Goal: Task Accomplishment & Management: Use online tool/utility

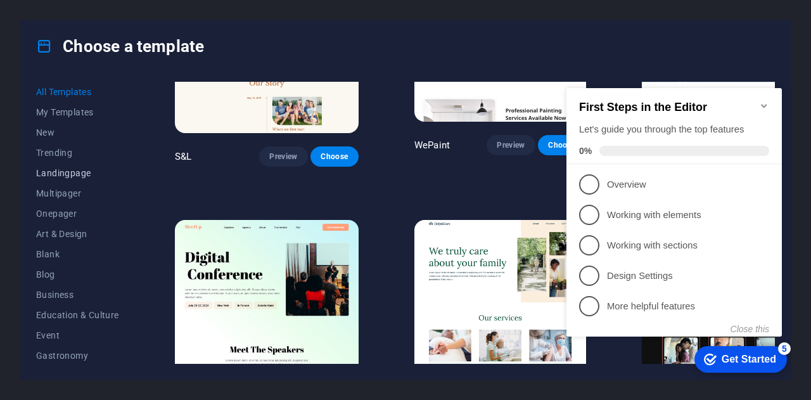
click at [72, 175] on span "Landingpage" at bounding box center [77, 173] width 83 height 10
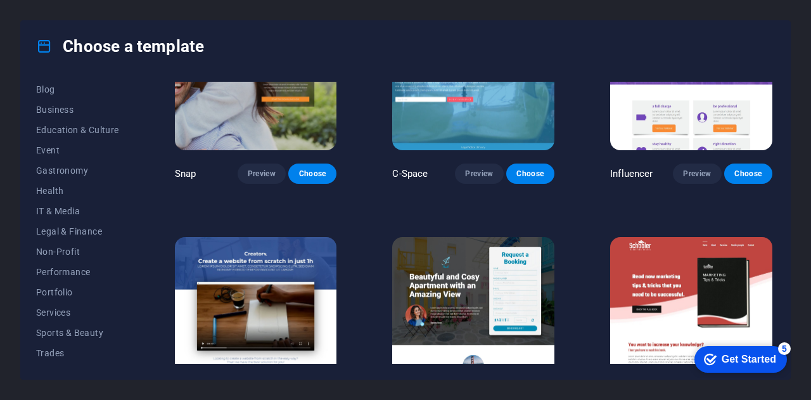
scroll to position [190, 0]
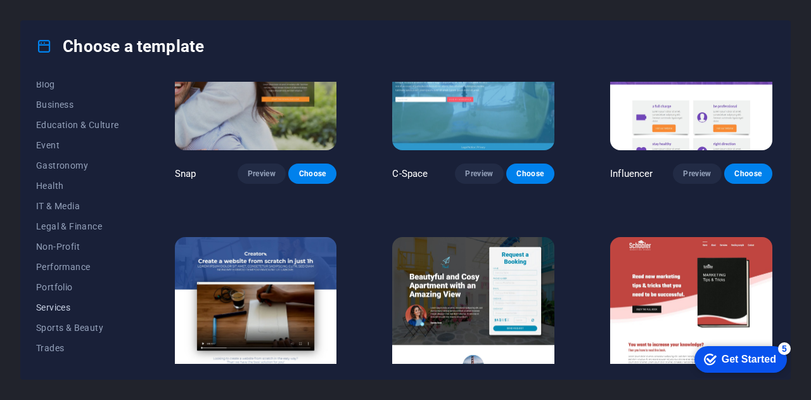
click at [52, 303] on span "Services" at bounding box center [77, 307] width 83 height 10
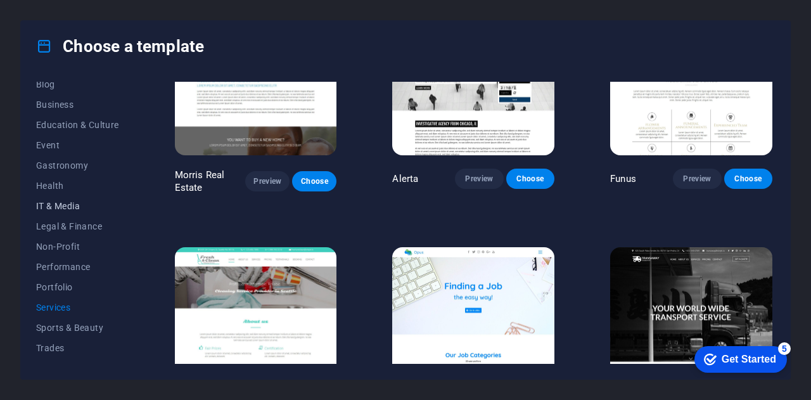
scroll to position [224, 0]
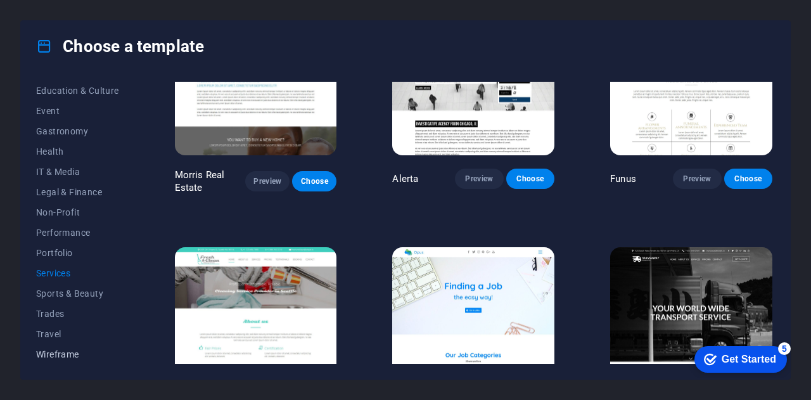
click at [64, 352] on span "Wireframe" at bounding box center [77, 354] width 83 height 10
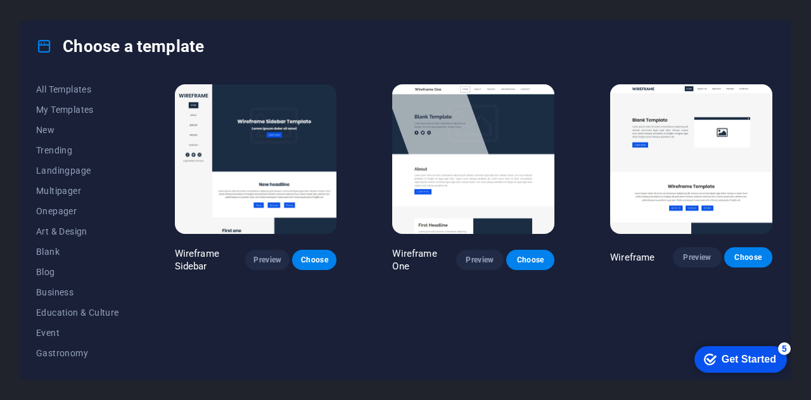
scroll to position [0, 0]
click at [60, 172] on span "Landingpage" at bounding box center [77, 173] width 83 height 10
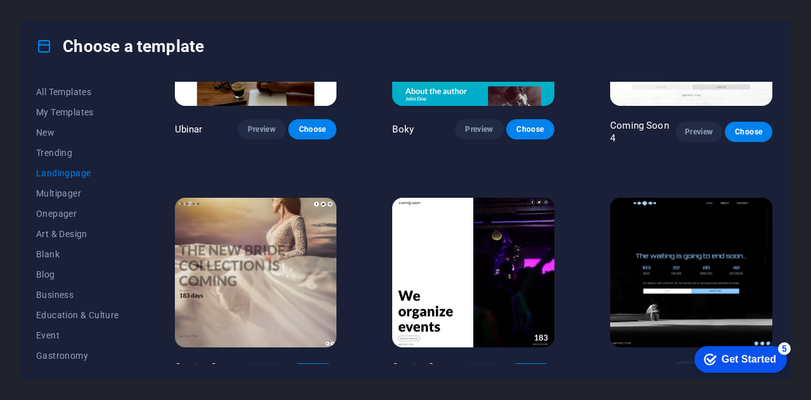
scroll to position [1788, 0]
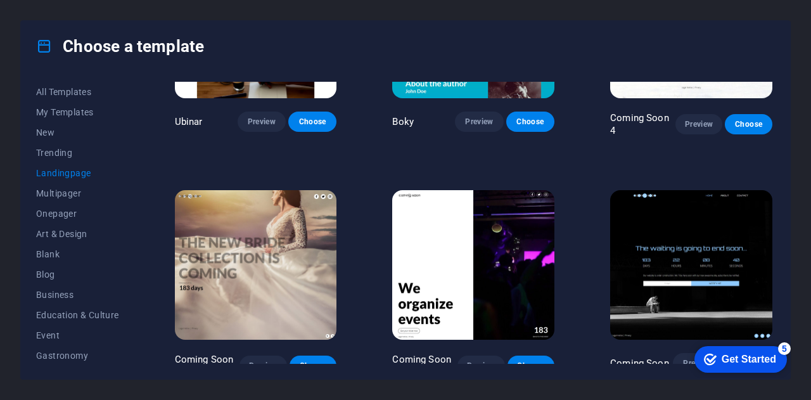
click at [681, 238] on img at bounding box center [691, 264] width 162 height 149
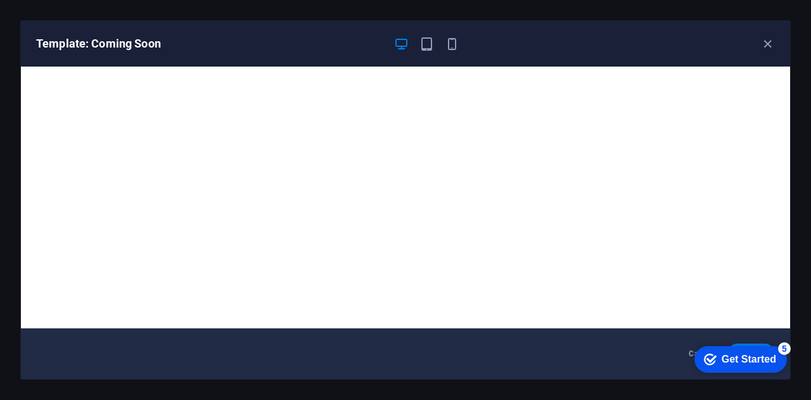
click at [737, 357] on div "Get Started" at bounding box center [749, 358] width 54 height 11
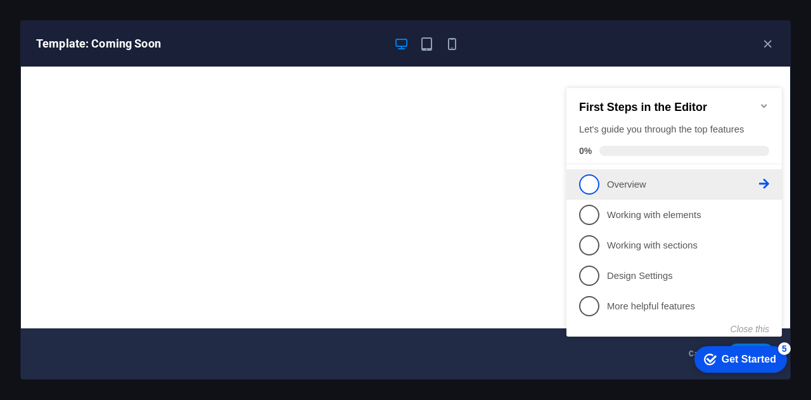
click at [589, 185] on span "1" at bounding box center [589, 184] width 20 height 20
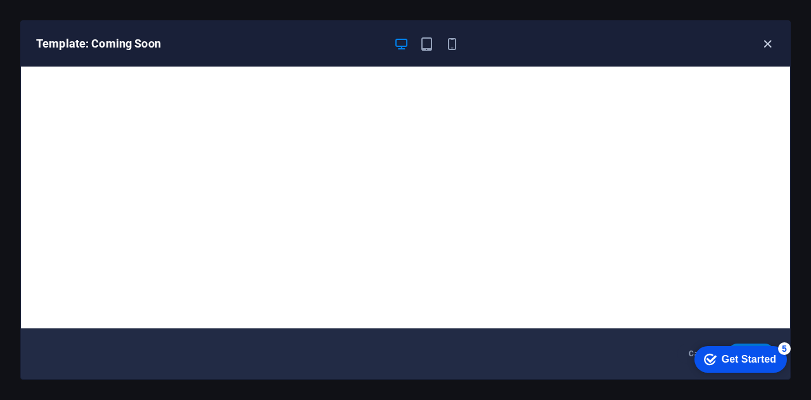
click at [770, 42] on icon "button" at bounding box center [767, 44] width 15 height 15
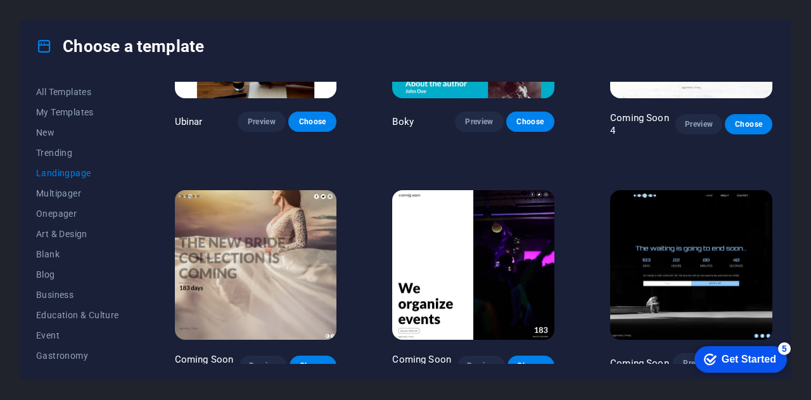
click at [742, 353] on button "Choose" at bounding box center [748, 363] width 48 height 20
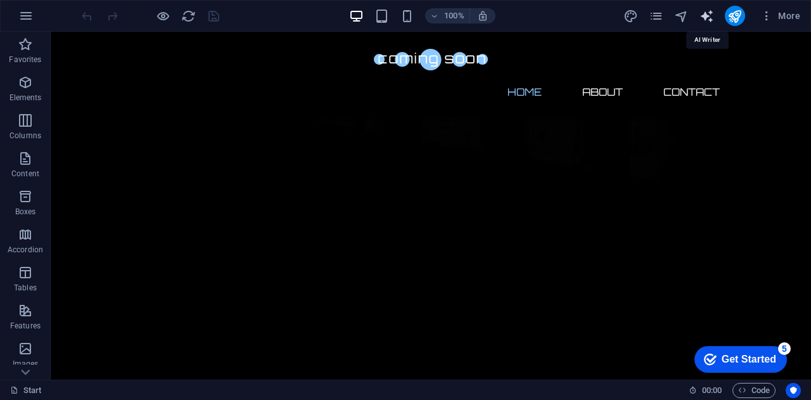
click at [706, 13] on icon "text_generator" at bounding box center [706, 16] width 15 height 15
select select "English"
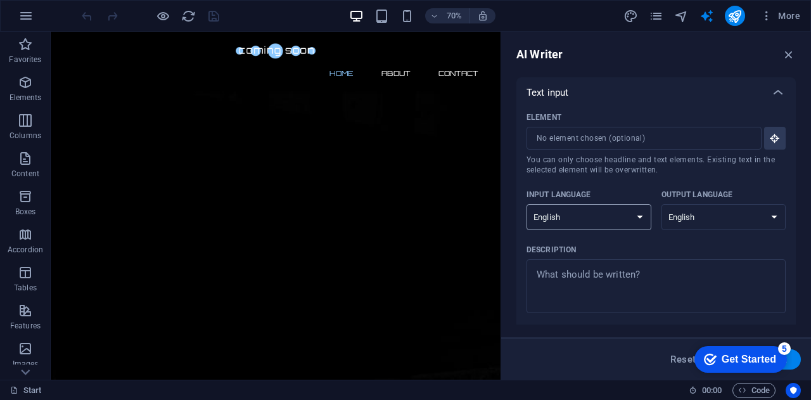
click at [633, 216] on select "Albanian Arabic Armenian Awadhi Azerbaijani Bashkir Basque Belarusian Bengali B…" at bounding box center [588, 217] width 125 height 26
select select "Spanish"
click at [526, 204] on select "Albanian Arabic Armenian Awadhi Azerbaijani Bashkir Basque Belarusian Bengali B…" at bounding box center [588, 217] width 125 height 26
click at [766, 213] on select "Albanian Arabic Armenian Awadhi Azerbaijani Bashkir Basque Belarusian Bengali B…" at bounding box center [723, 217] width 125 height 26
select select "Spanish"
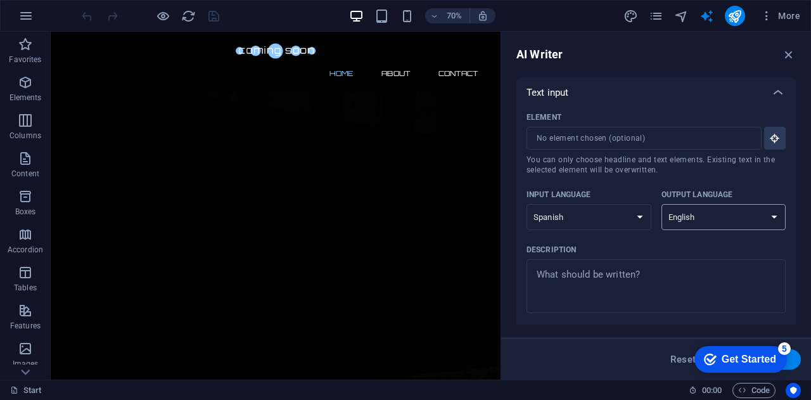
click at [661, 204] on select "Albanian Arabic Armenian Awadhi Azerbaijani Bashkir Basque Belarusian Bengali B…" at bounding box center [723, 217] width 125 height 26
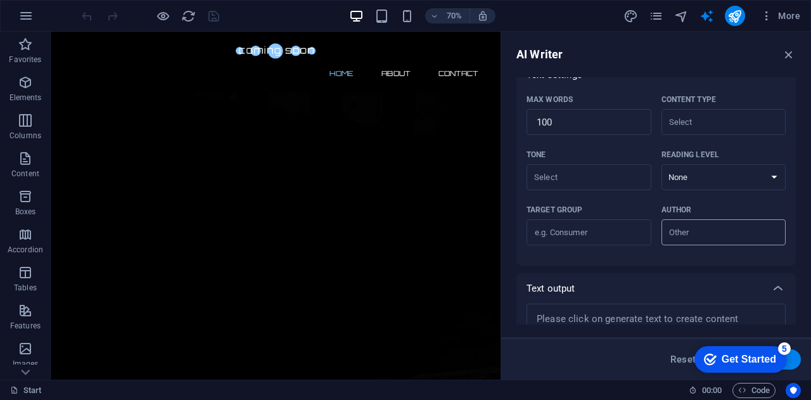
scroll to position [317, 0]
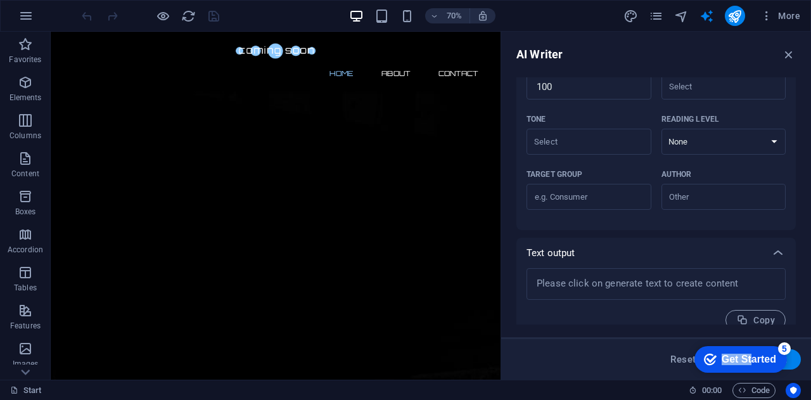
drag, startPoint x: 749, startPoint y: 355, endPoint x: 750, endPoint y: 159, distance: 196.4
click at [750, 340] on html "checkmark Get Started 5 First Steps in the Editor Let's guide you through the t…" at bounding box center [738, 359] width 108 height 38
click at [791, 363] on div "checkmark Get Started 5 First Steps in the Editor Let's guide you through the t…" at bounding box center [738, 359] width 108 height 38
click at [792, 362] on button "Generate text" at bounding box center [757, 359] width 88 height 20
type textarea "x"
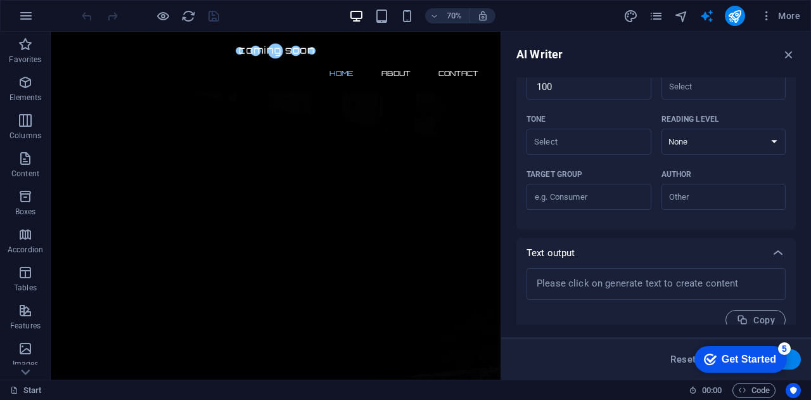
type textarea "x"
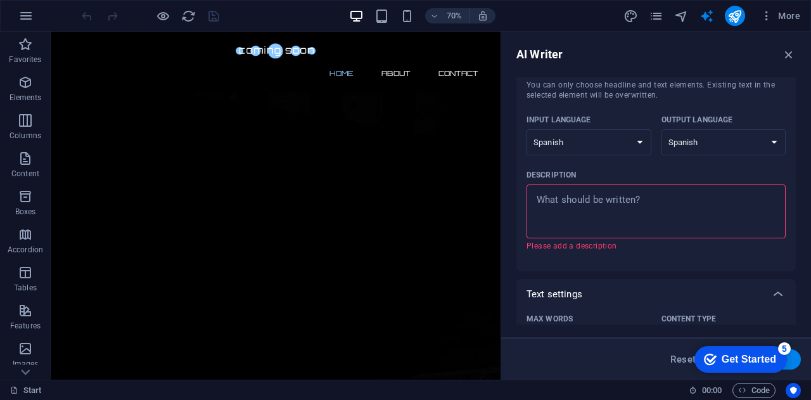
scroll to position [0, 0]
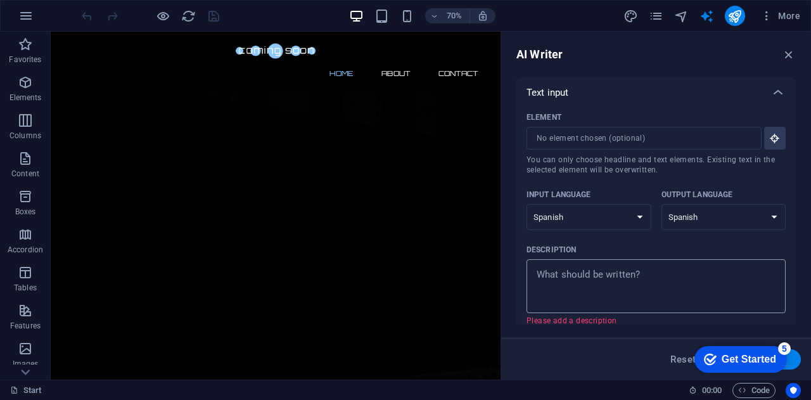
type textarea "x"
click at [641, 278] on textarea "Description x ​ Please add a description" at bounding box center [656, 285] width 246 height 41
type textarea "S"
type textarea "x"
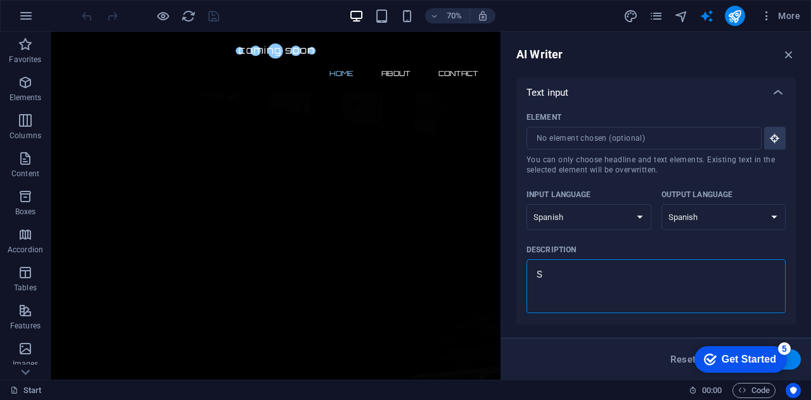
type textarea "Se"
type textarea "x"
type textarea "Ser"
type textarea "x"
type textarea "Serv"
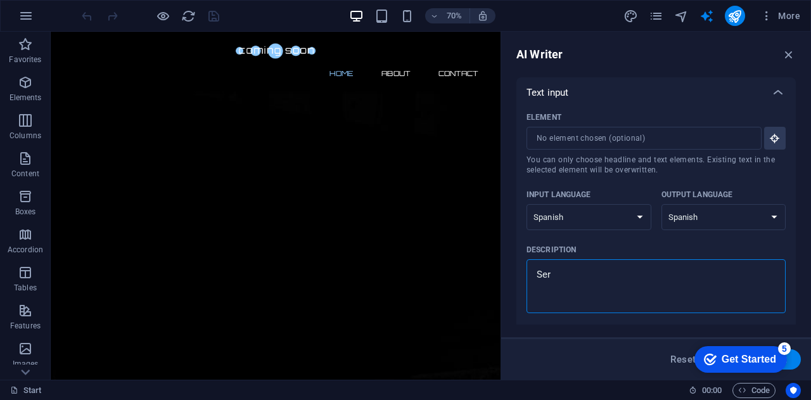
type textarea "x"
type textarea "Servi"
type textarea "x"
type textarea "Servic"
type textarea "x"
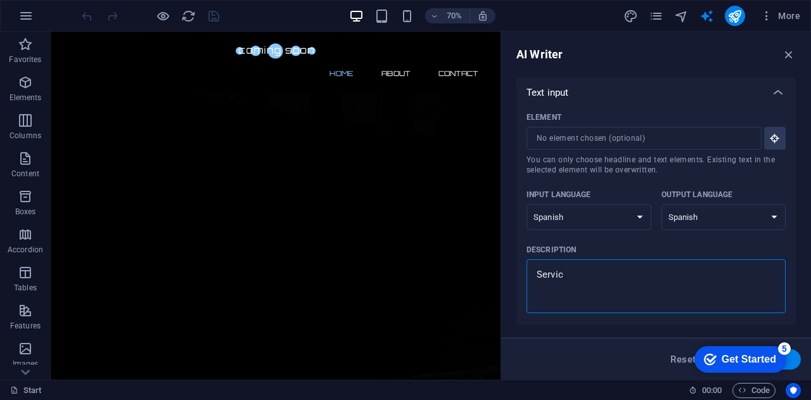
type textarea "Servici"
type textarea "x"
type textarea "Servicio"
type textarea "x"
type textarea "Servicios"
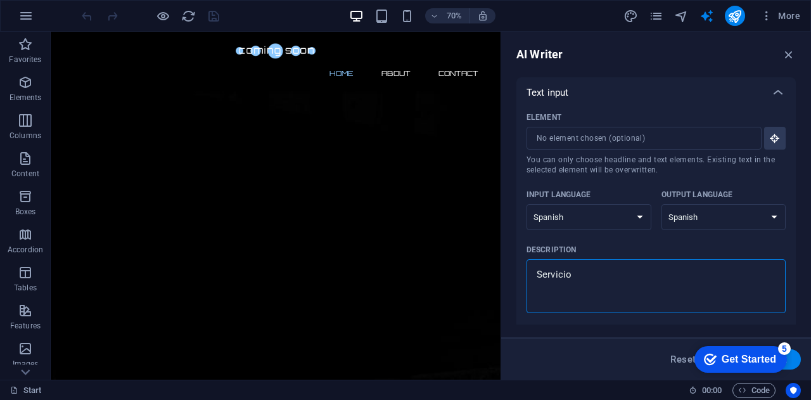
type textarea "x"
type textarea "Servicios"
type textarea "x"
type textarea "Servicios d"
type textarea "x"
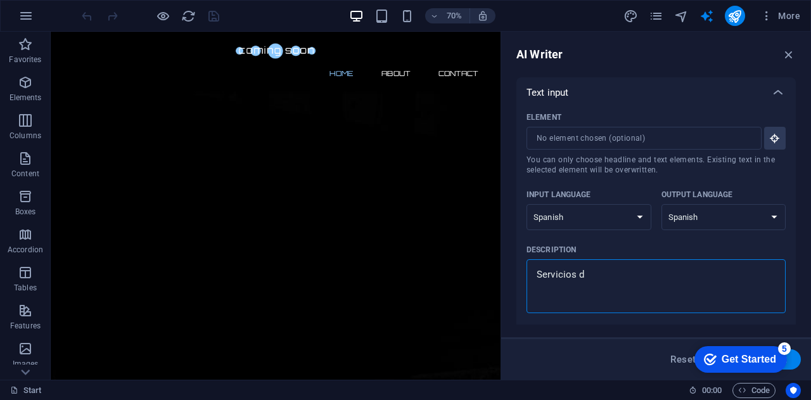
type textarea "Servicios de"
type textarea "x"
type textarea "Servicios de"
type textarea "x"
type textarea "Servicios de F"
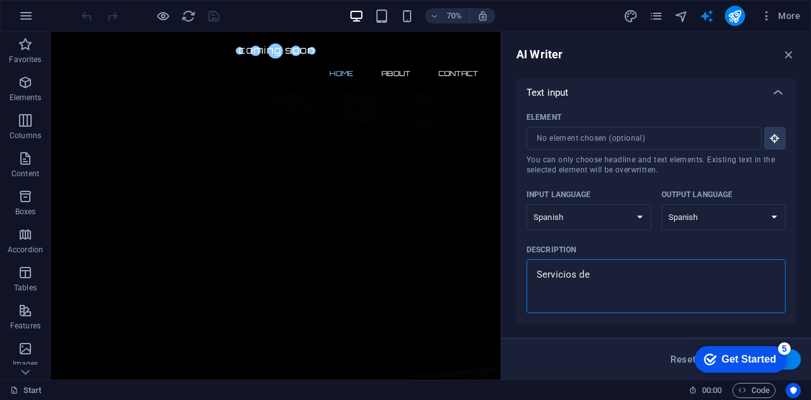
type textarea "x"
type textarea "Servicios de Fu"
type textarea "x"
type textarea "Servicios de Fum"
type textarea "x"
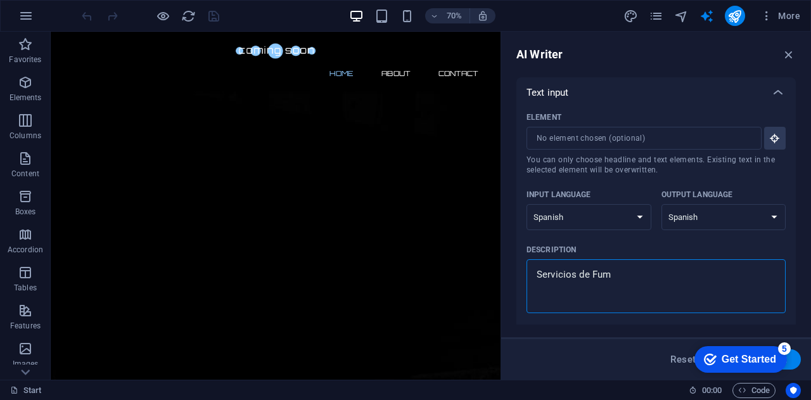
type textarea "Servicios de Fumi"
type textarea "x"
type textarea "Servicios de Fumig"
type textarea "x"
type textarea "Servicios de Fumiga"
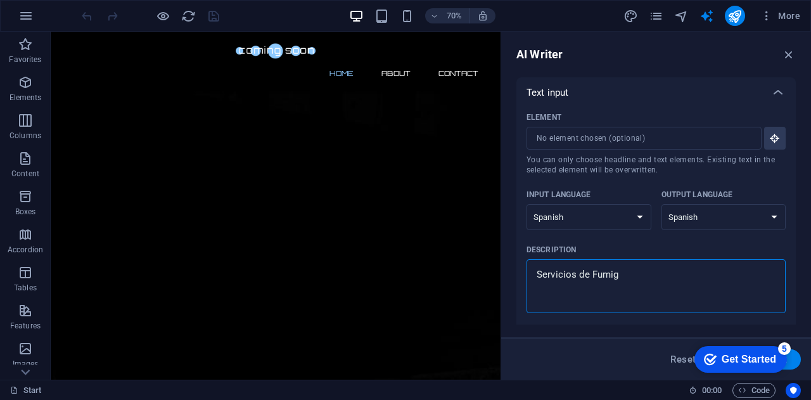
type textarea "x"
type textarea "Servicios de Fumigac"
type textarea "x"
type textarea "Servicios de Fumigaci"
type textarea "x"
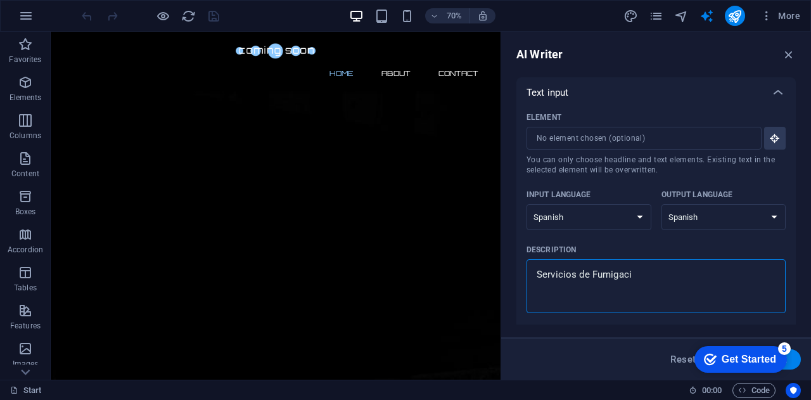
type textarea "Servicios de Fumigació"
type textarea "x"
type textarea "Servicios de Fumigación"
type textarea "x"
type textarea "Servicios de Fumigación"
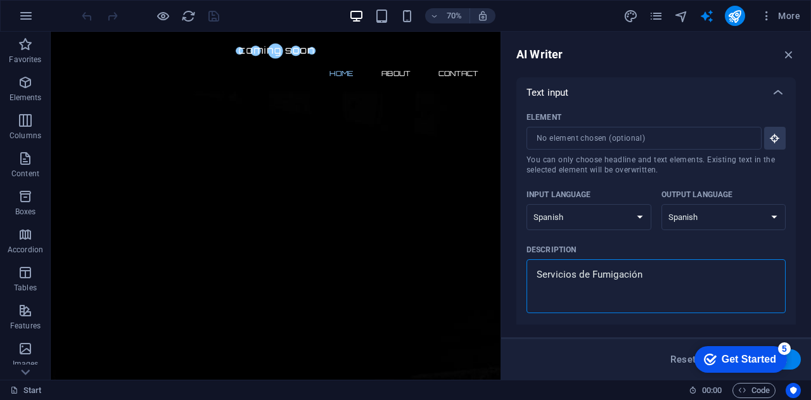
type textarea "x"
type textarea "Servicios de Fumigación y"
type textarea "x"
type textarea "Servicios de Fumigación"
type textarea "x"
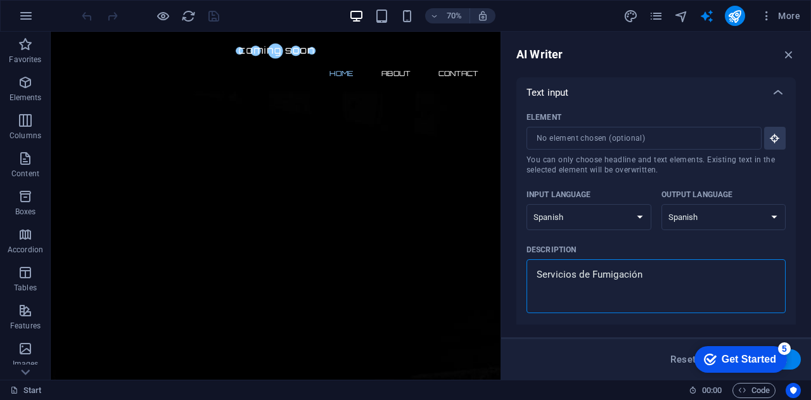
type textarea "Servicios de Fumigación"
type textarea "x"
type textarea "Servicios de Fumigación,"
type textarea "x"
type textarea "Servicios de Fumigación,"
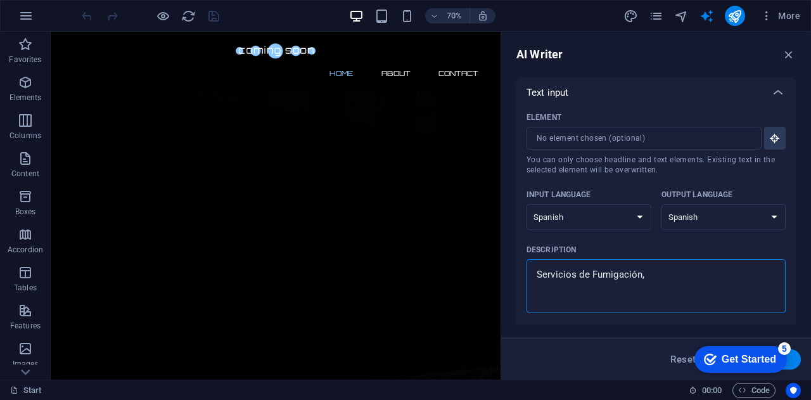
type textarea "x"
type textarea "Servicios de Fumigación, C"
type textarea "x"
type textarea "Servicios de Fumigación, CO"
type textarea "x"
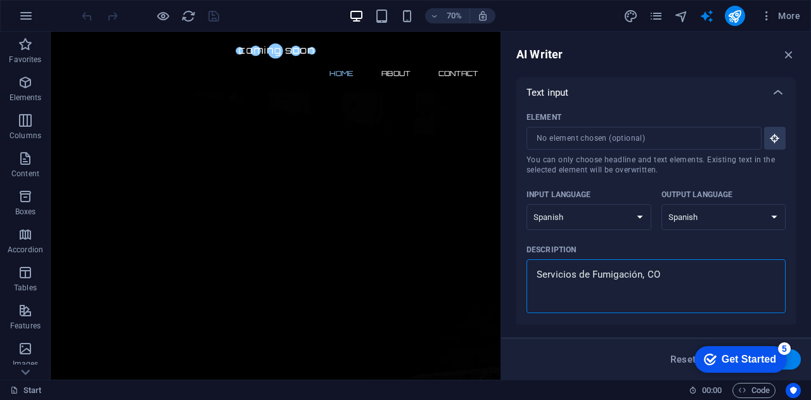
type textarea "Servicios de Fumigación, COn"
type textarea "x"
type textarea "Servicios de Fumigación, COnt"
type textarea "x"
type textarea "Servicios de Fumigación, COntr"
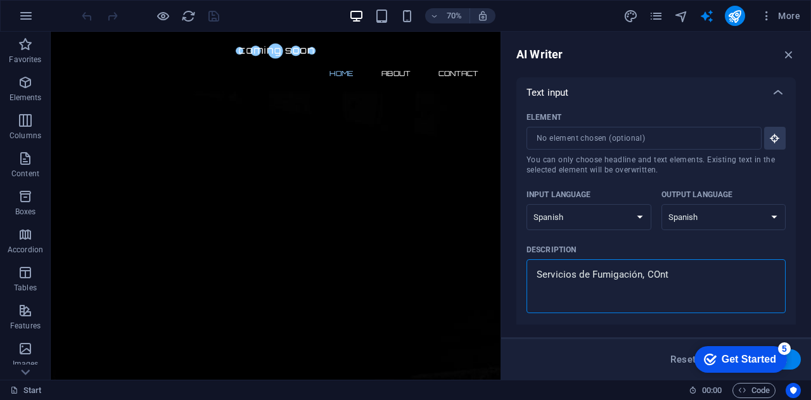
type textarea "x"
type textarea "Servicios de Fumigación, COntro"
type textarea "x"
type textarea "Servicios de Fumigación, COntrol"
type textarea "x"
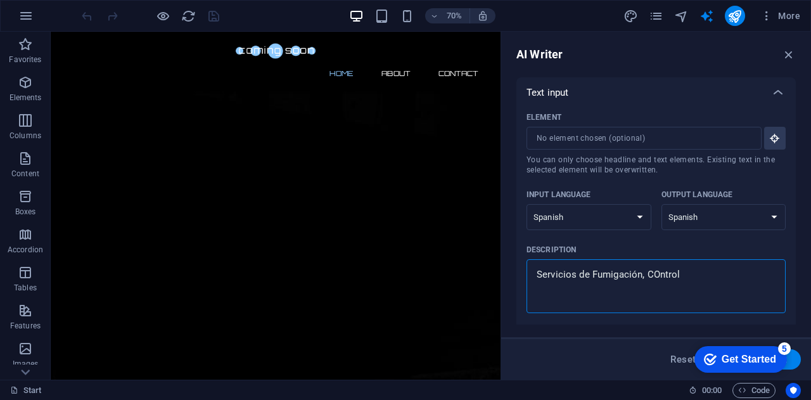
type textarea "Servicios de Fumigación, COntro"
type textarea "x"
type textarea "Servicios de Fumigación, COntr"
type textarea "x"
type textarea "Servicios de Fumigación, COnt"
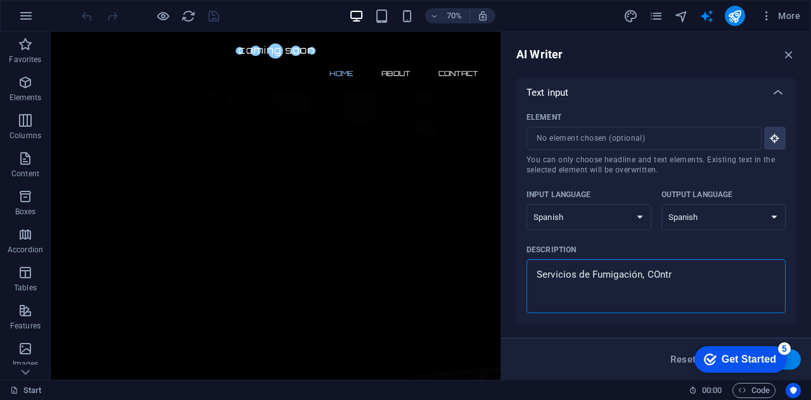
type textarea "x"
type textarea "Servicios de Fumigación, COn"
type textarea "x"
type textarea "Servicios de Fumigación, CO"
type textarea "x"
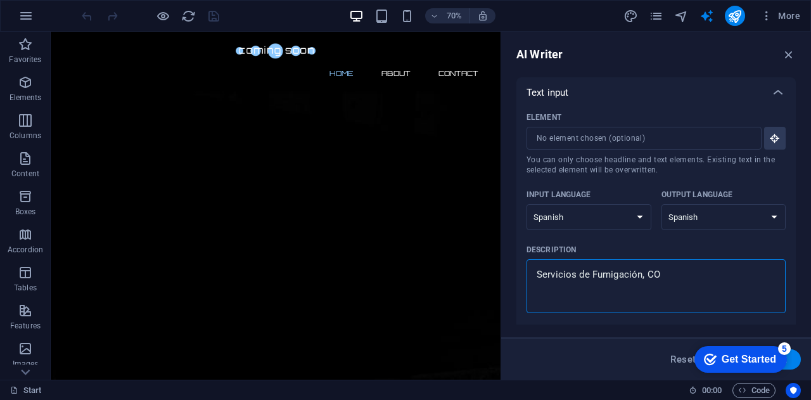
type textarea "Servicios de Fumigación, C"
type textarea "x"
type textarea "Servicios de Fumigación, Co"
type textarea "x"
type textarea "Servicios de Fumigación, Con"
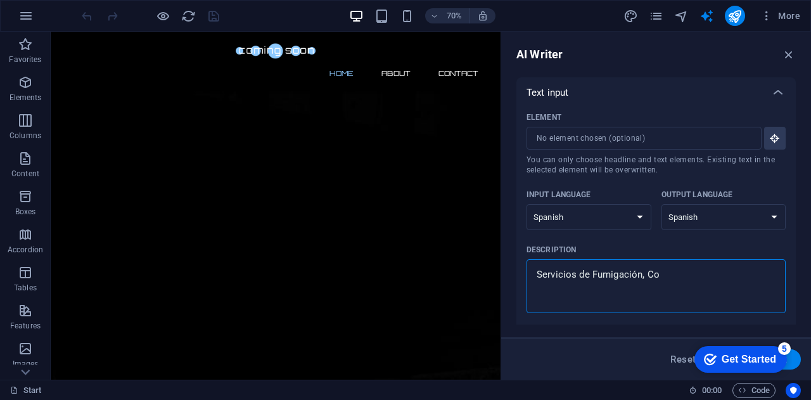
type textarea "x"
type textarea "Servicios de Fumigación, Cont"
type textarea "x"
type textarea "Servicios de Fumigación, Contr"
type textarea "x"
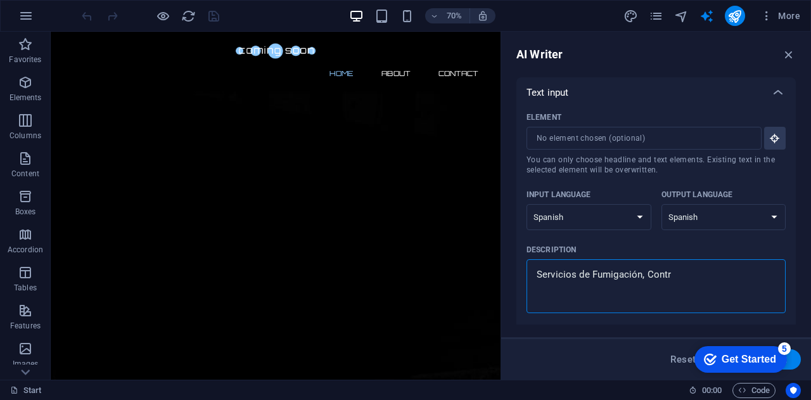
type textarea "Servicios de Fumigación, Contro"
type textarea "x"
type textarea "Servicios de Fumigación, Control"
type textarea "x"
type textarea "Servicios de Fumigación, Control"
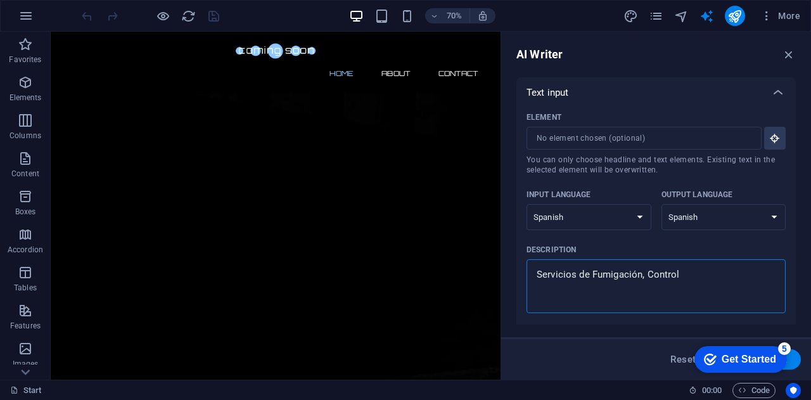
type textarea "x"
type textarea "Servicios de Fumigación, Control d"
type textarea "x"
type textarea "Servicios de Fumigación, Control de"
type textarea "x"
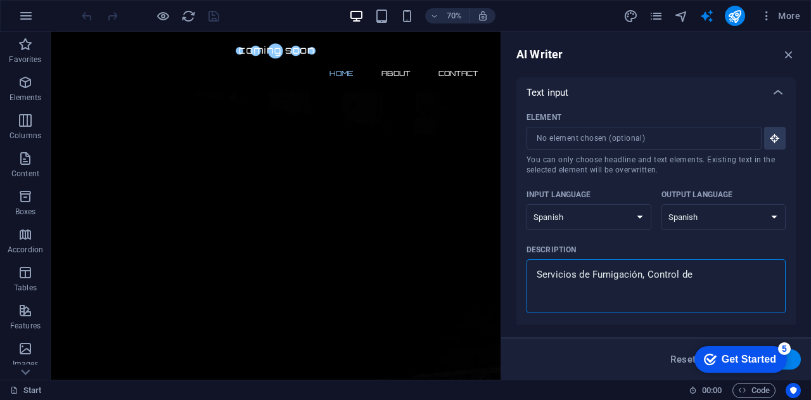
type textarea "Servicios de Fumigación, Control de"
type textarea "x"
type textarea "Servicios de Fumigación, Control de P"
type textarea "x"
type textarea "Servicios de Fumigación, Control de Pl"
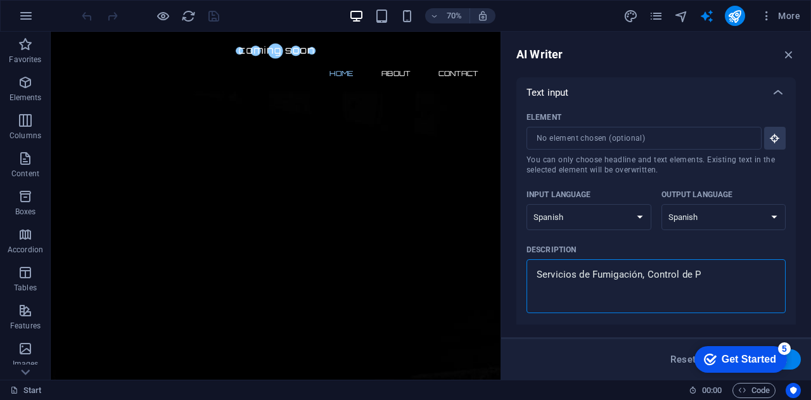
type textarea "x"
type textarea "Servicios de Fumigación, Control de Pla"
type textarea "x"
type textarea "Servicios de Fumigación, Control de Plag"
type textarea "x"
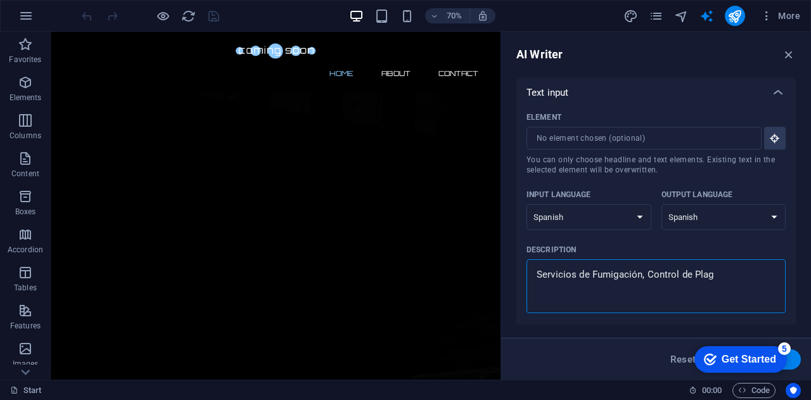
type textarea "Servicios de Fumigación, Control de Plaga"
type textarea "x"
type textarea "Servicios de Fumigación, Control de Plagas"
type textarea "x"
type textarea "Servicios de Fumigación, Control de Plagas"
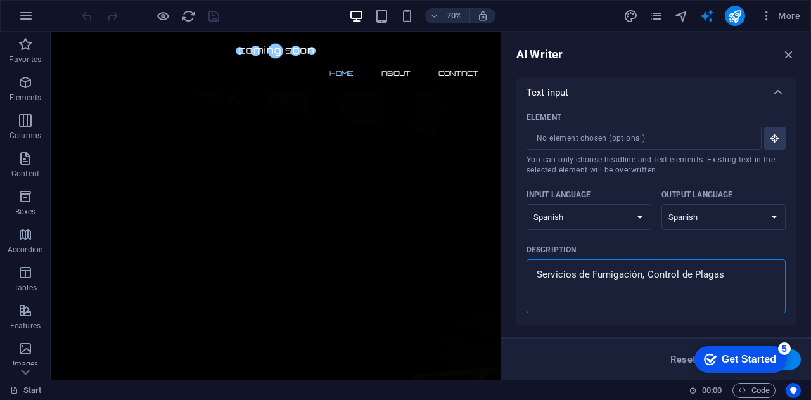
type textarea "x"
type textarea "Servicios de Fumigación, Control de Plagas y"
type textarea "x"
type textarea "Servicios de Fumigación, Control de Plagas y"
type textarea "x"
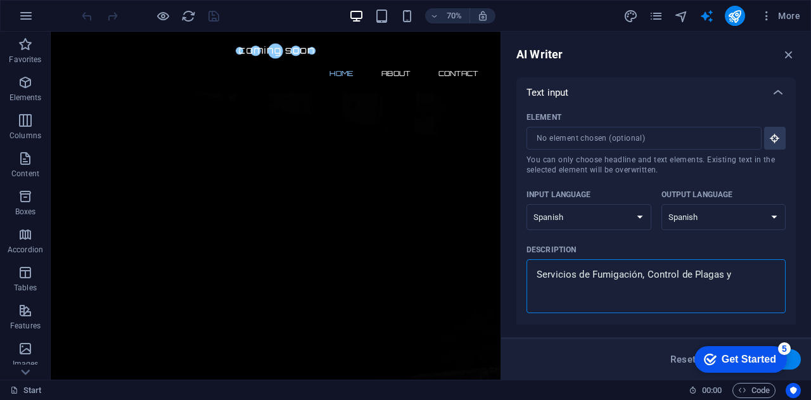
type textarea "Servicios de Fumigación, Control de Plagas y D"
type textarea "x"
type textarea "Servicios de Fumigación, Control de Plagas y De"
type textarea "x"
type textarea "Servicios de Fumigación, Control de Plagas y Des"
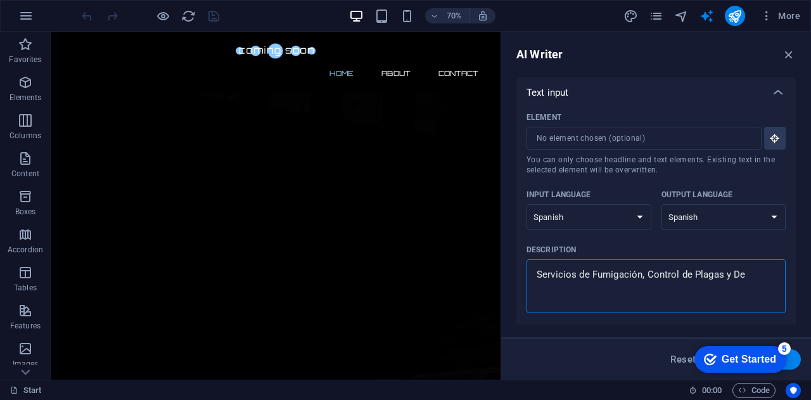
type textarea "x"
type textarea "Servicios de Fumigación, Control de Plagas y Des"
type textarea "x"
type textarea "Servicios de Fumigación, Control de Plagas y Desi"
type textarea "x"
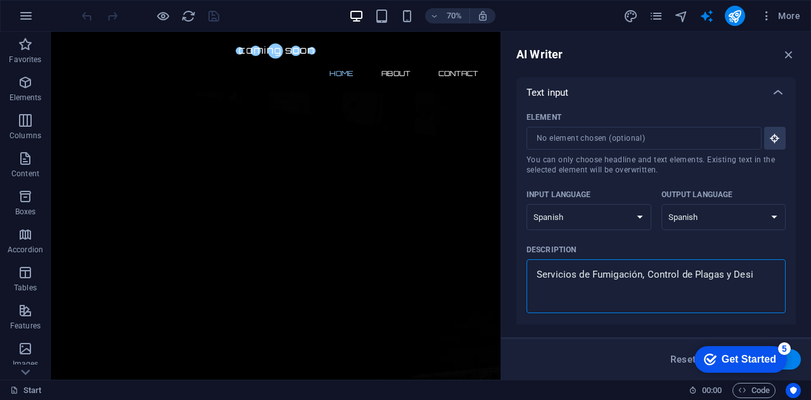
type textarea "Servicios de Fumigación, Control de Plagas y Desin"
type textarea "x"
type textarea "Servicios de Fumigación, Control de Plagas y Desinf"
type textarea "x"
type textarea "Servicios de Fumigación, Control de Plagas y Desinfe"
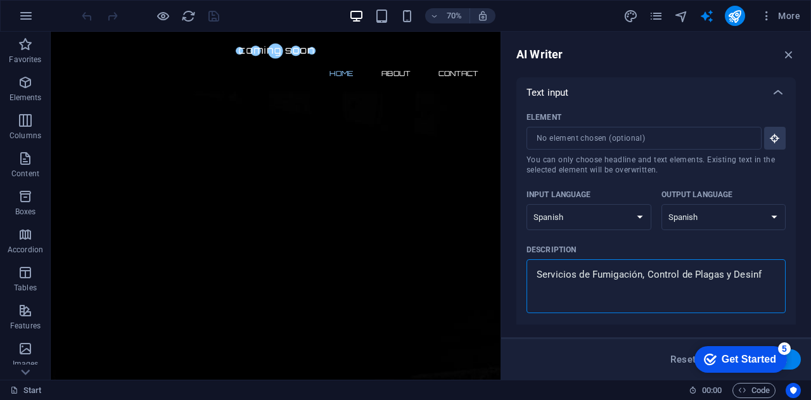
type textarea "x"
type textarea "Servicios de Fumigación, Control de Plagas y Desinfec"
type textarea "x"
type textarea "Servicios de Fumigación, Control de Plagas y Desinfecc"
type textarea "x"
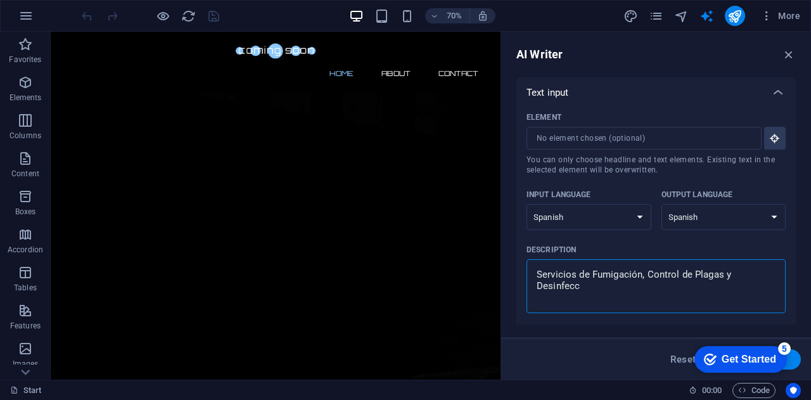
type textarea "Servicios de Fumigación, Control de Plagas y Desinfecci"
type textarea "x"
type textarea "Servicios de Fumigación, Control de Plagas y Desinfecció"
type textarea "x"
type textarea "Servicios de Fumigación, Control de Plagas y Desinfección"
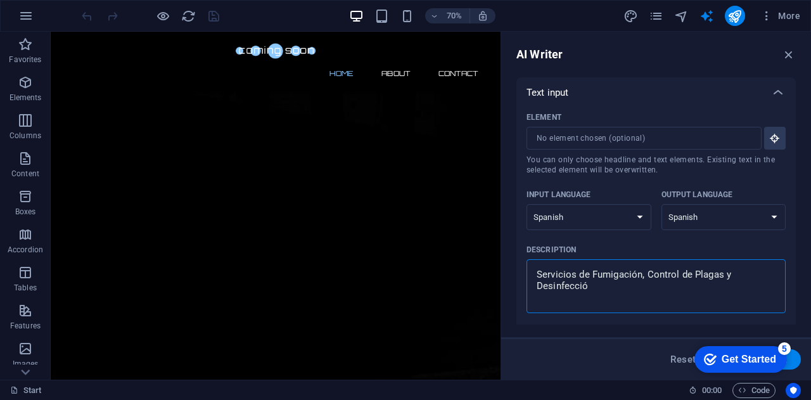
type textarea "x"
type textarea "Servicios de Fumigación, Control de Plagas y Desinfección"
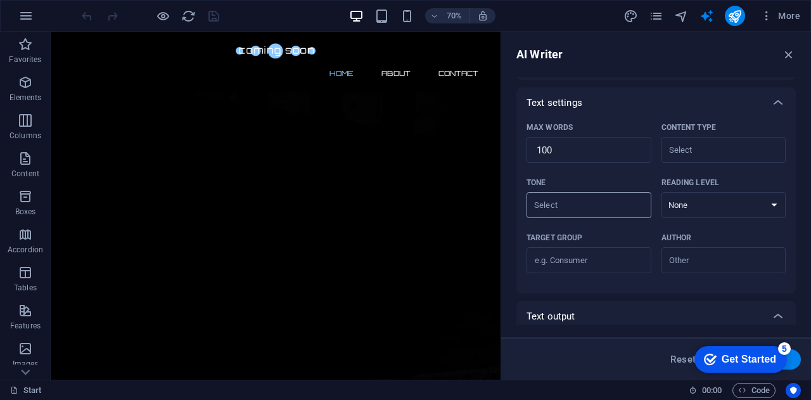
scroll to position [332, 0]
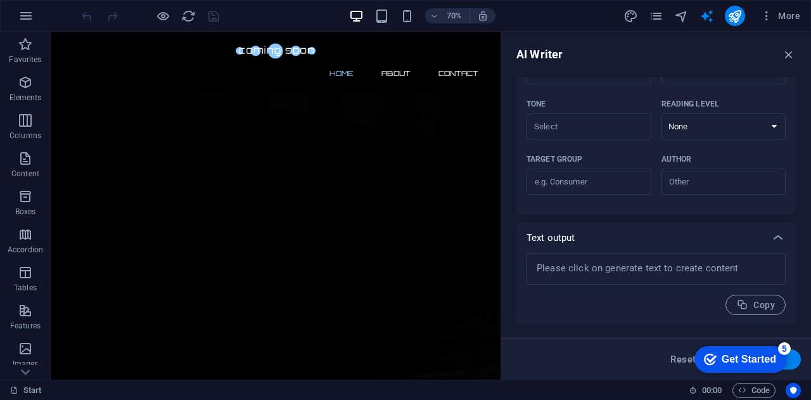
click at [797, 362] on button "Generate text" at bounding box center [757, 359] width 88 height 20
type textarea "x"
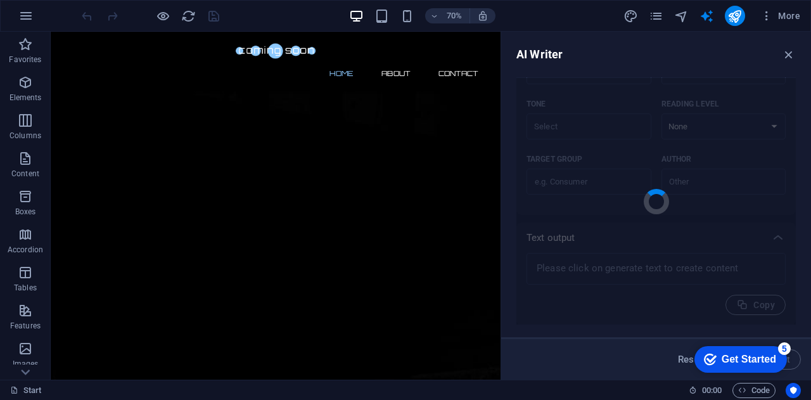
type textarea "x"
type textarea "Ofrecemos soluciones integrales en servicios de fumigación, control de plagas y…"
type textarea "x"
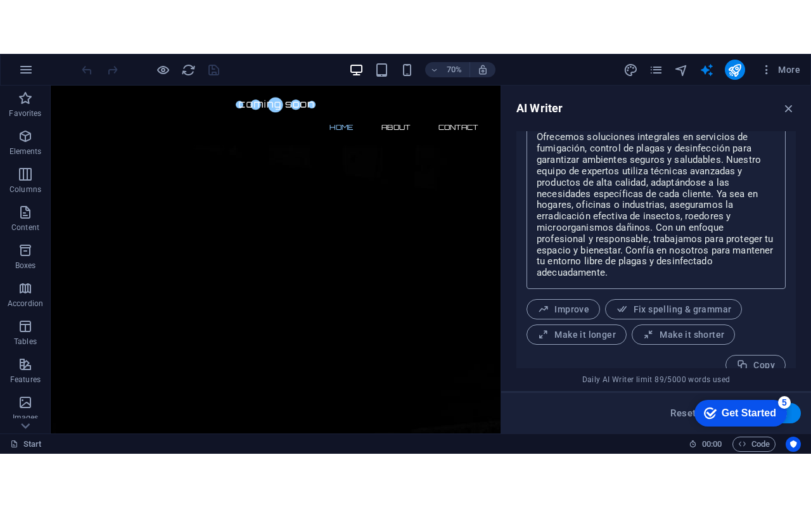
scroll to position [533, 0]
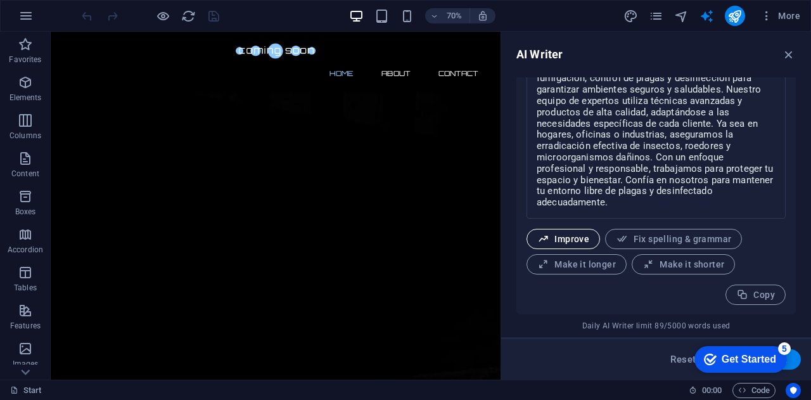
click at [569, 231] on button "Improve" at bounding box center [562, 239] width 73 height 20
type textarea "x"
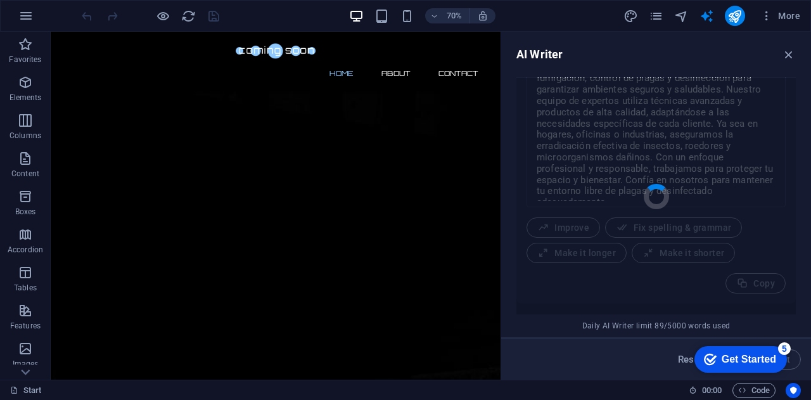
type textarea "x"
type textarea "Ofrecemos soluciones integrales en servicios de fumigación, control de plagas y…"
type textarea "x"
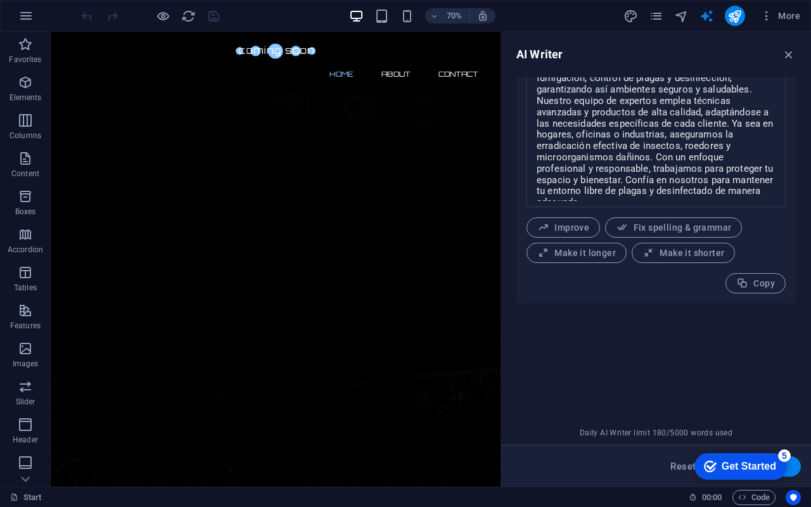
type textarea "x"
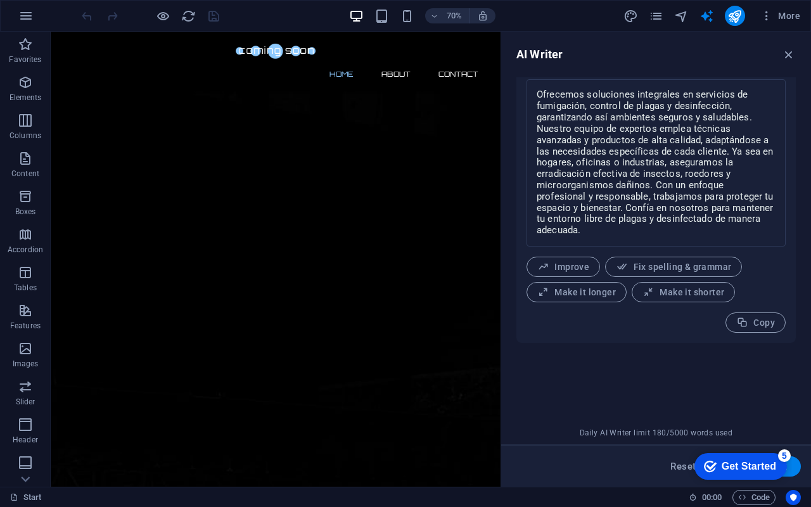
scroll to position [470, 0]
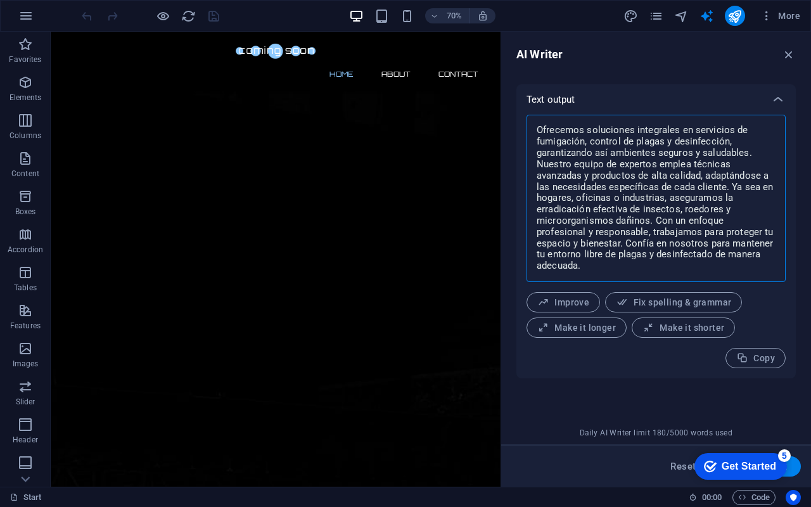
drag, startPoint x: 537, startPoint y: 132, endPoint x: 612, endPoint y: 264, distance: 150.9
click at [612, 264] on textarea "Ofrecemos soluciones integrales en servicios de fumigación, control de plagas y…" at bounding box center [656, 198] width 246 height 155
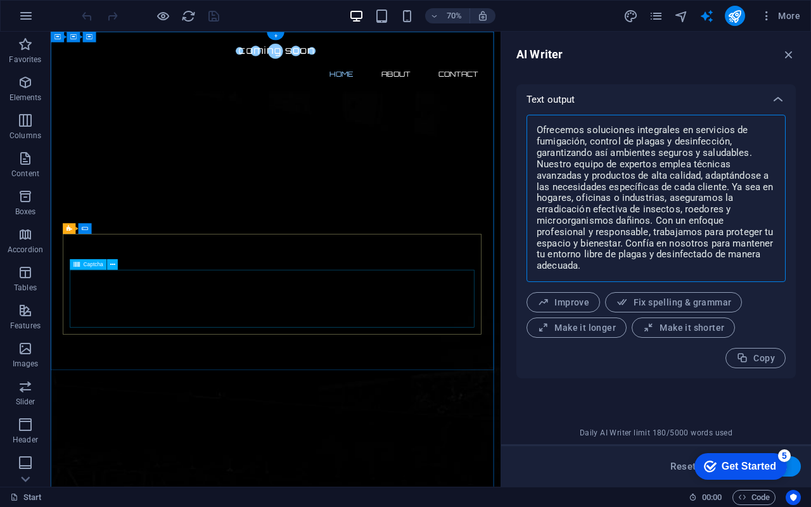
type textarea "x"
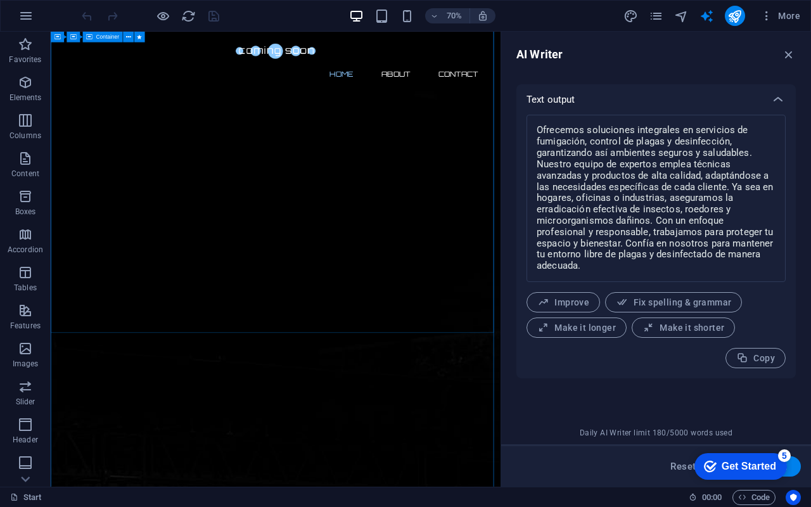
scroll to position [127, 0]
click at [340, 399] on div "Lorem ipsum dolor sit amet, consetetur sadipscing elitr, sed diam nonumy eirmod…" at bounding box center [326, 290] width 450 height 455
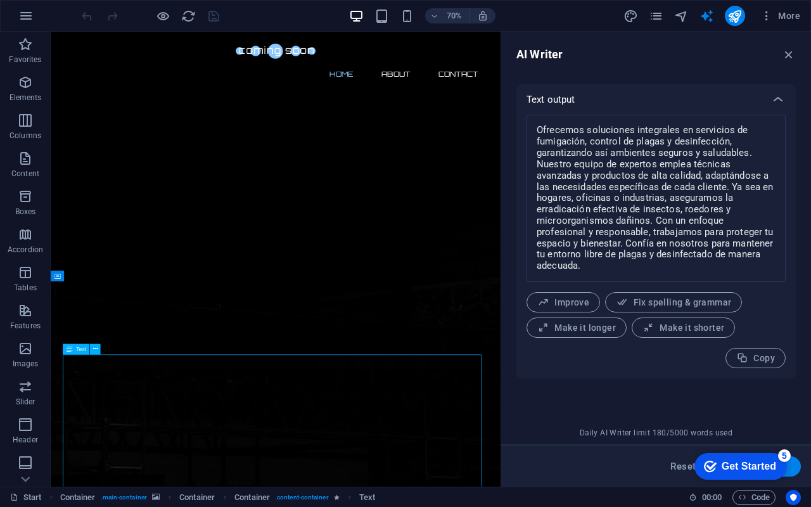
click at [340, 399] on div "Lorem ipsum dolor sit amet, consetetur sadipscing elitr, sed diam nonumy eirmod…" at bounding box center [326, 290] width 450 height 455
click at [253, 366] on div "Drag here to replace the existing content. Press “Ctrl” if you want to create a…" at bounding box center [276, 259] width 450 height 455
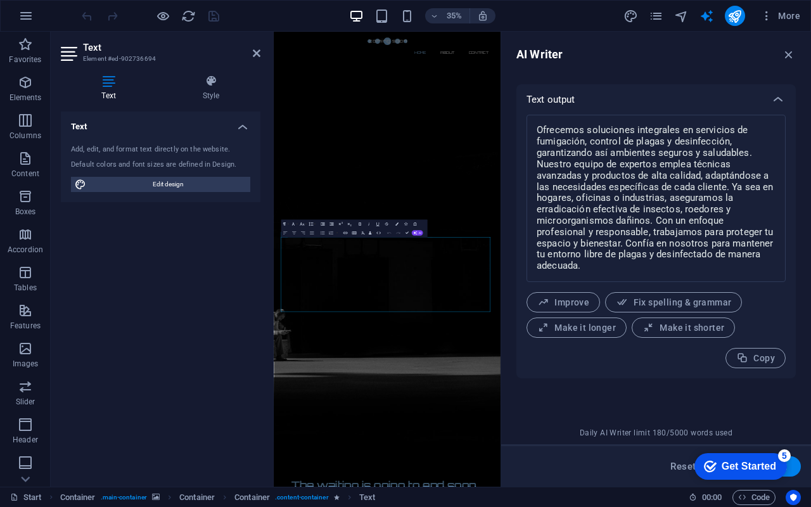
scroll to position [0, 0]
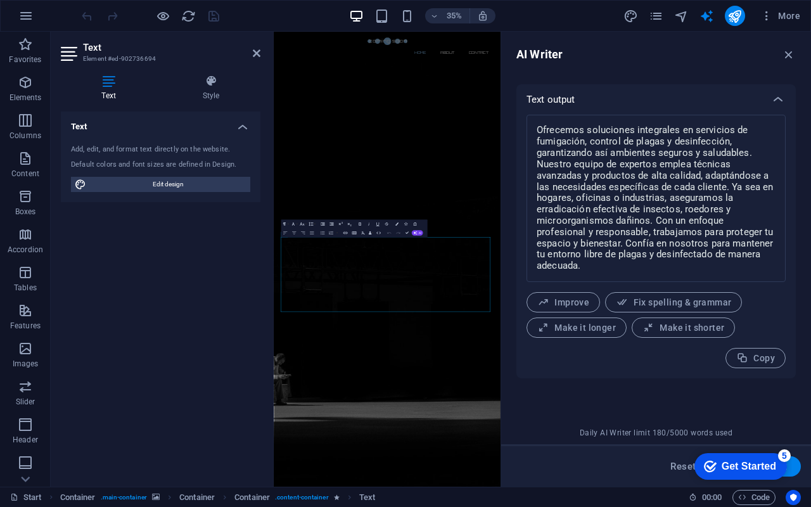
click at [110, 87] on h4 "Text" at bounding box center [111, 88] width 101 height 27
drag, startPoint x: 483, startPoint y: 817, endPoint x: 546, endPoint y: 268, distance: 552.1
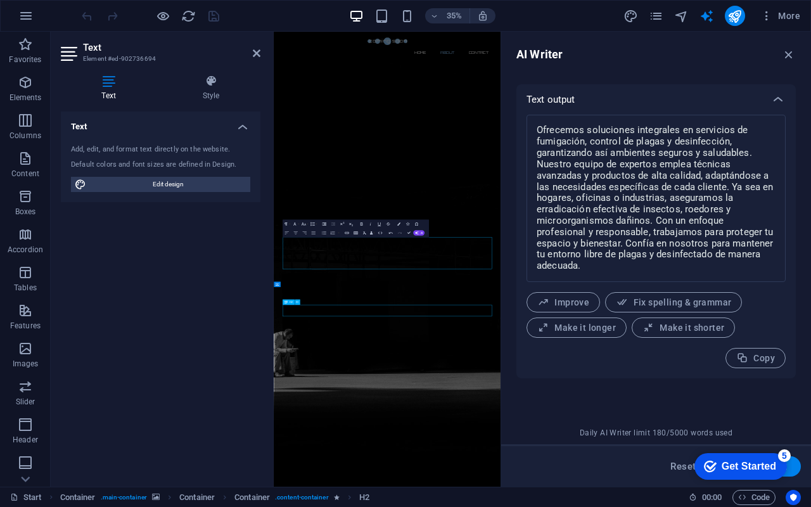
scroll to position [472, 0]
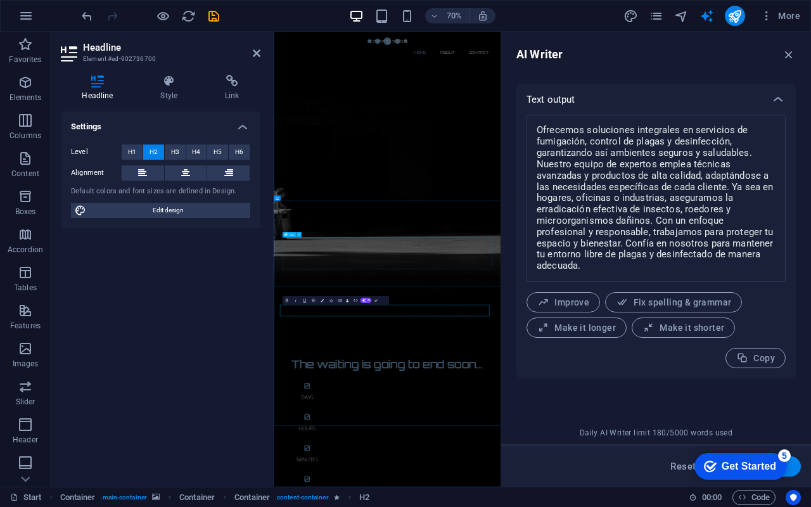
scroll to position [0, 0]
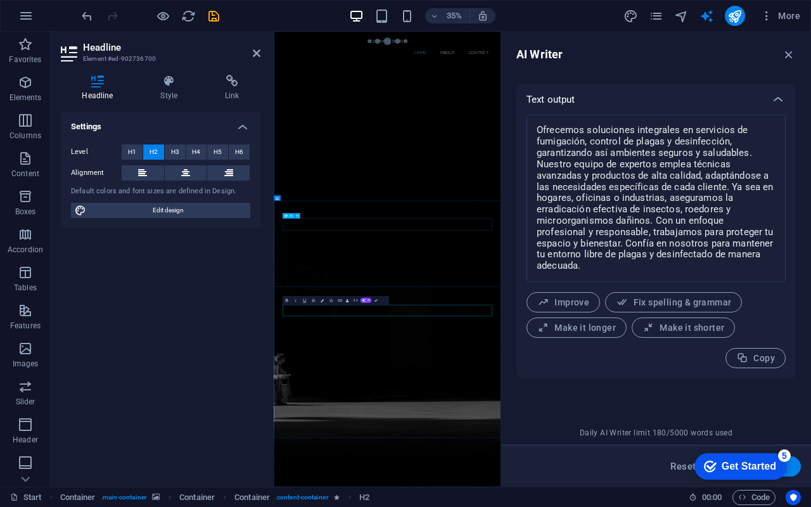
click at [227, 279] on div "Settings Level H1 H2 H3 H4 H5 H6 Alignment Default colors and font sizes are de…" at bounding box center [161, 293] width 200 height 365
click at [224, 351] on div "Settings Level H1 H2 H3 H4 H5 H6 Alignment Default colors and font sizes are de…" at bounding box center [161, 293] width 200 height 365
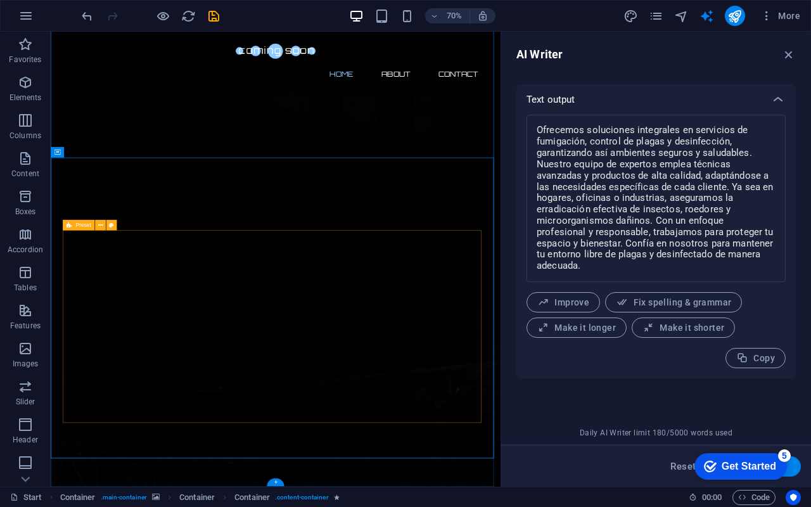
scroll to position [550, 0]
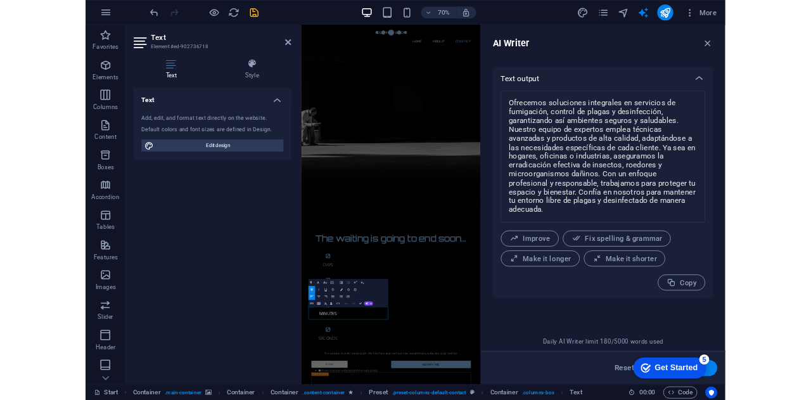
scroll to position [0, 0]
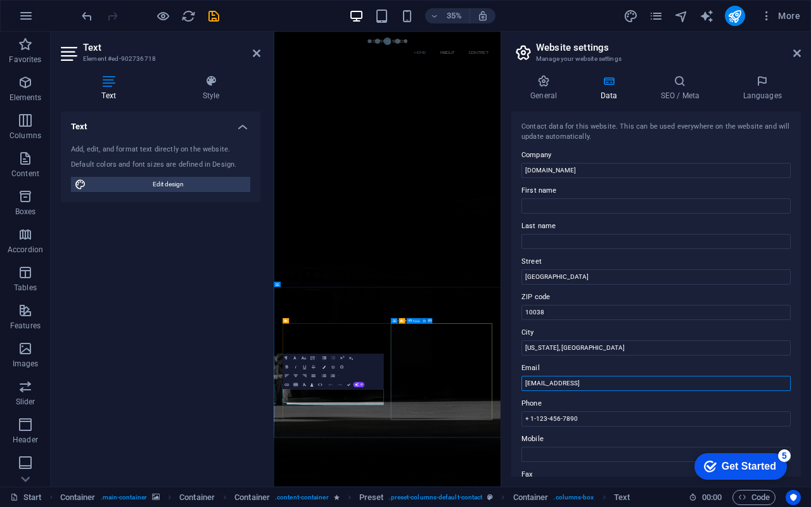
drag, startPoint x: 720, startPoint y: 384, endPoint x: 258, endPoint y: 383, distance: 461.2
click at [258, 383] on div "Start Favorites Elements Columns Content Boxes Accordion Tables Features Images…" at bounding box center [405, 259] width 811 height 455
drag, startPoint x: 694, startPoint y: 382, endPoint x: 519, endPoint y: 379, distance: 174.9
click at [519, 379] on div "Contact data for this website. This can be used everywhere on the website and w…" at bounding box center [655, 293] width 289 height 365
type input "[EMAIL_ADDRESS][DOMAIN_NAME]"
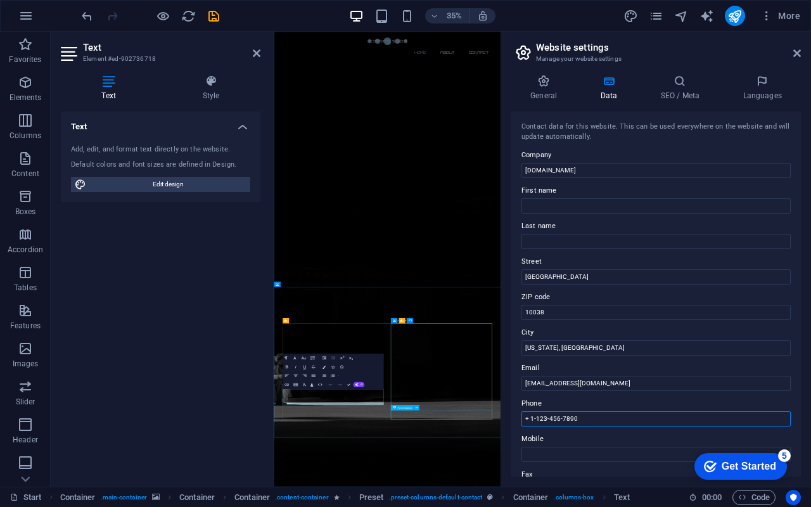
drag, startPoint x: 881, startPoint y: 454, endPoint x: 614, endPoint y: 1128, distance: 725.4
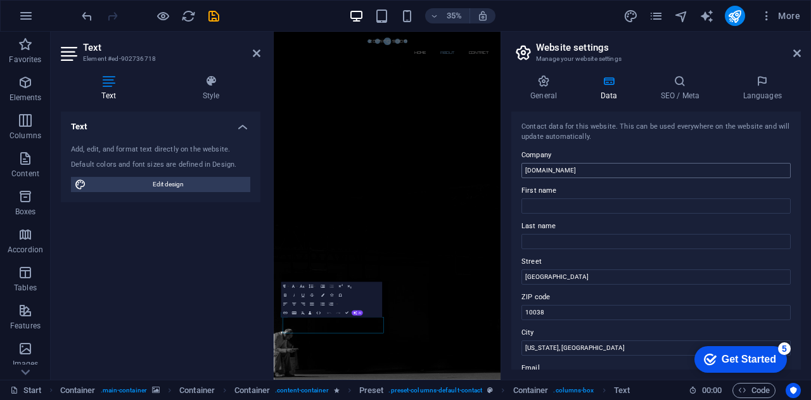
scroll to position [205, 0]
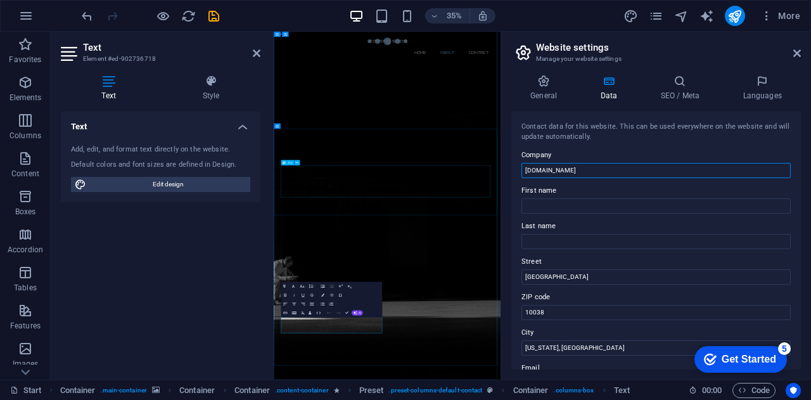
drag, startPoint x: 870, startPoint y: 198, endPoint x: 620, endPoint y: 470, distance: 369.8
type input "l"
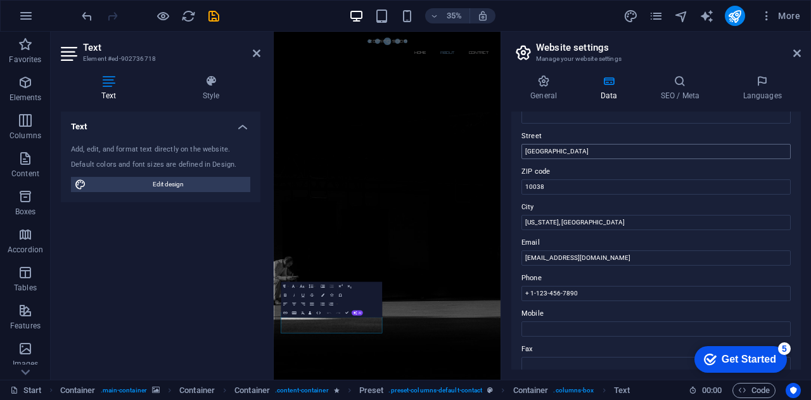
scroll to position [127, 0]
type input "FPS Soluciones"
drag, startPoint x: 852, startPoint y: 253, endPoint x: 834, endPoint y: 574, distance: 321.7
type input "N"
type input "Santiago"
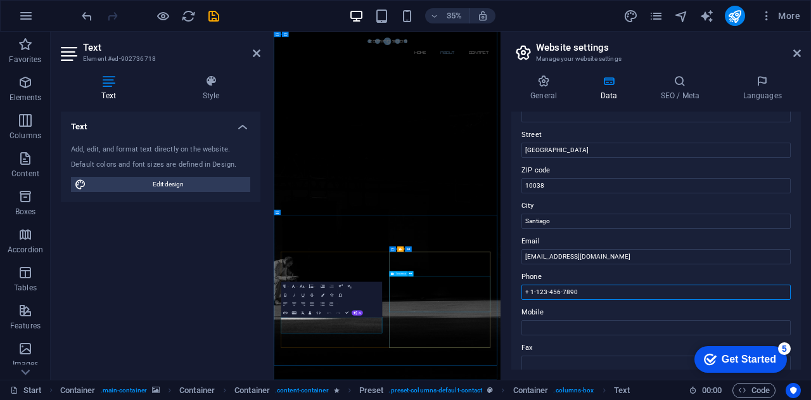
drag, startPoint x: 860, startPoint y: 327, endPoint x: 761, endPoint y: 774, distance: 457.5
drag, startPoint x: 614, startPoint y: 298, endPoint x: 580, endPoint y: 289, distance: 36.0
click at [614, 298] on input "+ 1-123-456-7890" at bounding box center [655, 291] width 269 height 15
click at [580, 289] on input "+ 1-123-456-7890" at bounding box center [655, 291] width 269 height 15
drag, startPoint x: 580, startPoint y: 289, endPoint x: 523, endPoint y: 291, distance: 56.4
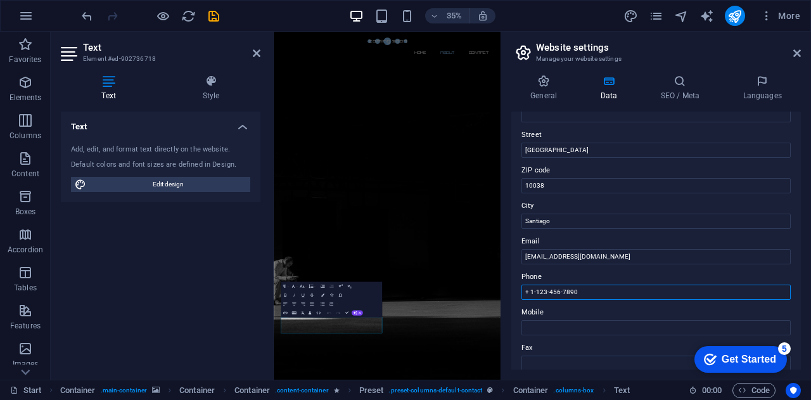
click at [523, 291] on input "+ 1-123-456-7890" at bounding box center [655, 291] width 269 height 15
paste input "56 9 7567 4377"
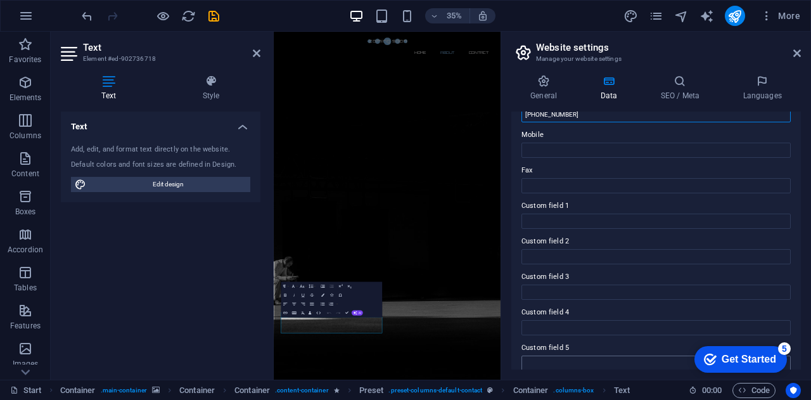
scroll to position [350, 0]
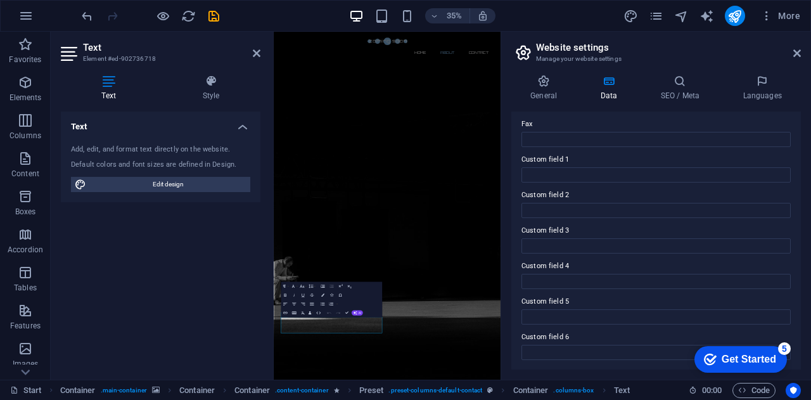
type input "[PHONE_NUMBER]"
click at [197, 284] on div "Text Add, edit, and format text directly on the website. Default colors and fon…" at bounding box center [161, 240] width 200 height 258
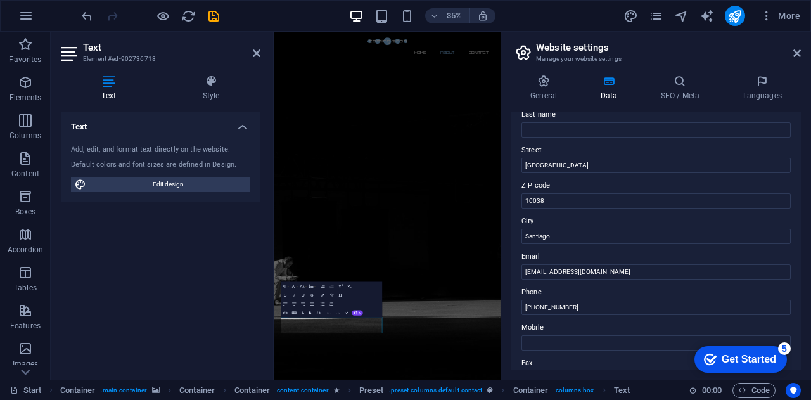
scroll to position [97, 0]
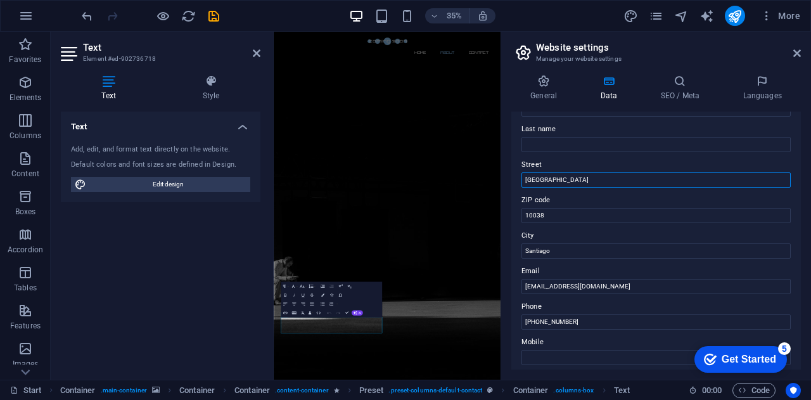
drag, startPoint x: 601, startPoint y: 179, endPoint x: 520, endPoint y: 180, distance: 81.1
click at [520, 180] on div "Contact data for this website. This can be used everywhere on the website and w…" at bounding box center [655, 240] width 289 height 258
paste input "Camino el sauce s/n hacienda calera de tango. Parcela 16"
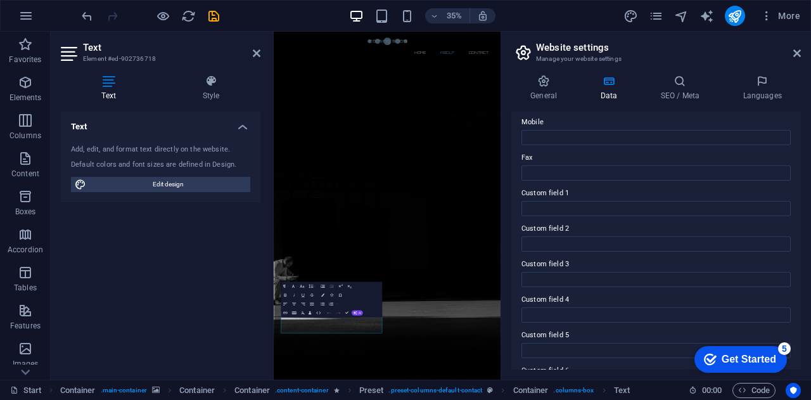
scroll to position [350, 0]
type input "Camino el sauce s/n hacienda calera de tango. Parcela 16"
click at [549, 87] on icon at bounding box center [543, 81] width 65 height 13
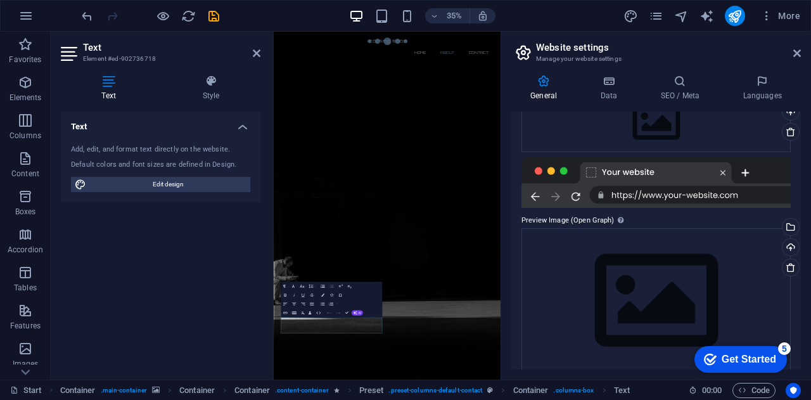
scroll to position [174, 0]
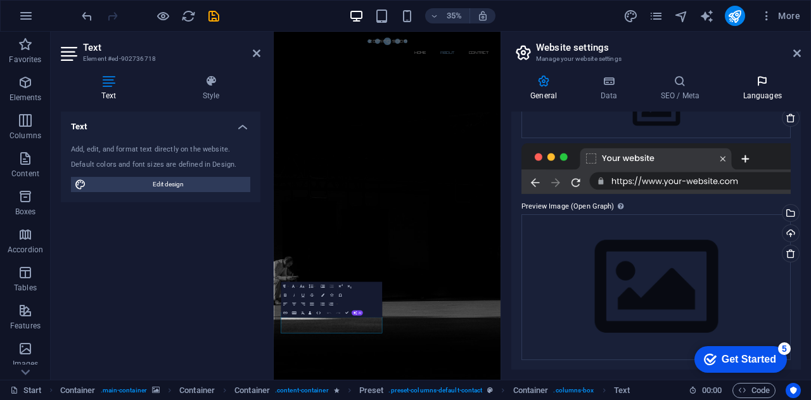
click at [748, 86] on icon at bounding box center [761, 81] width 77 height 13
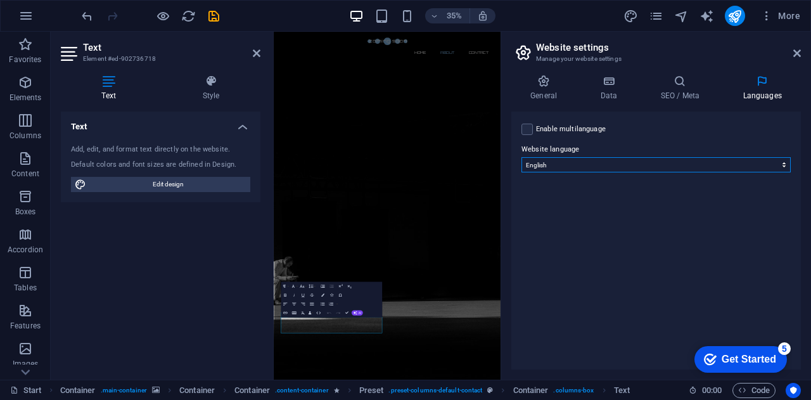
click at [753, 165] on select "Abkhazian Afar Afrikaans Akan Albanian Amharic Arabic Aragonese Armenian Assame…" at bounding box center [655, 164] width 269 height 15
select select "148"
click at [521, 157] on select "Abkhazian Afar Afrikaans Akan Albanian Amharic Arabic Aragonese Armenian Assame…" at bounding box center [655, 164] width 269 height 15
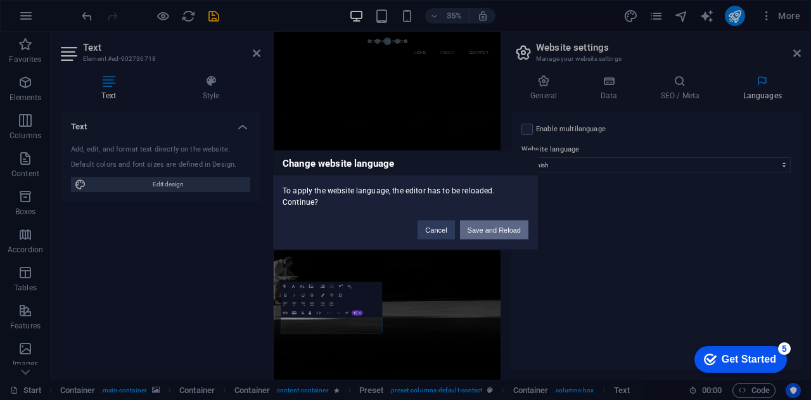
click at [497, 222] on button "Save and Reload" at bounding box center [494, 229] width 68 height 19
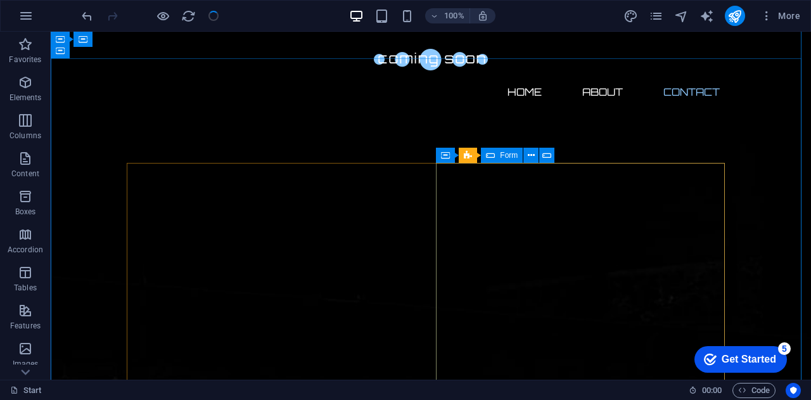
scroll to position [703, 0]
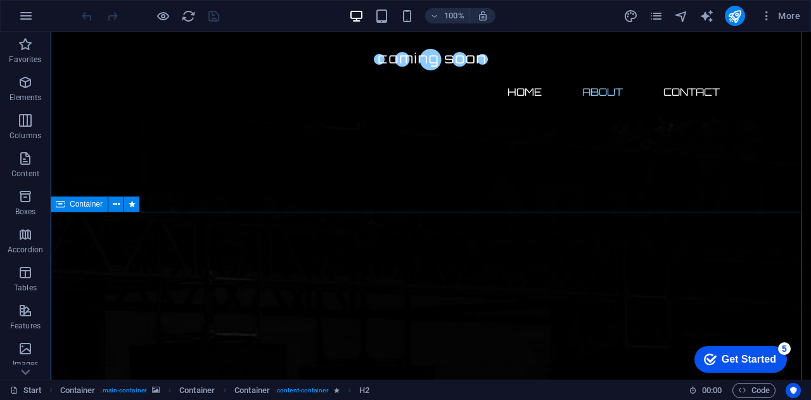
scroll to position [380, 0]
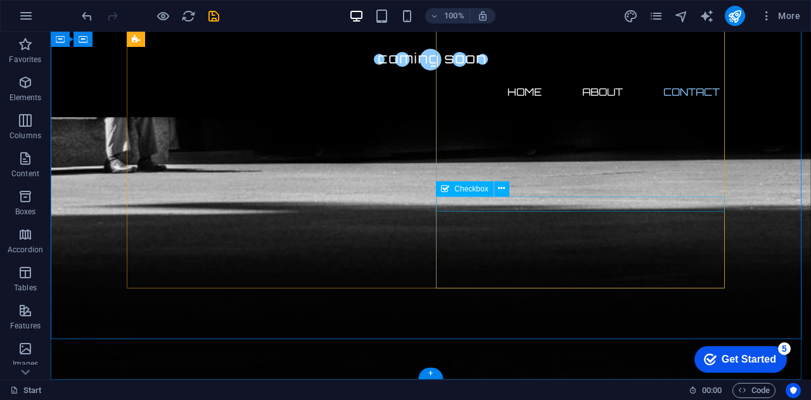
scroll to position [851, 0]
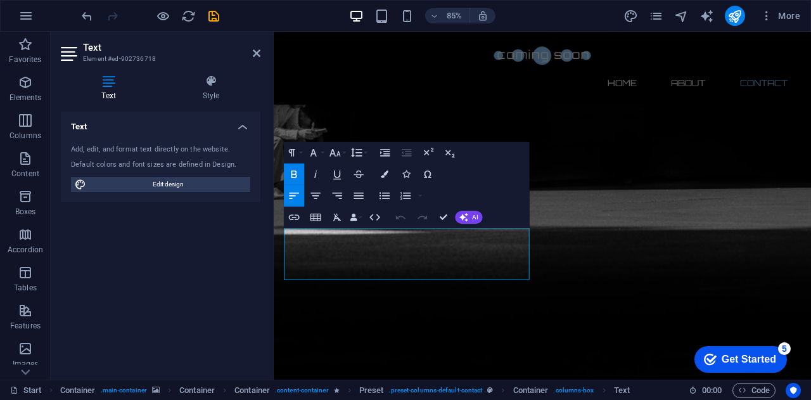
click at [199, 271] on div "Text Add, edit, and format text directly on the website. Default colors and fon…" at bounding box center [161, 240] width 200 height 258
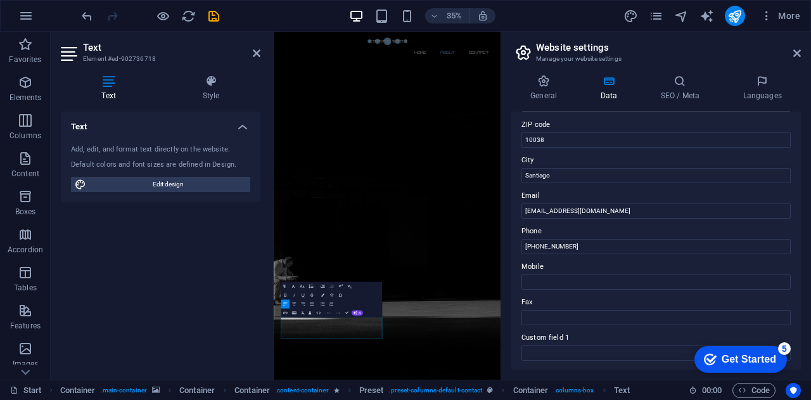
scroll to position [160, 0]
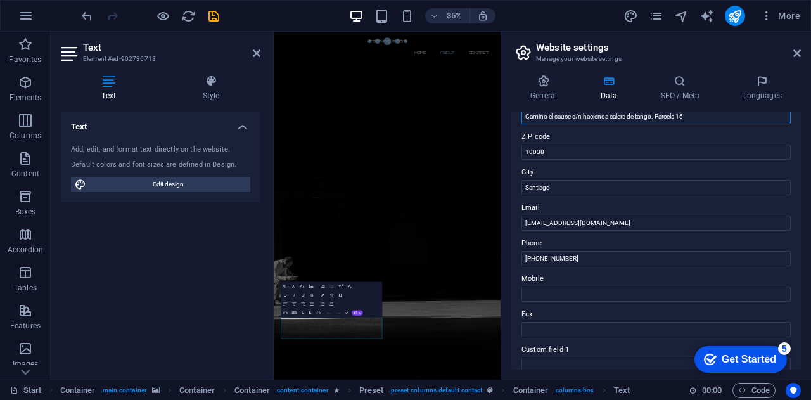
click at [613, 115] on input "Camino el sauce s/n hacienda calera de tango. Parcela 16" at bounding box center [655, 116] width 269 height 15
click at [550, 118] on input "Camino el sauce s/n hacienda Calera de Tango. Parcela 16" at bounding box center [655, 116] width 269 height 15
click at [587, 114] on input "Camino El Sauce s/n hacienda Calera de Tango. Parcela 16" at bounding box center [655, 116] width 269 height 15
type input "Camino El Sauce s/n Hacienda Calera de Tango. Parcela 16"
click at [215, 89] on h4 "Style" at bounding box center [211, 88] width 99 height 27
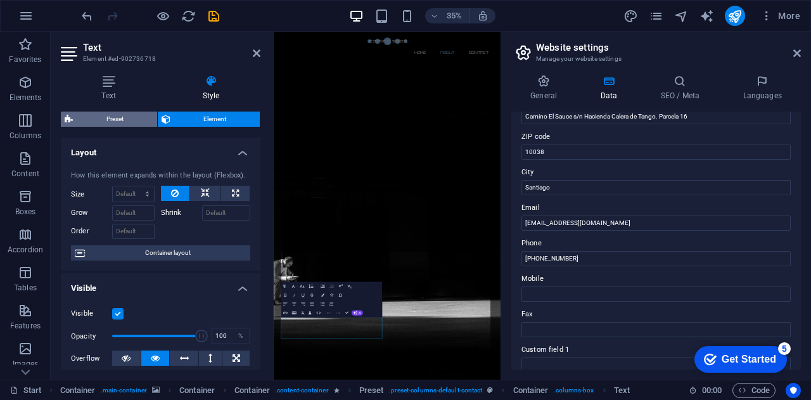
click at [104, 117] on span "Preset" at bounding box center [115, 118] width 77 height 15
select select "px"
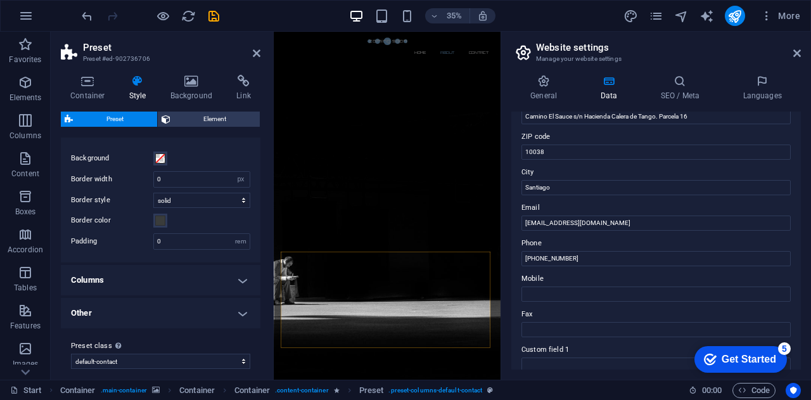
scroll to position [30, 0]
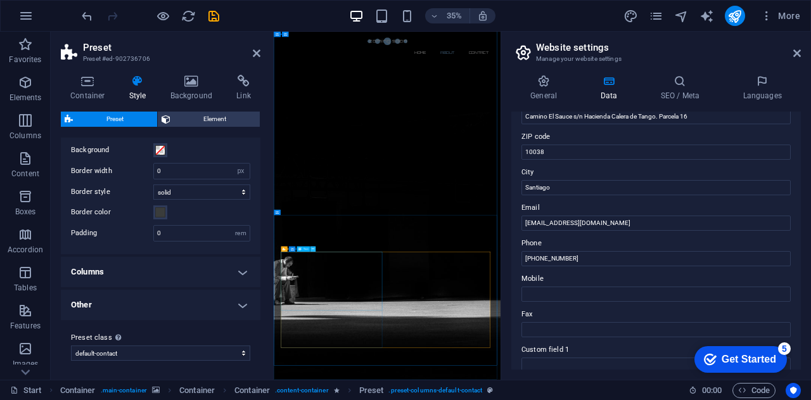
click at [314, 250] on button at bounding box center [312, 248] width 5 height 5
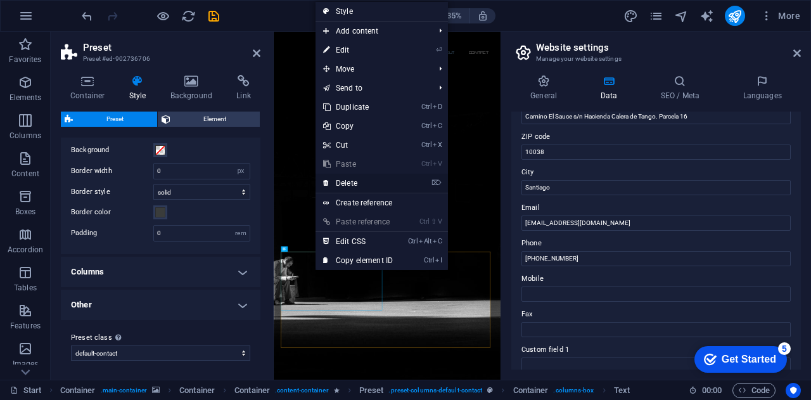
click at [362, 178] on link "⌦ Delete" at bounding box center [357, 183] width 85 height 19
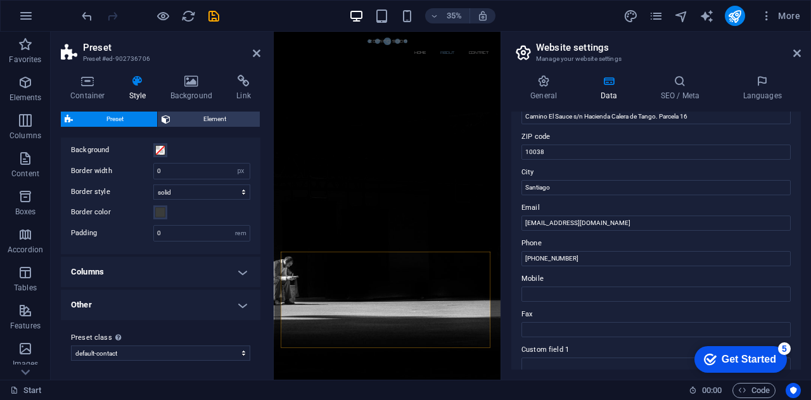
click at [634, 236] on label "Phone" at bounding box center [655, 243] width 269 height 15
click at [634, 251] on input "[PHONE_NUMBER]" at bounding box center [655, 258] width 269 height 15
click at [758, 90] on h4 "Languages" at bounding box center [761, 88] width 77 height 27
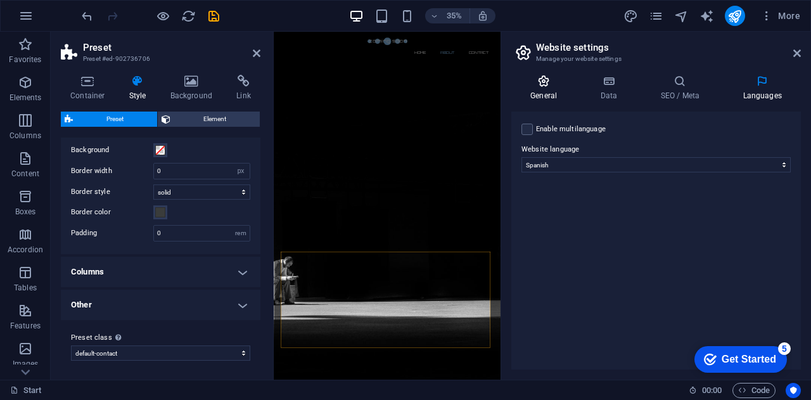
click at [540, 86] on icon at bounding box center [543, 81] width 65 height 13
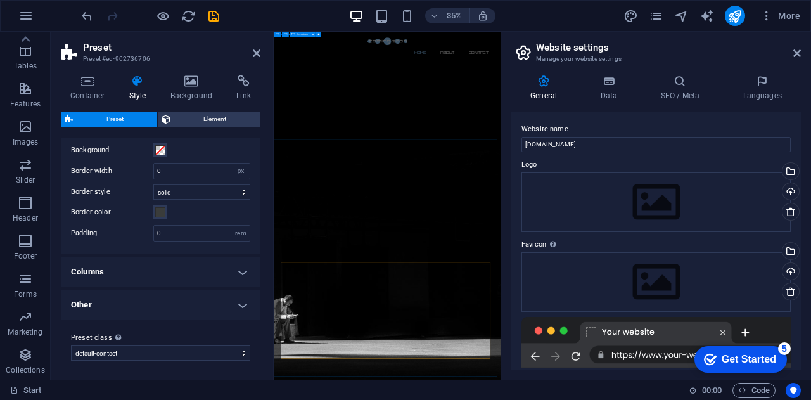
scroll to position [0, 0]
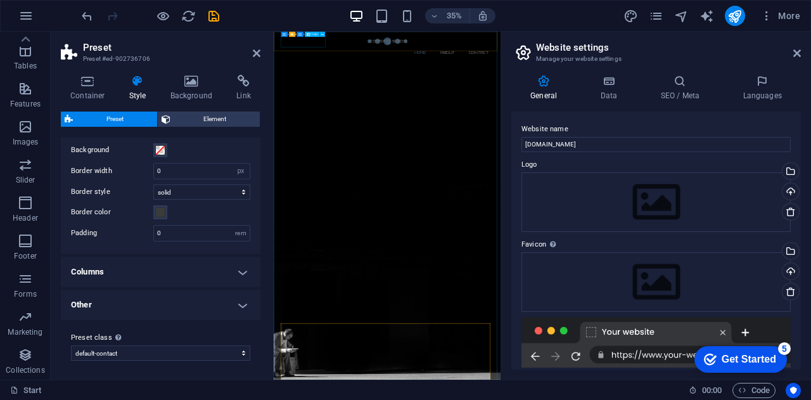
click at [340, 66] on div at bounding box center [598, 59] width 598 height 35
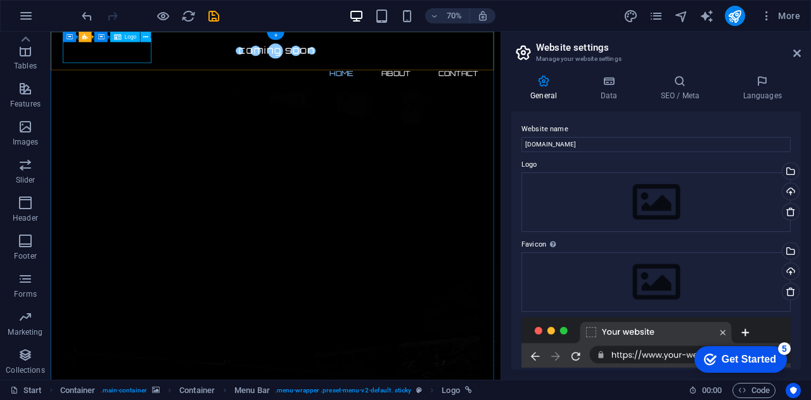
click at [101, 60] on div at bounding box center [372, 59] width 598 height 35
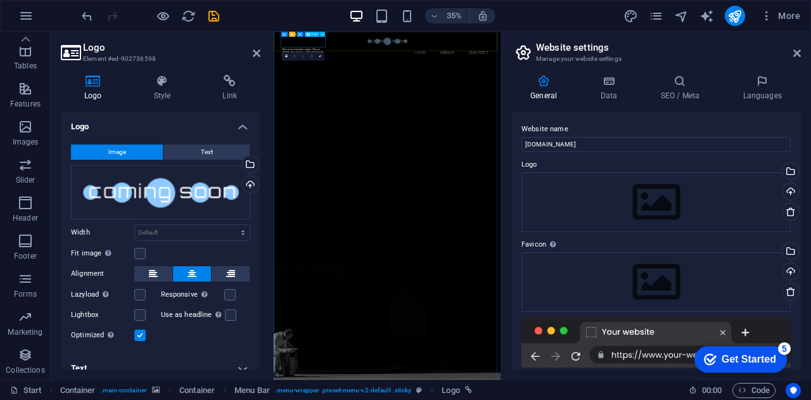
click at [325, 68] on div at bounding box center [598, 59] width 598 height 35
click at [153, 201] on div "Drag files here, click to choose files or select files from Files or our free s…" at bounding box center [160, 192] width 179 height 54
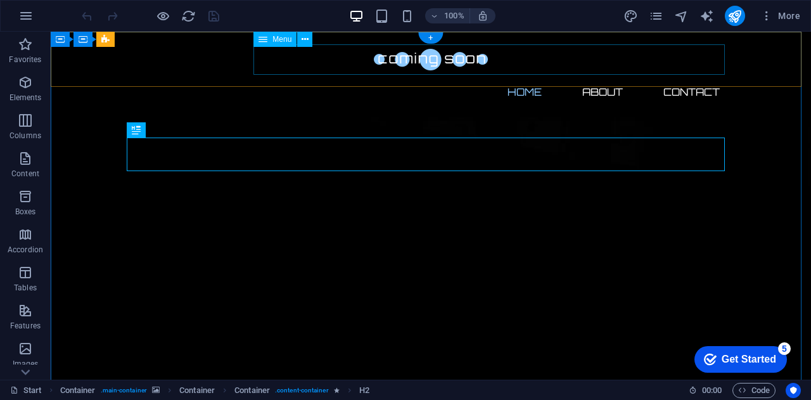
click at [522, 77] on nav "Home About Contact" at bounding box center [431, 92] width 598 height 30
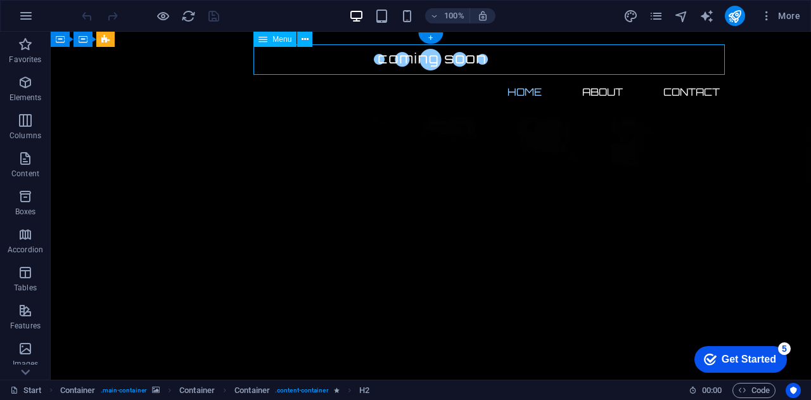
click at [522, 77] on nav "Home About Contact" at bounding box center [431, 92] width 598 height 30
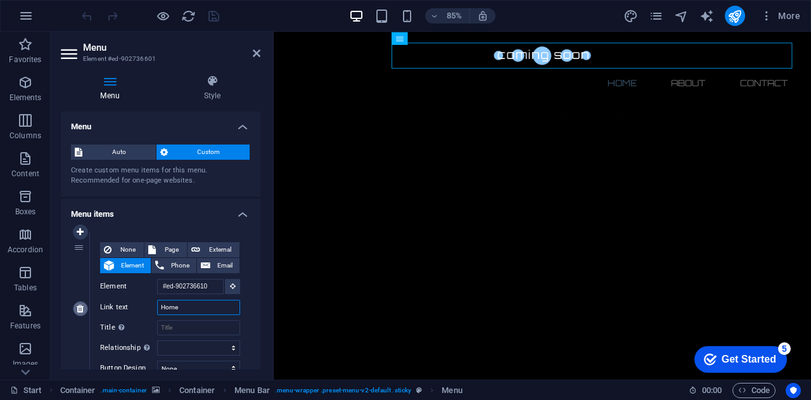
drag, startPoint x: 197, startPoint y: 302, endPoint x: 78, endPoint y: 302, distance: 119.1
click at [78, 302] on div "1 None Page External Element Phone Email Page Start Legal Notice Privacy Elemen…" at bounding box center [160, 309] width 179 height 155
type input "INICIO"
select select
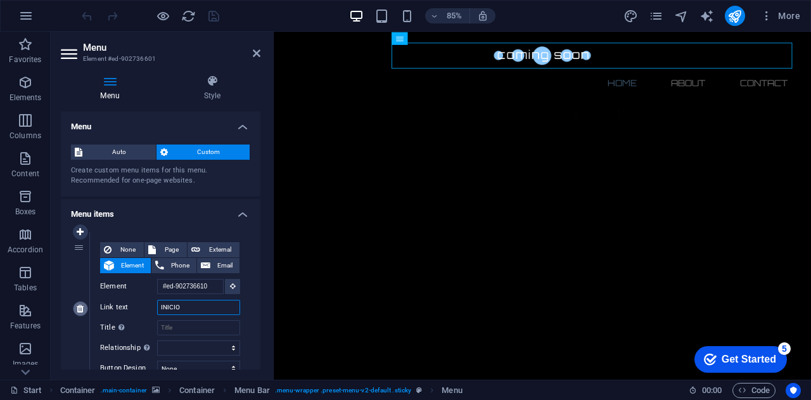
select select
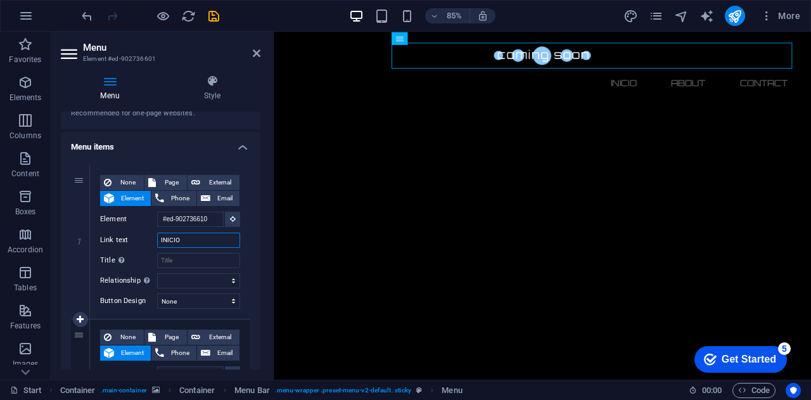
scroll to position [127, 0]
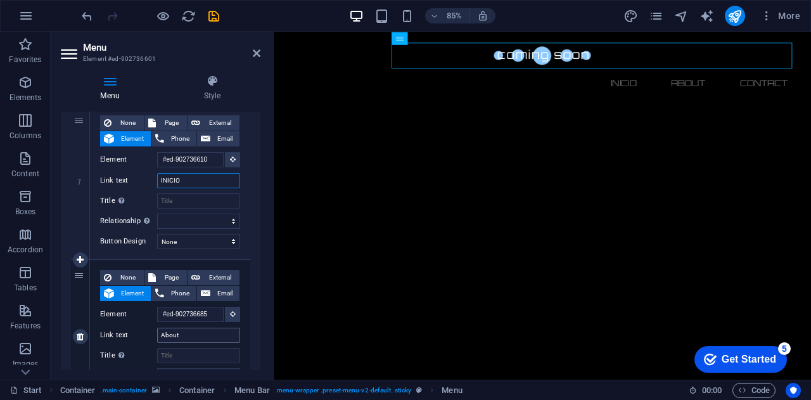
type input "INICIO"
drag, startPoint x: 194, startPoint y: 334, endPoint x: 119, endPoint y: 326, distance: 75.8
click at [119, 327] on div "Link text About" at bounding box center [170, 334] width 140 height 15
type input "NOSOTROS"
select select
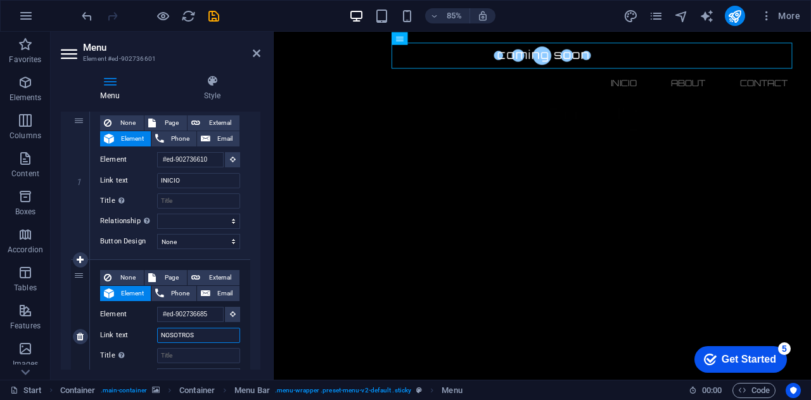
select select
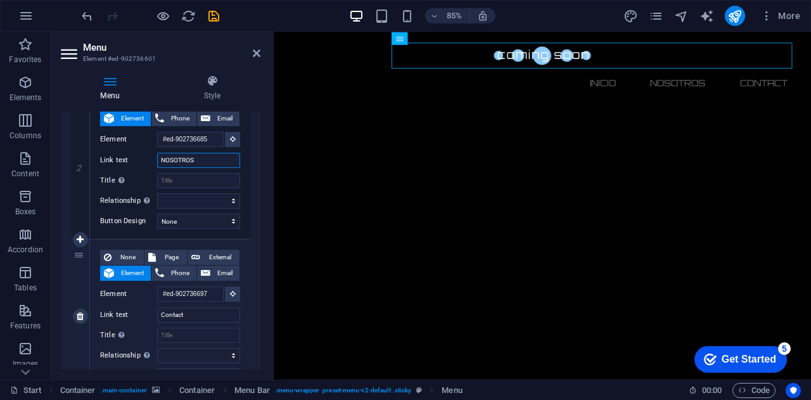
scroll to position [317, 0]
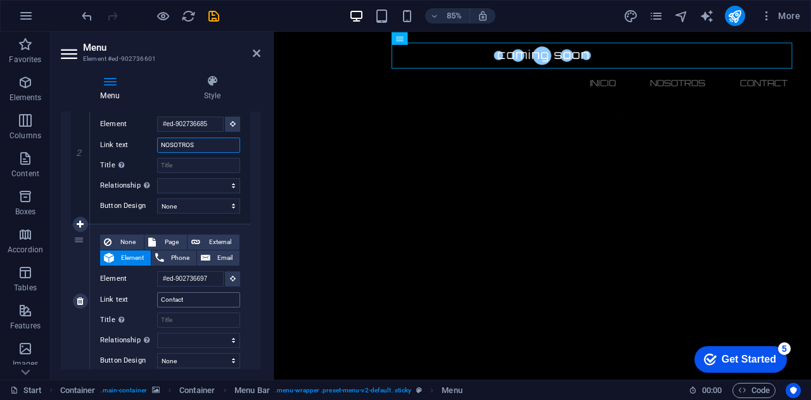
type input "NOSOTROS"
drag, startPoint x: 198, startPoint y: 298, endPoint x: 94, endPoint y: 298, distance: 103.3
click at [94, 298] on div "None Page External Element Phone Email Page Start Legal Notice Privacy Element …" at bounding box center [170, 301] width 160 height 154
type input "CONTACTO"
select select
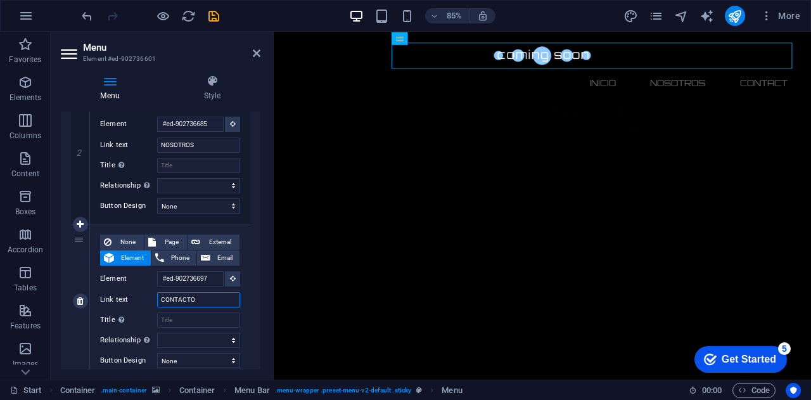
select select
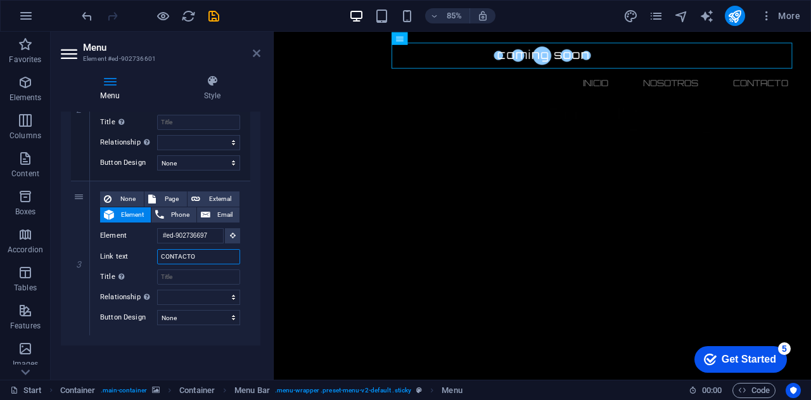
type input "CONTACTO"
click at [255, 51] on icon at bounding box center [257, 53] width 8 height 10
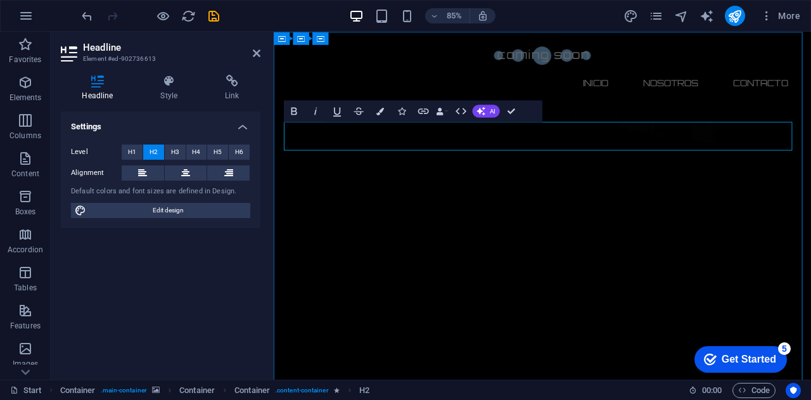
drag, startPoint x: 320, startPoint y: 153, endPoint x: 832, endPoint y: 152, distance: 512.5
click at [347, 205] on div "Text" at bounding box center [323, 199] width 53 height 13
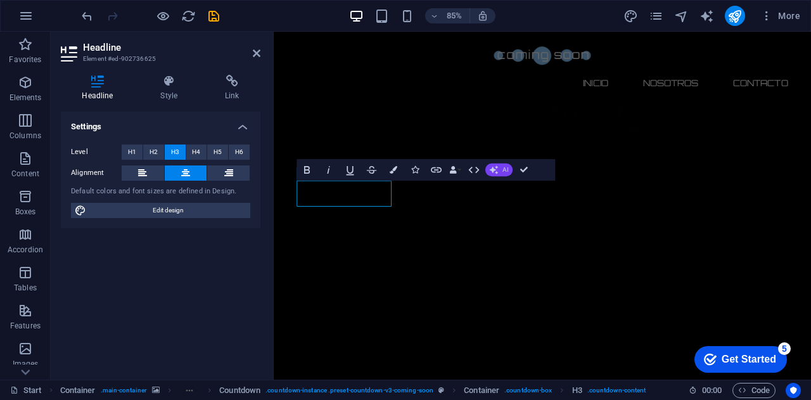
click at [494, 165] on icon "button" at bounding box center [494, 169] width 9 height 9
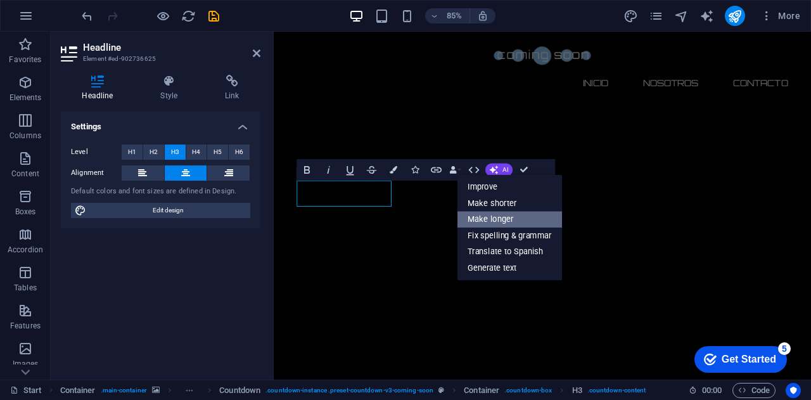
click at [509, 216] on link "Make longer" at bounding box center [509, 219] width 105 height 16
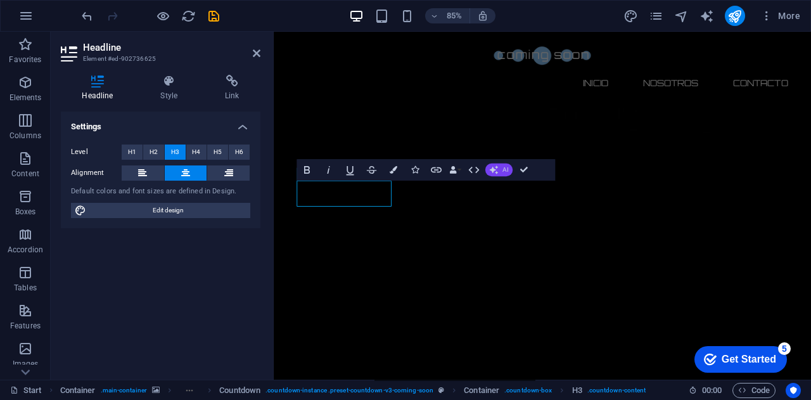
click at [492, 169] on icon "button" at bounding box center [494, 169] width 10 height 10
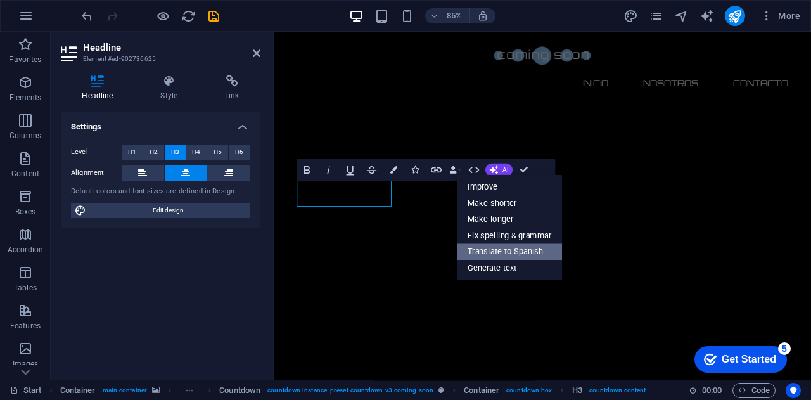
click at [517, 245] on link "Translate to Spanish" at bounding box center [509, 251] width 105 height 16
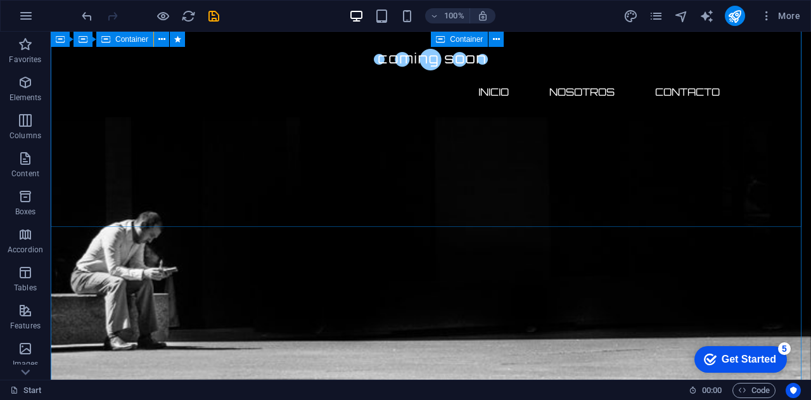
scroll to position [697, 0]
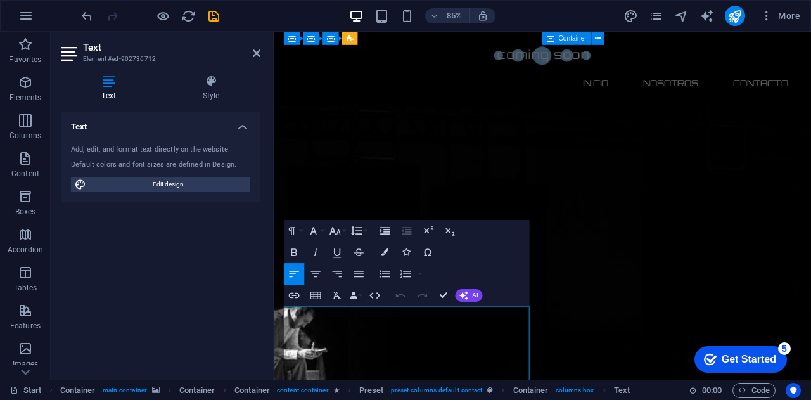
scroll to position [507, 0]
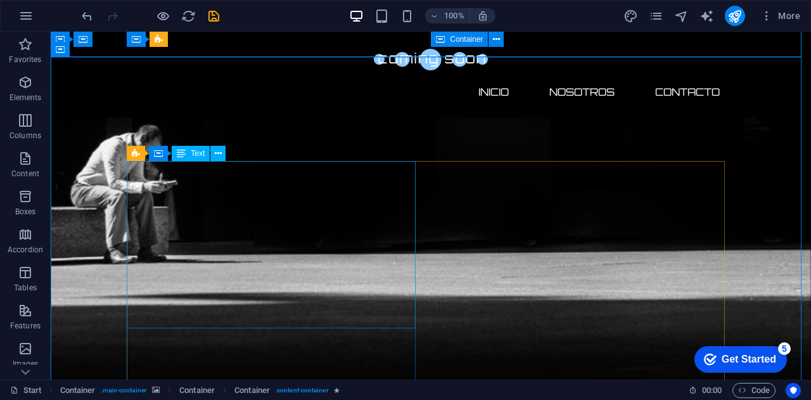
scroll to position [760, 0]
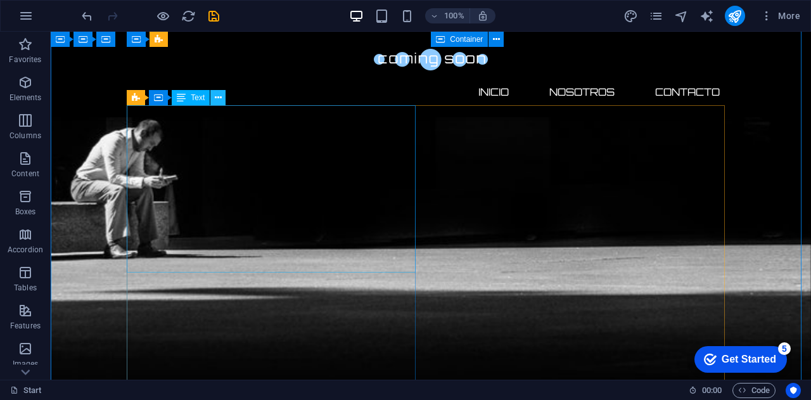
click at [219, 101] on icon at bounding box center [218, 97] width 7 height 13
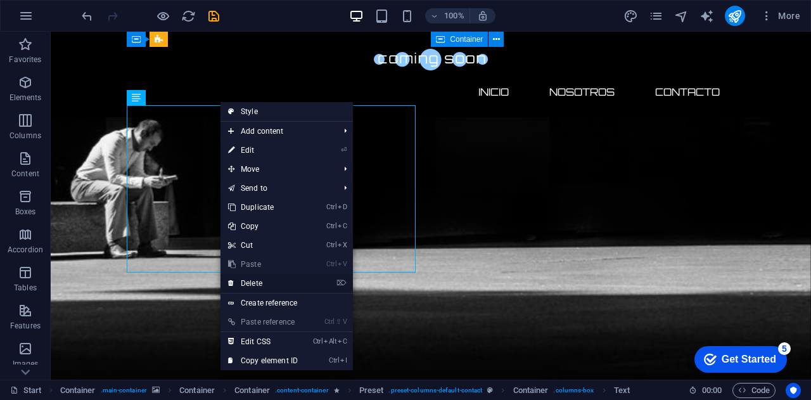
click at [264, 279] on link "⌦ Delete" at bounding box center [262, 283] width 85 height 19
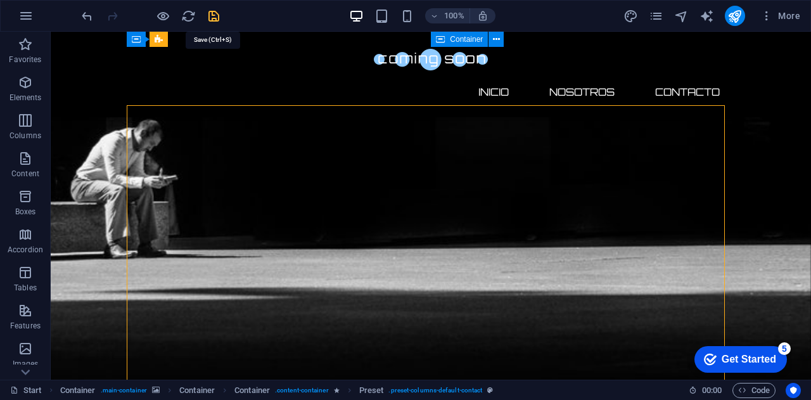
click at [213, 16] on icon "save" at bounding box center [214, 16] width 15 height 15
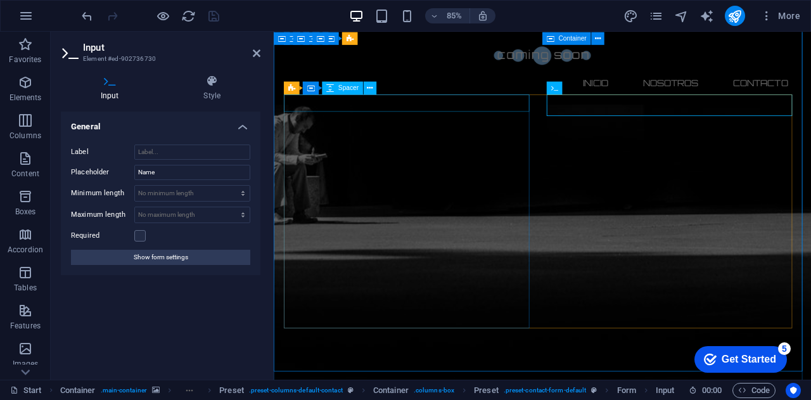
drag, startPoint x: 640, startPoint y: 117, endPoint x: 541, endPoint y: 117, distance: 98.8
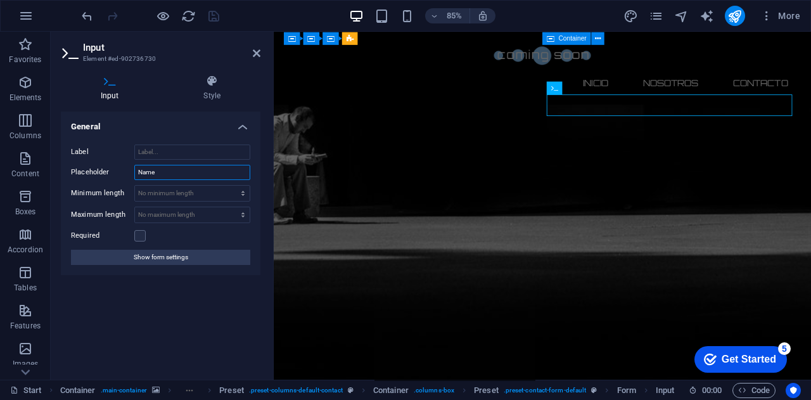
drag, startPoint x: 165, startPoint y: 172, endPoint x: 53, endPoint y: 172, distance: 112.8
click at [53, 172] on div "Input Style General Label Placeholder Name Minimum length No minimum length cha…" at bounding box center [161, 222] width 220 height 315
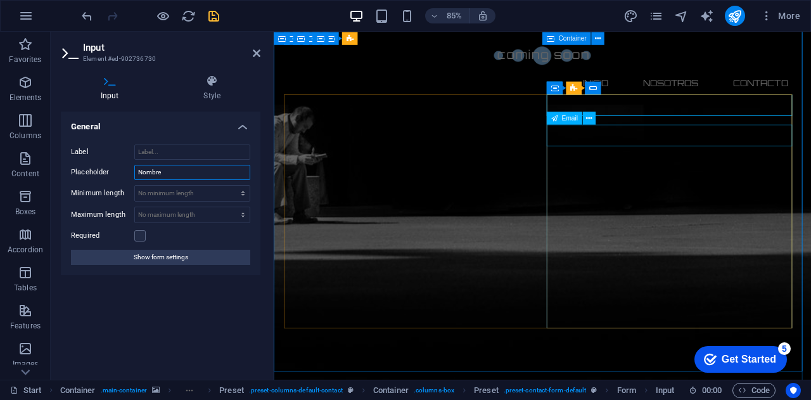
type input "Nombre"
drag, startPoint x: 648, startPoint y: 151, endPoint x: 813, endPoint y: 134, distance: 166.2
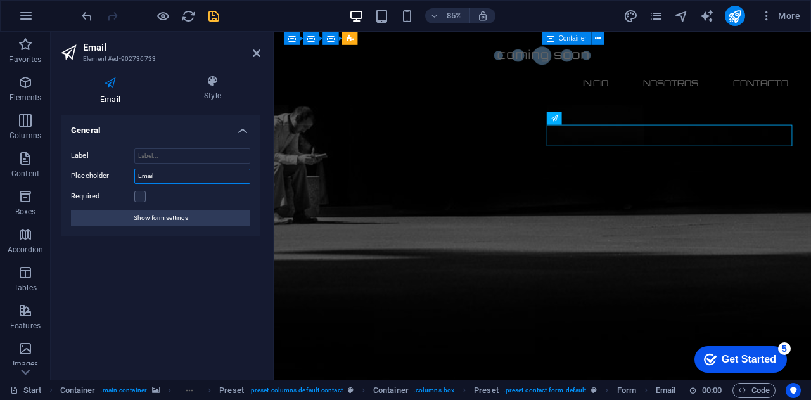
drag, startPoint x: 167, startPoint y: 173, endPoint x: 67, endPoint y: 172, distance: 100.1
click at [67, 172] on div "Label Placeholder Email Required Show form settings" at bounding box center [161, 187] width 200 height 98
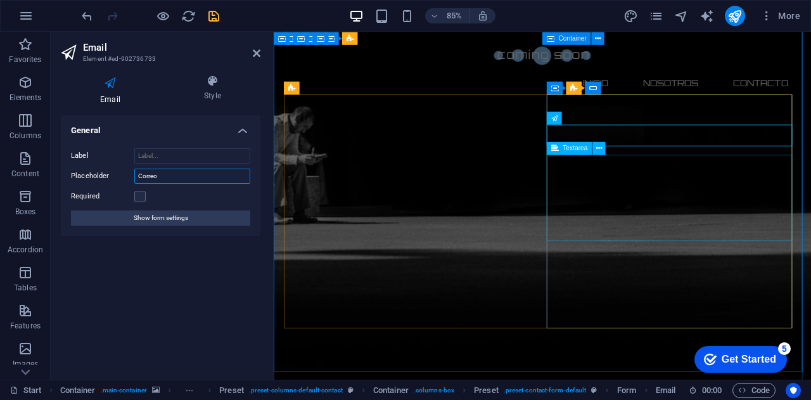
type input "Correo"
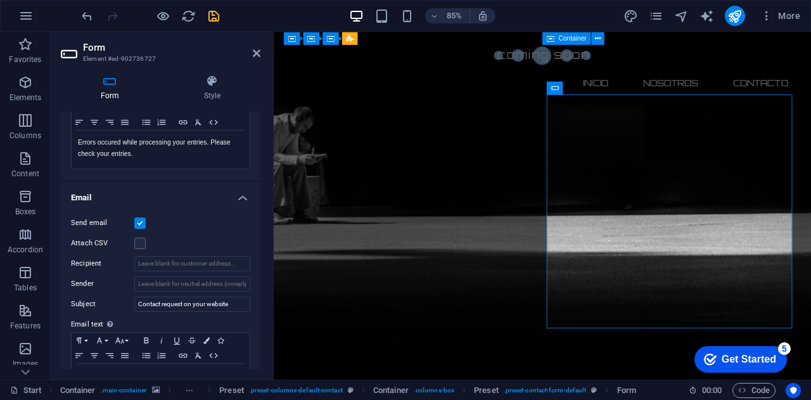
scroll to position [440, 0]
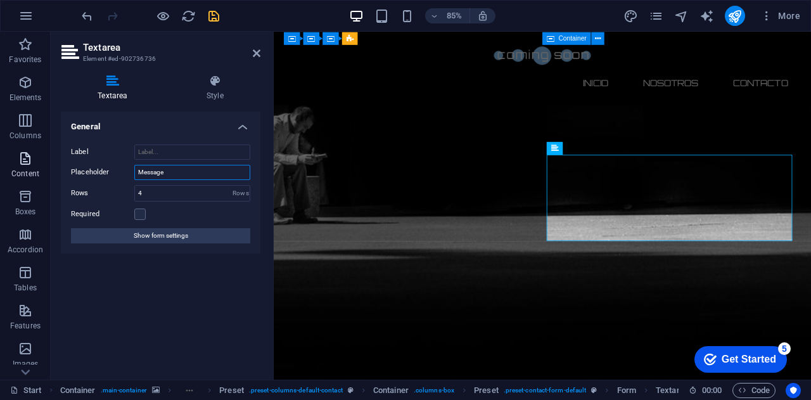
drag, startPoint x: 177, startPoint y: 174, endPoint x: 4, endPoint y: 167, distance: 173.1
click at [4, 167] on section "Favorites Elements Columns Content Boxes Accordion Tables Features Images Slide…" at bounding box center [405, 206] width 811 height 348
type input "m"
type input "Mensaje"
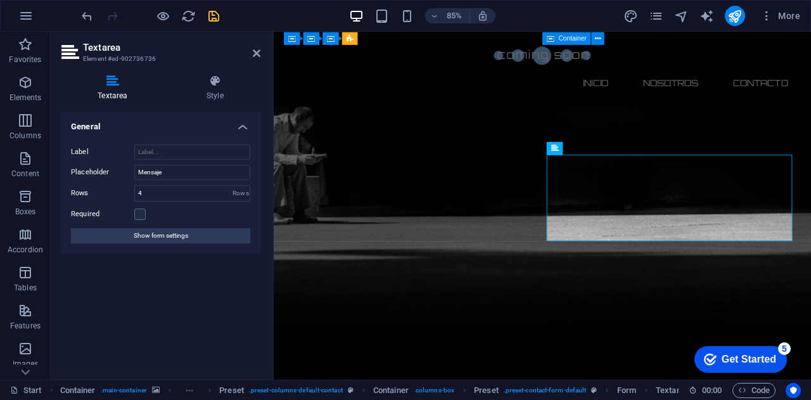
click at [172, 303] on div "General Label Placeholder Mensaje Rows 4 Rows Required Show form settings" at bounding box center [161, 240] width 200 height 258
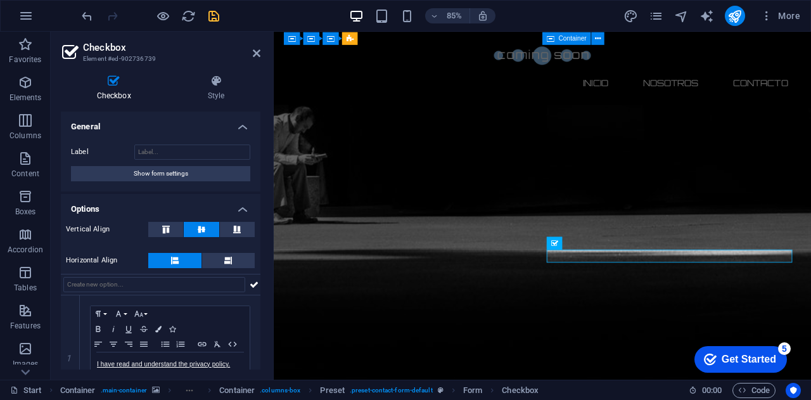
scroll to position [51, 0]
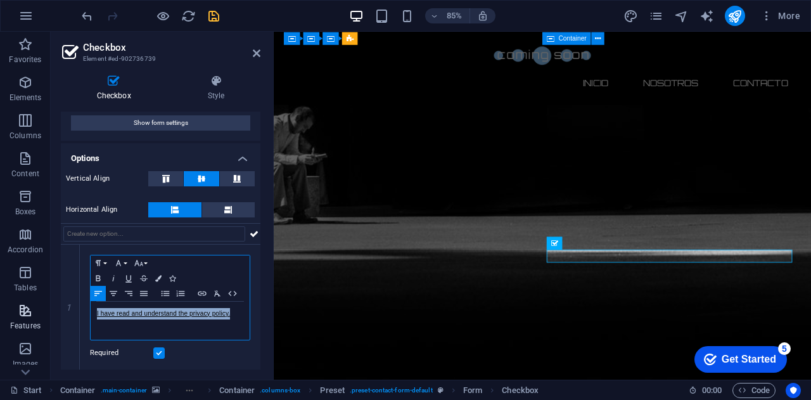
drag, startPoint x: 233, startPoint y: 312, endPoint x: 0, endPoint y: 300, distance: 233.4
click at [0, 300] on section "Favorites Elements Columns Content Boxes Accordion Tables Features Images Slide…" at bounding box center [405, 206] width 811 height 348
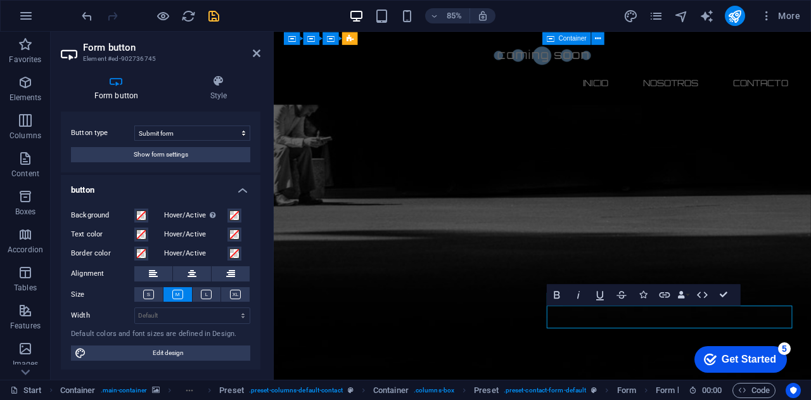
scroll to position [0, 0]
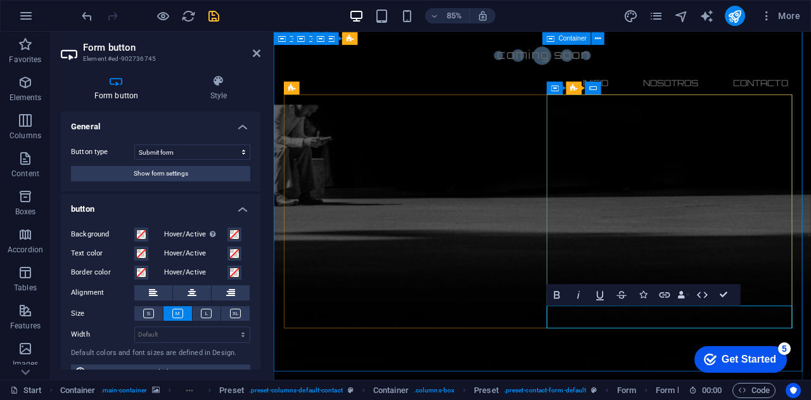
type button "Submit"
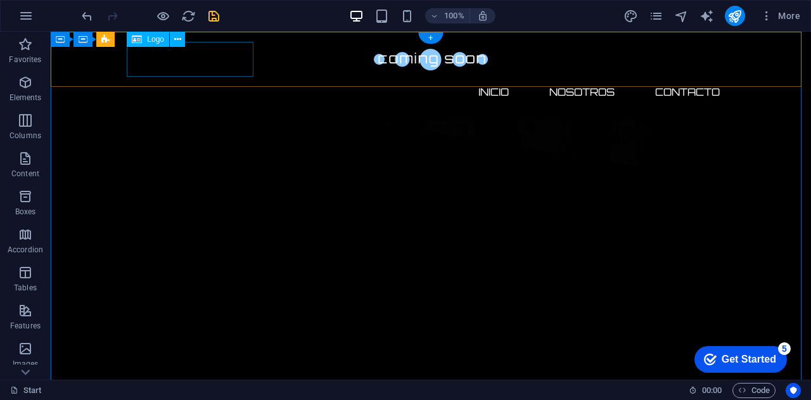
click at [190, 58] on div at bounding box center [431, 59] width 598 height 35
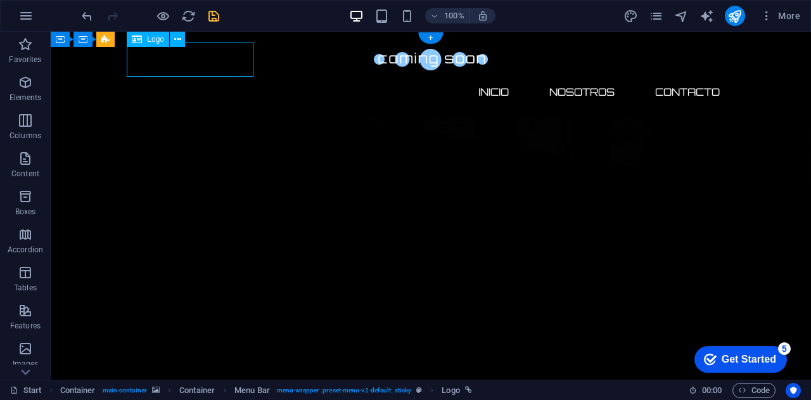
click at [190, 58] on div at bounding box center [431, 59] width 598 height 35
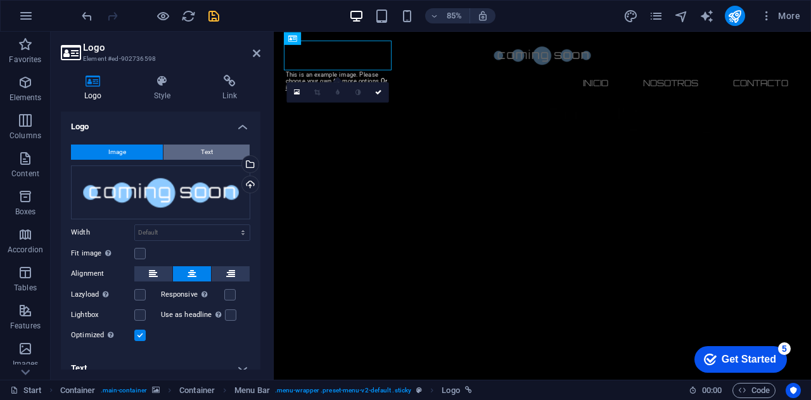
click at [186, 146] on button "Text" at bounding box center [206, 151] width 86 height 15
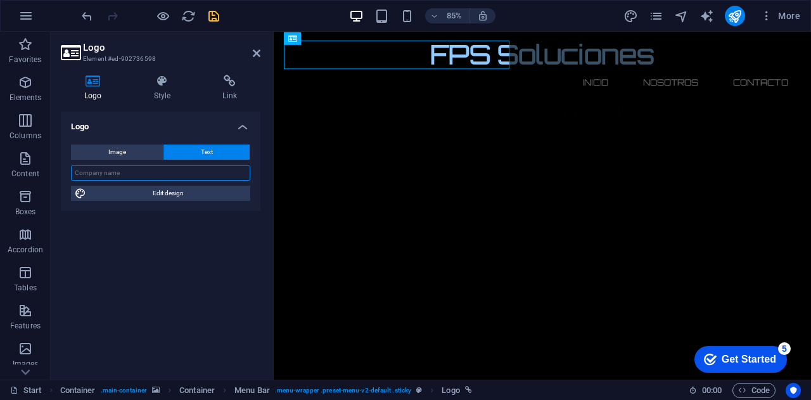
click at [182, 169] on input "text" at bounding box center [160, 172] width 179 height 15
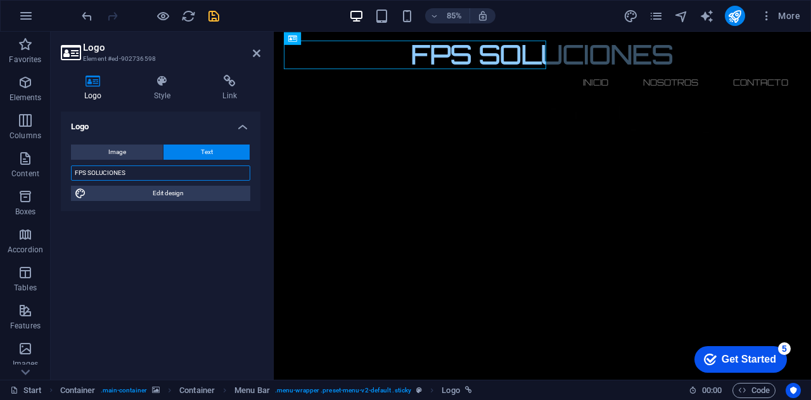
type input "FPS SOLUCIONES"
click at [171, 308] on div "Logo Image Text Drag files here, click to choose files or select files from Fil…" at bounding box center [161, 240] width 200 height 258
click at [159, 77] on icon at bounding box center [162, 81] width 64 height 13
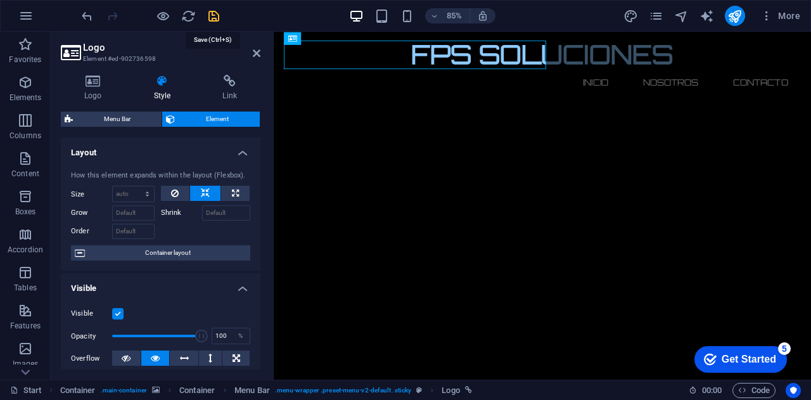
click at [214, 15] on icon "save" at bounding box center [214, 16] width 15 height 15
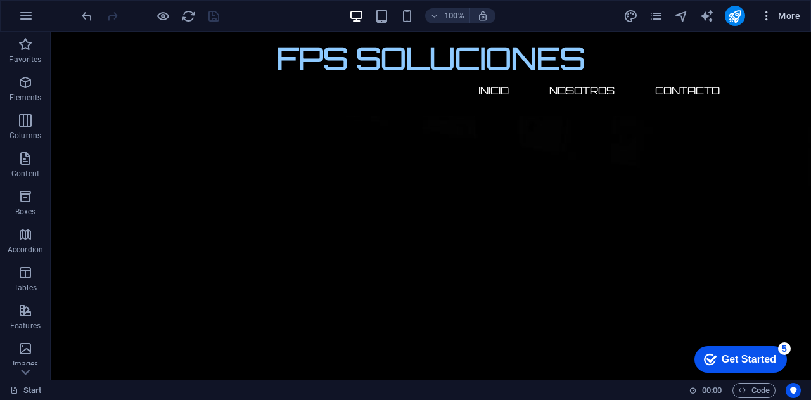
click at [787, 16] on span "More" at bounding box center [780, 16] width 40 height 13
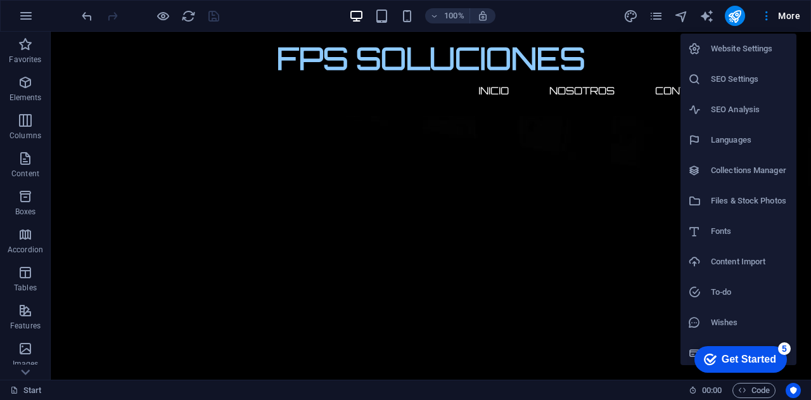
click at [728, 141] on h6 "Languages" at bounding box center [750, 139] width 78 height 15
select select "148"
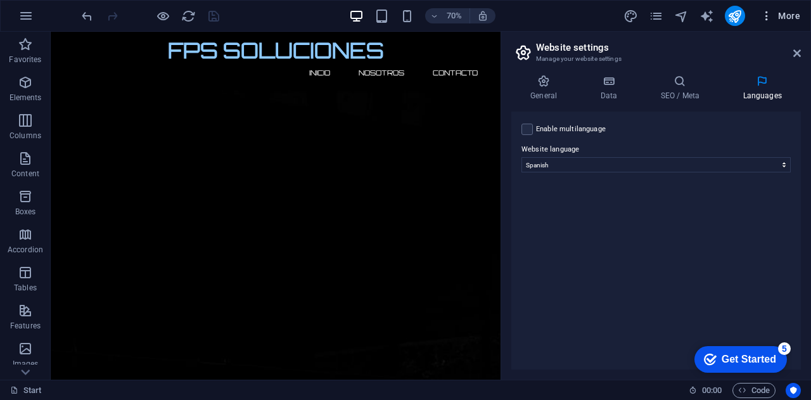
click at [789, 13] on span "More" at bounding box center [780, 16] width 40 height 13
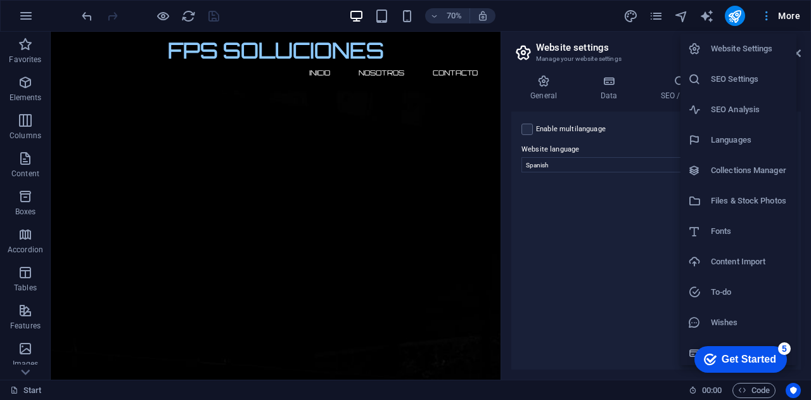
click at [789, 13] on div at bounding box center [405, 200] width 811 height 400
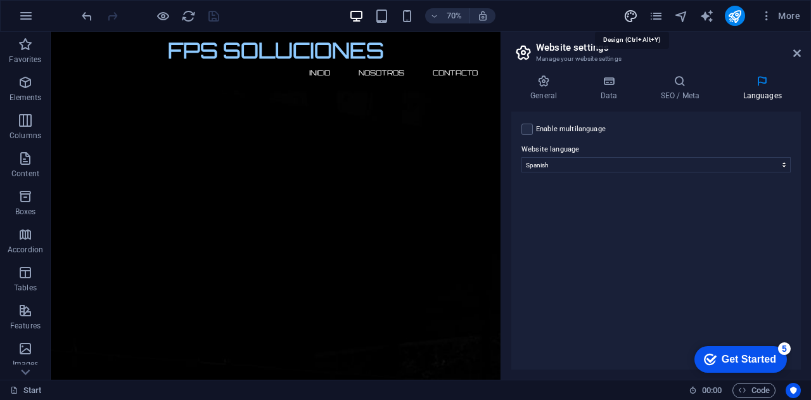
click at [627, 13] on icon "design" at bounding box center [630, 16] width 15 height 15
select select "px"
select select "300"
select select "px"
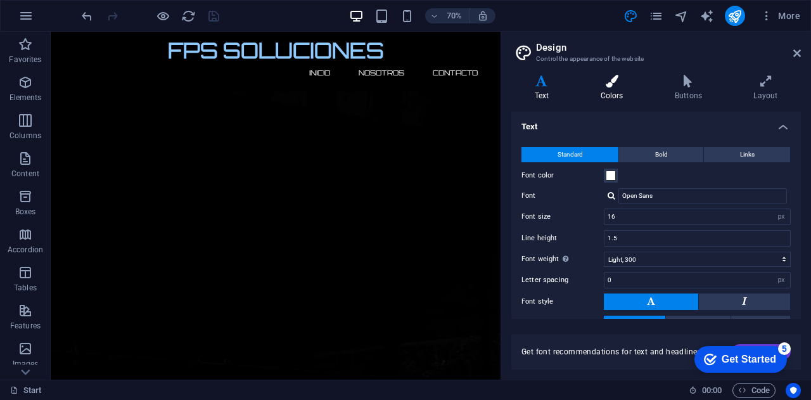
click at [616, 92] on h4 "Colors" at bounding box center [614, 88] width 74 height 27
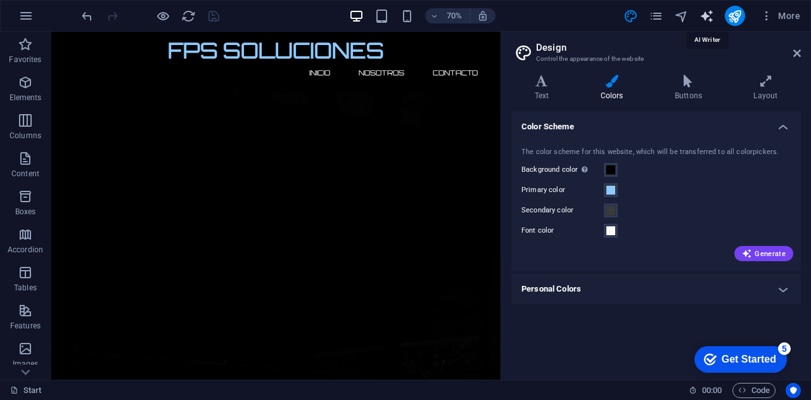
click at [620, 11] on icon "text_generator" at bounding box center [321, 27] width 598 height 34
select select "English"
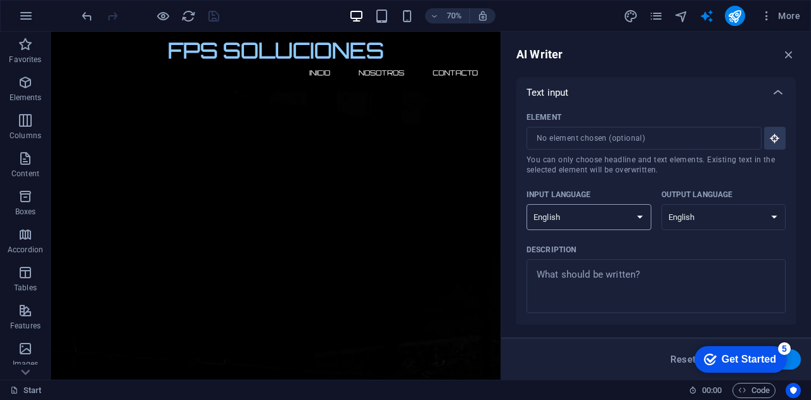
click at [628, 210] on select "Albanian Arabic Armenian Awadhi Azerbaijani Bashkir Basque Belarusian Bengali B…" at bounding box center [588, 217] width 125 height 26
select select "Spanish"
click at [526, 204] on select "Albanian Arabic Armenian Awadhi Azerbaijani Bashkir Basque Belarusian Bengali B…" at bounding box center [588, 217] width 125 height 26
click at [740, 212] on select "Albanian Arabic Armenian Awadhi Azerbaijani Bashkir Basque Belarusian Bengali B…" at bounding box center [723, 217] width 125 height 26
select select "Spanish"
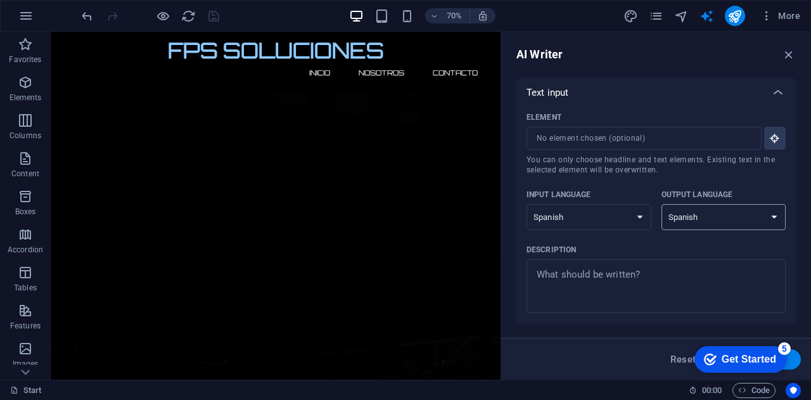
click at [661, 204] on select "Albanian Arabic Armenian Awadhi Azerbaijani Bashkir Basque Belarusian Bengali B…" at bounding box center [723, 217] width 125 height 26
click at [514, 296] on div "AI Writer Text input Element ​ You can only choose headline and text elements. …" at bounding box center [656, 206] width 310 height 348
click at [568, 287] on textarea "Description x ​" at bounding box center [656, 285] width 246 height 41
drag, startPoint x: 720, startPoint y: 359, endPoint x: 684, endPoint y: 264, distance: 102.0
click at [687, 340] on html "checkmark Get Started 5 First Steps in the Editor Let's guide you through the t…" at bounding box center [739, 359] width 105 height 38
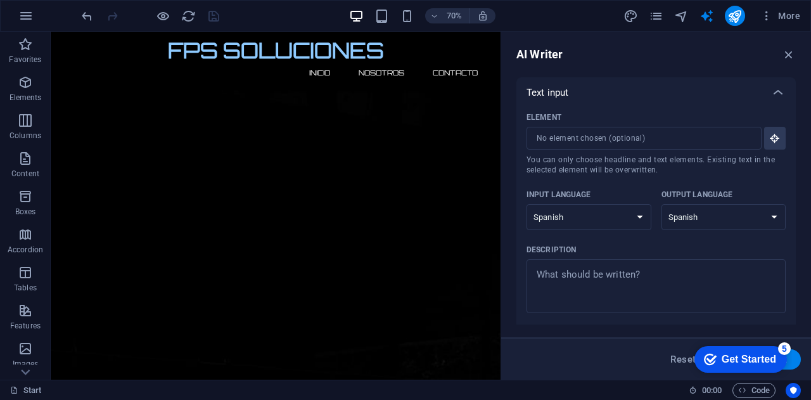
drag, startPoint x: 747, startPoint y: 348, endPoint x: 873, endPoint y: 602, distance: 283.6
click at [747, 349] on div "checkmark Get Started 5" at bounding box center [740, 359] width 92 height 27
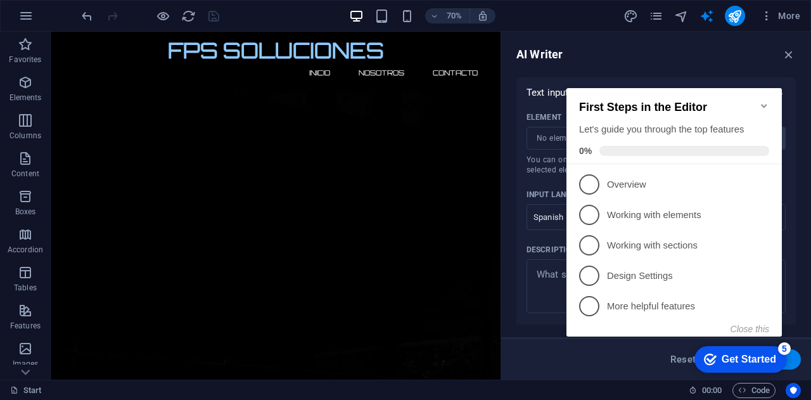
click at [621, 370] on div "checkmark Get Started 5 First Steps in the Editor Let's guide you through the t…" at bounding box center [676, 223] width 231 height 307
click at [792, 364] on button "Generate text" at bounding box center [757, 359] width 88 height 20
type textarea "x"
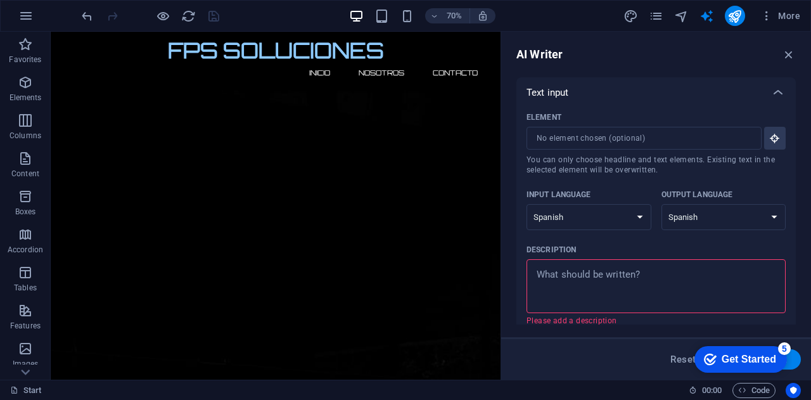
click at [794, 364] on button "Generate text" at bounding box center [757, 359] width 88 height 20
type textarea "x"
click at [585, 273] on textarea "Description x ​ Please add a description" at bounding box center [656, 285] width 246 height 41
type textarea "x"
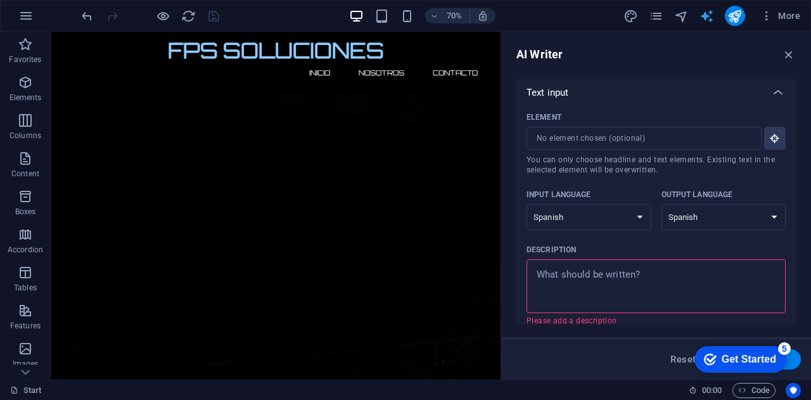
click at [620, 11] on icon "text_generator" at bounding box center [321, 27] width 598 height 34
type textarea "x"
click at [685, 296] on textarea "Description x ​ Please add a description" at bounding box center [656, 285] width 246 height 41
type textarea "F"
type textarea "x"
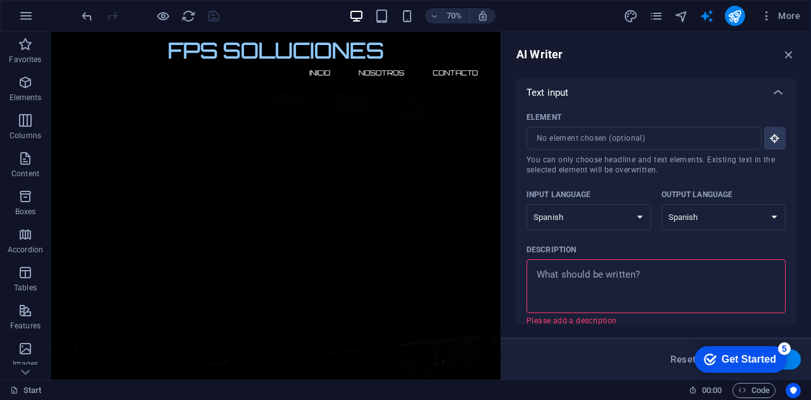
type textarea "x"
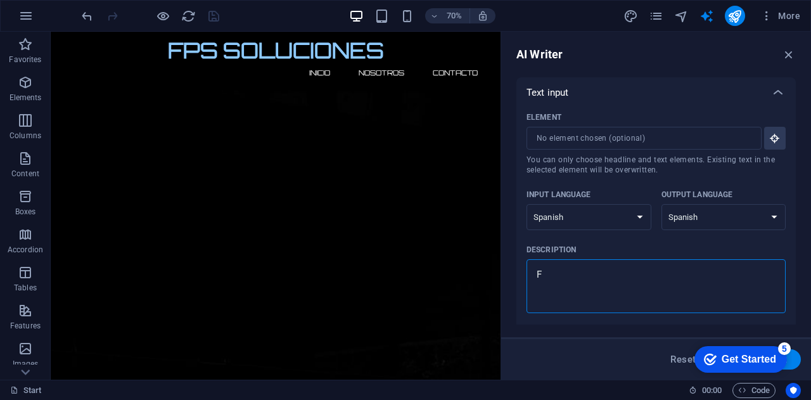
type textarea "FP"
type textarea "x"
type textarea "FPS"
type textarea "x"
type textarea "FPS"
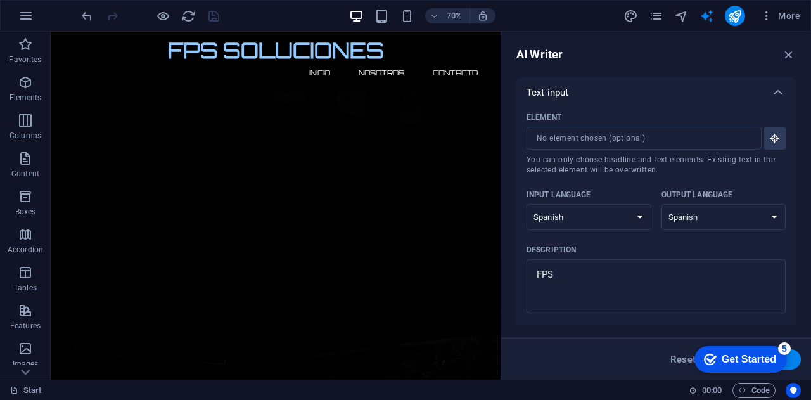
click at [790, 359] on div "checkmark Get Started 5 First Steps in the Editor Let's guide you through the t…" at bounding box center [738, 359] width 108 height 38
click at [794, 363] on button "Generate text" at bounding box center [757, 359] width 88 height 20
type textarea "x"
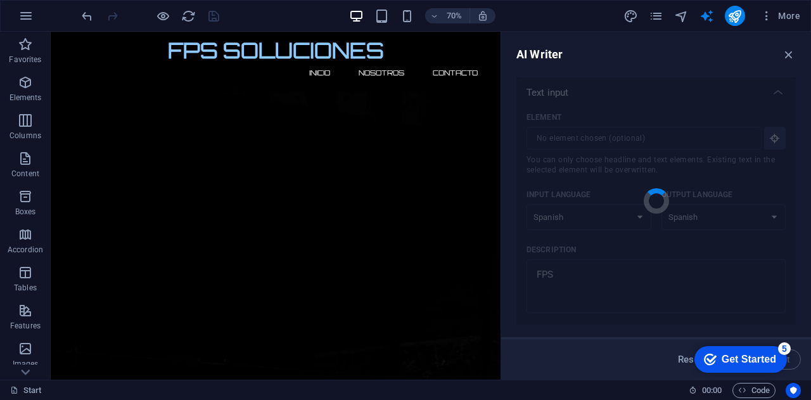
type textarea "x"
type textarea "El término FPS, que se traduce como "fotogramas por segundo", es crucial en el …"
type textarea "x"
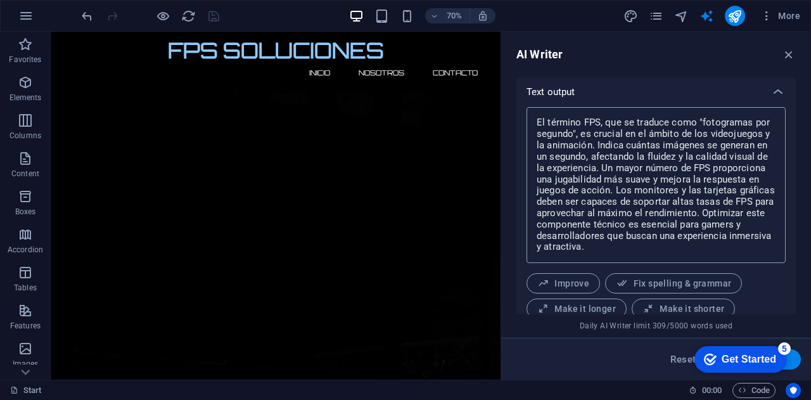
scroll to position [522, 0]
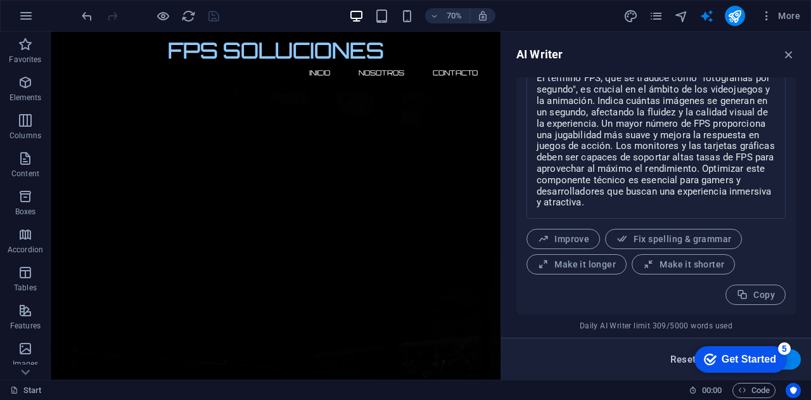
click at [675, 355] on span "Reset" at bounding box center [682, 359] width 25 height 10
select select "English"
type textarea "x"
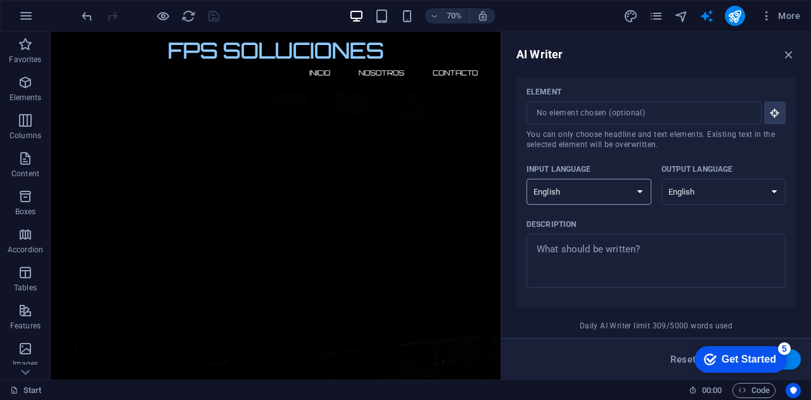
scroll to position [0, 0]
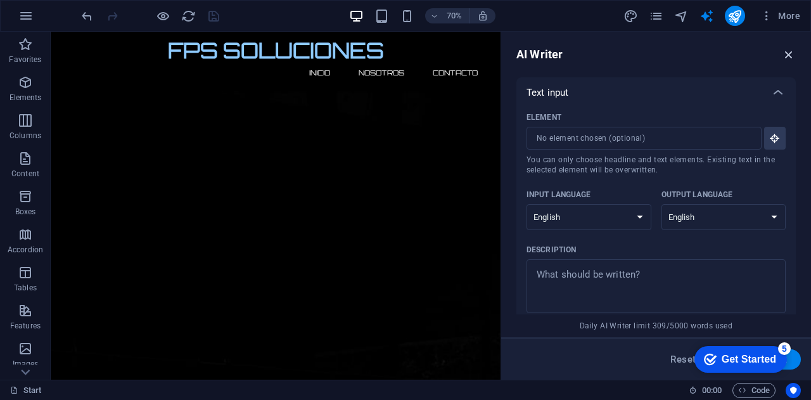
click at [787, 52] on icon "button" at bounding box center [789, 55] width 14 height 14
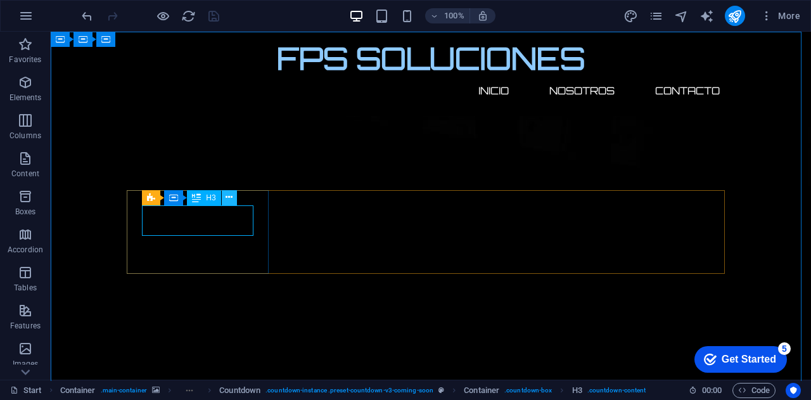
click at [228, 197] on icon at bounding box center [229, 197] width 7 height 13
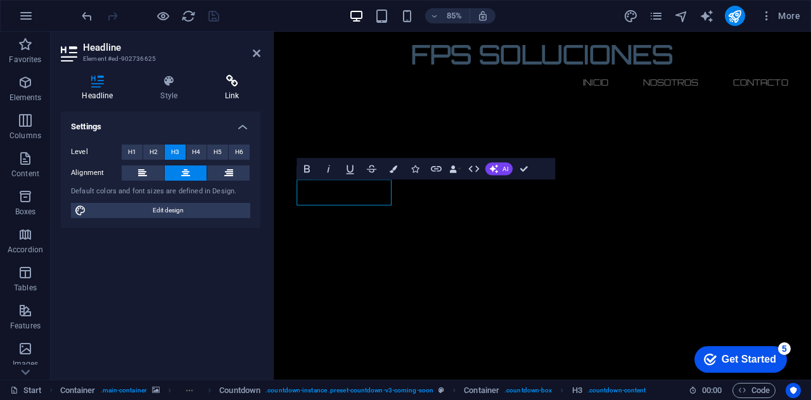
click at [235, 80] on icon at bounding box center [232, 81] width 56 height 13
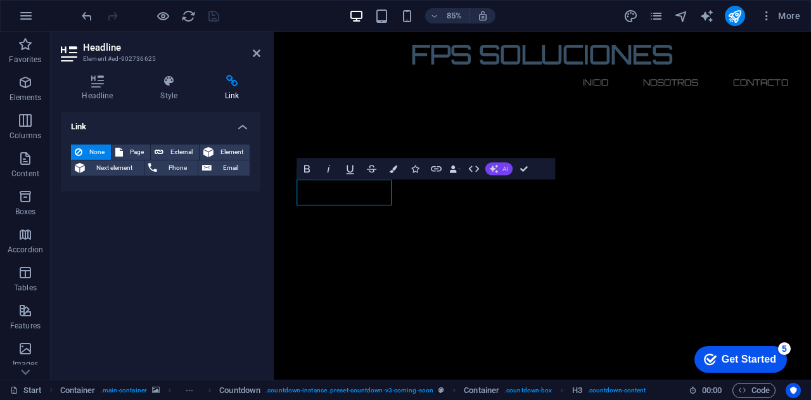
click at [490, 167] on icon "button" at bounding box center [494, 168] width 9 height 9
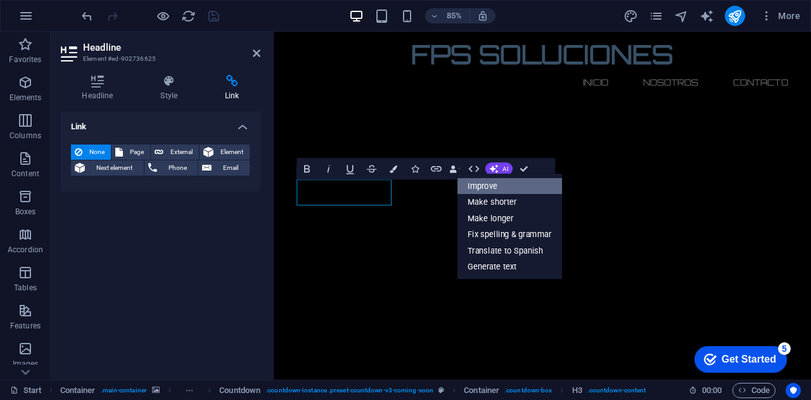
click at [490, 186] on link "Improve" at bounding box center [509, 186] width 105 height 16
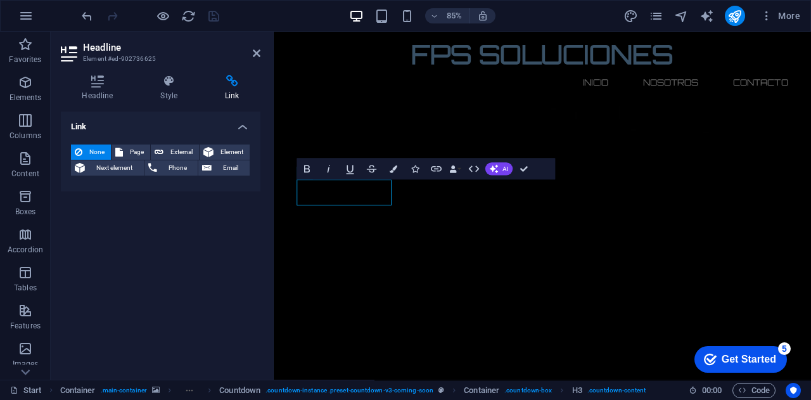
click at [223, 274] on div "Link None Page External Element Next element Phone Email Page Start Legal Notic…" at bounding box center [161, 240] width 200 height 258
click at [101, 82] on icon at bounding box center [97, 81] width 73 height 13
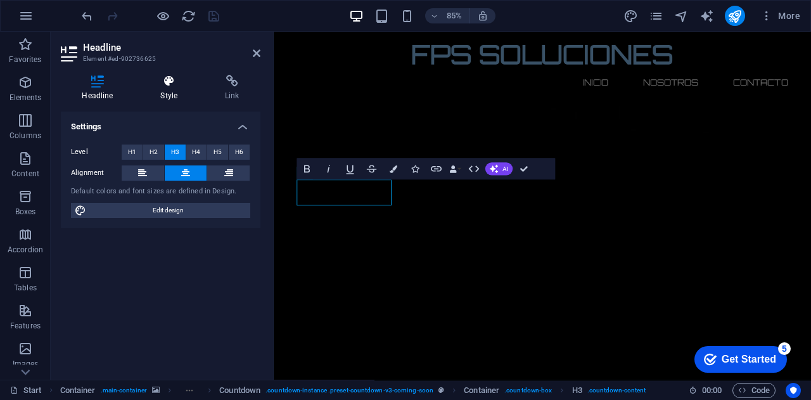
click at [164, 91] on h4 "Style" at bounding box center [171, 88] width 65 height 27
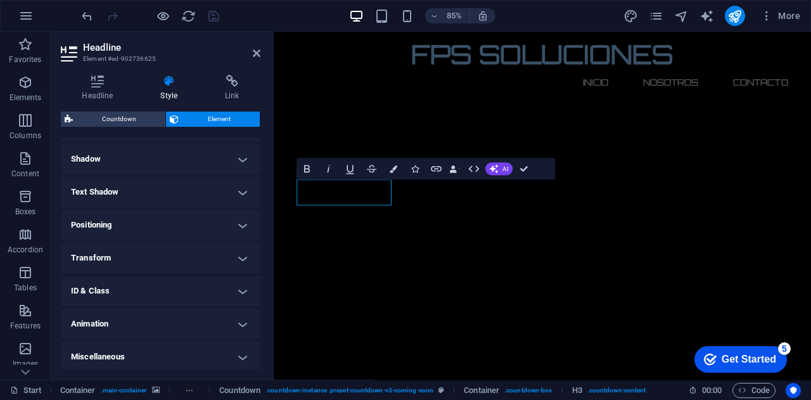
scroll to position [303, 0]
click at [223, 326] on h4 "Animation" at bounding box center [161, 322] width 200 height 30
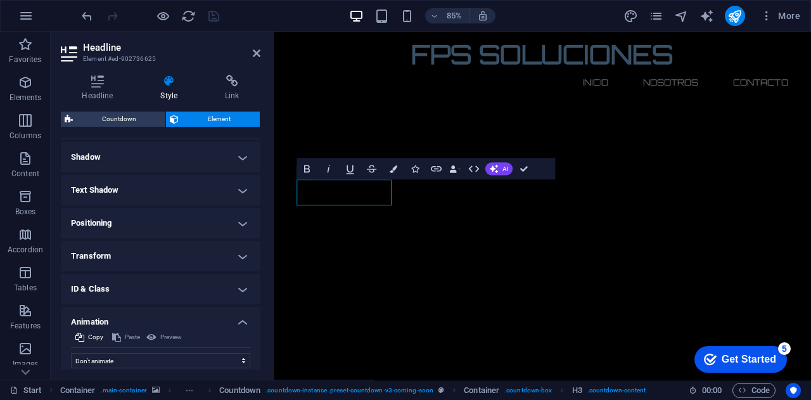
scroll to position [343, 0]
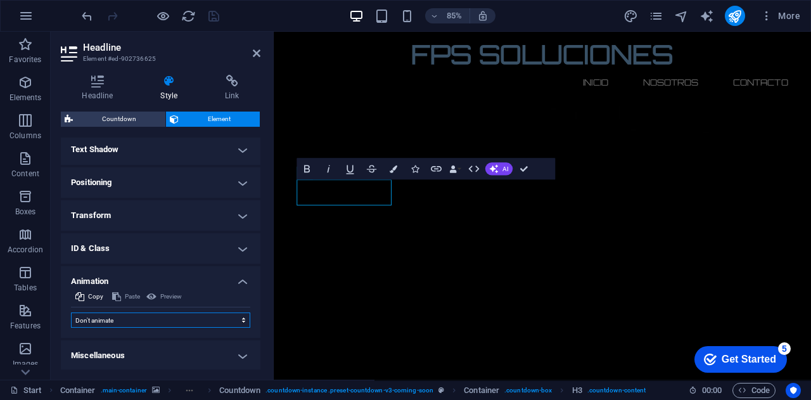
click at [168, 314] on select "Don't animate Show / Hide Slide up/down Zoom in/out Slide left to right Slide r…" at bounding box center [160, 319] width 179 height 15
select select "flash"
click at [71, 312] on select "Don't animate Show / Hide Slide up/down Zoom in/out Slide left to right Slide r…" at bounding box center [160, 319] width 179 height 15
select select "scroll"
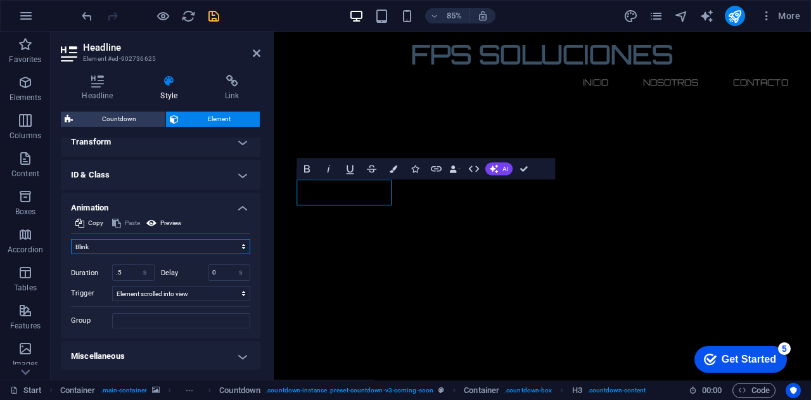
scroll to position [417, 0]
click at [213, 348] on h4 "Miscellaneous" at bounding box center [161, 355] width 200 height 30
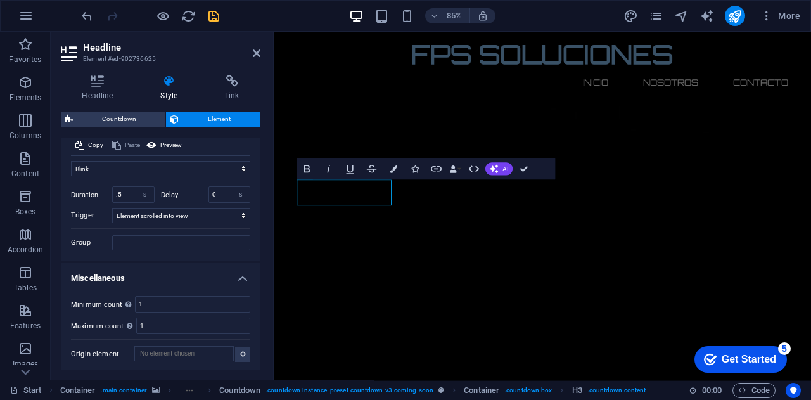
scroll to position [495, 0]
drag, startPoint x: 177, startPoint y: 302, endPoint x: 98, endPoint y: 289, distance: 80.8
click at [97, 293] on div "Minimum count Define whether this element should be duplicable. 1 Maximum count…" at bounding box center [161, 328] width 200 height 86
type input "30"
click at [56, 333] on div "Headline Style Link Settings Level H1 H2 H3 H4 H5 H6 Alignment Default colors a…" at bounding box center [161, 222] width 220 height 315
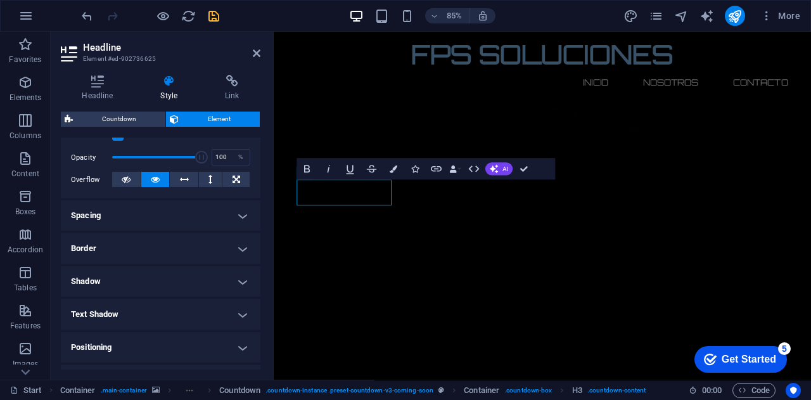
scroll to position [0, 0]
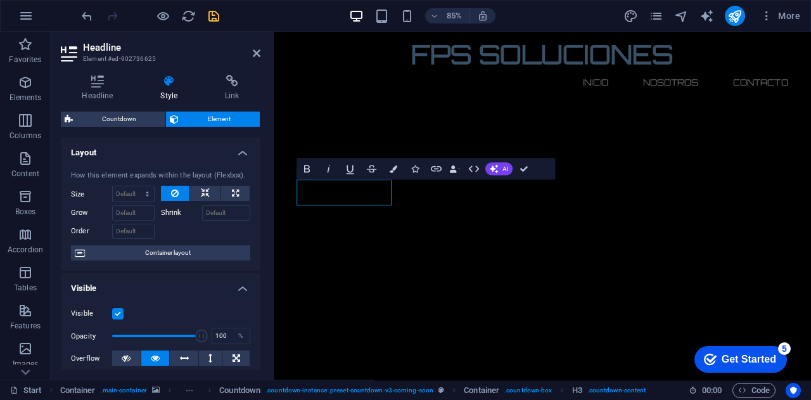
click at [746, 359] on div "Get Started" at bounding box center [749, 358] width 54 height 11
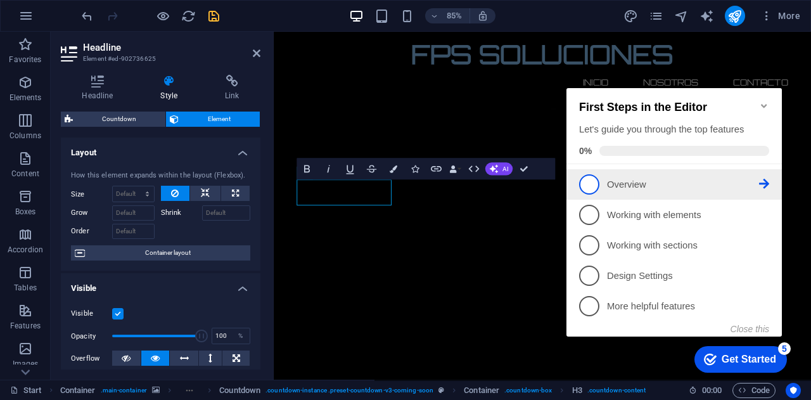
click at [592, 184] on span "1" at bounding box center [589, 184] width 20 height 20
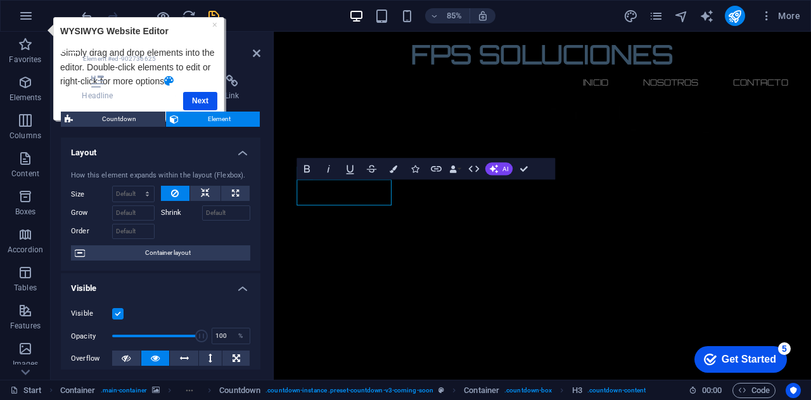
click at [200, 97] on h4 "Style" at bounding box center [171, 88] width 65 height 27
click at [203, 104] on div "Headline Style Link Settings Level H1 H2 H3 H4 H5 H6 Alignment Default colors a…" at bounding box center [161, 222] width 200 height 295
click at [200, 98] on h4 "Style" at bounding box center [171, 88] width 65 height 27
click at [272, 98] on div at bounding box center [271, 206] width 3 height 348
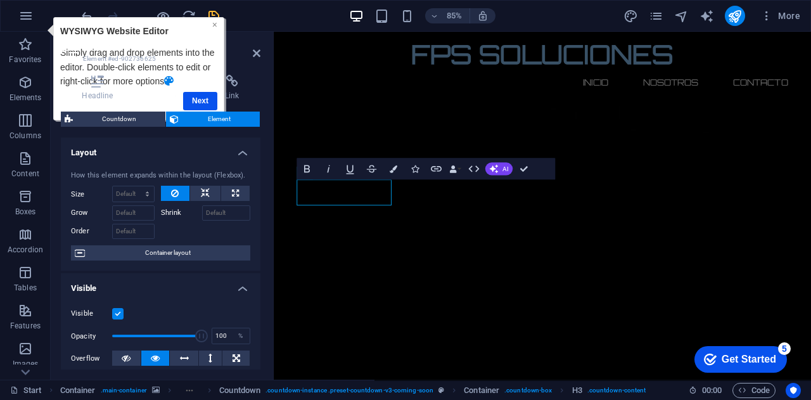
click at [215, 24] on link "×" at bounding box center [214, 24] width 5 height 10
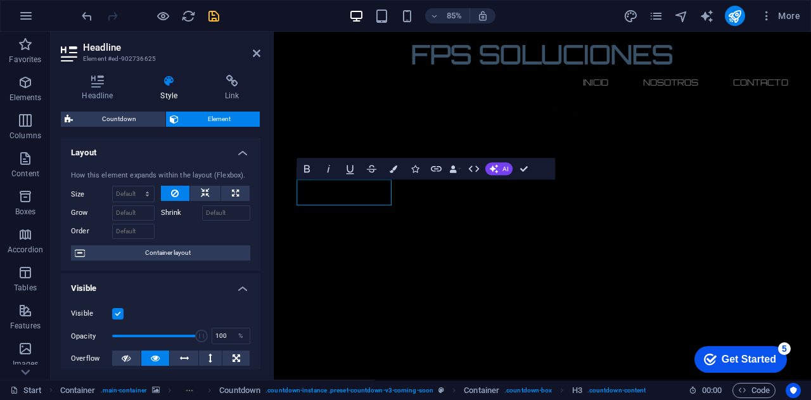
drag, startPoint x: 747, startPoint y: 349, endPoint x: 870, endPoint y: 607, distance: 286.2
click at [747, 350] on div "checkmark Get Started 5" at bounding box center [740, 359] width 92 height 27
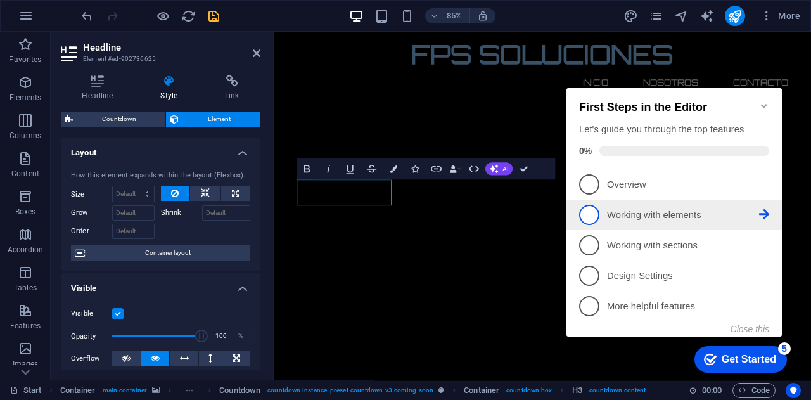
click at [586, 215] on span "2" at bounding box center [589, 215] width 20 height 20
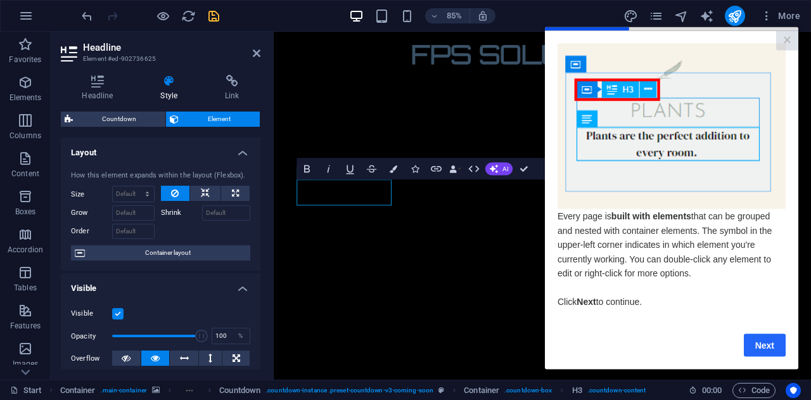
click at [755, 347] on link "Next" at bounding box center [765, 344] width 42 height 23
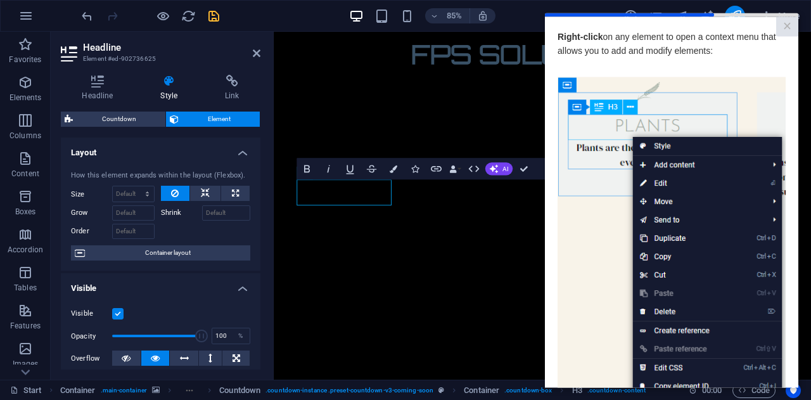
scroll to position [175, 0]
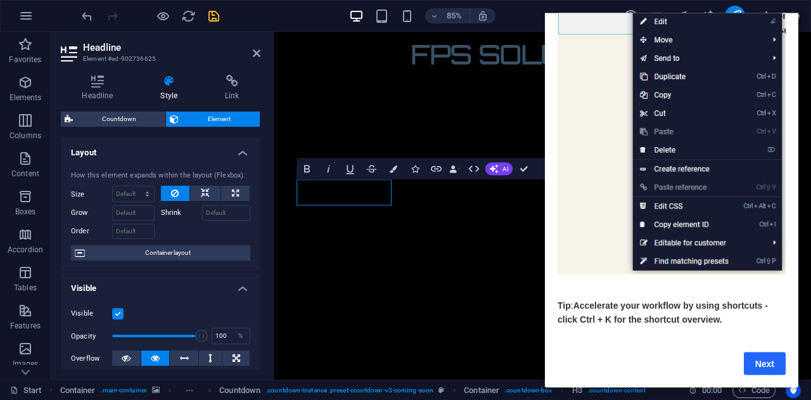
click at [775, 353] on link "Next" at bounding box center [765, 363] width 42 height 23
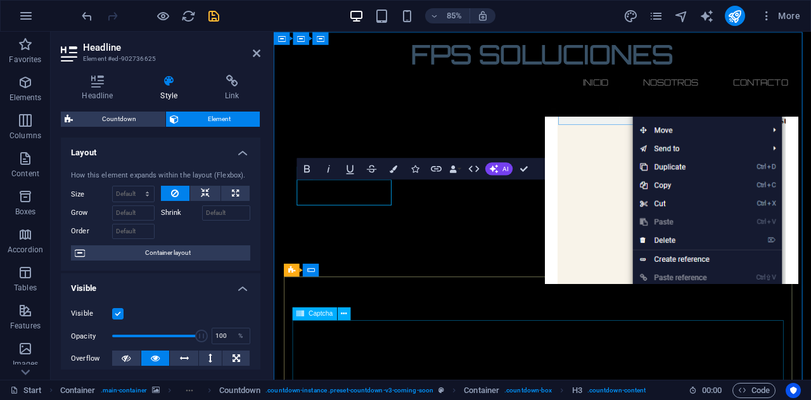
scroll to position [0, 0]
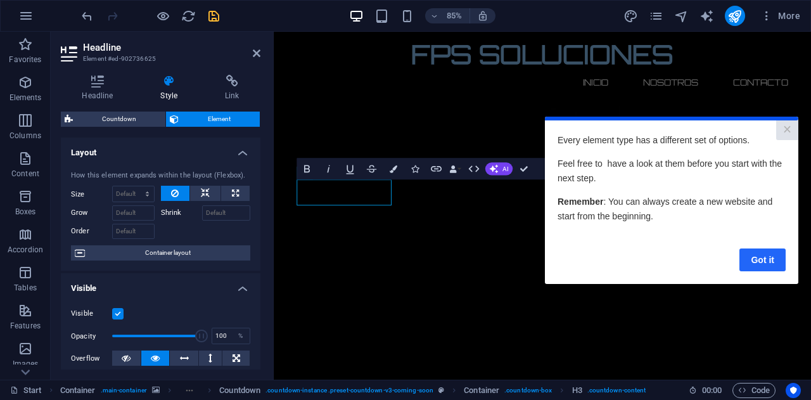
click at [771, 262] on link "Got it" at bounding box center [762, 259] width 46 height 23
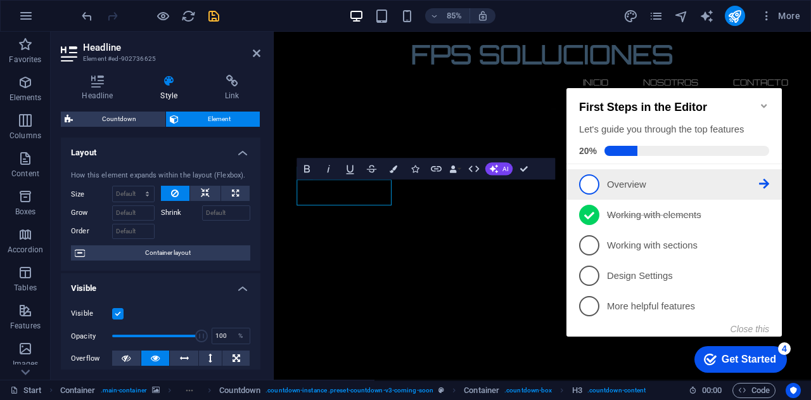
click at [590, 178] on span "1" at bounding box center [589, 184] width 20 height 20
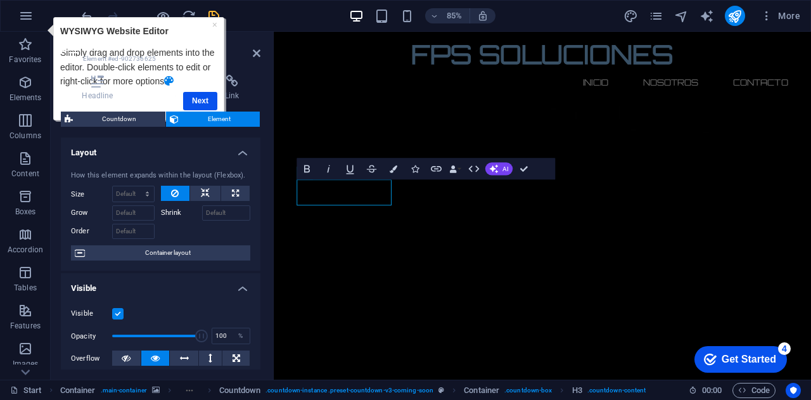
click at [200, 97] on h4 "Style" at bounding box center [171, 88] width 65 height 27
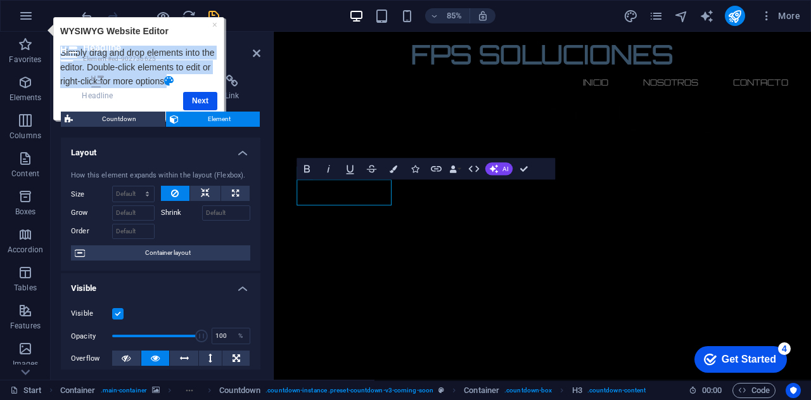
drag, startPoint x: 175, startPoint y: 26, endPoint x: 333, endPoint y: 48, distance: 159.3
click at [226, 48] on html "× WYSIWYG Website Editor Simply drag and drop elements into the editor. Double-…" at bounding box center [135, 69] width 182 height 106
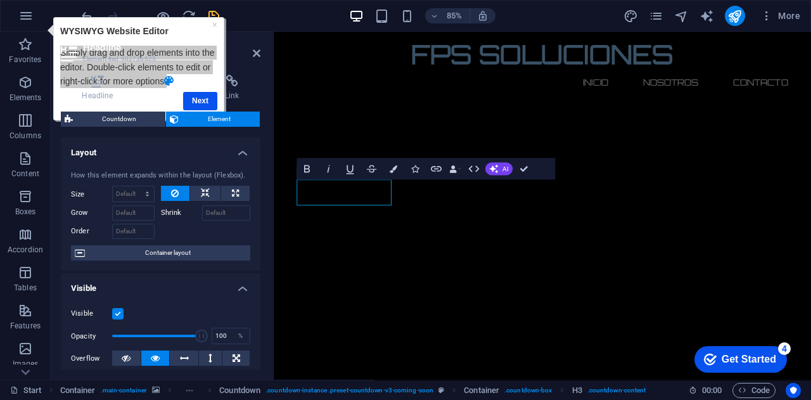
click at [204, 102] on div "Headline Style Link Settings Level H1 H2 H3 H4 H5 H6 Alignment Default colors a…" at bounding box center [161, 222] width 200 height 295
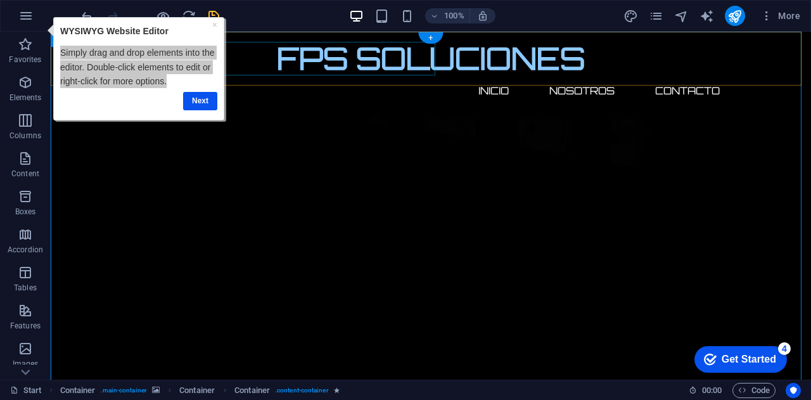
click at [257, 51] on div "FPS SOLUCIONES" at bounding box center [431, 59] width 598 height 34
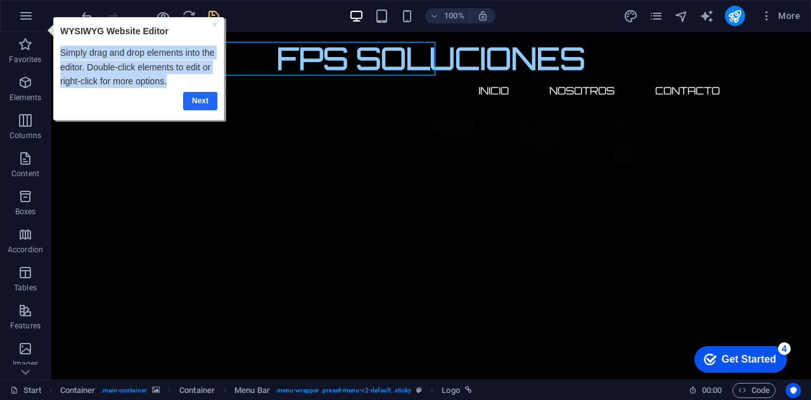
click at [196, 101] on link "Next" at bounding box center [200, 100] width 34 height 18
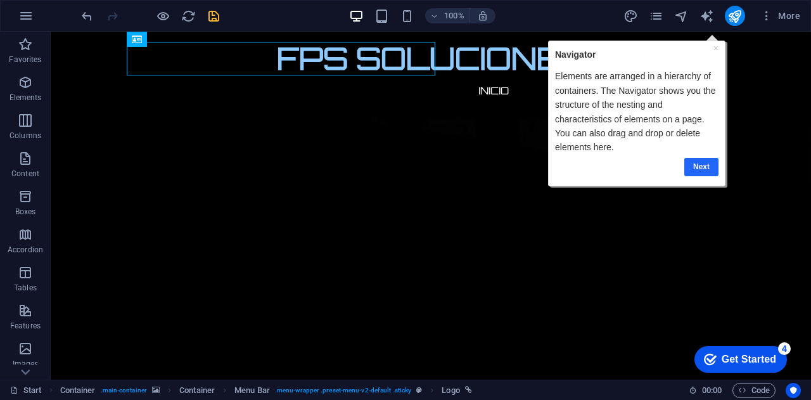
click at [696, 163] on link "Next" at bounding box center [701, 167] width 34 height 18
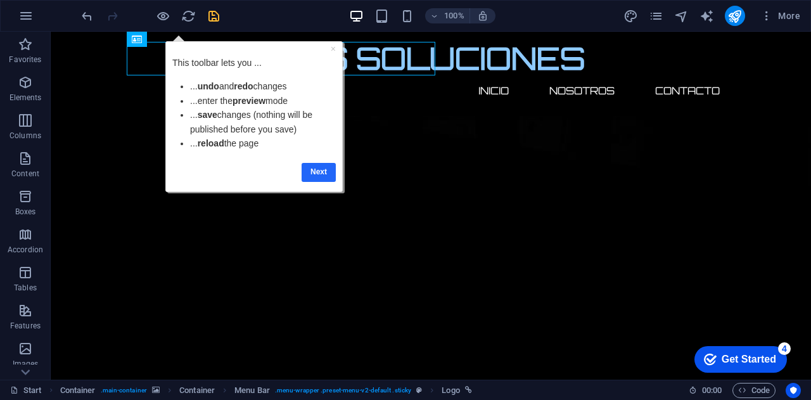
click at [314, 171] on link "Next" at bounding box center [318, 171] width 34 height 18
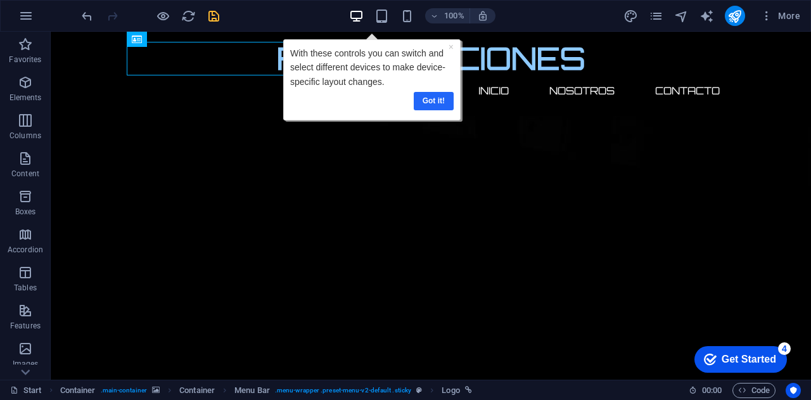
click at [433, 103] on link "Got it!" at bounding box center [433, 100] width 40 height 18
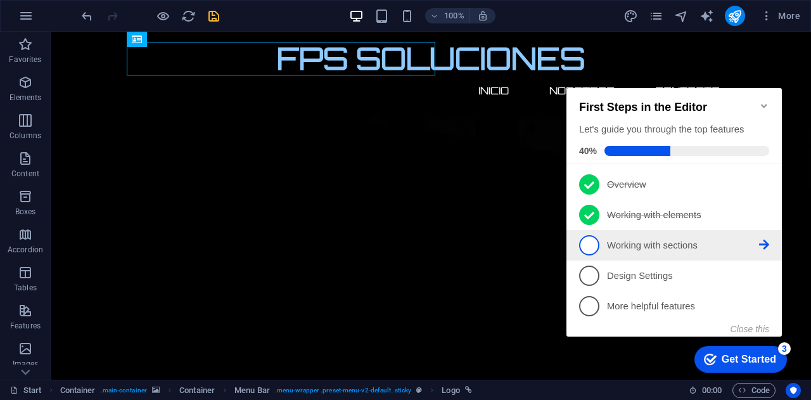
click at [589, 246] on span "3" at bounding box center [589, 245] width 20 height 20
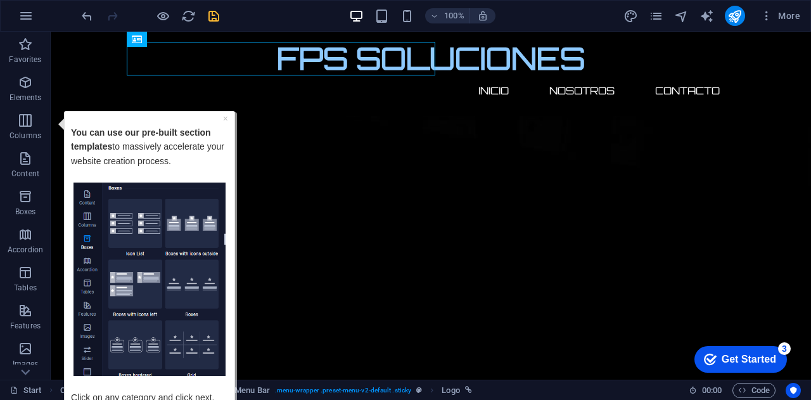
click at [717, 354] on div "checkmark Get Started 3" at bounding box center [740, 359] width 72 height 13
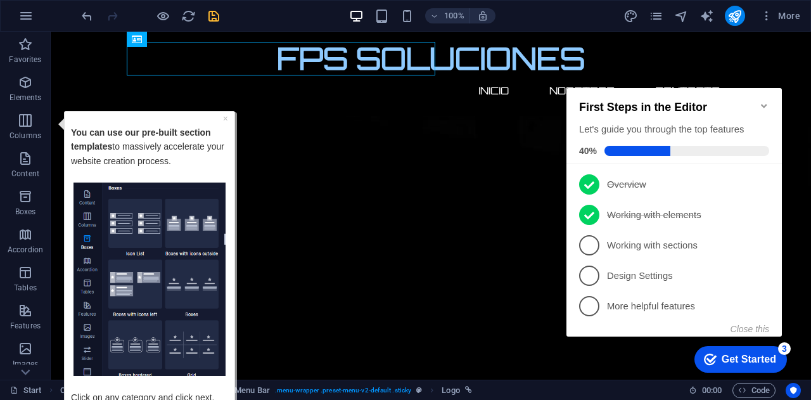
click at [764, 101] on icon "Minimize checklist" at bounding box center [764, 106] width 10 height 10
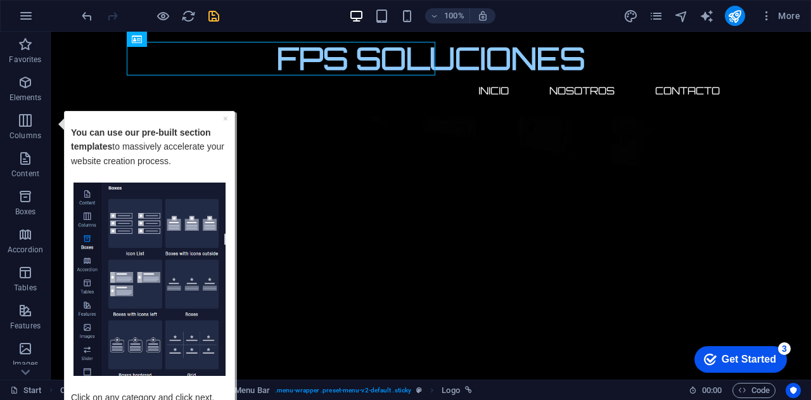
click at [734, 362] on div "Get Started" at bounding box center [749, 358] width 54 height 11
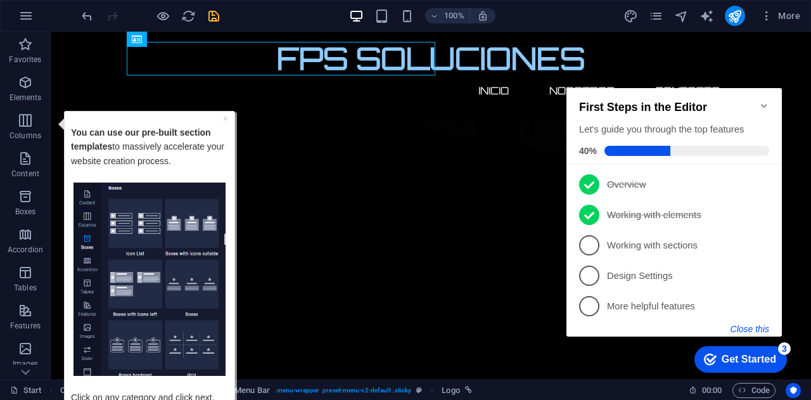
click at [741, 329] on button "Close this" at bounding box center [749, 329] width 39 height 10
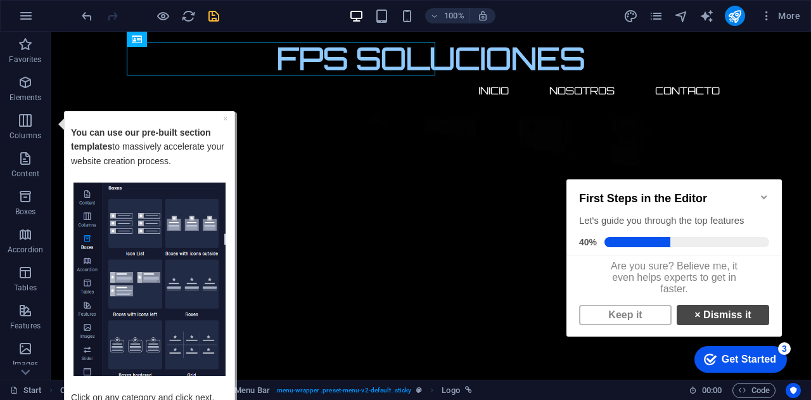
click at [711, 321] on link "× Dismiss it" at bounding box center [723, 315] width 92 height 20
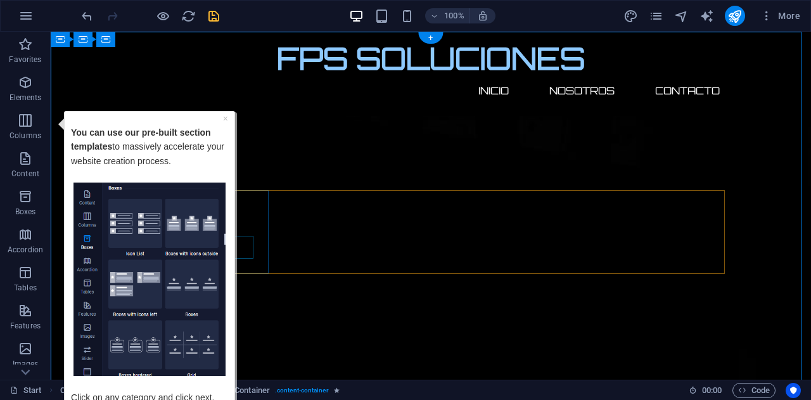
drag, startPoint x: 239, startPoint y: 257, endPoint x: 232, endPoint y: 178, distance: 79.5
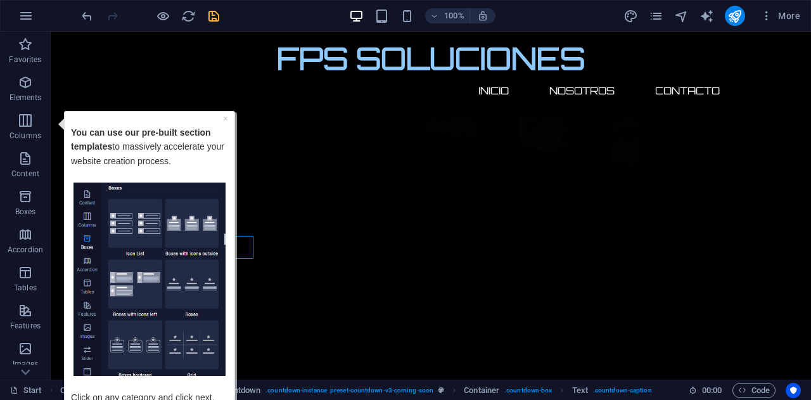
click at [231, 257] on div "× You can use our pre-built section templates to massively accelerate your webs…" at bounding box center [149, 272] width 163 height 317
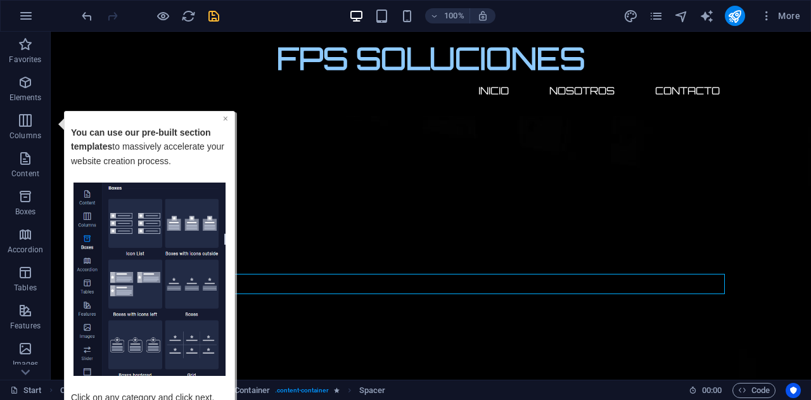
click at [226, 118] on link "×" at bounding box center [225, 118] width 5 height 10
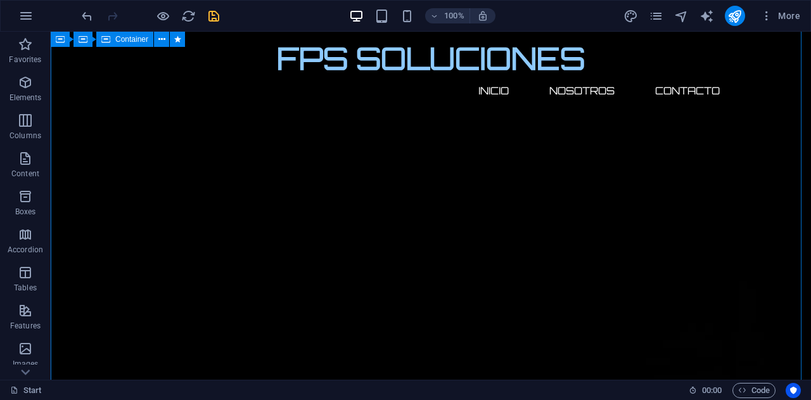
scroll to position [63, 0]
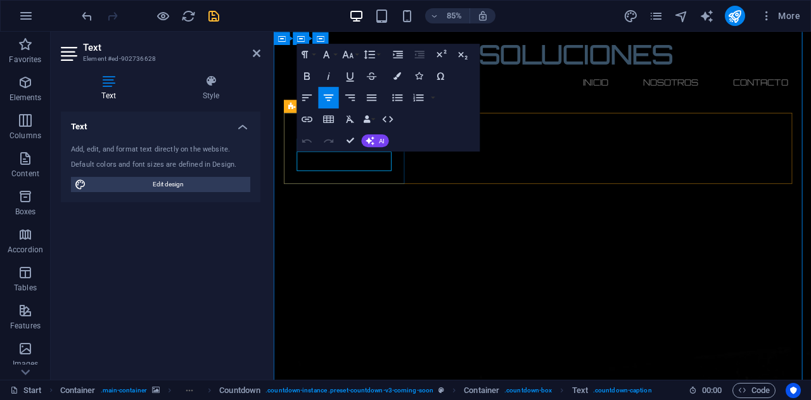
drag, startPoint x: 376, startPoint y: 186, endPoint x: 536, endPoint y: 188, distance: 159.6
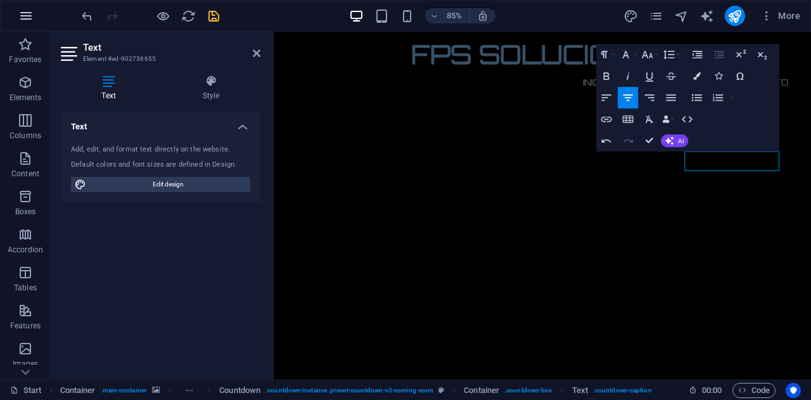
click at [28, 17] on icon "button" at bounding box center [25, 15] width 15 height 15
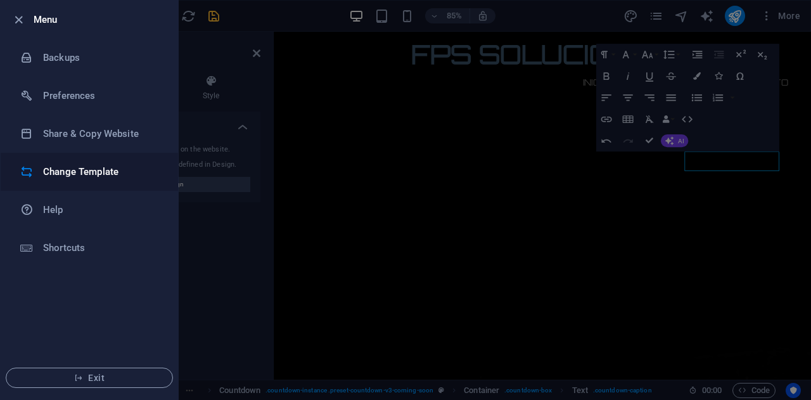
click at [60, 165] on h6 "Change Template" at bounding box center [101, 171] width 117 height 15
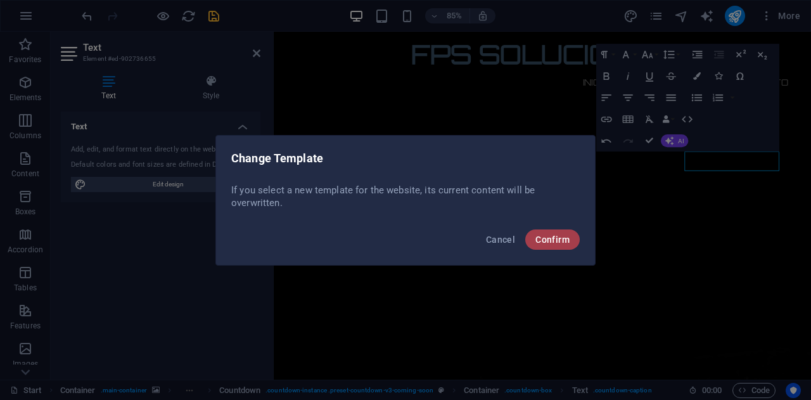
click at [555, 239] on span "Confirm" at bounding box center [552, 239] width 34 height 10
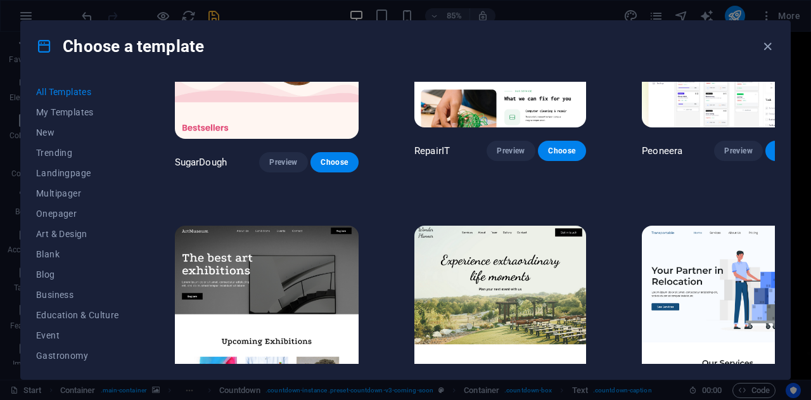
scroll to position [0, 0]
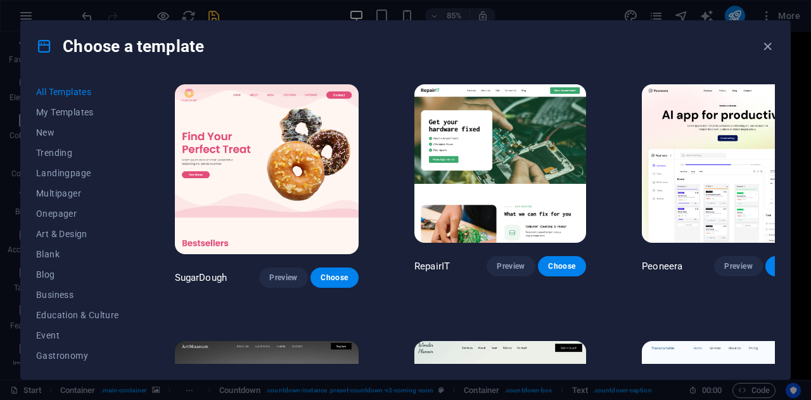
click at [61, 89] on span "All Templates" at bounding box center [77, 92] width 83 height 10
click at [47, 132] on span "New" at bounding box center [77, 132] width 83 height 10
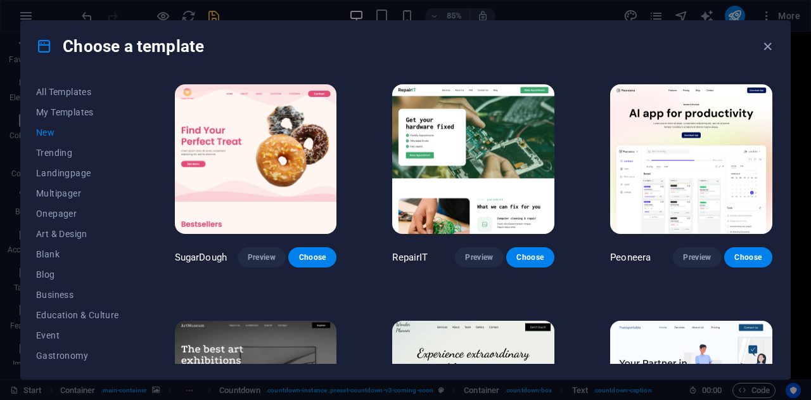
click at [47, 132] on span "New" at bounding box center [77, 132] width 83 height 10
click at [58, 150] on span "Trending" at bounding box center [77, 153] width 83 height 10
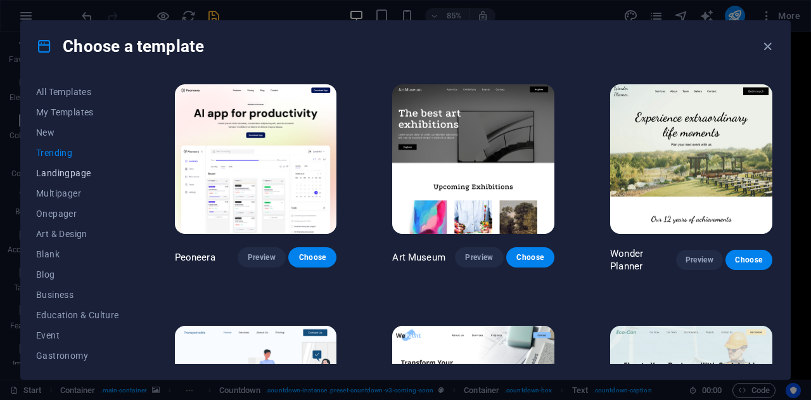
click at [78, 173] on span "Landingpage" at bounding box center [77, 173] width 83 height 10
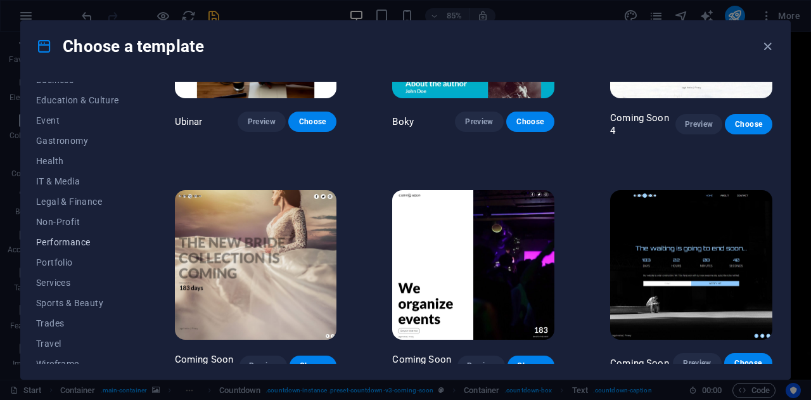
scroll to position [224, 0]
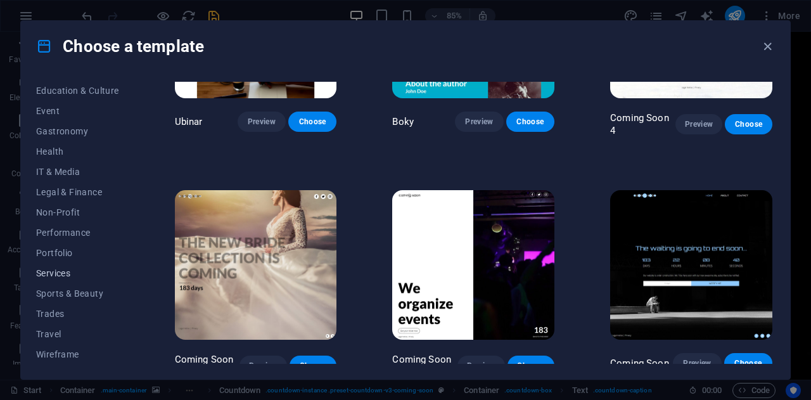
click at [56, 270] on span "Services" at bounding box center [77, 273] width 83 height 10
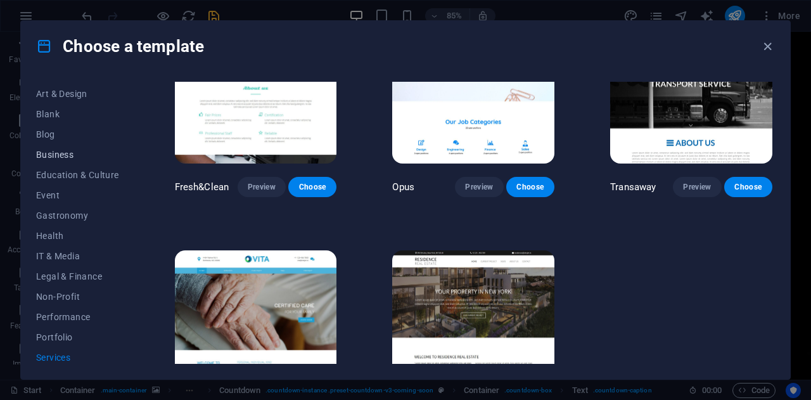
scroll to position [0, 0]
click at [59, 169] on span "Landingpage" at bounding box center [77, 173] width 83 height 10
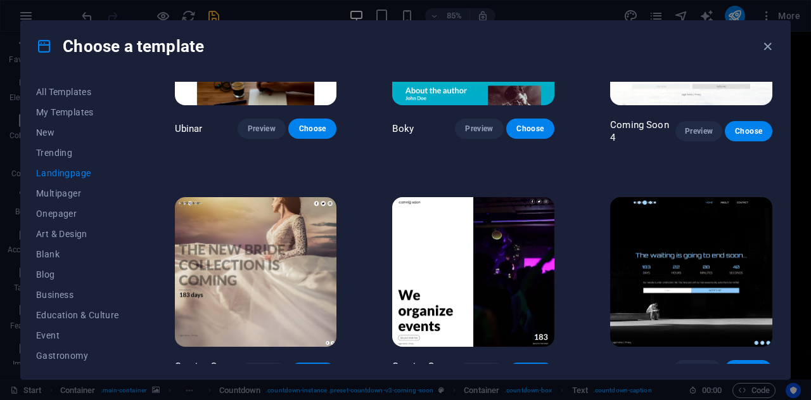
scroll to position [1788, 0]
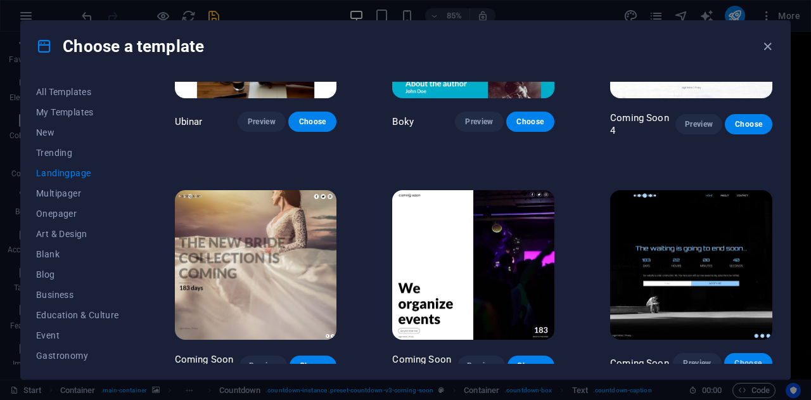
click at [749, 358] on span "Choose" at bounding box center [748, 363] width 28 height 10
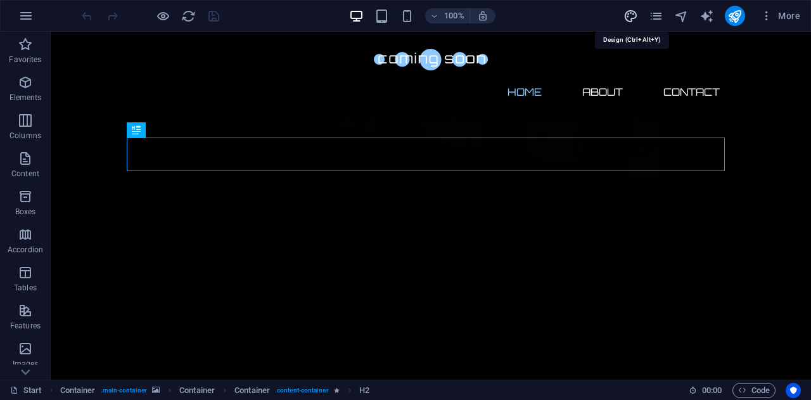
click at [630, 15] on icon "design" at bounding box center [630, 16] width 15 height 15
select select "px"
select select "300"
select select "px"
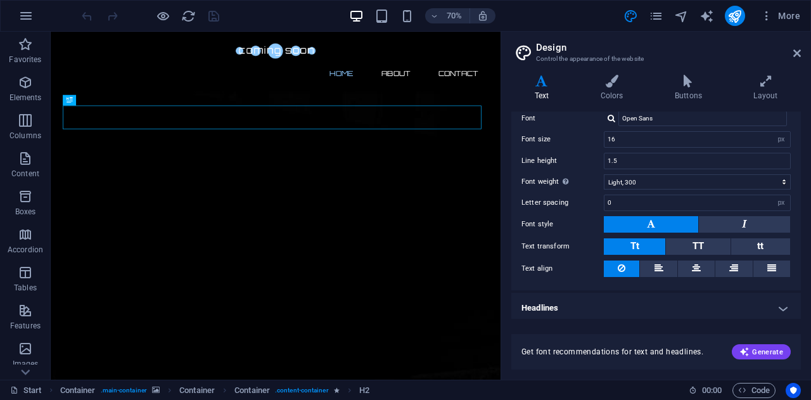
scroll to position [79, 0]
click at [616, 92] on h4 "Colors" at bounding box center [614, 88] width 74 height 27
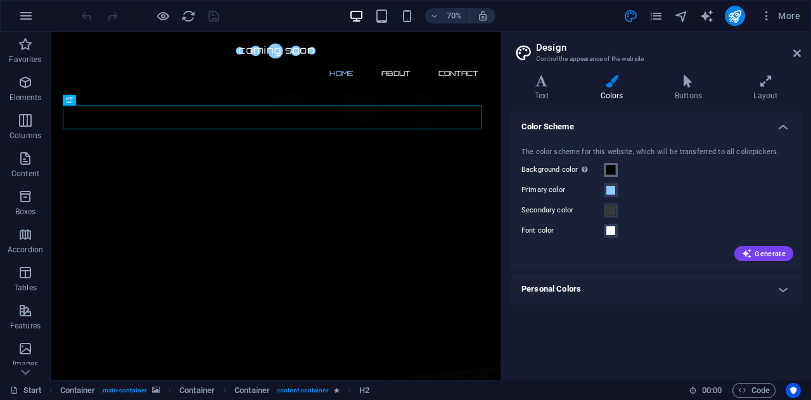
click at [611, 169] on span at bounding box center [611, 170] width 10 height 10
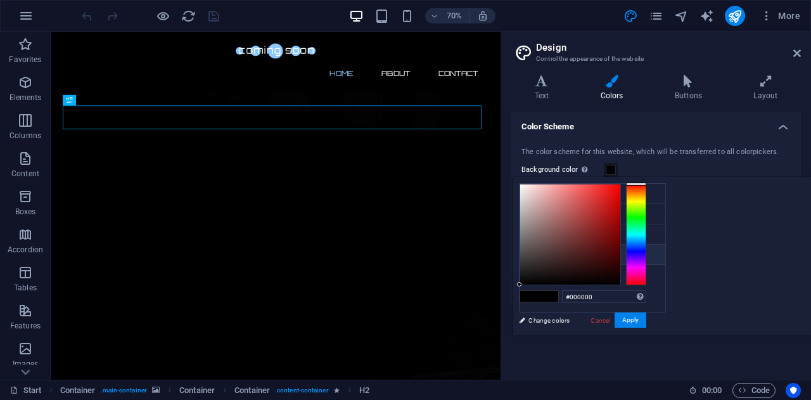
click at [531, 250] on icon at bounding box center [529, 254] width 9 height 9
type input "#ffffff"
click at [646, 317] on button "Apply" at bounding box center [630, 319] width 32 height 15
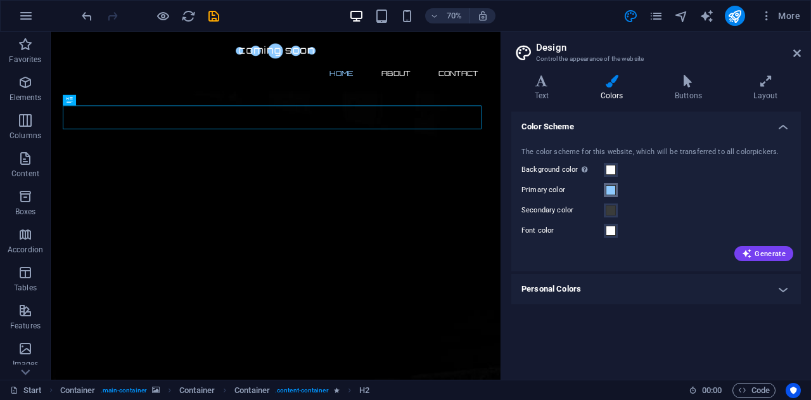
click at [614, 189] on span at bounding box center [611, 190] width 10 height 10
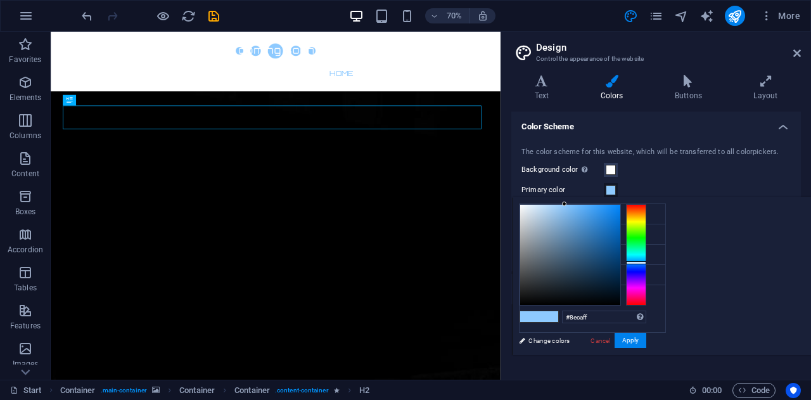
type input "#052643"
click at [620, 277] on div at bounding box center [570, 255] width 100 height 100
click at [614, 277] on div at bounding box center [612, 278] width 4 height 4
click at [646, 343] on button "Apply" at bounding box center [630, 340] width 32 height 15
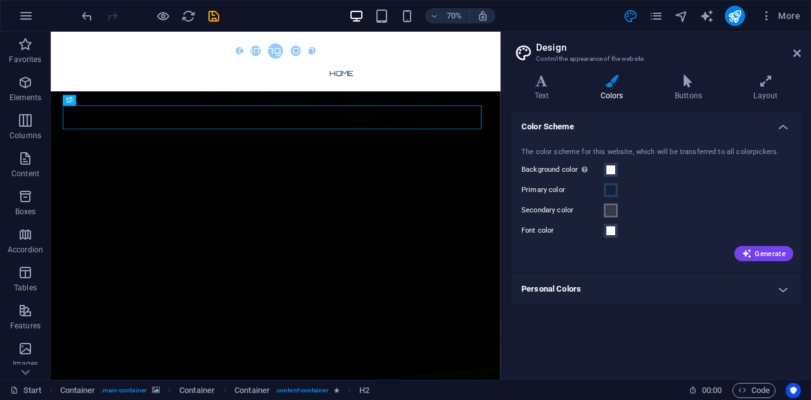
click at [612, 208] on span at bounding box center [611, 210] width 10 height 10
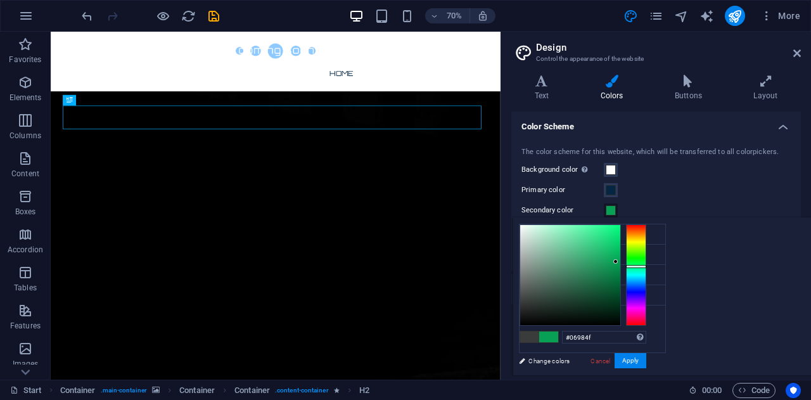
type input "#06974f"
drag, startPoint x: 681, startPoint y: 298, endPoint x: 774, endPoint y: 265, distance: 99.0
click at [618, 265] on div at bounding box center [615, 265] width 4 height 4
click at [646, 358] on button "Apply" at bounding box center [630, 360] width 32 height 15
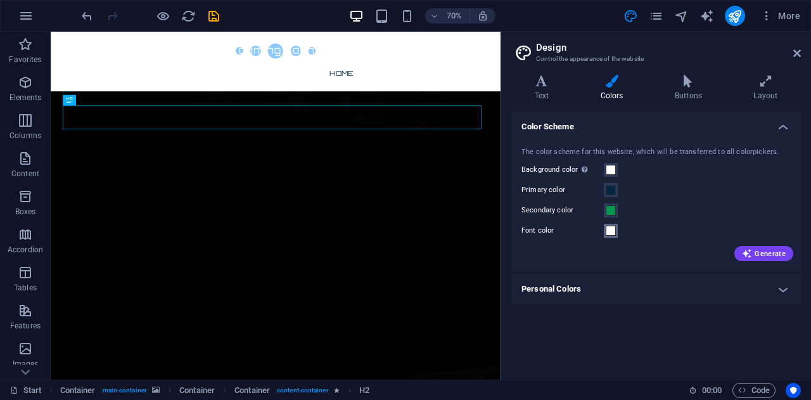
click at [609, 229] on span at bounding box center [611, 231] width 10 height 10
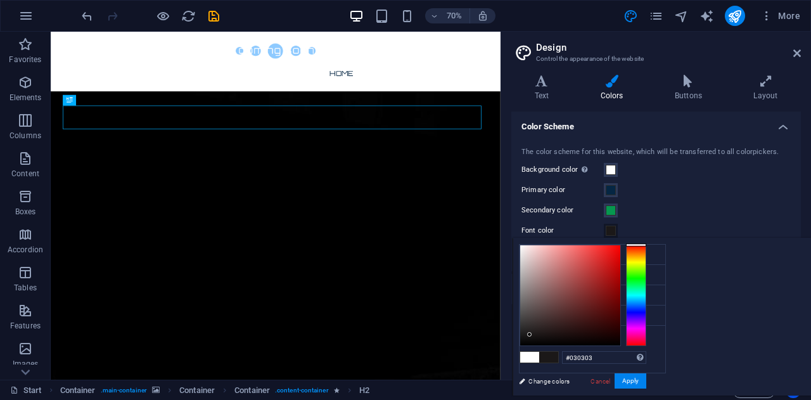
type input "#000000"
drag, startPoint x: 678, startPoint y: 243, endPoint x: 677, endPoint y: 348, distance: 105.2
click at [646, 375] on button "Apply" at bounding box center [630, 380] width 32 height 15
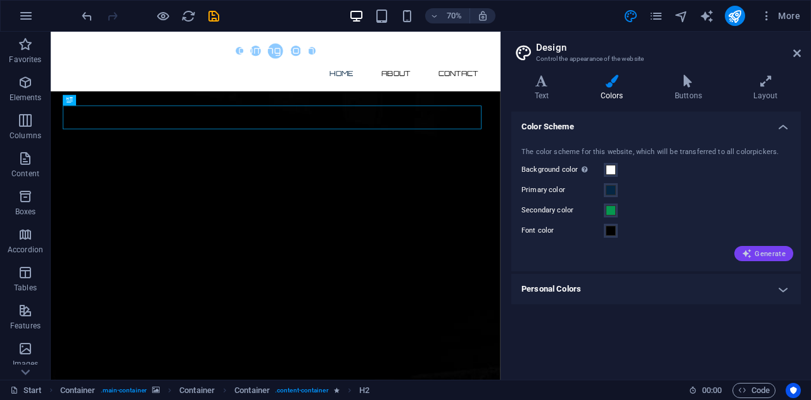
click at [754, 253] on span "Generate" at bounding box center [764, 253] width 44 height 10
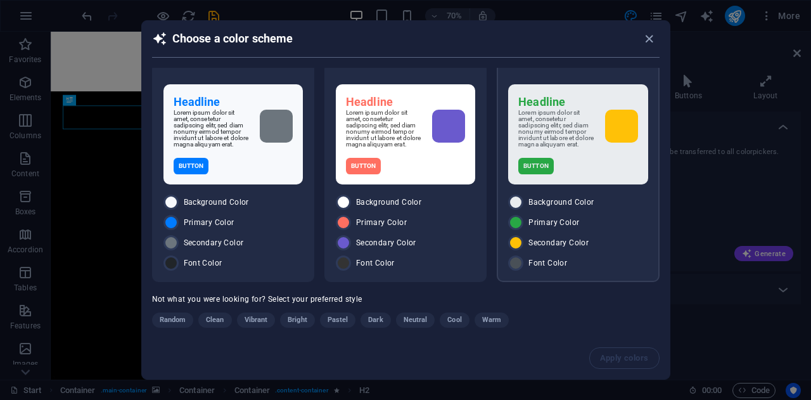
scroll to position [0, 0]
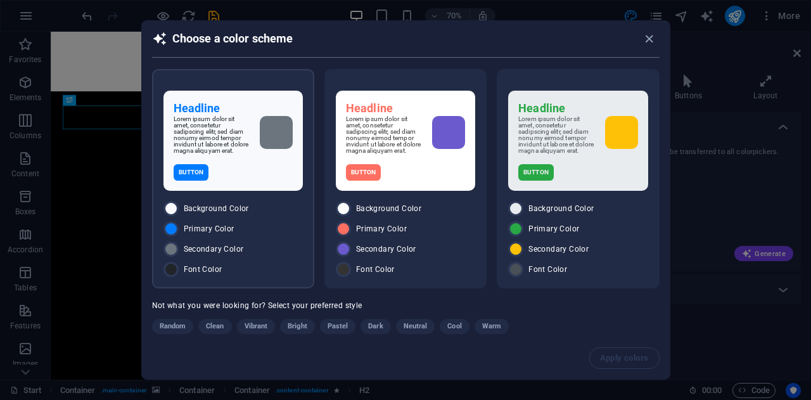
click at [181, 257] on div "Secondary Color" at bounding box center [232, 248] width 139 height 15
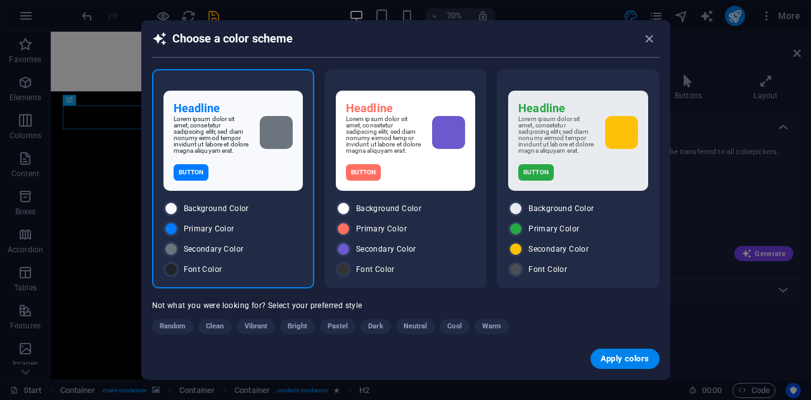
click at [181, 257] on div "Secondary Color" at bounding box center [232, 248] width 139 height 15
click at [613, 216] on div "Background Color" at bounding box center [577, 208] width 139 height 15
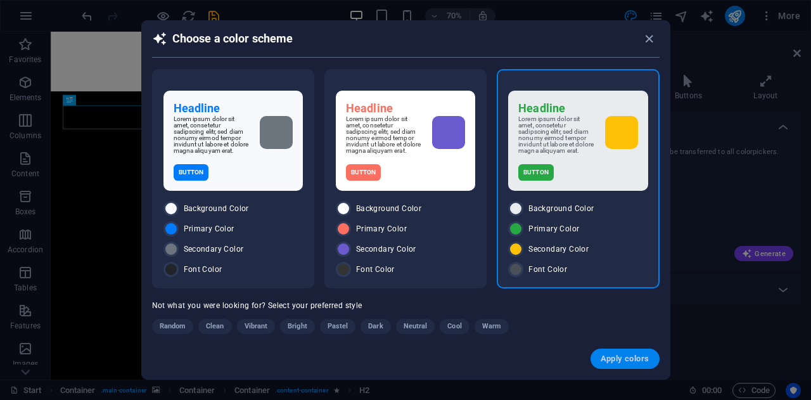
click at [621, 356] on span "Apply colors" at bounding box center [625, 358] width 49 height 10
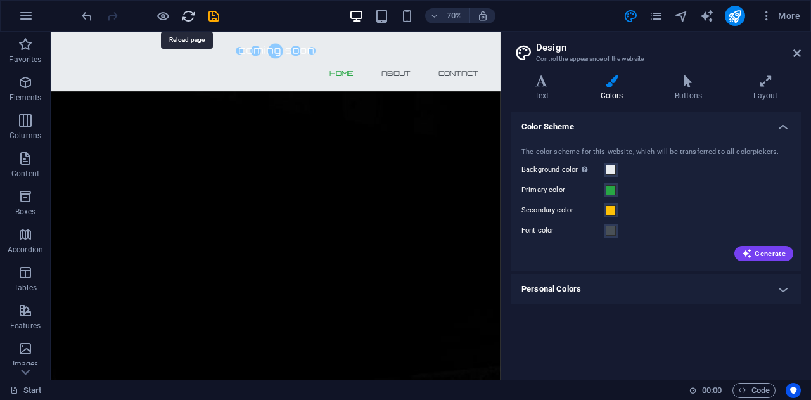
click at [189, 16] on icon "reload" at bounding box center [188, 16] width 15 height 15
click at [701, 288] on h4 "Personal Colors" at bounding box center [655, 289] width 289 height 30
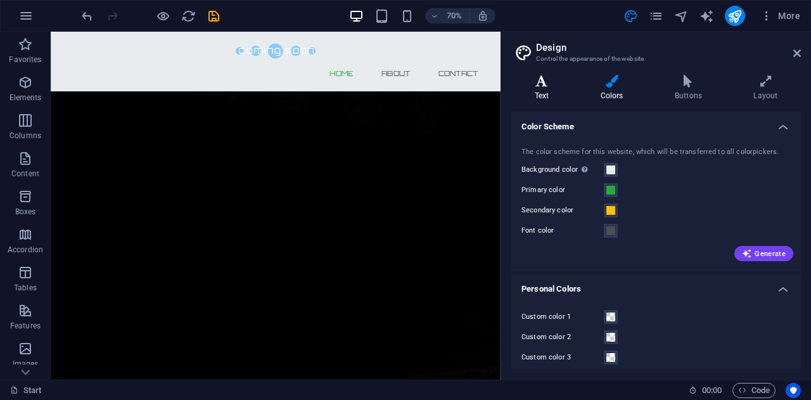
click at [532, 89] on h4 "Text" at bounding box center [544, 88] width 66 height 27
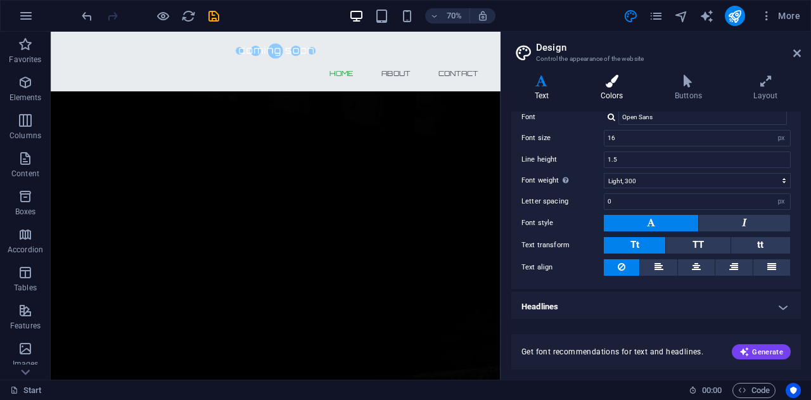
click at [616, 85] on icon at bounding box center [611, 81] width 69 height 13
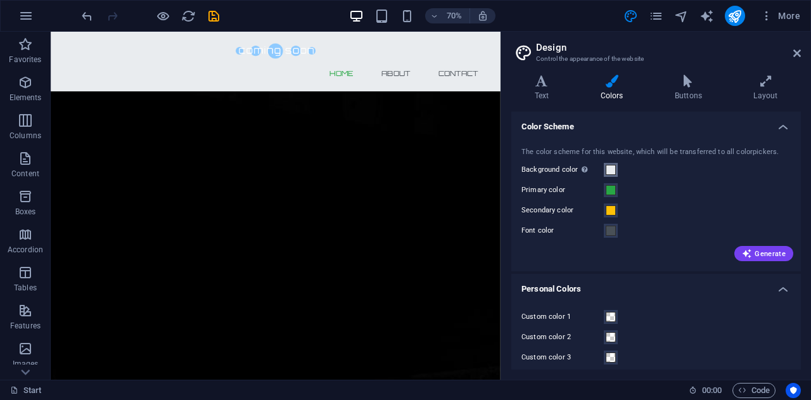
click at [612, 168] on span at bounding box center [611, 170] width 10 height 10
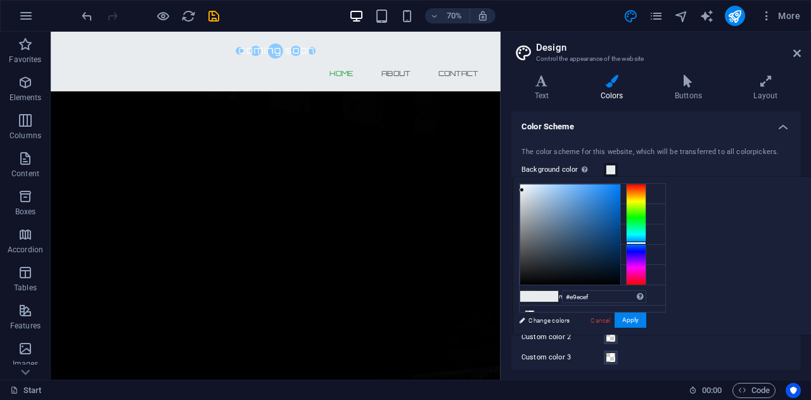
click at [558, 293] on span at bounding box center [548, 296] width 19 height 11
type input "#ffffff"
drag, startPoint x: 680, startPoint y: 188, endPoint x: 666, endPoint y: 172, distance: 21.5
click at [666, 172] on body "FPS Soluciones Start Favorites Elements Columns Content Boxes Accordion Tables …" at bounding box center [405, 200] width 811 height 400
click at [646, 317] on button "Apply" at bounding box center [630, 319] width 32 height 15
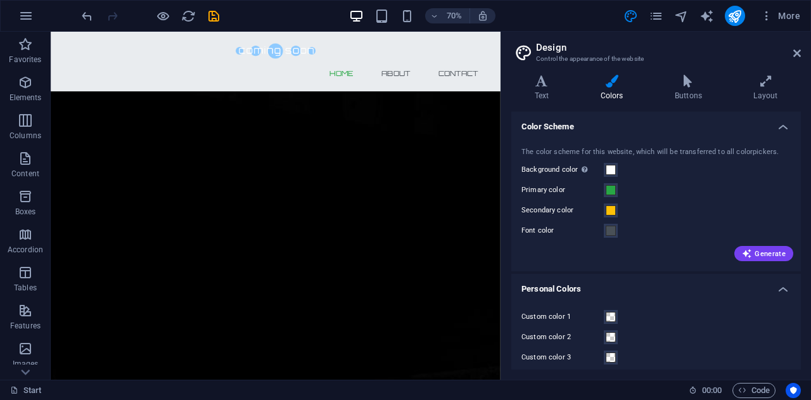
scroll to position [48, 0]
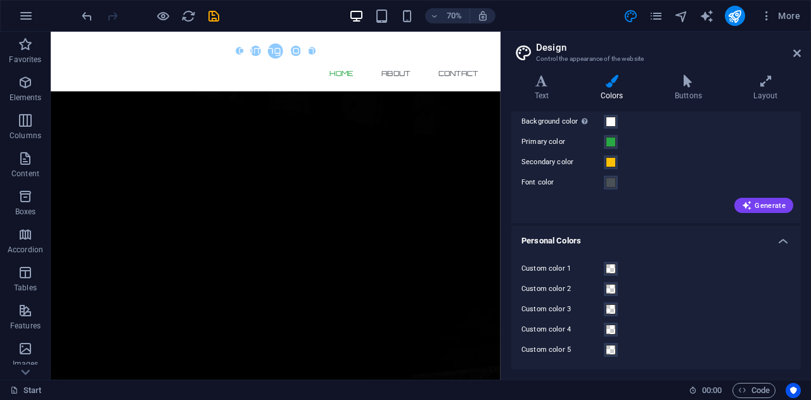
click at [779, 243] on h4 "Personal Colors" at bounding box center [655, 237] width 289 height 23
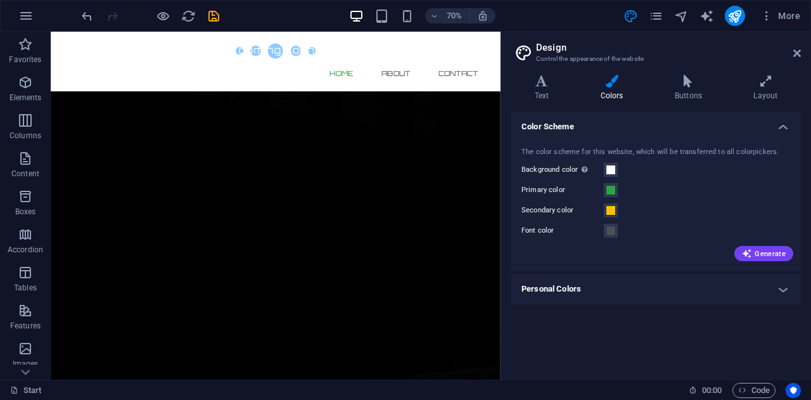
click at [798, 45] on h2 "Design" at bounding box center [668, 47] width 265 height 11
click at [799, 55] on icon at bounding box center [797, 53] width 8 height 10
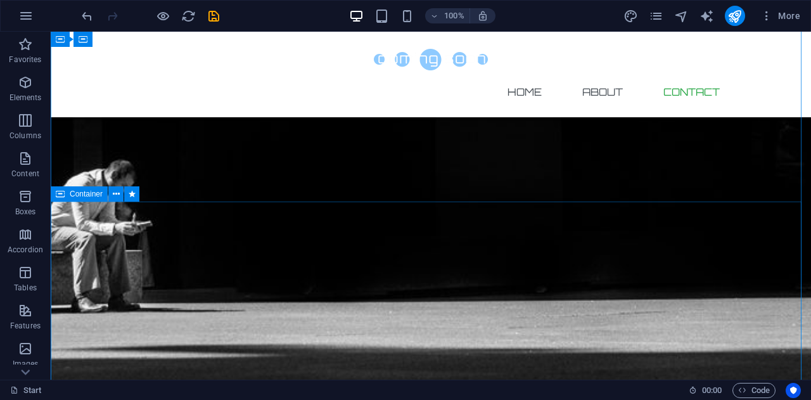
scroll to position [887, 0]
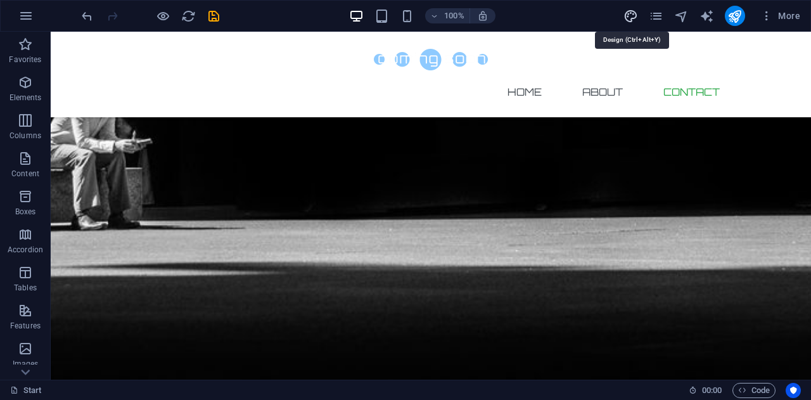
click at [633, 16] on icon "design" at bounding box center [630, 16] width 15 height 15
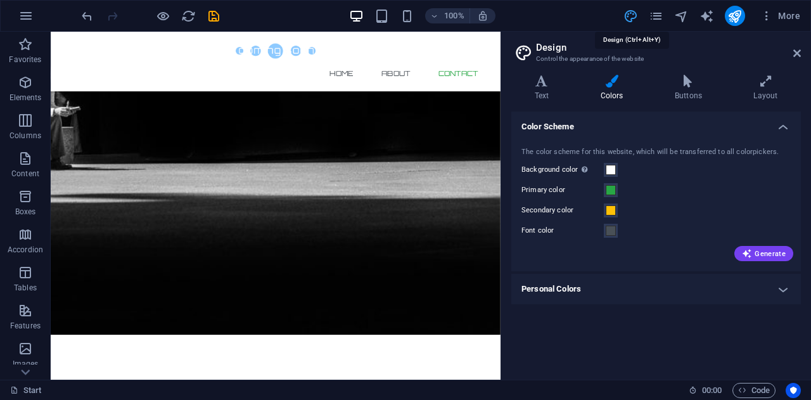
scroll to position [822, 0]
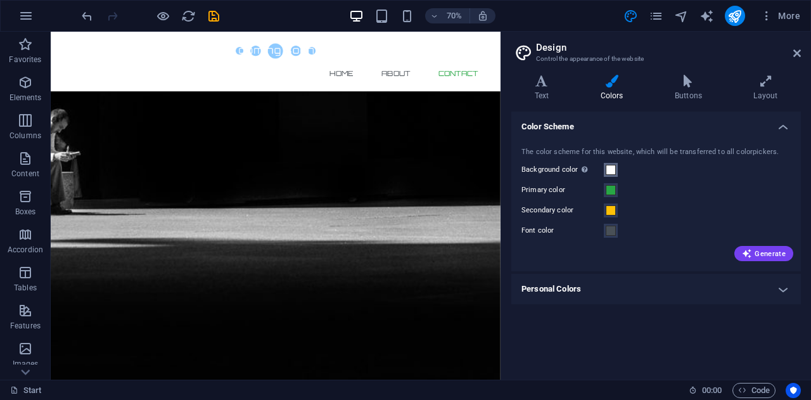
click at [613, 168] on span at bounding box center [611, 170] width 10 height 10
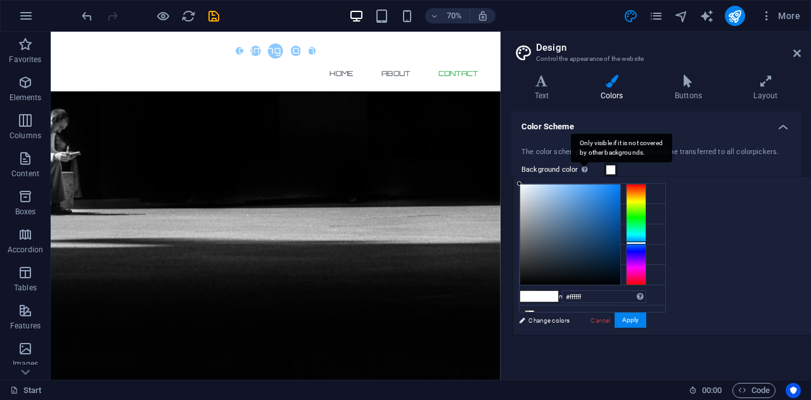
click at [580, 162] on div "Only visible if it is not covered by other backgrounds." at bounding box center [621, 148] width 101 height 29
click at [604, 167] on button "Background color Only visible if it is not covered by other backgrounds." at bounding box center [611, 170] width 14 height 14
click at [666, 167] on div "Background color Only visible if it is not covered by other backgrounds." at bounding box center [655, 169] width 269 height 15
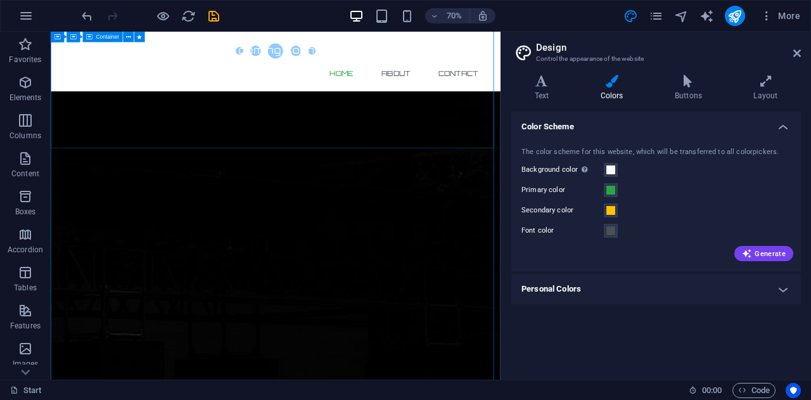
scroll to position [0, 0]
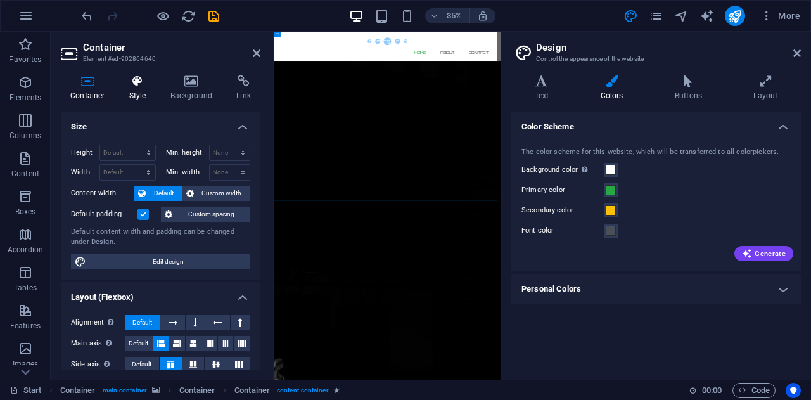
click at [141, 82] on icon at bounding box center [138, 81] width 36 height 13
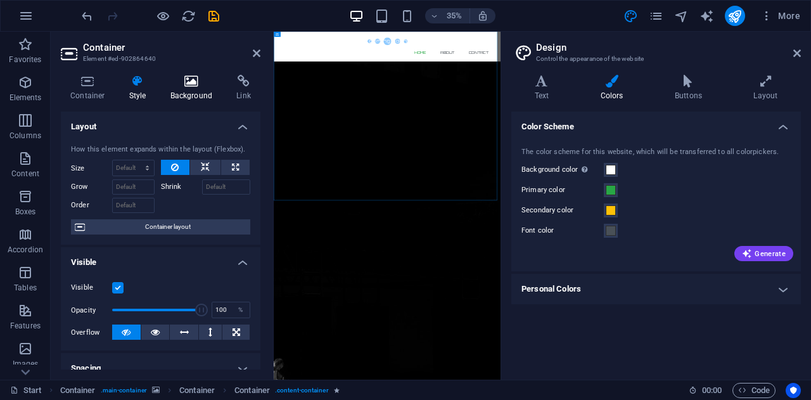
click at [196, 87] on h4 "Background" at bounding box center [194, 88] width 67 height 27
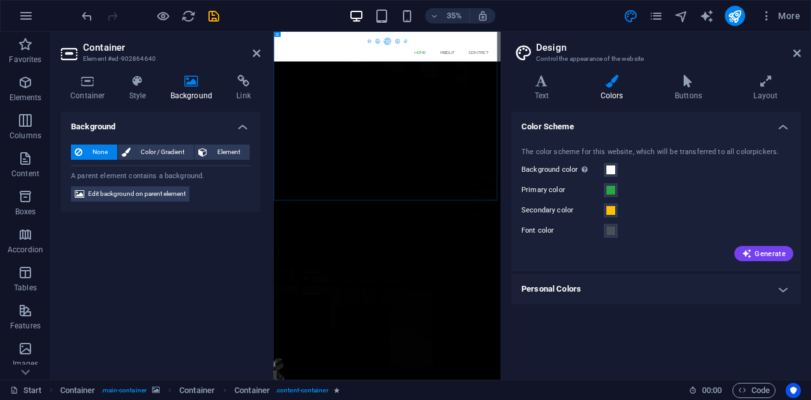
click at [95, 149] on span "None" at bounding box center [99, 151] width 27 height 15
click at [121, 191] on span "Edit background on parent element" at bounding box center [137, 193] width 98 height 15
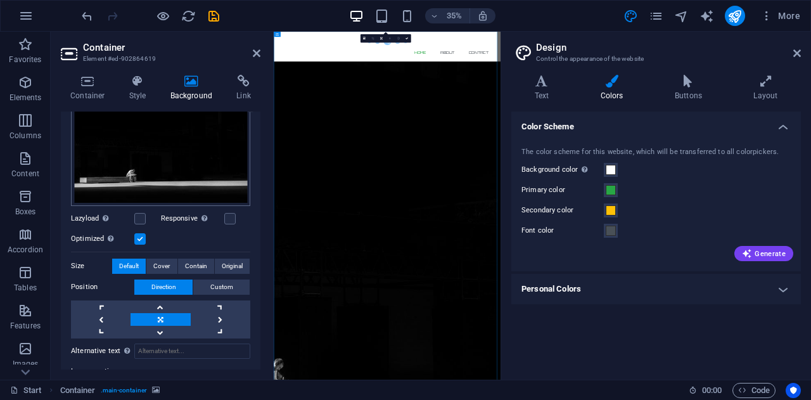
scroll to position [63, 0]
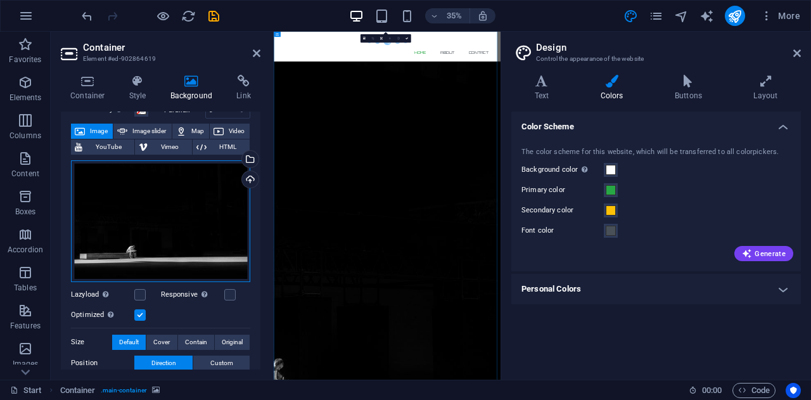
click at [193, 191] on div "Drag files here, click to choose files or select files from Files or our free s…" at bounding box center [160, 221] width 179 height 122
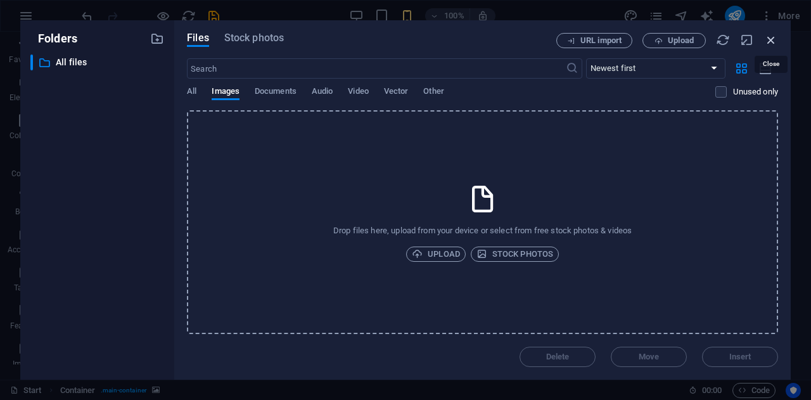
click at [766, 37] on icon "button" at bounding box center [771, 40] width 14 height 14
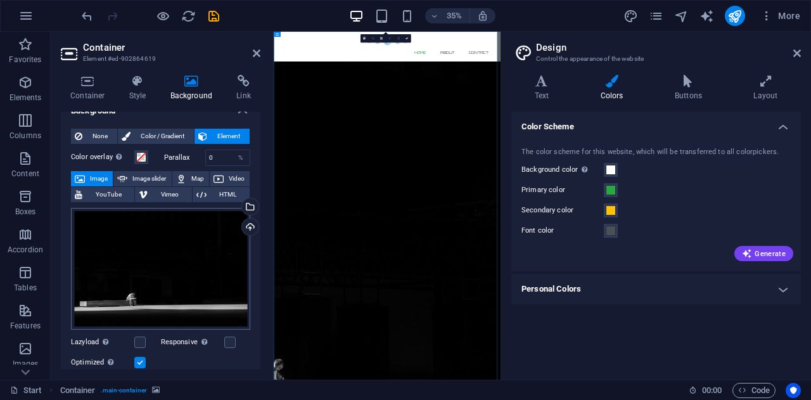
scroll to position [0, 0]
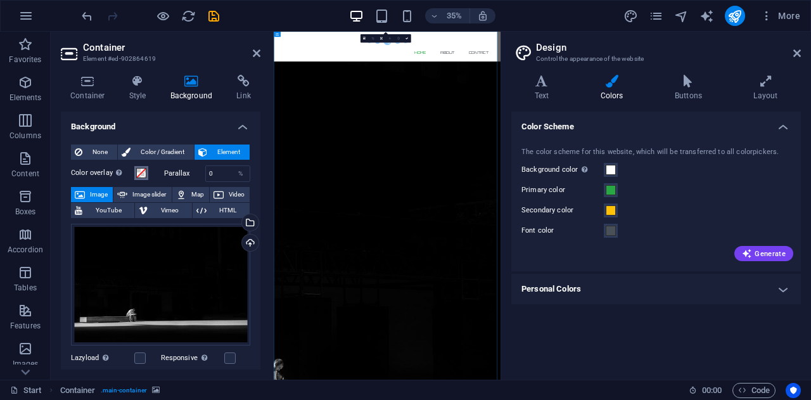
click at [141, 170] on span at bounding box center [141, 173] width 10 height 10
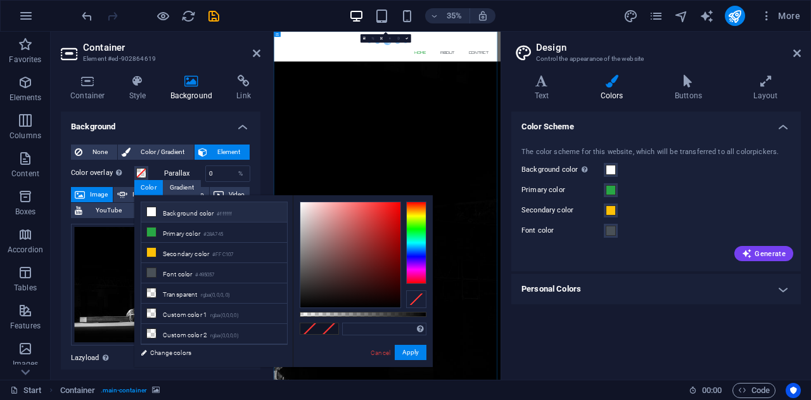
click at [150, 212] on icon at bounding box center [151, 211] width 9 height 9
type input "#ffffff"
click at [66, 259] on div "None Color / Gradient Element Stretch background to full-width Color overlay Pl…" at bounding box center [161, 366] width 200 height 465
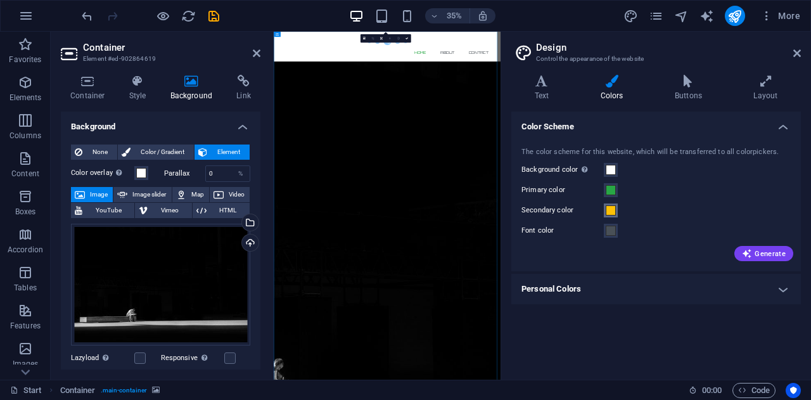
click at [609, 208] on span at bounding box center [611, 210] width 10 height 10
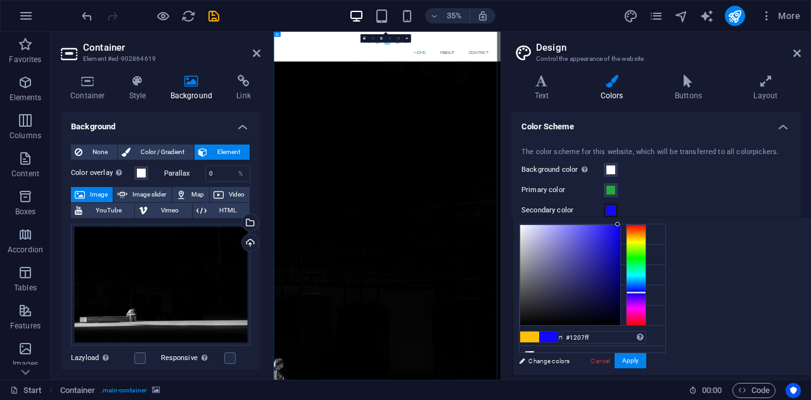
click at [646, 291] on div at bounding box center [636, 274] width 20 height 101
type input "#060090"
drag, startPoint x: 775, startPoint y: 222, endPoint x: 779, endPoint y: 267, distance: 45.8
click at [646, 267] on div at bounding box center [582, 274] width 127 height 101
click at [646, 357] on button "Apply" at bounding box center [630, 360] width 32 height 15
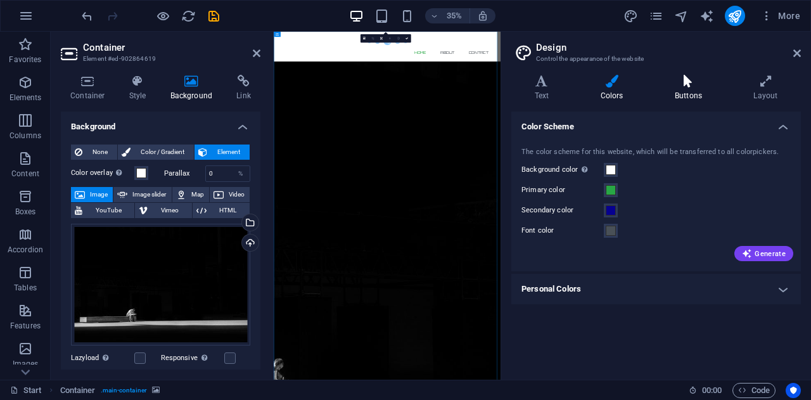
click at [689, 92] on h4 "Buttons" at bounding box center [690, 88] width 79 height 27
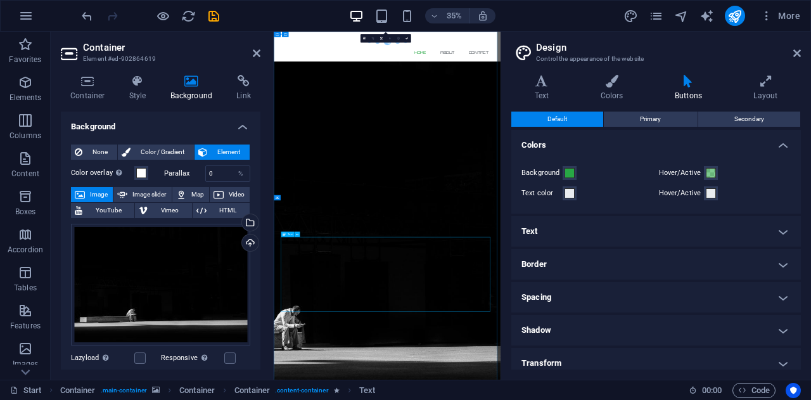
scroll to position [113, 0]
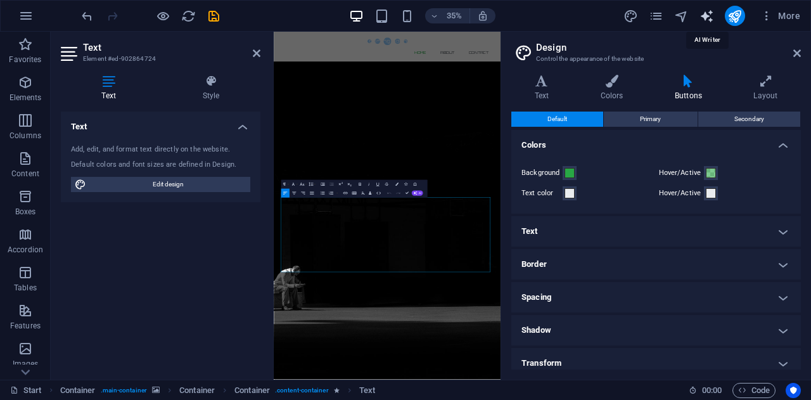
click at [707, 18] on icon "text_generator" at bounding box center [706, 16] width 15 height 15
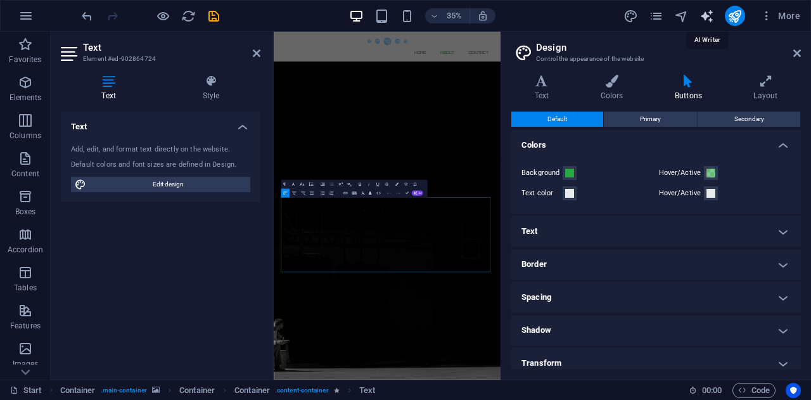
select select "English"
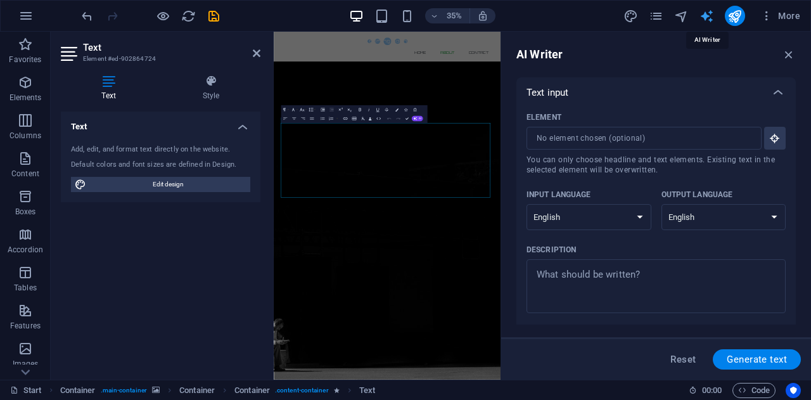
scroll to position [326, 0]
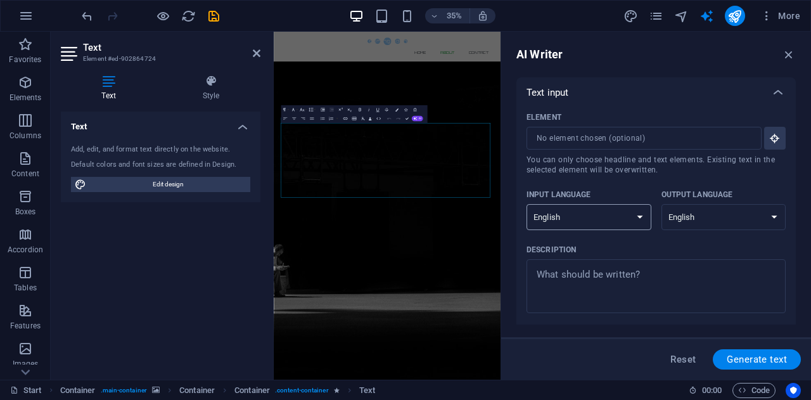
click at [633, 222] on select "Albanian Arabic Armenian Awadhi Azerbaijani Bashkir Basque Belarusian Bengali B…" at bounding box center [588, 217] width 125 height 26
select select "Spanish"
click at [526, 204] on select "Albanian Arabic Armenian Awadhi Azerbaijani Bashkir Basque Belarusian Bengali B…" at bounding box center [588, 217] width 125 height 26
click at [696, 213] on select "Albanian Arabic Armenian Awadhi Azerbaijani Bashkir Basque Belarusian Bengali B…" at bounding box center [723, 217] width 125 height 26
select select "Spanish"
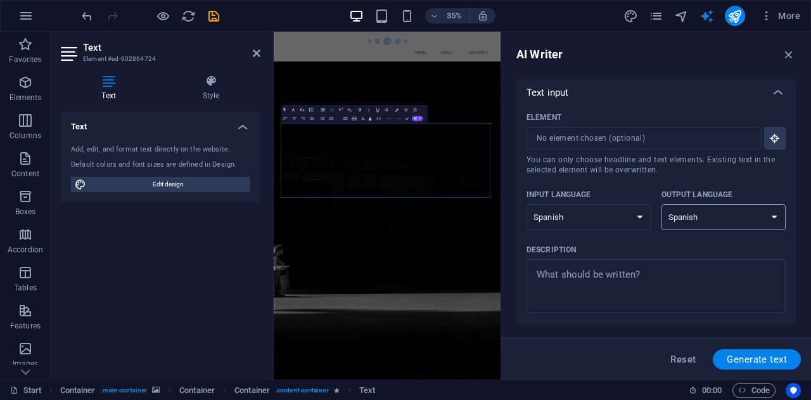
click at [661, 204] on select "Albanian Arabic Armenian Awadhi Azerbaijani Bashkir Basque Belarusian Bengali B…" at bounding box center [723, 217] width 125 height 26
type textarea "x"
drag, startPoint x: 644, startPoint y: 286, endPoint x: 651, endPoint y: 295, distance: 11.3
click at [646, 289] on textarea "Description x ​" at bounding box center [656, 285] width 246 height 41
type textarea "e"
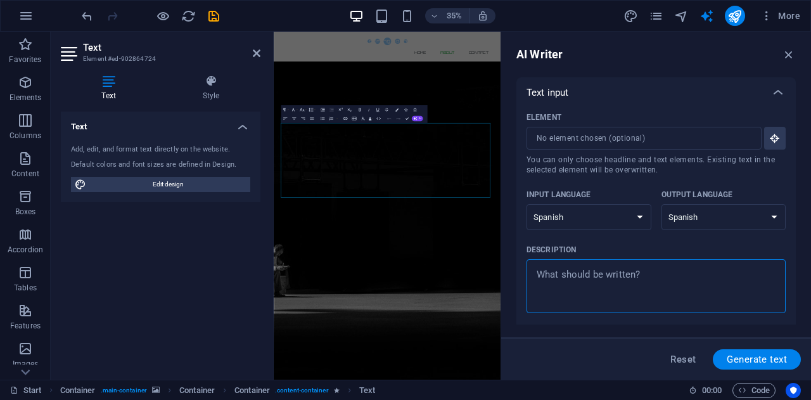
type textarea "x"
type textarea "em"
type textarea "x"
type textarea "emp"
type textarea "x"
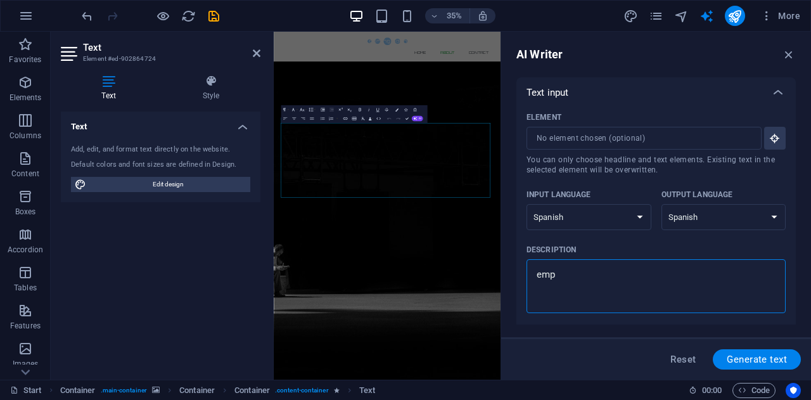
type textarea "empr"
type textarea "x"
type textarea "empre"
type textarea "x"
type textarea "empres"
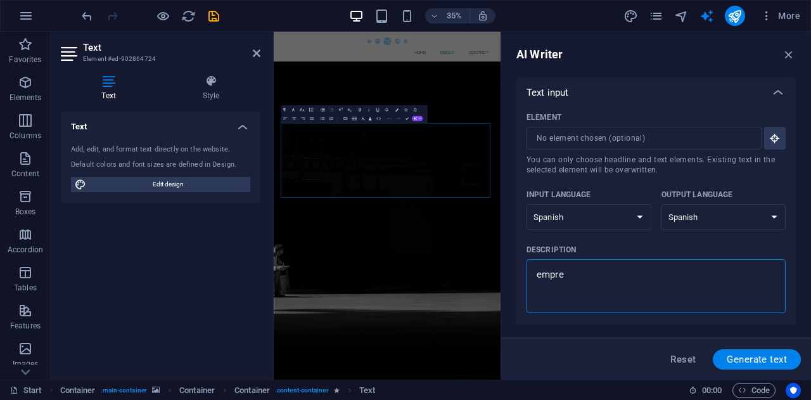
type textarea "x"
type textarea "empresa"
type textarea "x"
type textarea "empresa"
type textarea "x"
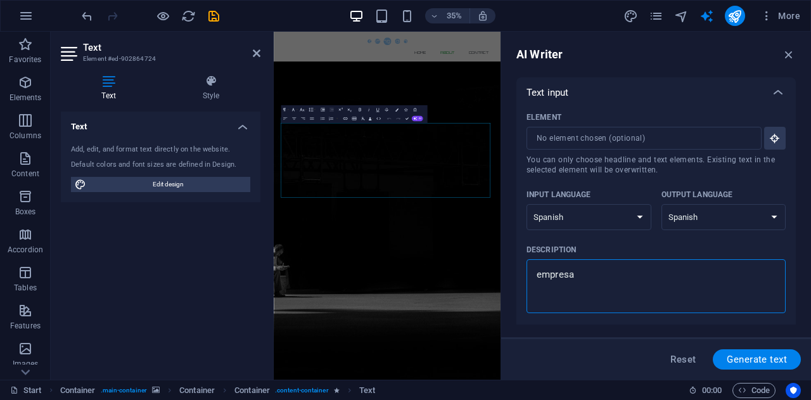
type textarea "empresa d"
type textarea "x"
type textarea "empresa de"
type textarea "x"
type textarea "empresa ded"
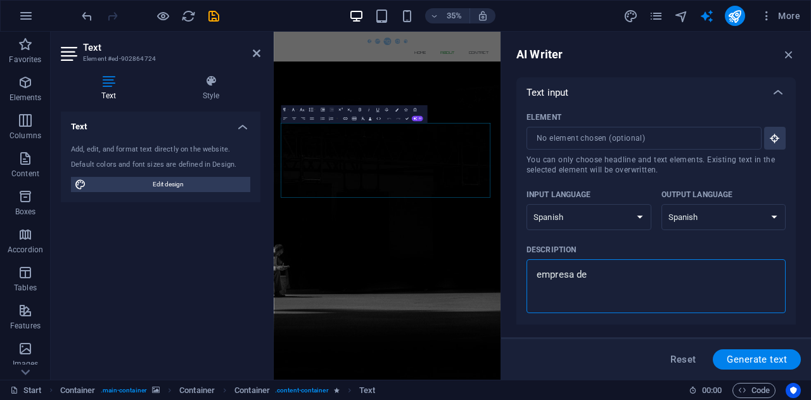
type textarea "x"
type textarea "empresa dedi"
type textarea "x"
type textarea "empresa dedic"
type textarea "x"
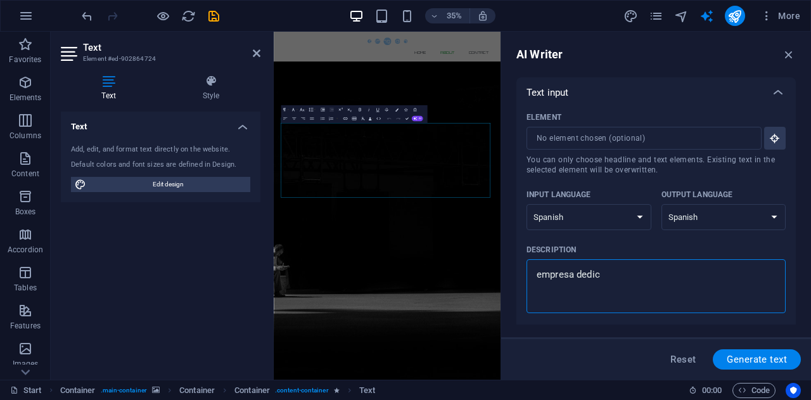
type textarea "empresa dedica"
type textarea "x"
type textarea "empresa dedicad"
type textarea "x"
type textarea "empresa dedicad a"
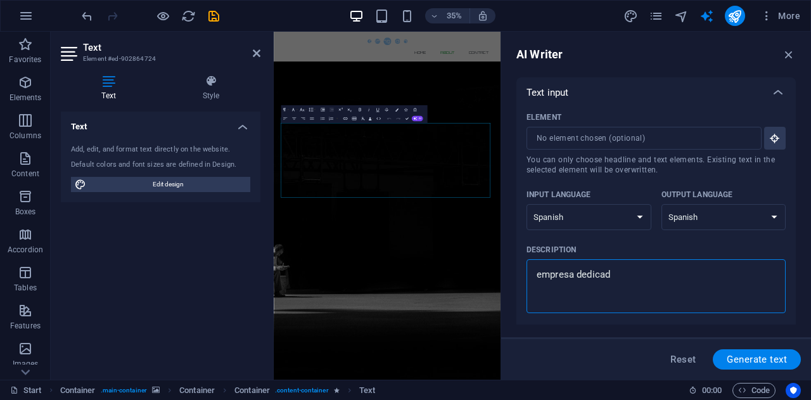
type textarea "x"
type textarea "empresa dedicad aa"
type textarea "x"
type textarea "empresa dedicad aa"
type textarea "x"
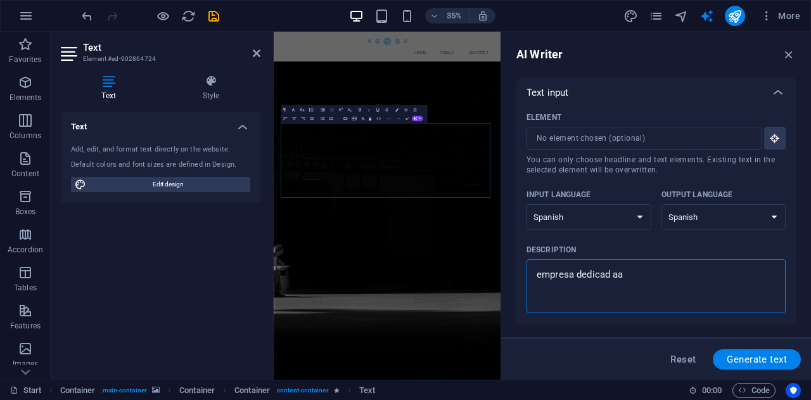
type textarea "empresa dedicad aa d"
type textarea "x"
type textarea "empresa dedicad aa da"
type textarea "x"
type textarea "empresa dedicad aa dar"
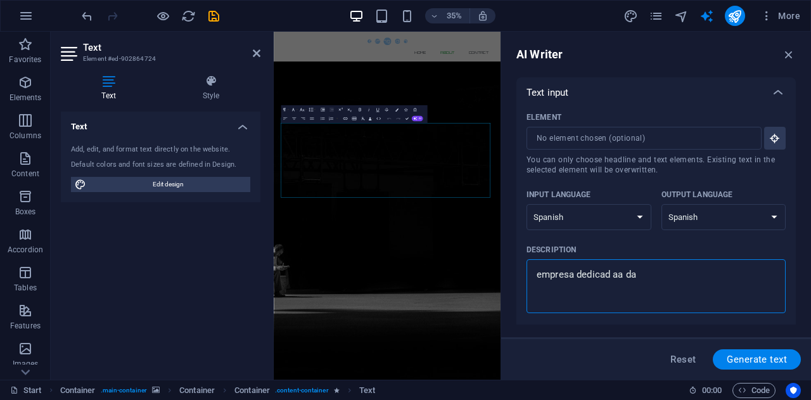
type textarea "x"
type textarea "empresa dedicad aa dar"
type textarea "x"
type textarea "empresa dedicad aa dar"
type textarea "x"
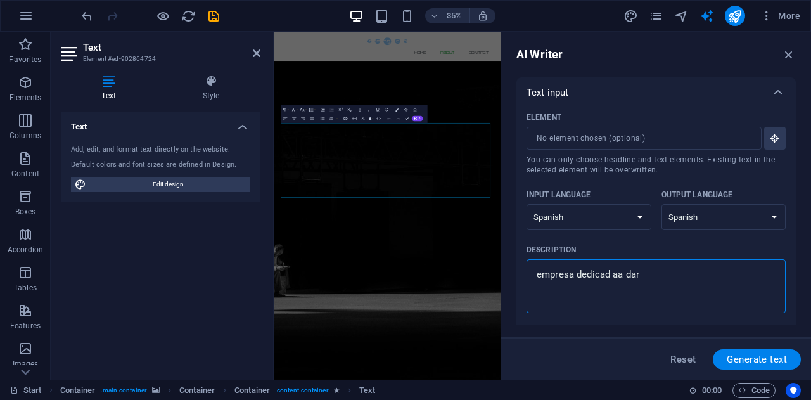
type textarea "empresa dedicad aa da"
type textarea "x"
type textarea "empresa dedicad aa d"
type textarea "x"
type textarea "empresa dedicad aa"
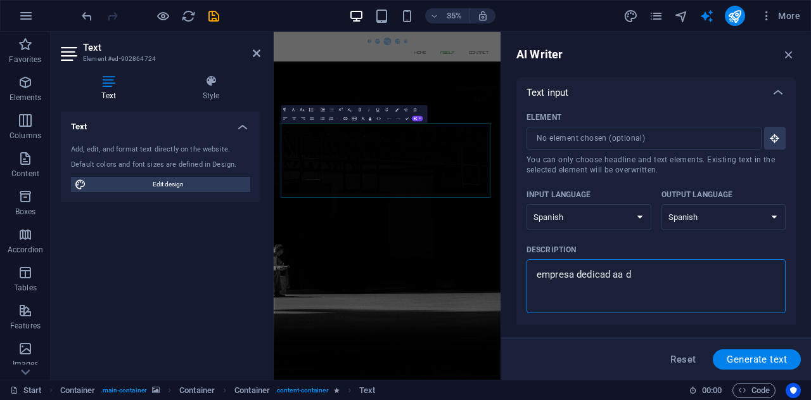
type textarea "x"
type textarea "empresa dedicad aa"
type textarea "x"
type textarea "empresa dedicad a"
type textarea "x"
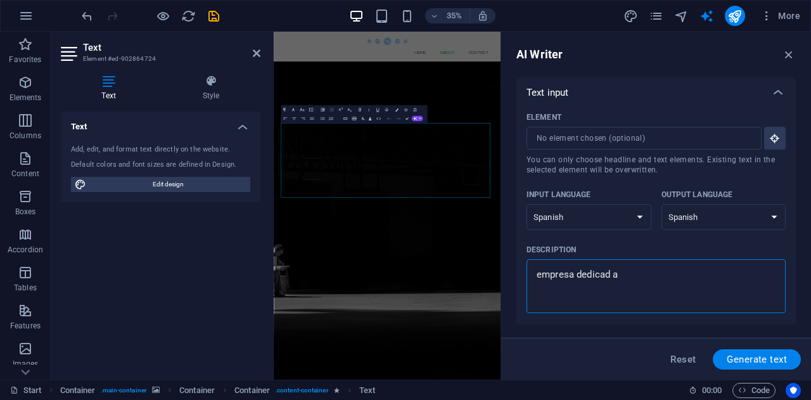
type textarea "empresa dedicad"
type textarea "x"
type textarea "empresa dedicad"
type textarea "x"
type textarea "empresa dedicada"
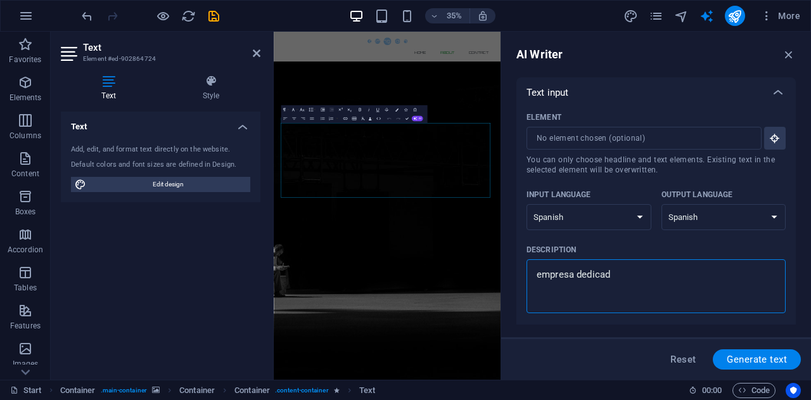
type textarea "x"
type textarea "empresa dedicada"
type textarea "x"
type textarea "empresa dedicada a"
type textarea "x"
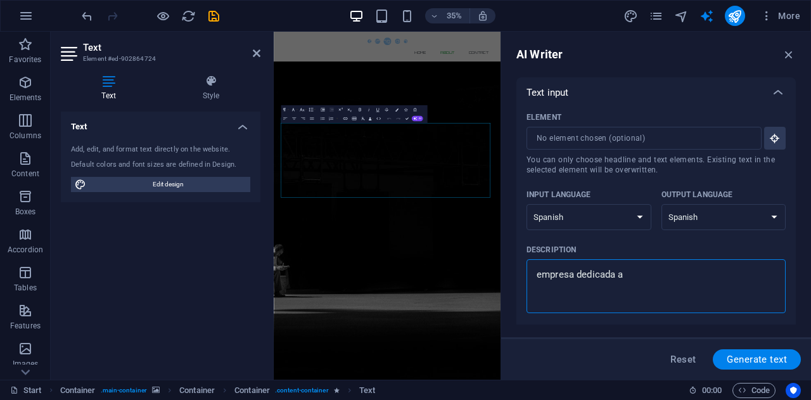
type textarea "empresa dedicada a"
type textarea "x"
type textarea "empresa dedicada a b"
type textarea "x"
type textarea "empresa dedicada a br"
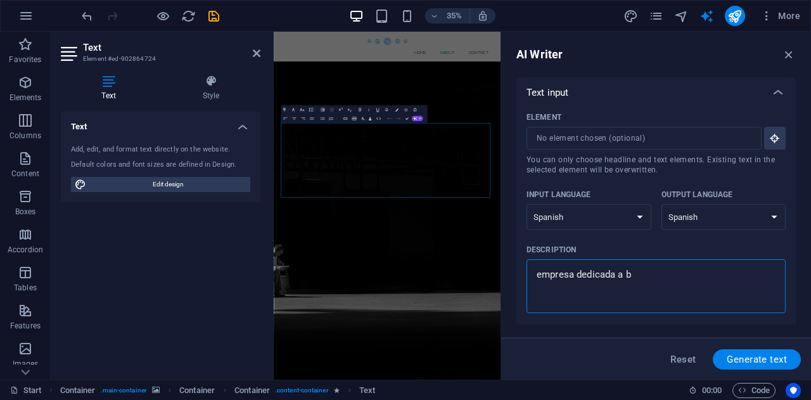
type textarea "x"
type textarea "empresa dedicada a bri"
type textarea "x"
type textarea "empresa dedicada a brin"
type textarea "x"
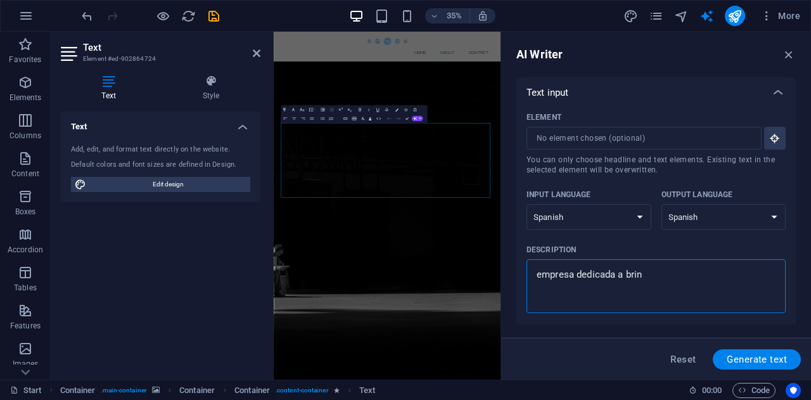
type textarea "empresa dedicada a brind"
type textarea "x"
type textarea "empresa dedicada a brinda"
type textarea "x"
type textarea "empresa dedicada a brindar"
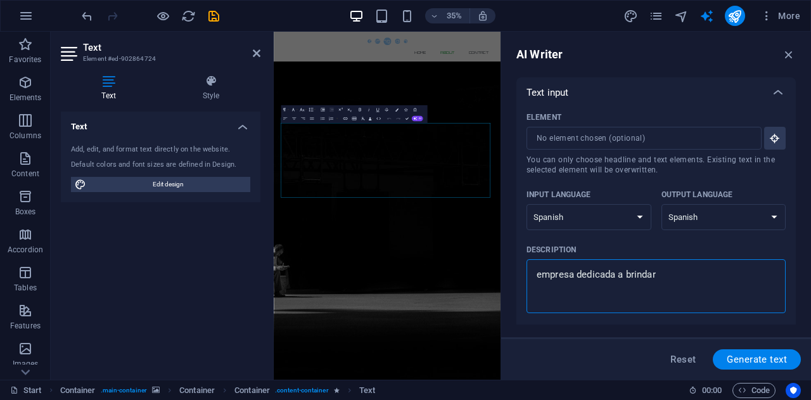
type textarea "x"
type textarea "empresa dedicada a brindar"
type textarea "x"
type textarea "empresa dedicada a brindar s"
type textarea "x"
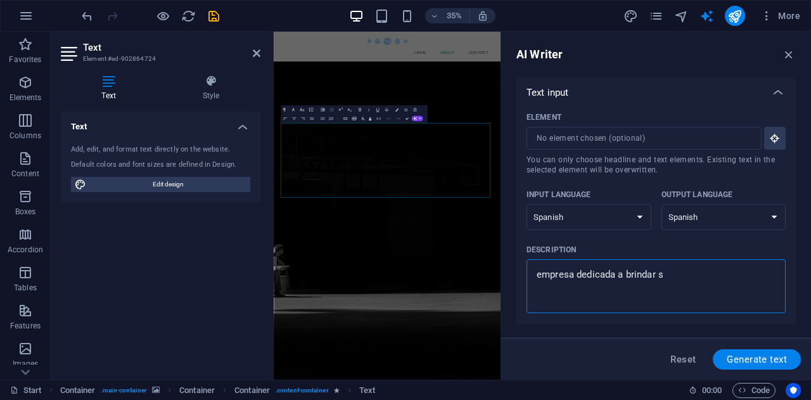
type textarea "empresa dedicada a brindar se"
type textarea "x"
type textarea "empresa dedicada a brindar ser"
type textarea "x"
type textarea "empresa dedicada a brindar serv"
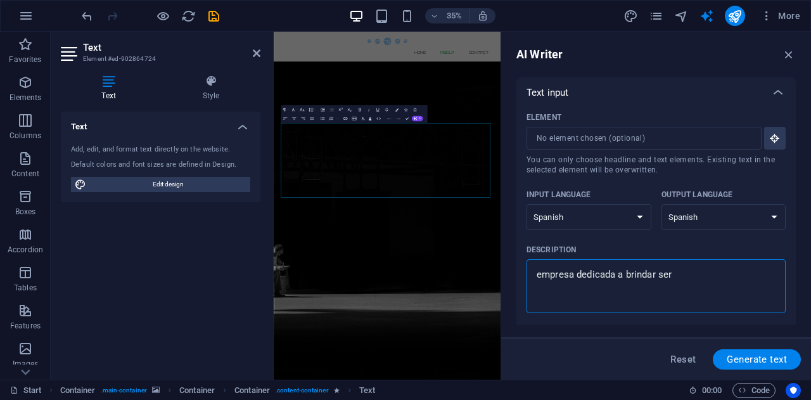
type textarea "x"
type textarea "empresa dedicada a brindar servi"
type textarea "x"
type textarea "empresa dedicada a brindar servic"
type textarea "x"
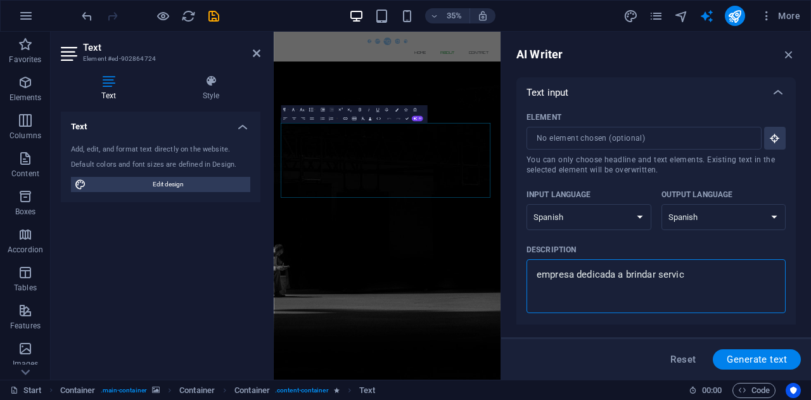
type textarea "empresa dedicada a brindar servici"
type textarea "x"
type textarea "empresa dedicada a brindar servicio"
type textarea "x"
type textarea "empresa dedicada a brindar servicio"
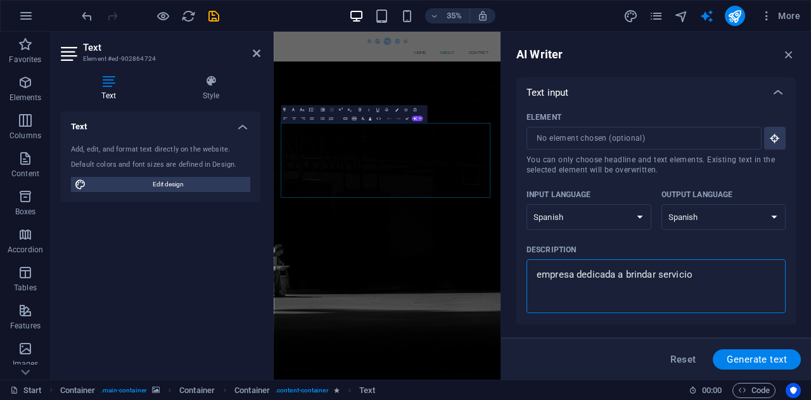
type textarea "x"
type textarea "empresa dedicada a brindar servicio d"
type textarea "x"
type textarea "empresa dedicada a brindar servicio de"
type textarea "x"
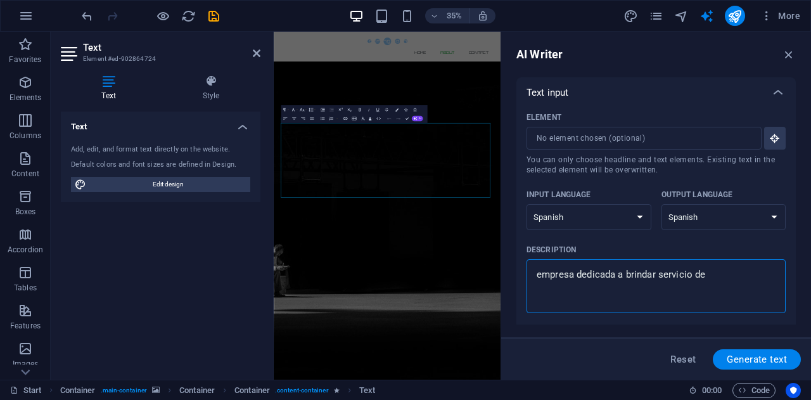
type textarea "empresa dedicada a brindar servicio de"
type textarea "x"
type textarea "empresa dedicada a brindar servicio de f"
type textarea "x"
type textarea "empresa dedicada a brindar servicio de fu"
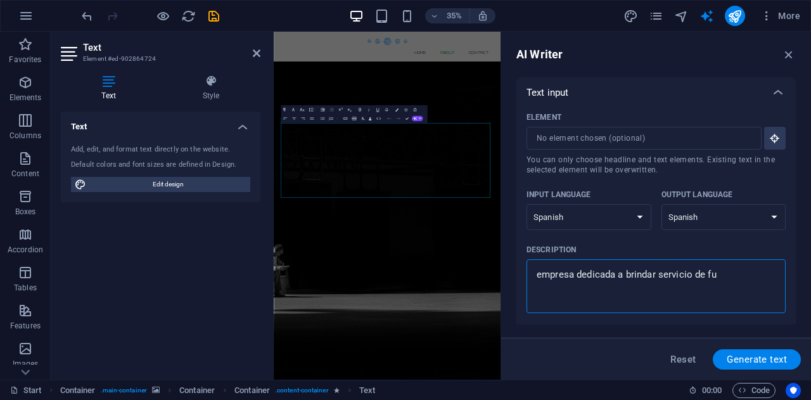
type textarea "x"
type textarea "empresa dedicada a brindar servicio de fum"
type textarea "x"
type textarea "empresa dedicada a brindar servicio de fumi"
type textarea "x"
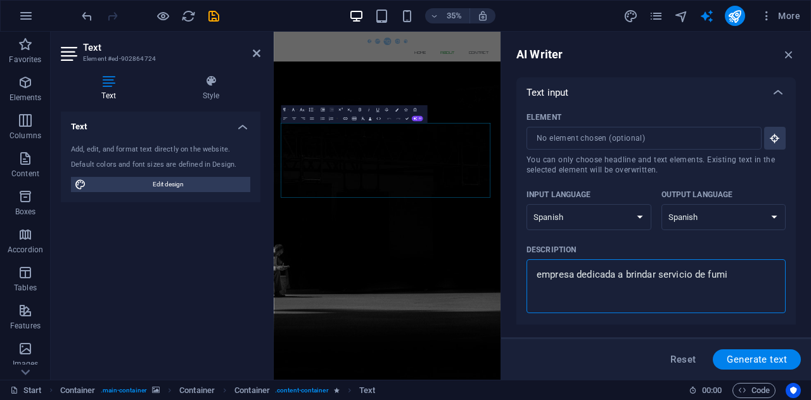
type textarea "empresa dedicada a brindar servicio de fumig"
type textarea "x"
type textarea "empresa dedicada a brindar servicio de fumiga"
type textarea "x"
type textarea "empresa dedicada a brindar servicio de fumigac"
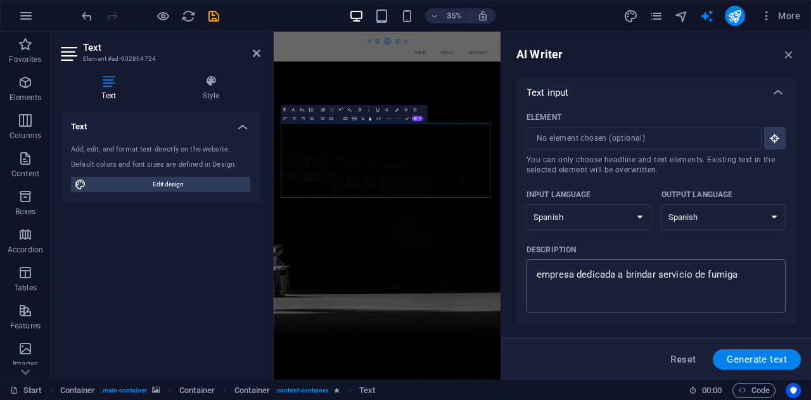
type textarea "x"
type textarea "empresa dedicada a brindar servicio de fumigaci"
type textarea "x"
type textarea "empresa dedicada a brindar servicio de fumigacio"
type textarea "x"
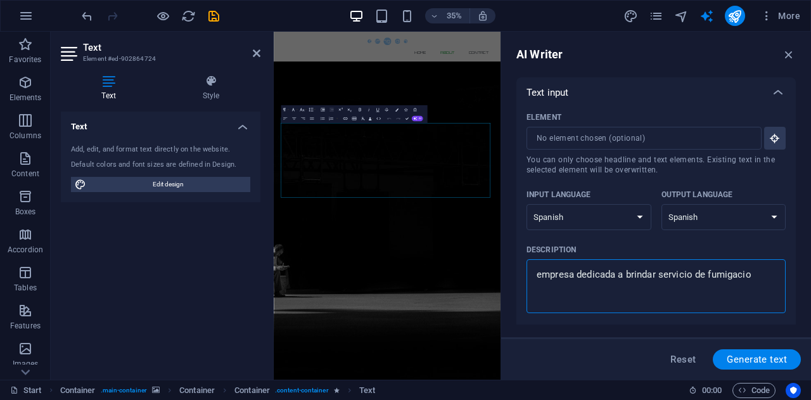
type textarea "empresa dedicada a brindar servicio de fumigacion"
type textarea "x"
type textarea "empresa dedicada a brindar servicio de fumigacion,"
type textarea "x"
type textarea "empresa dedicada a brindar servicio de fumigacion,"
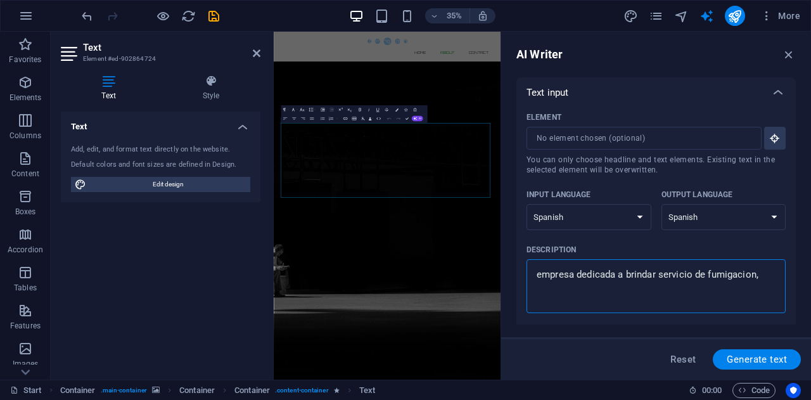
type textarea "x"
type textarea "empresa dedicada a brindar servicio de fumigacion, d"
type textarea "x"
type textarea "empresa dedicada a brindar servicio de fumigacion, de"
type textarea "x"
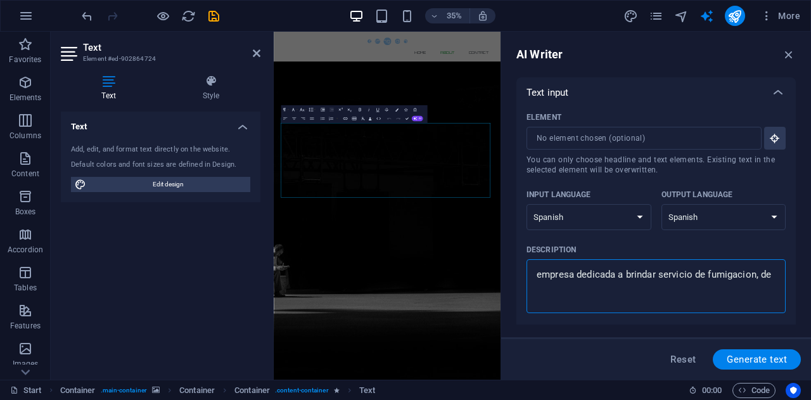
type textarea "empresa dedicada a brindar servicio de fumigacion, des"
type textarea "x"
type textarea "empresa dedicada a brindar servicio de fumigacion, desi"
type textarea "x"
type textarea "empresa dedicada a brindar servicio de fumigacion, desin"
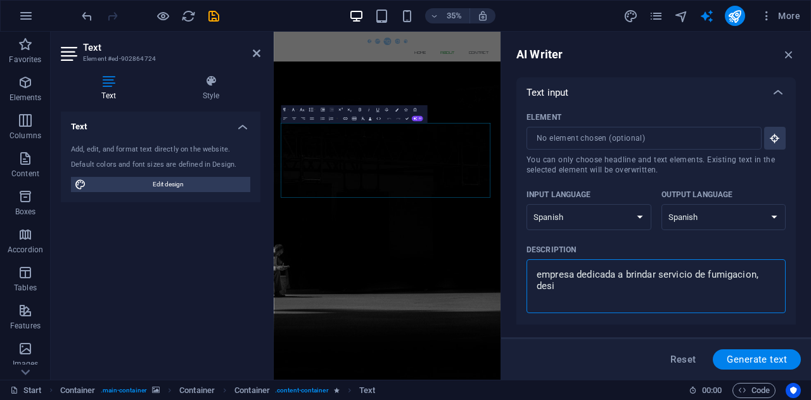
type textarea "x"
type textarea "empresa dedicada a brindar servicio de fumigacion, desinf"
type textarea "x"
type textarea "empresa dedicada a brindar servicio de fumigacion, desinfe"
type textarea "x"
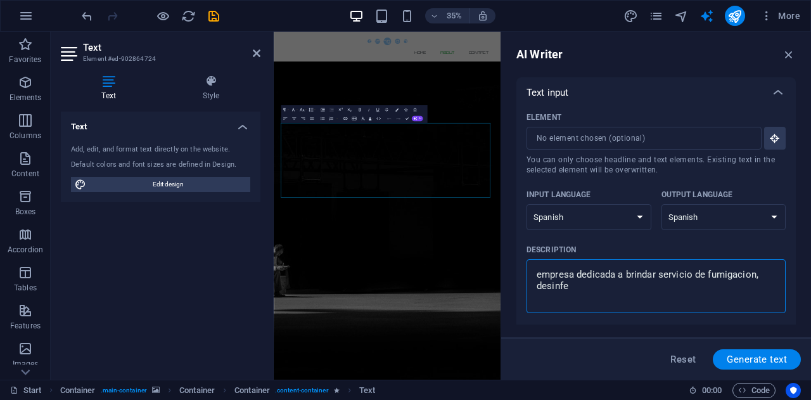
type textarea "empresa dedicada a brindar servicio de fumigacion, desinfec"
type textarea "x"
type textarea "empresa dedicada a brindar servicio de fumigacion, desinfecc"
type textarea "x"
type textarea "empresa dedicada a brindar servicio de fumigacion, desinfecci"
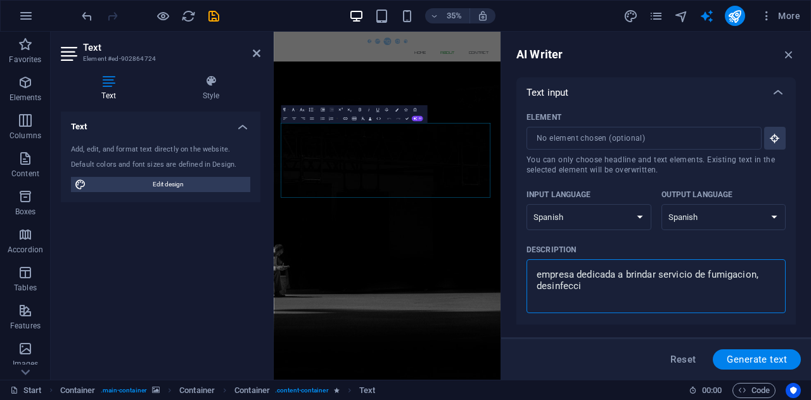
type textarea "x"
type textarea "empresa dedicada a brindar servicio de fumigacion, desinfeccio"
type textarea "x"
type textarea "empresa dedicada a brindar servicio de fumigacion, desinfeccion"
type textarea "x"
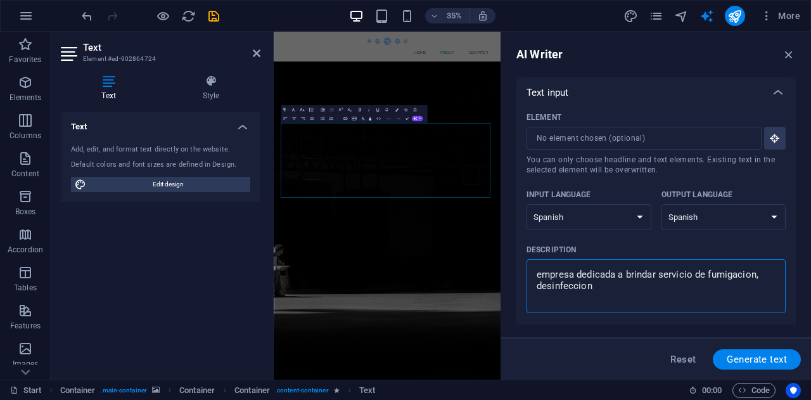
type textarea "empresa dedicada a brindar servicio de fumigacion, desinfeccion"
type textarea "x"
type textarea "empresa dedicada a brindar servicio de fumigacion, desinfeccion y"
type textarea "x"
type textarea "empresa dedicada a brindar servicio de fumigacion, desinfeccion y"
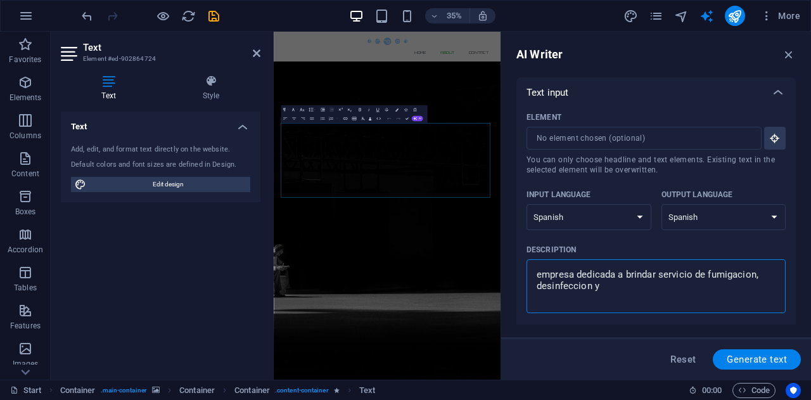
type textarea "x"
type textarea "empresa dedicada a brindar servicio de fumigacion, desinfeccion y c"
type textarea "x"
type textarea "empresa dedicada a brindar servicio de fumigacion, desinfeccion y co"
type textarea "x"
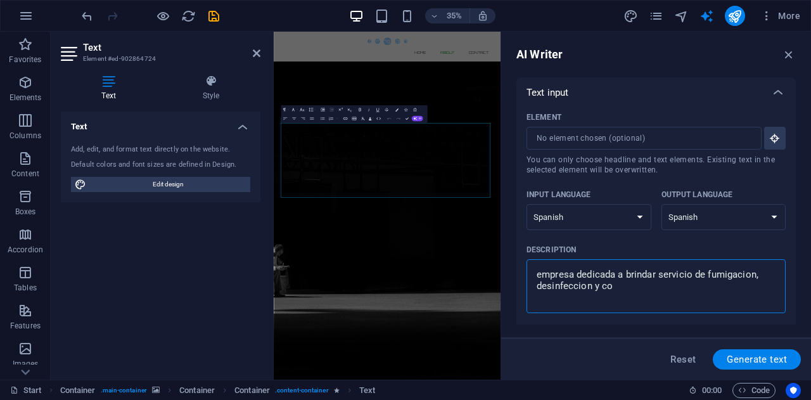
type textarea "empresa dedicada a brindar servicio de fumigacion, desinfeccion y con"
type textarea "x"
type textarea "empresa dedicada a brindar servicio de fumigacion, desinfeccion y cont"
type textarea "x"
type textarea "empresa dedicada a brindar servicio de fumigacion, desinfeccion y contr"
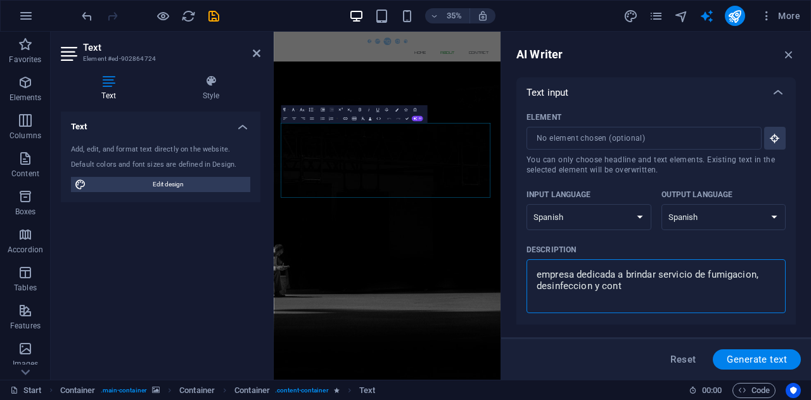
type textarea "x"
type textarea "empresa dedicada a brindar servicio de fumigacion, desinfeccion y contro"
type textarea "x"
type textarea "empresa dedicada a brindar servicio de fumigacion, desinfeccion y control"
type textarea "x"
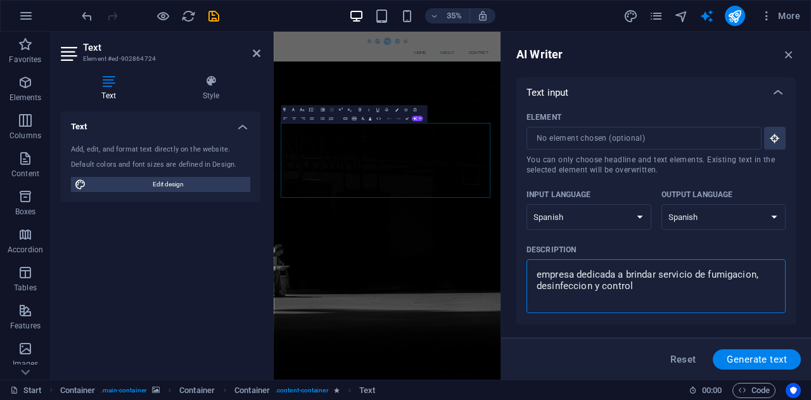
type textarea "empresa dedicada a brindar servicio de fumigacion, desinfeccion y control"
type textarea "x"
type textarea "empresa dedicada a brindar servicio de fumigacion, desinfeccion y control d"
type textarea "x"
type textarea "empresa dedicada a brindar servicio de fumigacion, desinfeccion y control de"
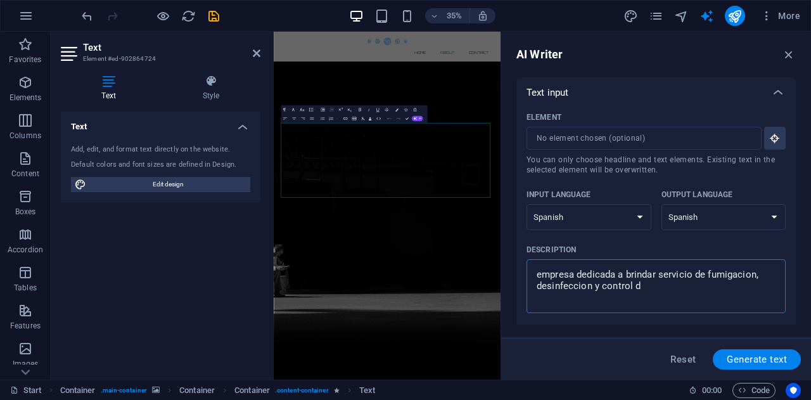
type textarea "x"
type textarea "empresa dedicada a brindar servicio de fumigacion, desinfeccion y control de"
type textarea "x"
type textarea "empresa dedicada a brindar servicio de fumigacion, desinfeccion y control de p"
click at [761, 359] on span "Generate text" at bounding box center [757, 359] width 60 height 10
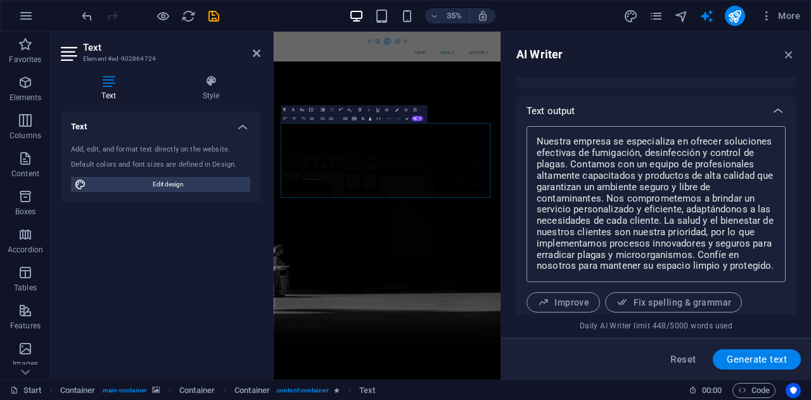
scroll to position [522, 0]
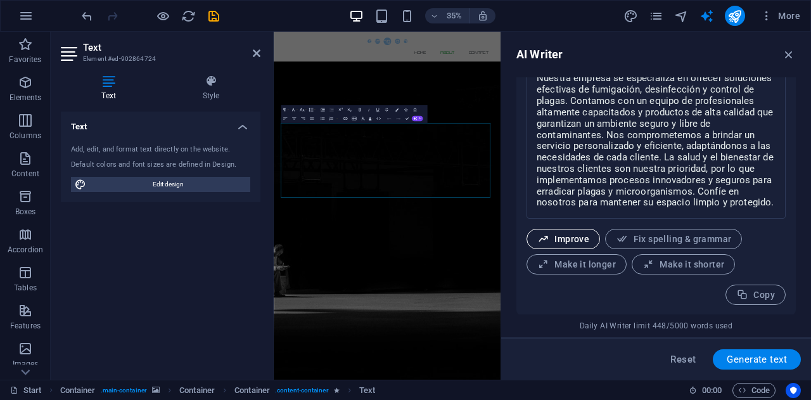
click at [566, 235] on span "Improve" at bounding box center [563, 239] width 52 height 12
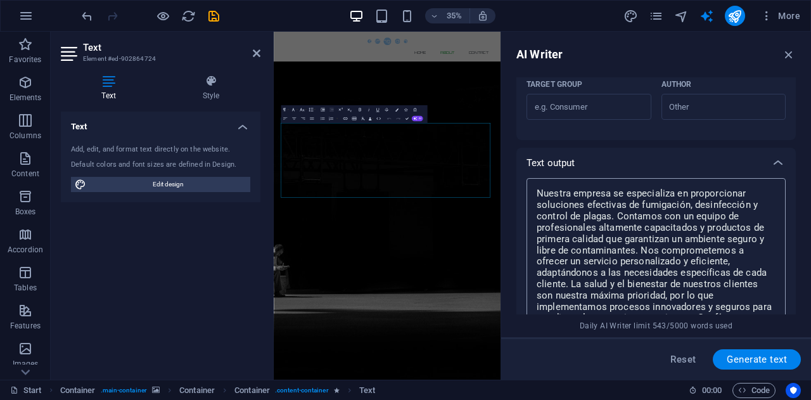
scroll to position [470, 0]
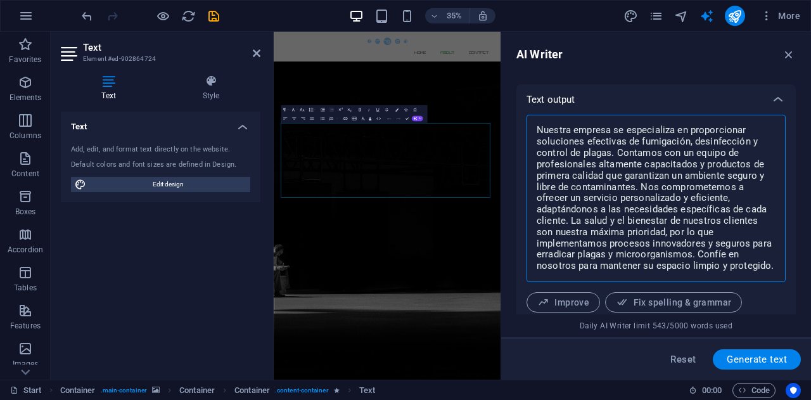
drag, startPoint x: 537, startPoint y: 130, endPoint x: 775, endPoint y: 267, distance: 273.8
click at [775, 267] on textarea "Nuestra empresa se especializa en proporcionar soluciones efectivas de fumigaci…" at bounding box center [656, 198] width 246 height 155
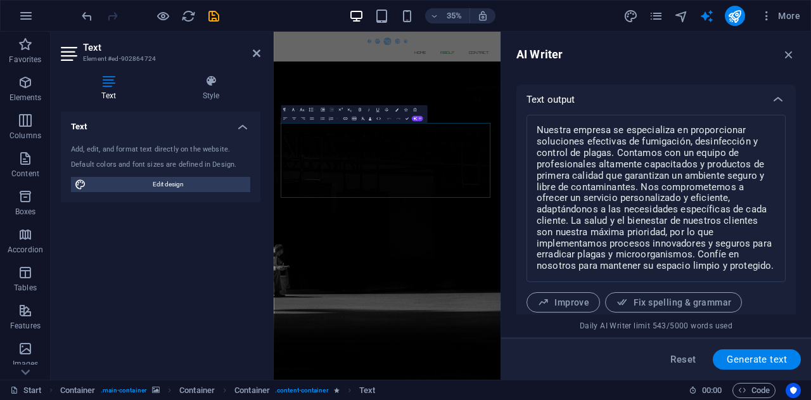
click at [108, 82] on icon at bounding box center [109, 81] width 96 height 13
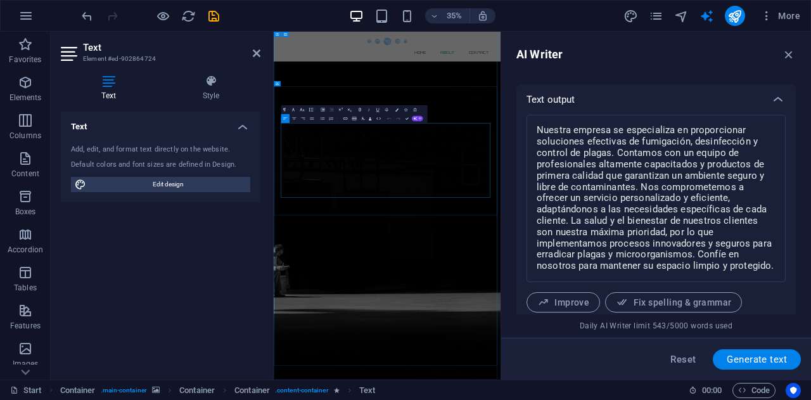
drag, startPoint x: 424, startPoint y: 483, endPoint x: 426, endPoint y: 372, distance: 110.9
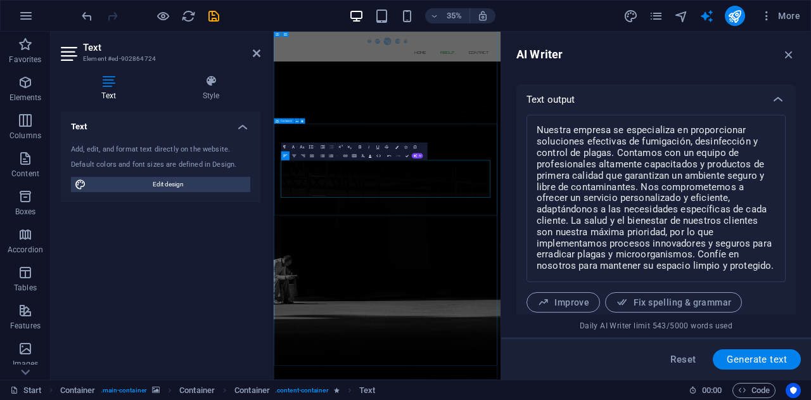
scroll to position [6724, 1]
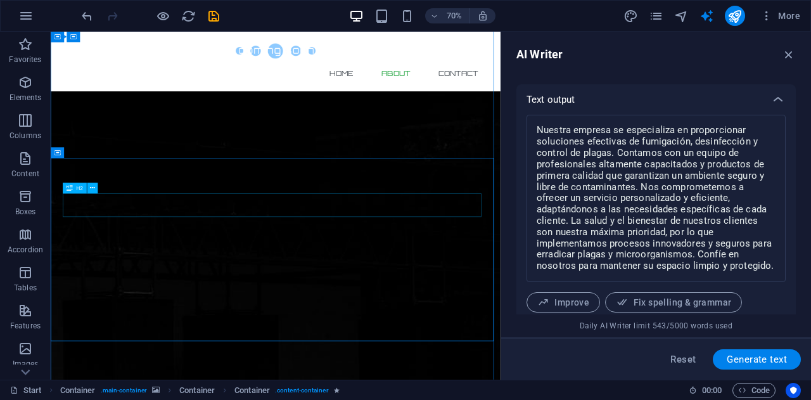
scroll to position [346, 0]
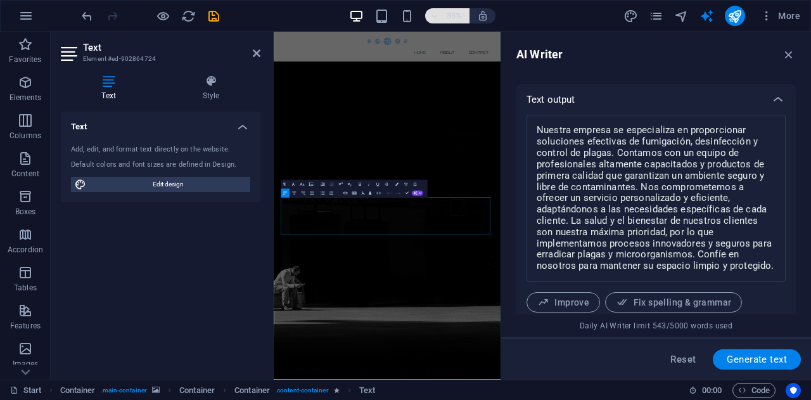
click at [432, 13] on icon "button" at bounding box center [434, 16] width 9 height 8
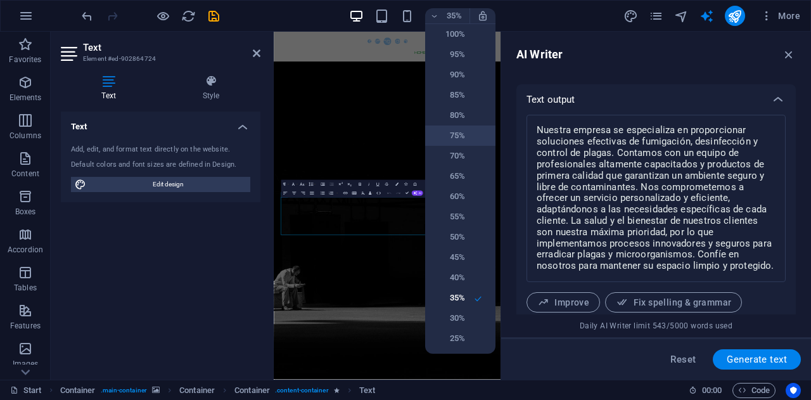
click at [460, 134] on h6 "75%" at bounding box center [449, 135] width 32 height 15
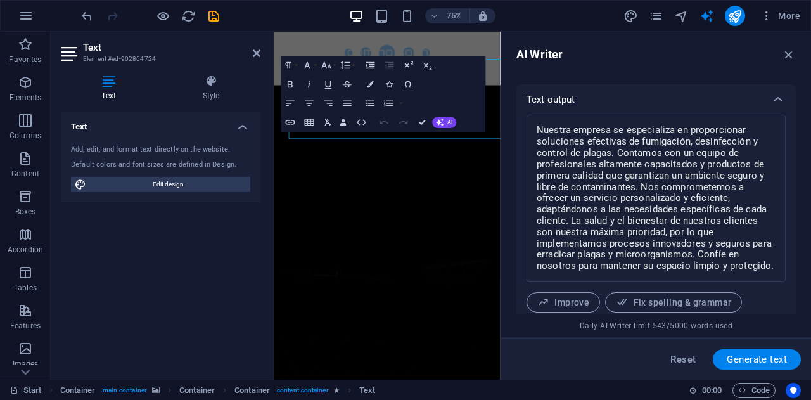
scroll to position [550, 0]
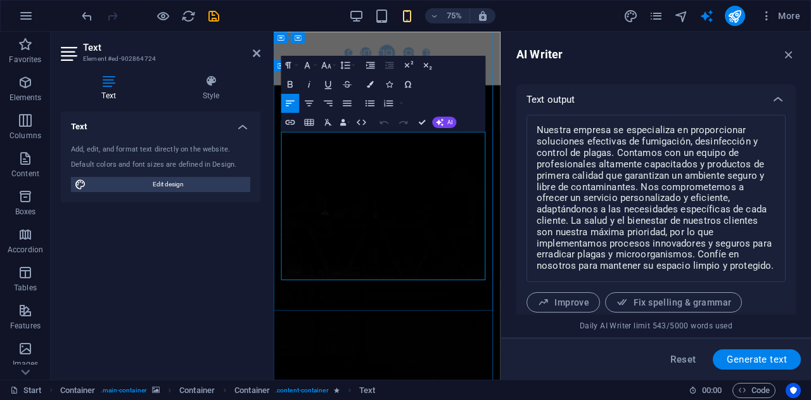
drag, startPoint x: 302, startPoint y: 170, endPoint x: 428, endPoint y: 170, distance: 126.1
click at [176, 323] on div "Text Add, edit, and format text directly on the website. Default colors and fon…" at bounding box center [161, 240] width 200 height 258
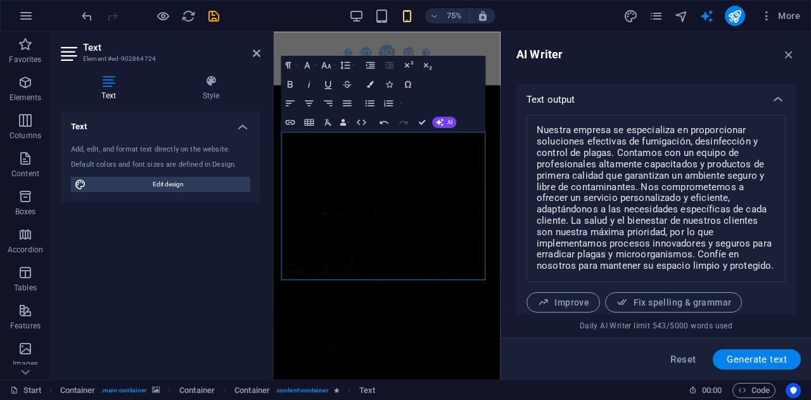
click at [208, 284] on div "Text Add, edit, and format text directly on the website. Default colors and fon…" at bounding box center [161, 240] width 200 height 258
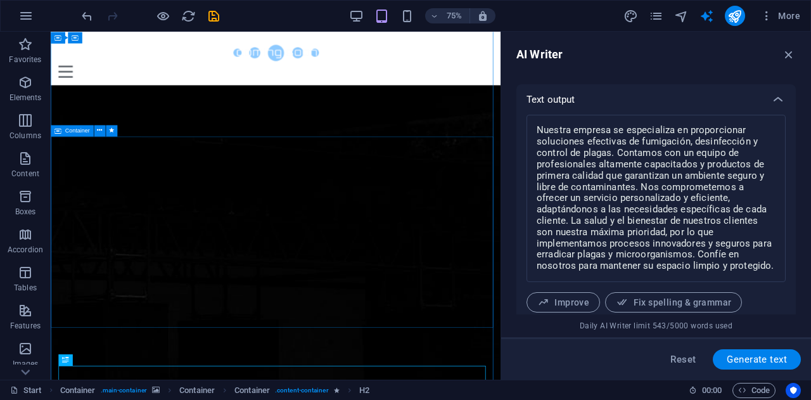
scroll to position [297, 0]
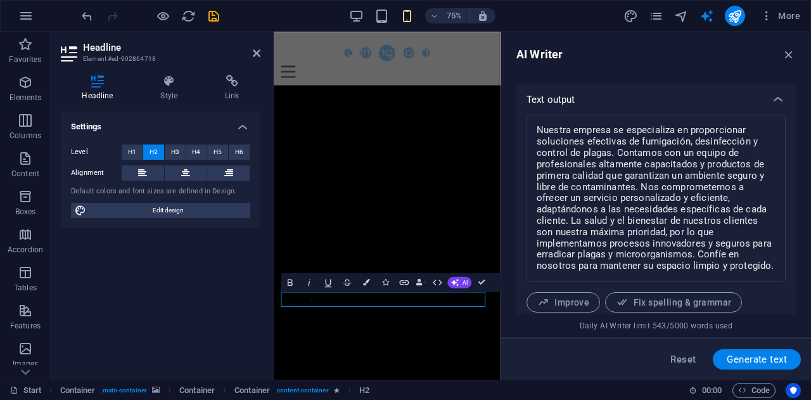
click at [170, 102] on div "Headline Style Link Settings Level H1 H2 H3 H4 H5 H6 Alignment Default colors a…" at bounding box center [161, 222] width 200 height 295
click at [171, 88] on h4 "Style" at bounding box center [171, 88] width 65 height 27
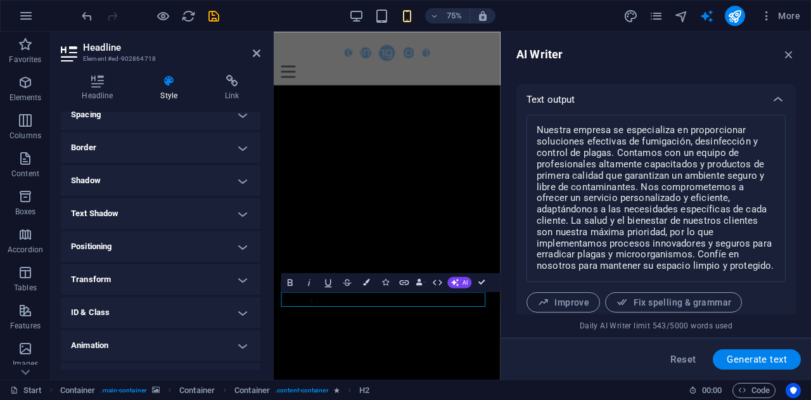
scroll to position [276, 0]
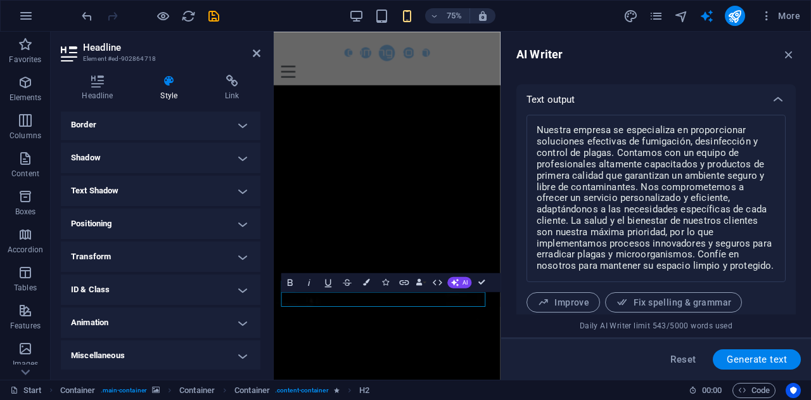
drag, startPoint x: 181, startPoint y: 354, endPoint x: 185, endPoint y: 333, distance: 22.0
click at [181, 354] on h4 "Miscellaneous" at bounding box center [161, 355] width 200 height 30
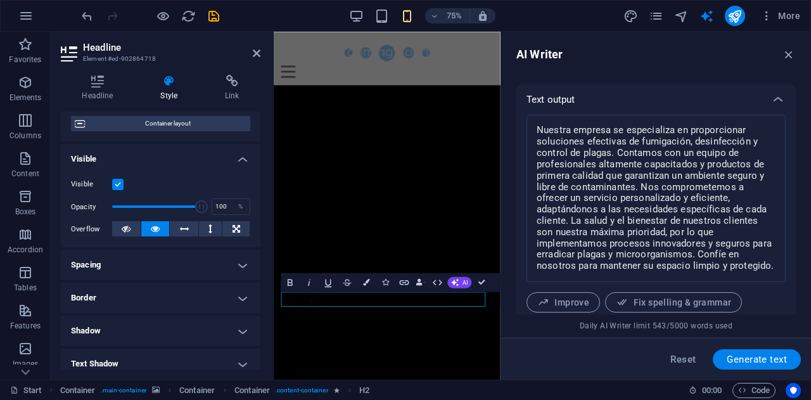
scroll to position [0, 0]
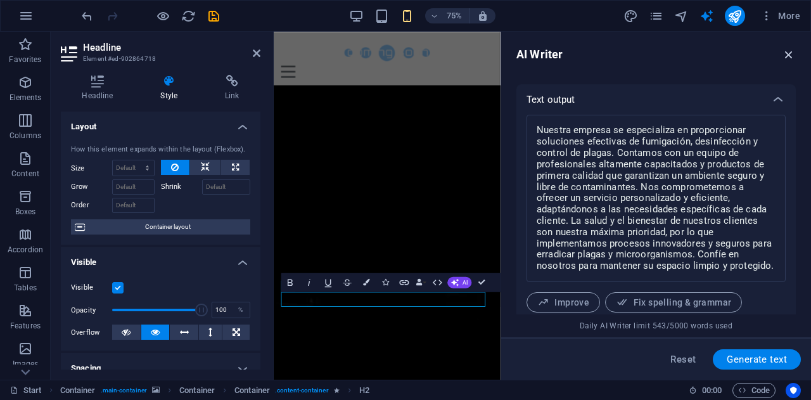
click at [789, 53] on icon "button" at bounding box center [789, 55] width 14 height 14
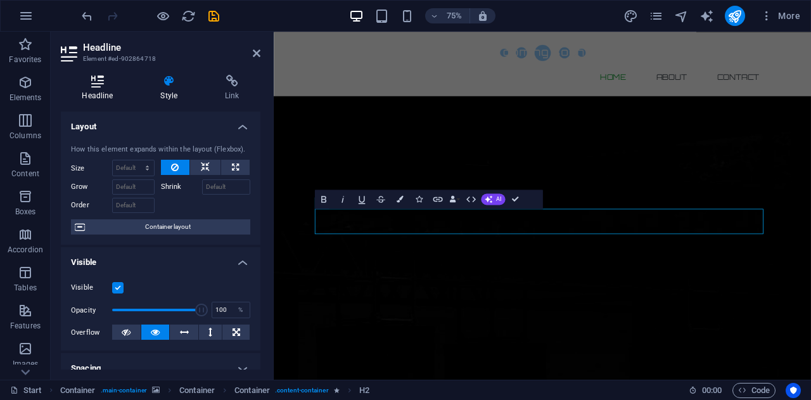
click at [98, 87] on h4 "Headline" at bounding box center [100, 88] width 79 height 27
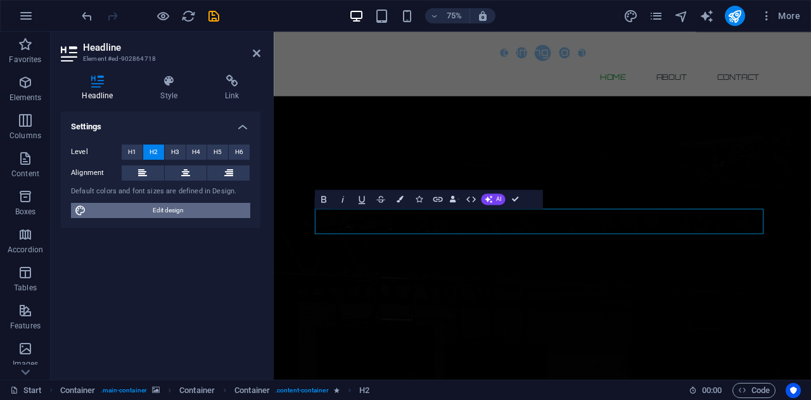
click at [162, 212] on span "Edit design" at bounding box center [168, 210] width 156 height 15
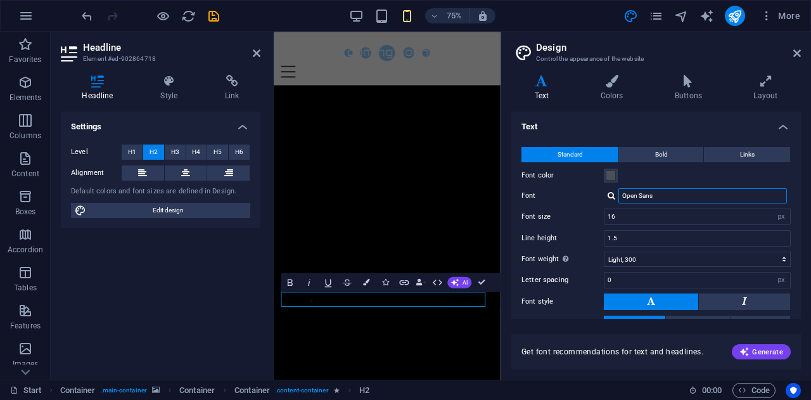
click at [693, 198] on input "Open Sans" at bounding box center [702, 195] width 168 height 15
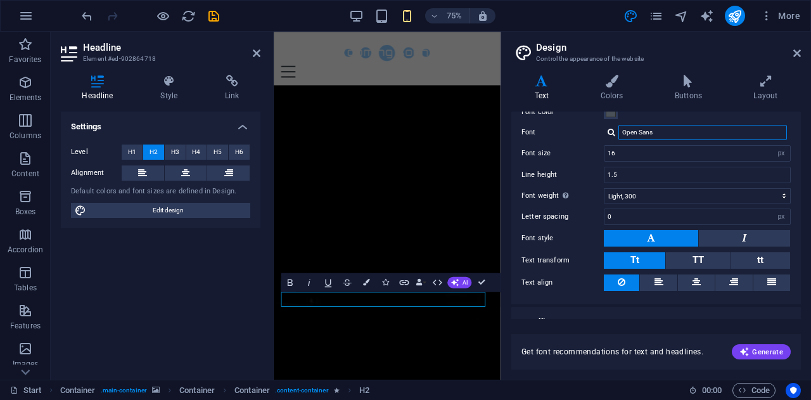
drag, startPoint x: 679, startPoint y: 133, endPoint x: 537, endPoint y: 135, distance: 142.5
click at [537, 135] on div "Font Open Sans" at bounding box center [655, 132] width 269 height 15
click at [214, 266] on div "Settings Level H1 H2 H3 H4 H5 H6 Alignment Default colors and font sizes are de…" at bounding box center [161, 240] width 200 height 258
click at [794, 53] on icon at bounding box center [797, 53] width 8 height 10
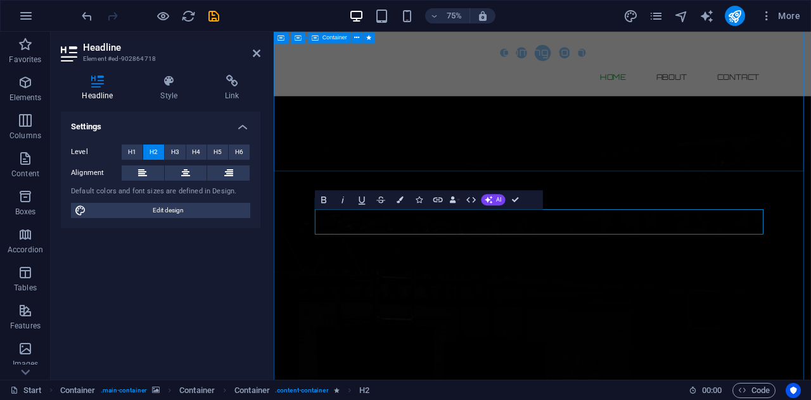
scroll to position [0, 0]
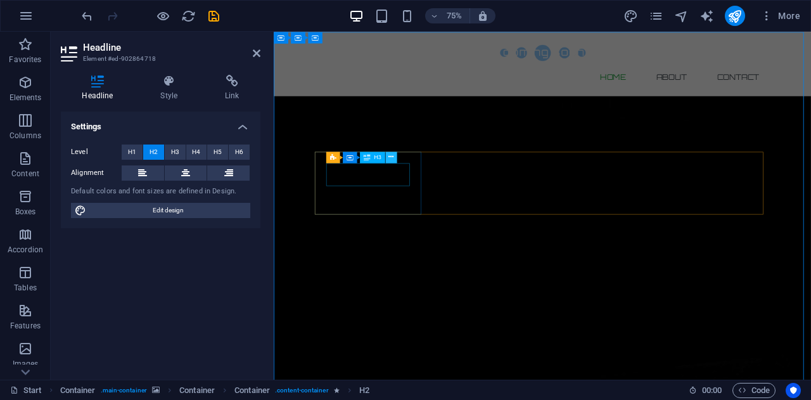
click at [392, 154] on icon at bounding box center [390, 157] width 5 height 10
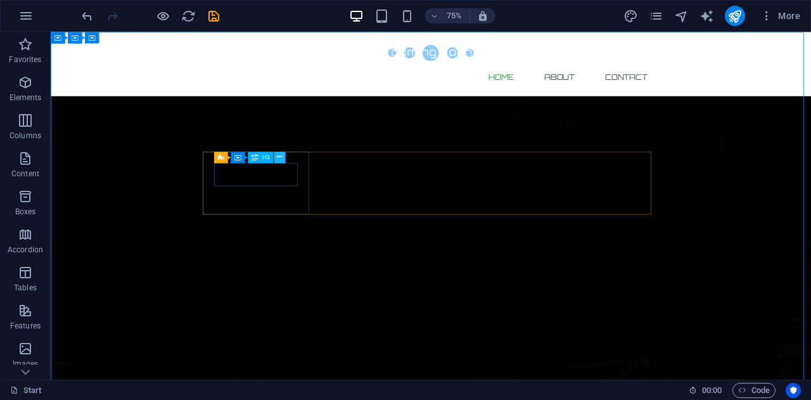
click at [277, 158] on icon at bounding box center [279, 157] width 5 height 10
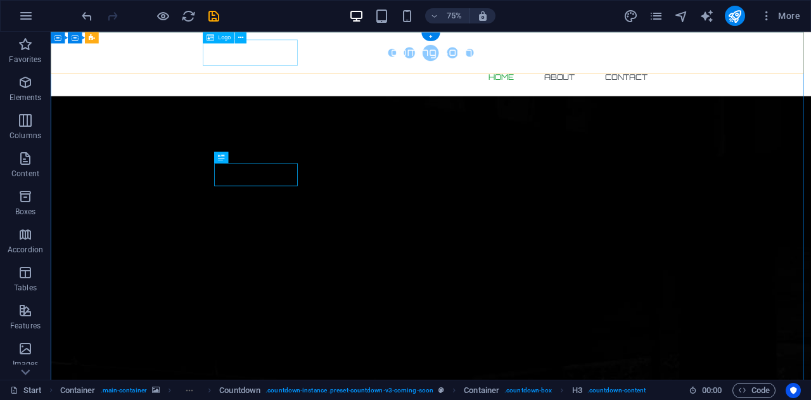
click at [328, 67] on div at bounding box center [557, 59] width 598 height 35
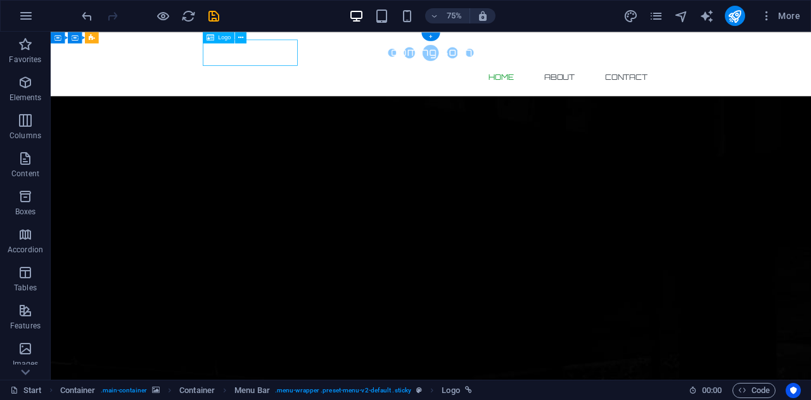
click at [328, 67] on div at bounding box center [557, 59] width 598 height 35
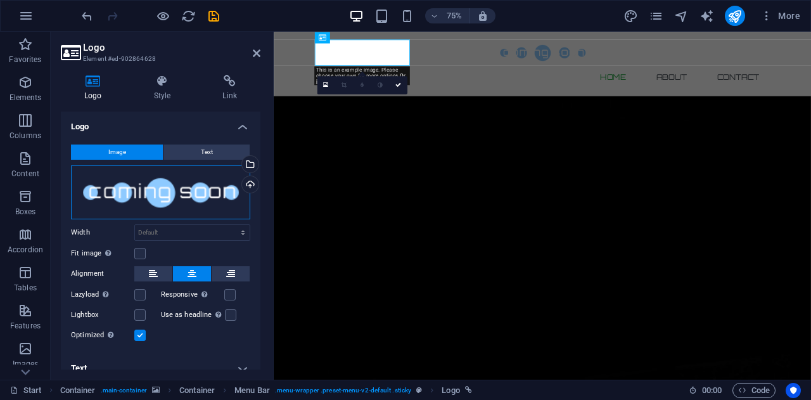
click at [148, 189] on div "Drag files here, click to choose files or select files from Files or our free s…" at bounding box center [160, 192] width 179 height 54
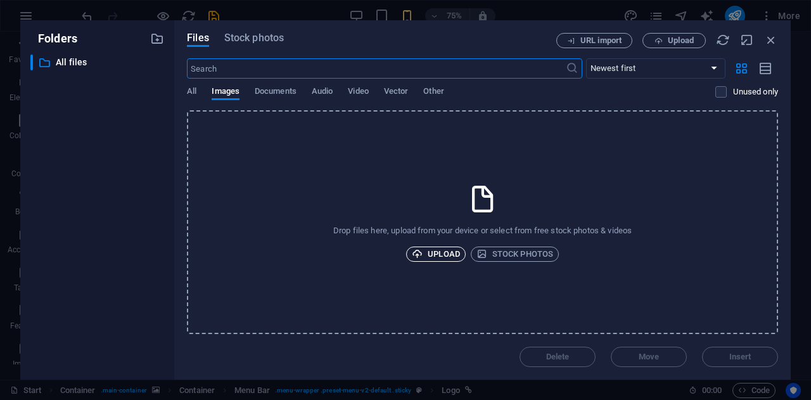
click at [447, 250] on span "Upload" at bounding box center [436, 253] width 48 height 15
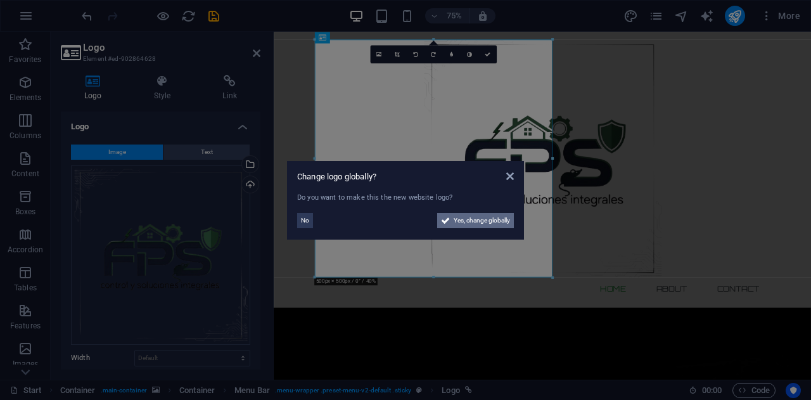
click at [480, 221] on span "Yes, change globally" at bounding box center [482, 220] width 56 height 15
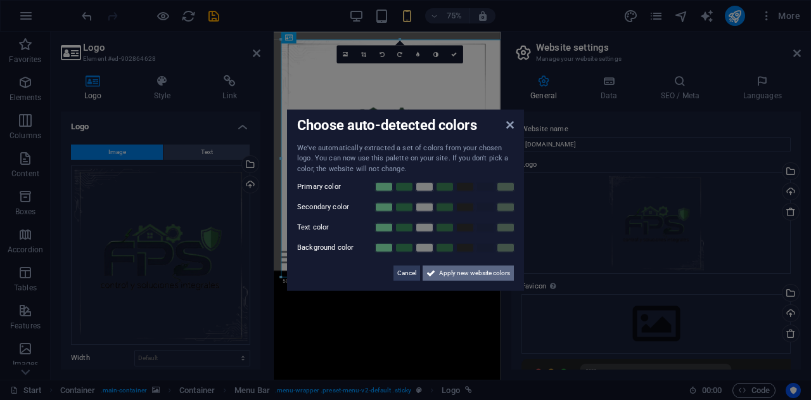
click at [479, 272] on span "Apply new website colors" at bounding box center [474, 272] width 71 height 15
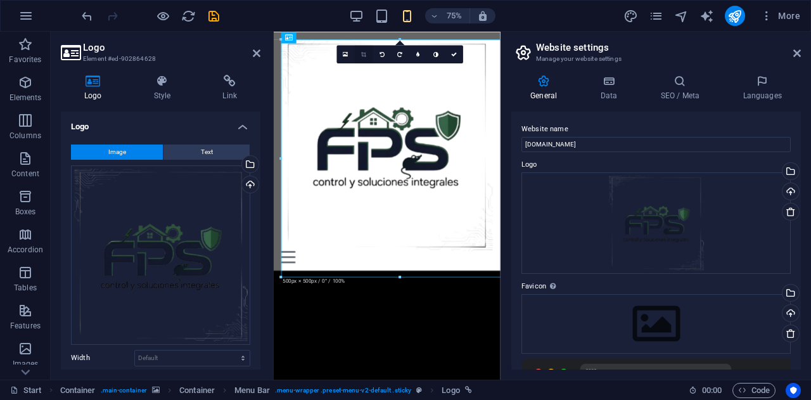
click at [362, 57] on link at bounding box center [364, 54] width 18 height 18
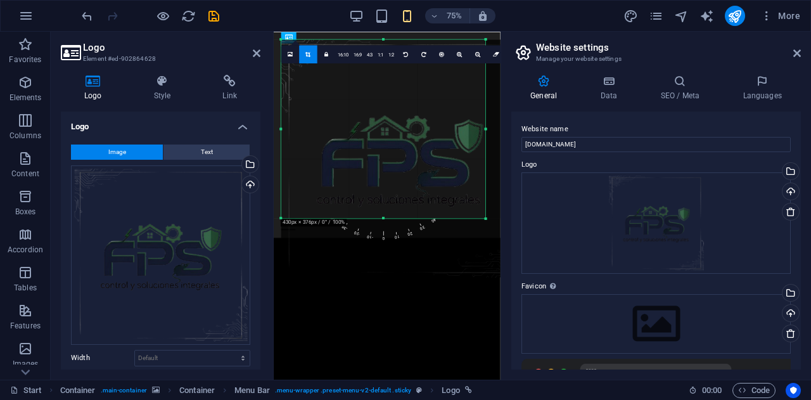
drag, startPoint x: 399, startPoint y: 276, endPoint x: 415, endPoint y: 198, distance: 80.1
click at [415, 198] on div "180 170 160 150 140 130 120 110 100 90 80 70 60 50 40 30 20 10 0 -10 -20 -30 -4…" at bounding box center [383, 128] width 205 height 179
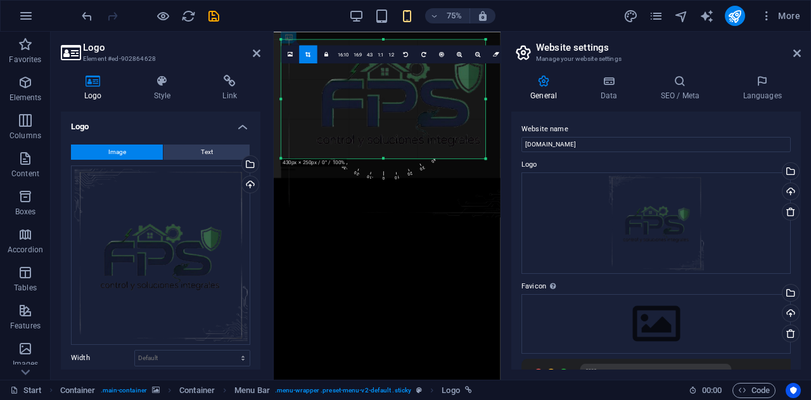
drag, startPoint x: 386, startPoint y: 41, endPoint x: 378, endPoint y: 120, distance: 80.3
click at [378, 120] on div "180 170 160 150 140 130 120 110 100 90 80 70 60 50 40 30 20 10 0 -10 -20 -30 -4…" at bounding box center [383, 98] width 205 height 119
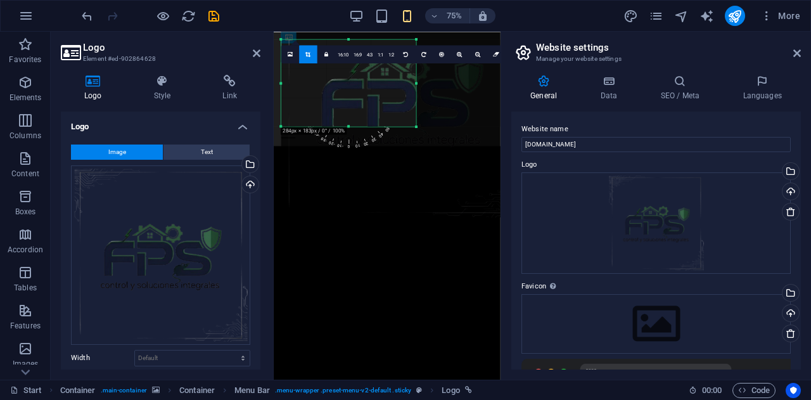
drag, startPoint x: 485, startPoint y: 158, endPoint x: 393, endPoint y: 116, distance: 101.8
click at [393, 116] on div "180 170 160 150 140 130 120 110 100 90 80 70 60 50 40 30 20 10 0 -10 -20 -30 -4…" at bounding box center [348, 82] width 135 height 87
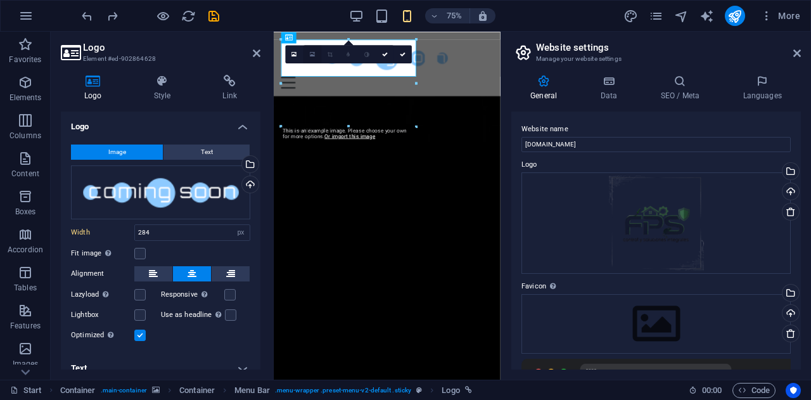
click at [313, 53] on icon at bounding box center [312, 54] width 5 height 7
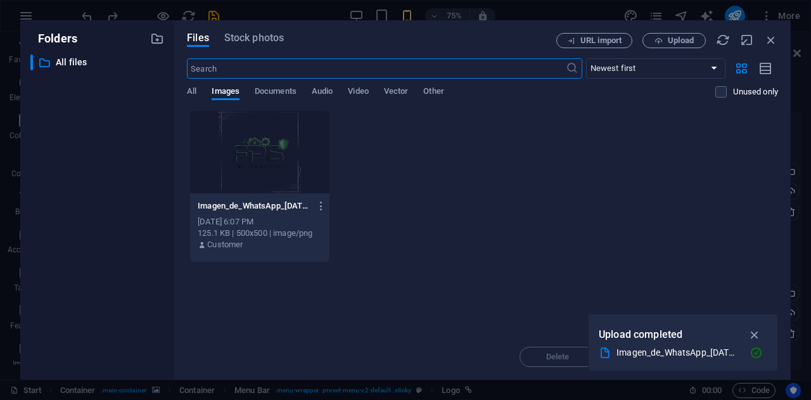
click at [275, 158] on div at bounding box center [259, 152] width 139 height 82
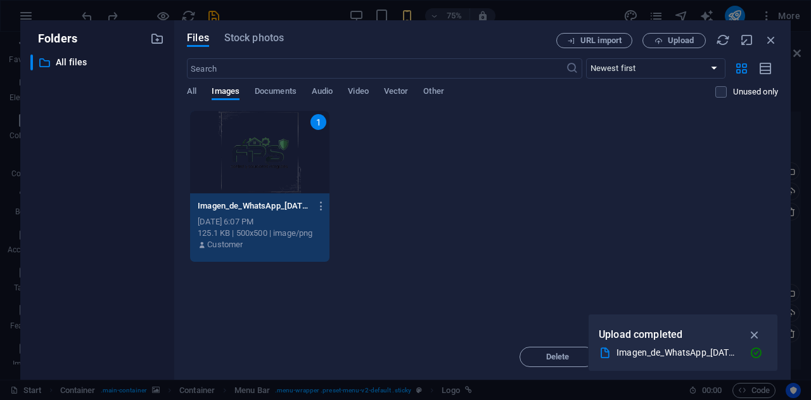
click at [753, 331] on icon "button" at bounding box center [754, 334] width 15 height 14
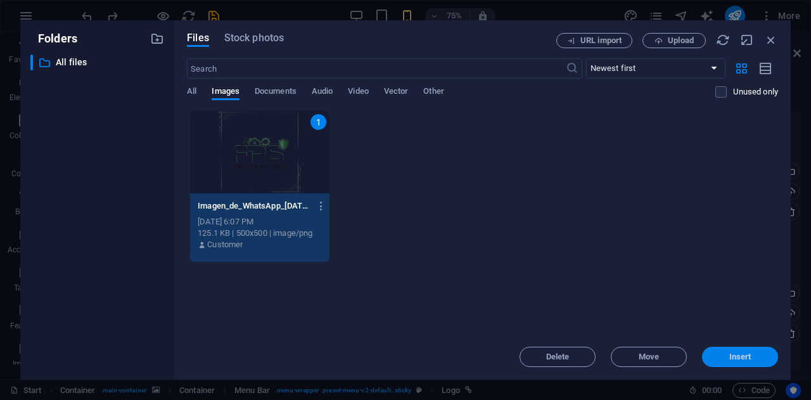
click at [725, 355] on span "Insert" at bounding box center [740, 357] width 66 height 8
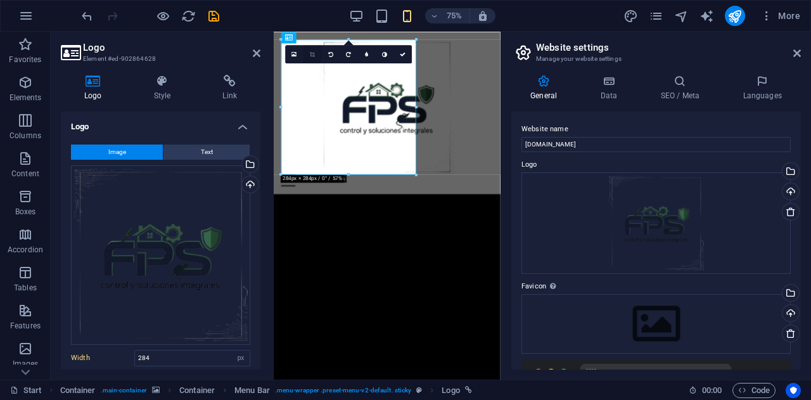
click at [317, 55] on link at bounding box center [312, 54] width 18 height 18
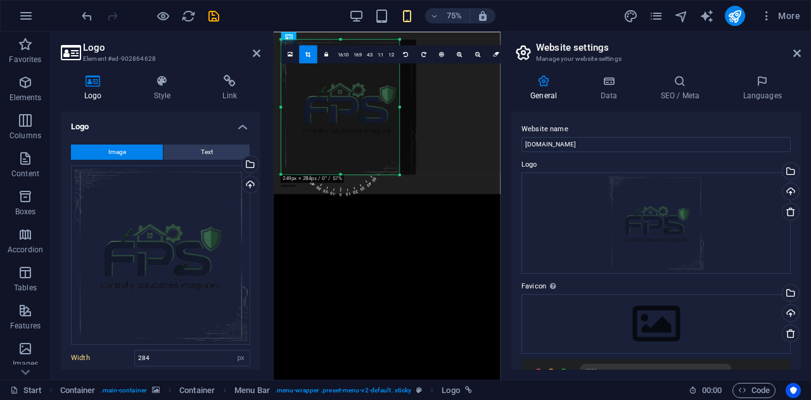
drag, startPoint x: 415, startPoint y: 110, endPoint x: 393, endPoint y: 110, distance: 22.2
click at [393, 110] on div "180 170 160 150 140 130 120 110 100 90 80 70 60 50 40 30 20 10 0 -10 -20 -30 -4…" at bounding box center [340, 106] width 118 height 135
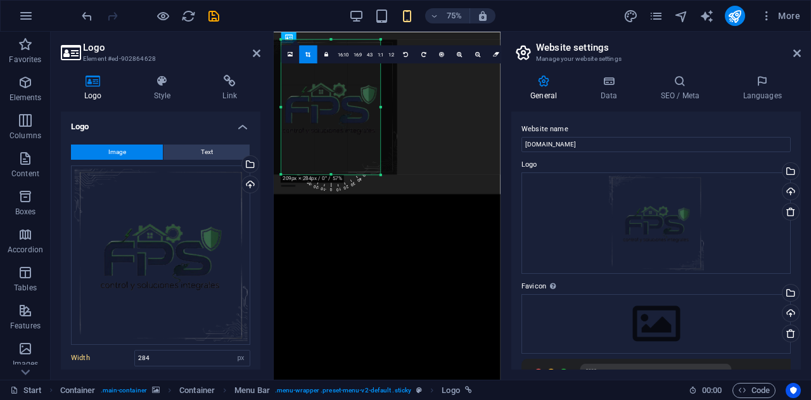
drag, startPoint x: 282, startPoint y: 108, endPoint x: 307, endPoint y: 105, distance: 25.5
click at [307, 105] on div "180 170 160 150 140 130 120 110 100 90 80 70 60 50 40 30 20 10 0 -10 -20 -30 -4…" at bounding box center [330, 106] width 99 height 135
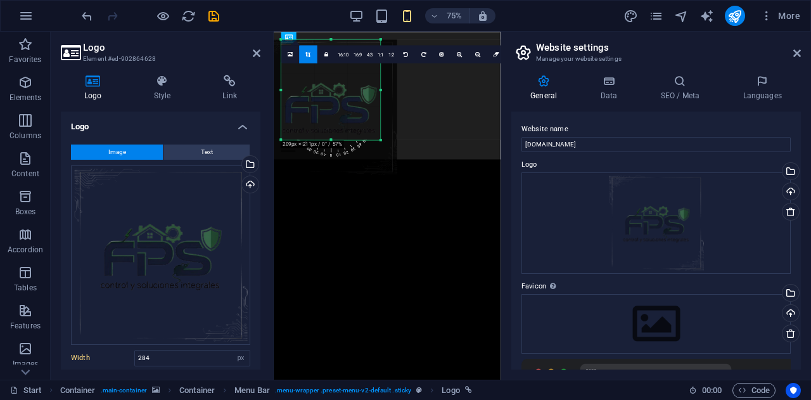
drag, startPoint x: 331, startPoint y: 173, endPoint x: 328, endPoint y: 127, distance: 46.3
click at [328, 127] on div "180 170 160 150 140 130 120 110 100 90 80 70 60 50 40 30 20 10 0 -10 -20 -30 -4…" at bounding box center [330, 89] width 99 height 100
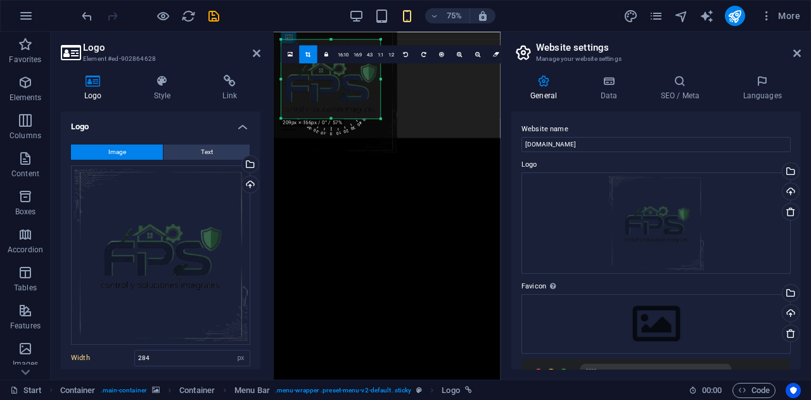
drag, startPoint x: 332, startPoint y: 38, endPoint x: 329, endPoint y: 67, distance: 28.6
click at [329, 67] on div "180 170 160 150 140 130 120 110 100 90 80 70 60 50 40 30 20 10 0 -10 -20 -30 -4…" at bounding box center [330, 78] width 99 height 79
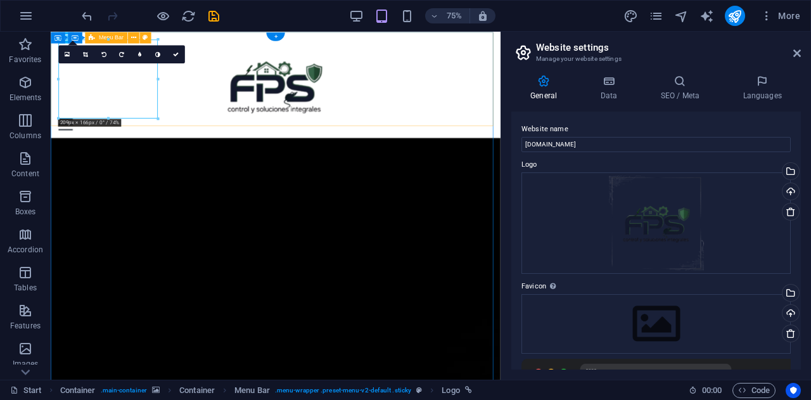
click at [501, 70] on div "Home About Contact" at bounding box center [351, 102] width 600 height 141
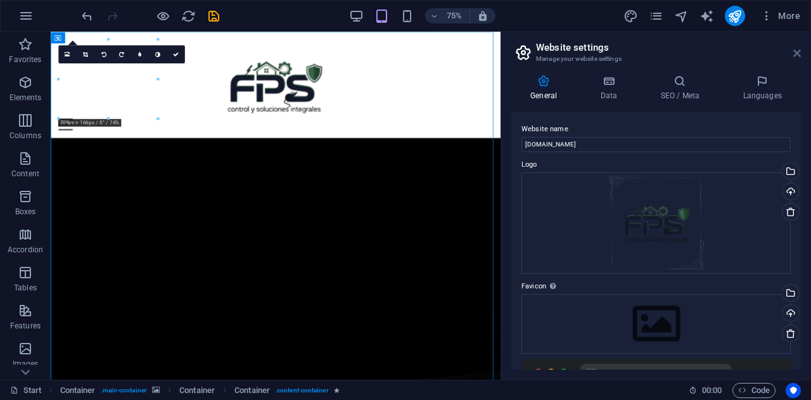
click at [793, 54] on icon at bounding box center [797, 53] width 8 height 10
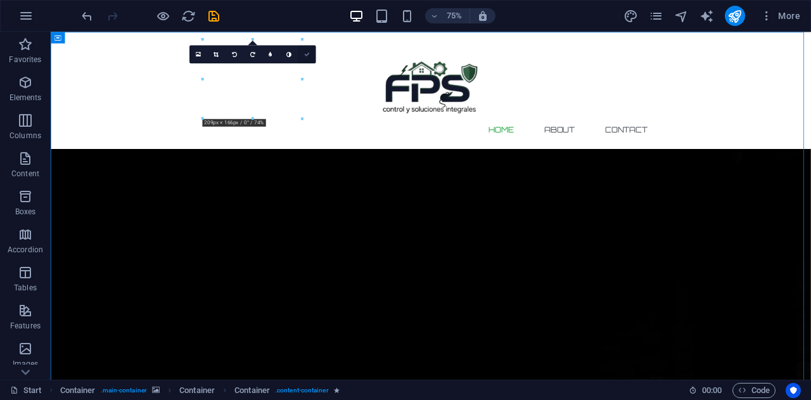
click at [309, 50] on link at bounding box center [307, 54] width 18 height 18
click at [305, 53] on icon at bounding box center [307, 54] width 6 height 6
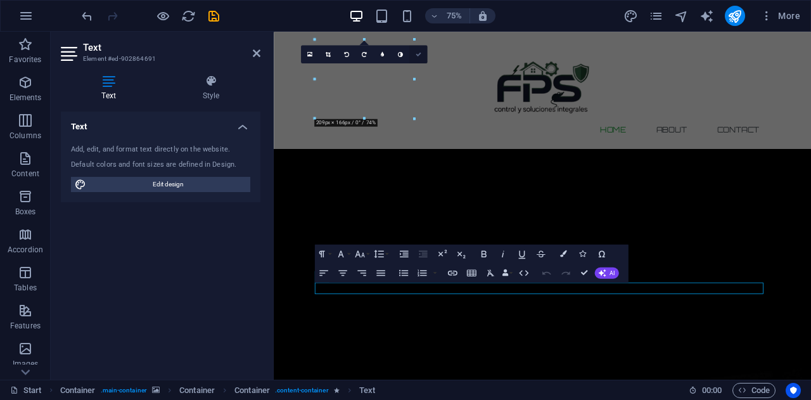
click at [421, 53] on icon at bounding box center [419, 54] width 6 height 6
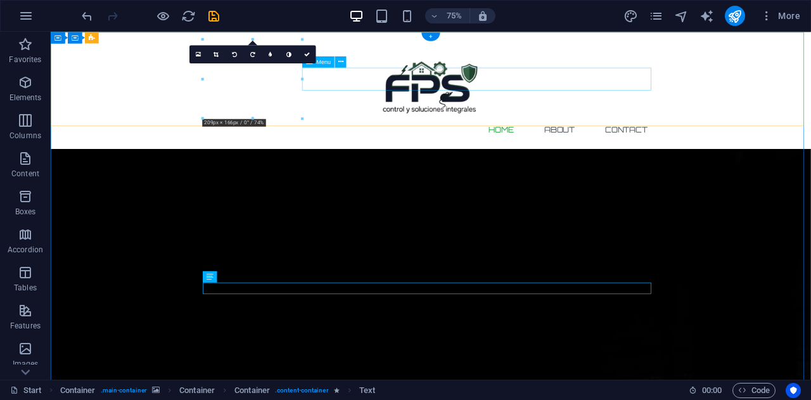
click at [637, 147] on nav "Home About Contact" at bounding box center [557, 162] width 598 height 30
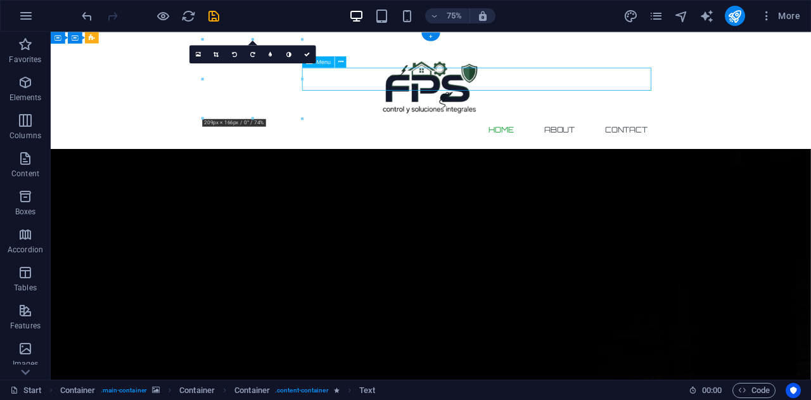
click at [637, 147] on nav "Home About Contact" at bounding box center [557, 162] width 598 height 30
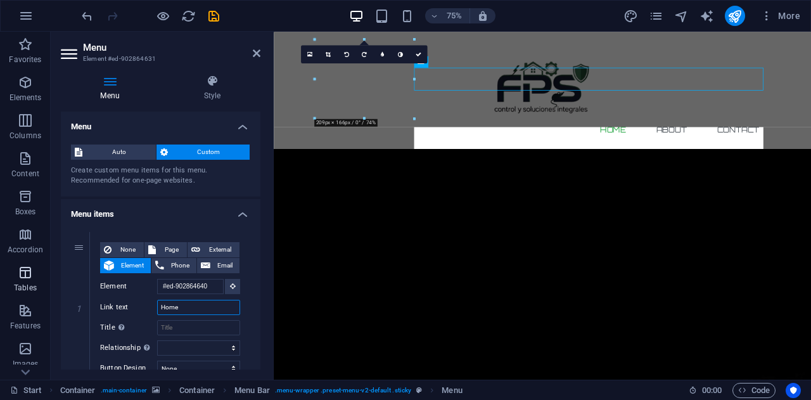
drag, startPoint x: 194, startPoint y: 303, endPoint x: 0, endPoint y: 286, distance: 195.2
click at [0, 287] on section "Favorites Elements Columns Content Boxes Accordion Tables Features Images Slide…" at bounding box center [405, 206] width 811 height 348
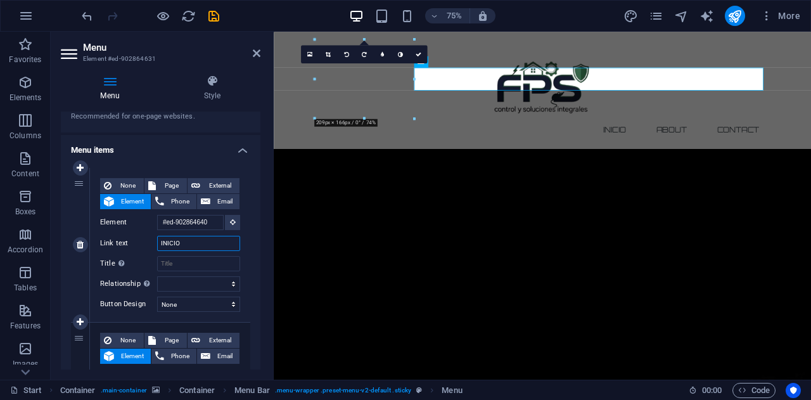
scroll to position [253, 0]
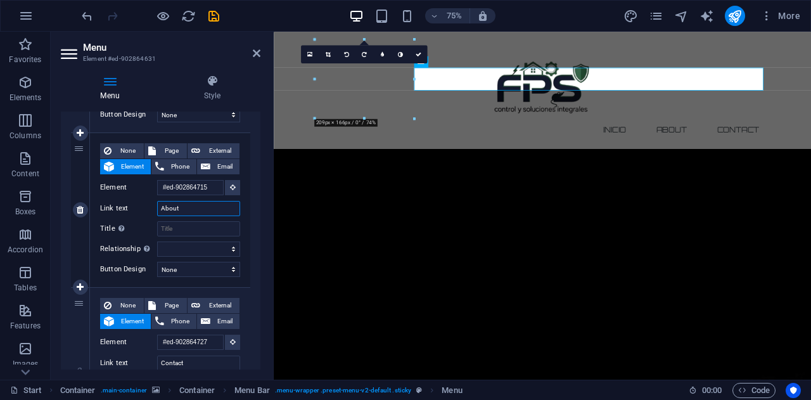
drag, startPoint x: 198, startPoint y: 208, endPoint x: 136, endPoint y: 202, distance: 62.3
click at [134, 206] on div "Link text About" at bounding box center [170, 208] width 140 height 15
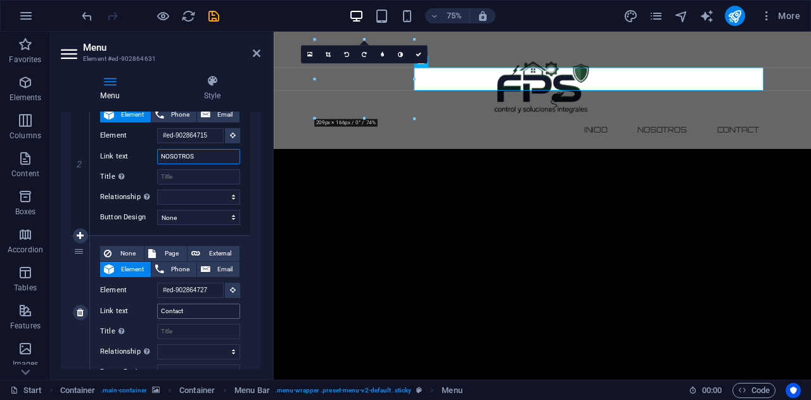
scroll to position [360, 0]
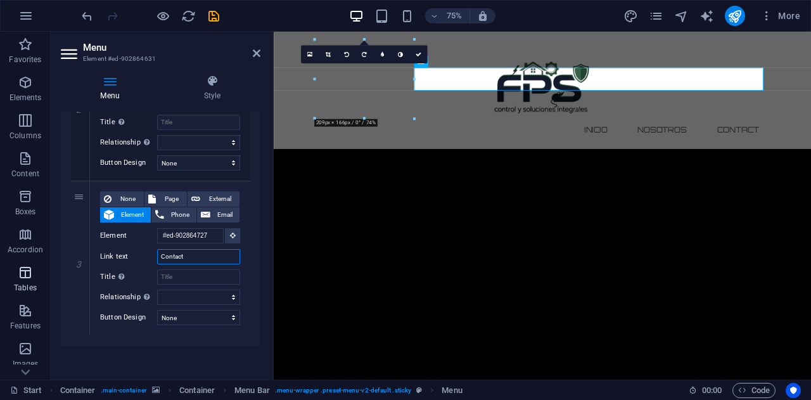
drag, startPoint x: 198, startPoint y: 252, endPoint x: 46, endPoint y: 266, distance: 153.3
click at [46, 266] on section "Favorites Elements Columns Content Boxes Accordion Tables Features Images Slide…" at bounding box center [405, 206] width 811 height 348
click at [121, 352] on div "Menu Auto Custom Create custom menu items for this menu. Recommended for one-pa…" at bounding box center [161, 240] width 200 height 258
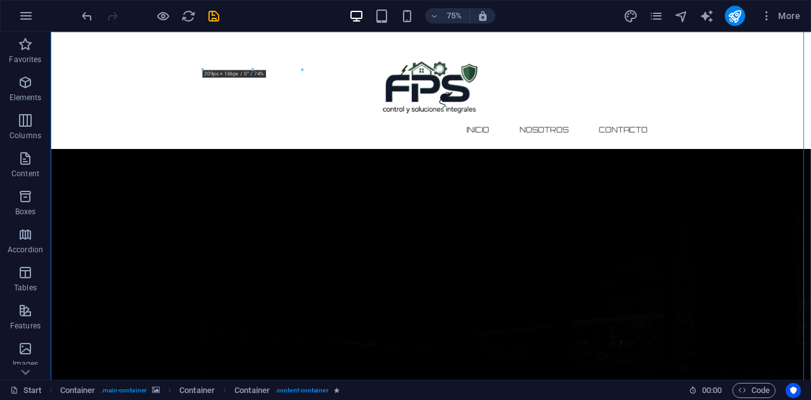
scroll to position [190, 0]
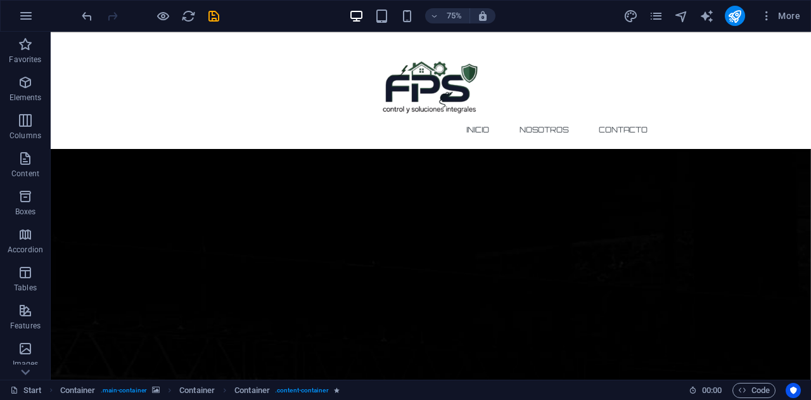
scroll to position [596, 0]
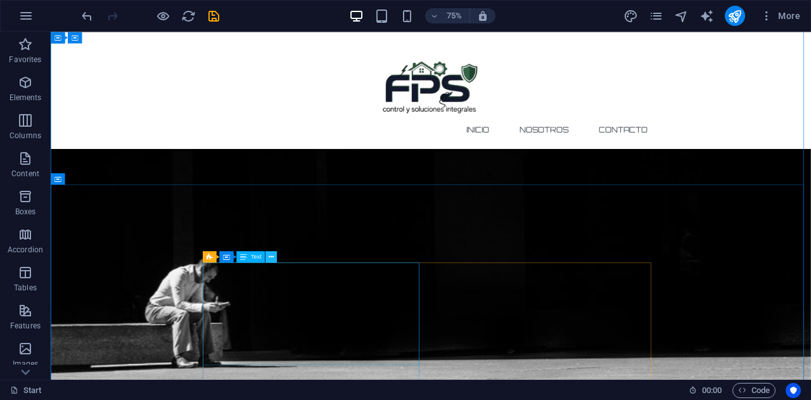
click at [270, 257] on icon at bounding box center [271, 256] width 5 height 10
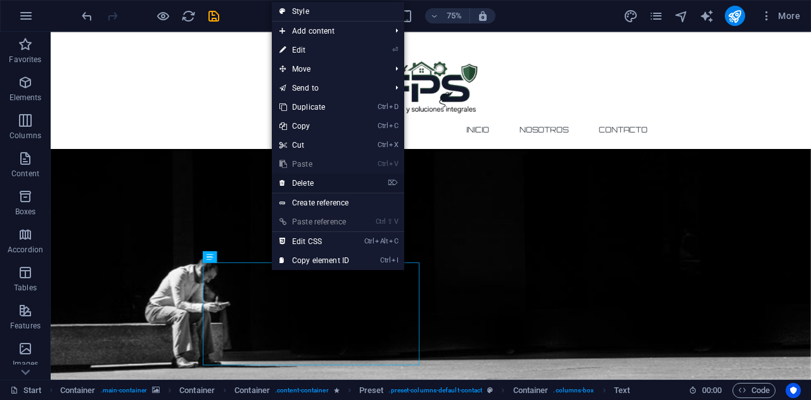
click at [326, 181] on link "⌦ Delete" at bounding box center [314, 183] width 85 height 19
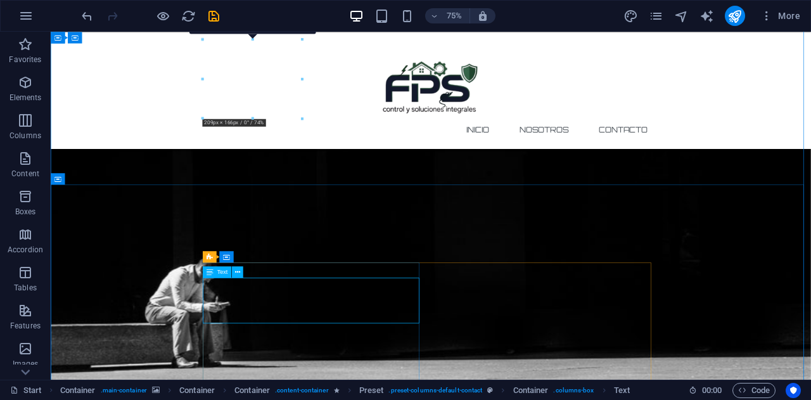
click at [219, 273] on span "Text" at bounding box center [222, 272] width 11 height 6
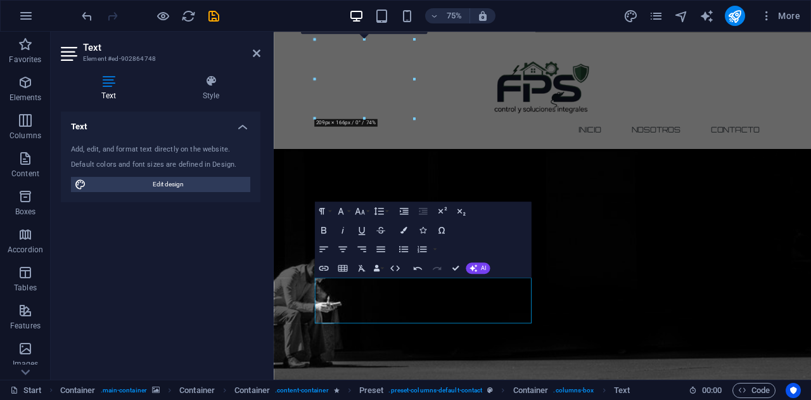
click at [213, 265] on div "Text Add, edit, and format text directly on the website. Default colors and fon…" at bounding box center [161, 240] width 200 height 258
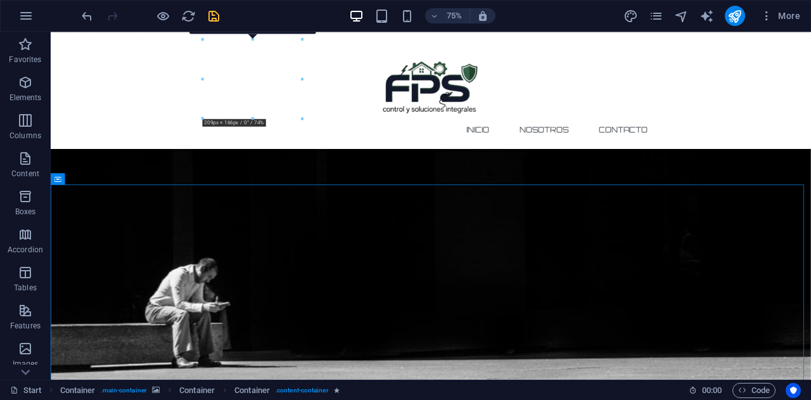
click at [213, 20] on icon "save" at bounding box center [214, 16] width 15 height 15
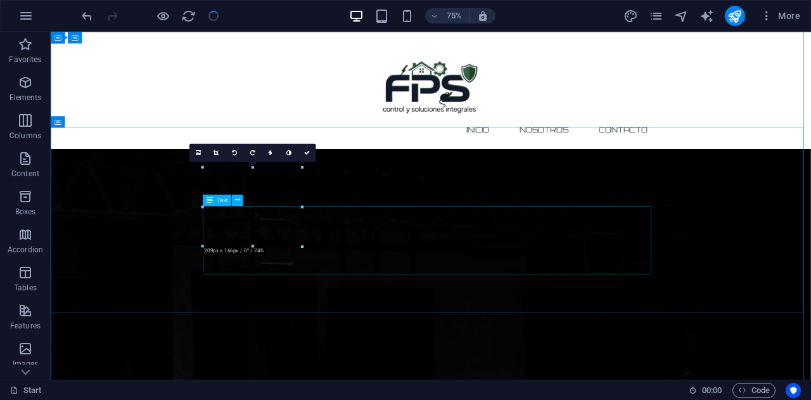
scroll to position [406, 0]
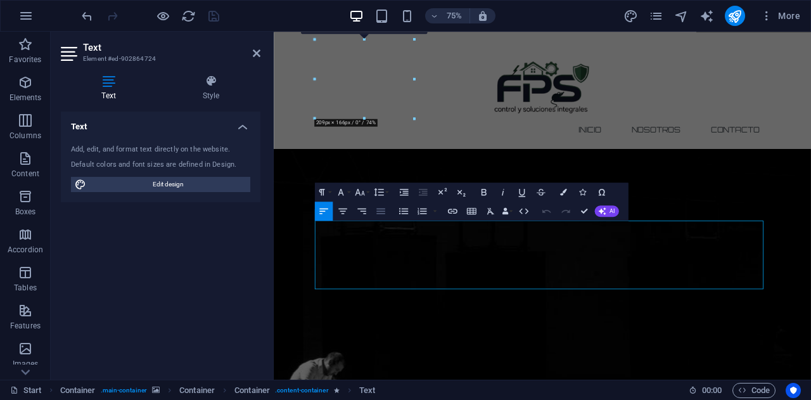
click at [381, 212] on icon "button" at bounding box center [379, 210] width 11 height 11
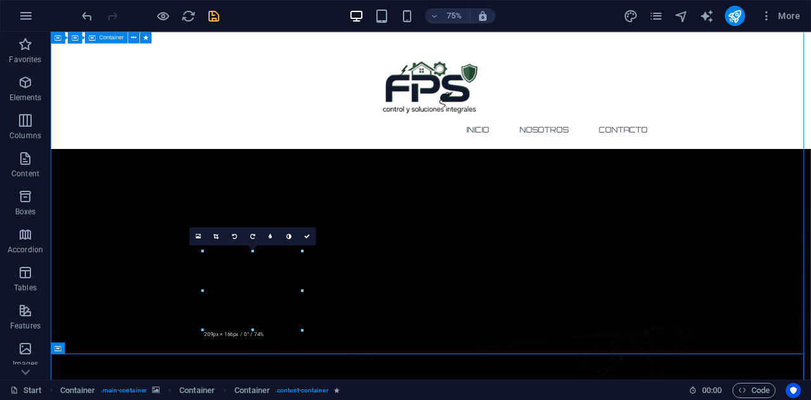
scroll to position [0, 0]
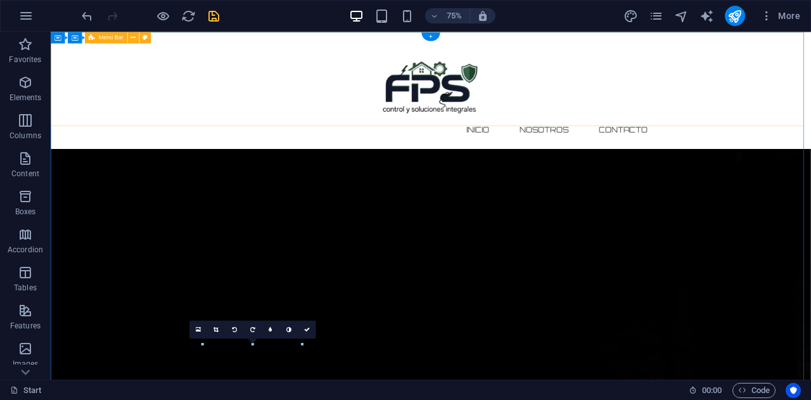
click at [810, 152] on div "INICIO NOSOTROS CONTACTO" at bounding box center [558, 110] width 1014 height 156
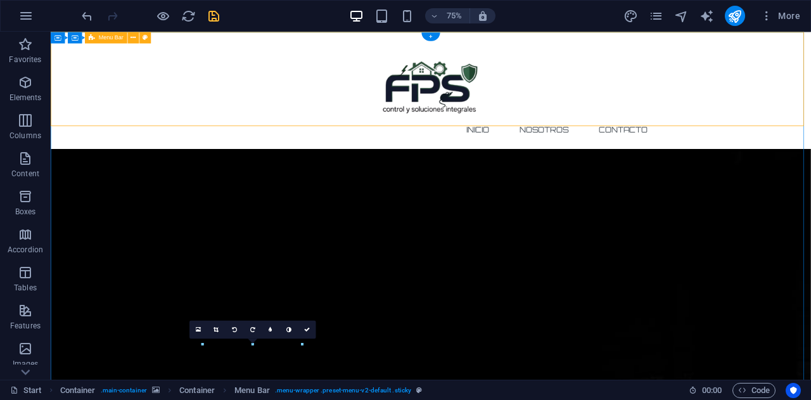
click at [810, 130] on div "INICIO NOSOTROS CONTACTO" at bounding box center [558, 110] width 1014 height 156
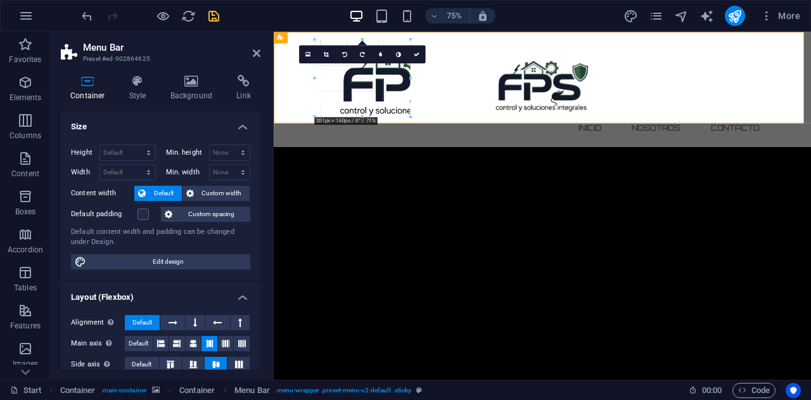
click at [409, 115] on div at bounding box center [410, 117] width 6 height 6
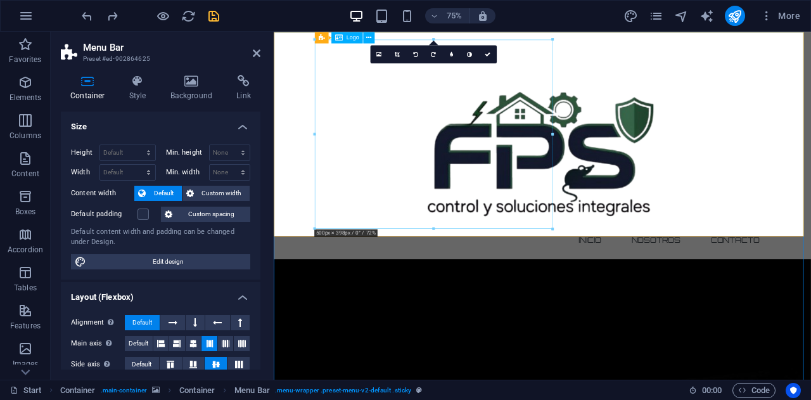
click at [568, 196] on div at bounding box center [632, 168] width 598 height 252
click at [569, 196] on div at bounding box center [632, 168] width 598 height 252
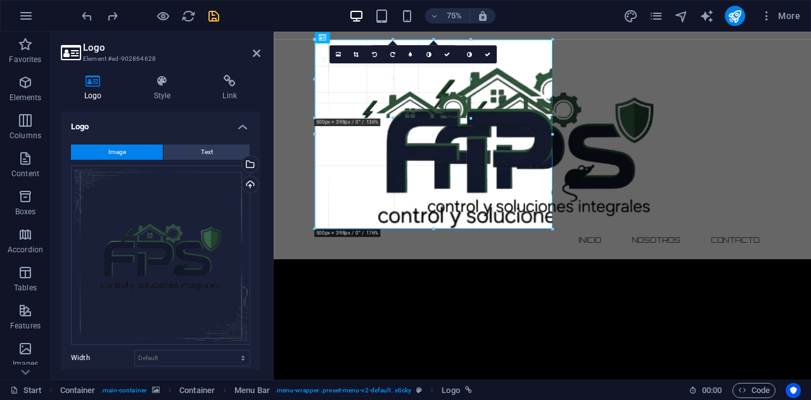
drag, startPoint x: 315, startPoint y: 227, endPoint x: 201, endPoint y: 64, distance: 199.6
click at [424, 80] on div "180 170 160 150 140 130 120 110 100 90 80 70 60 50 40 30 20 10 0 -10 -20 -30 -4…" at bounding box center [392, 78] width 156 height 79
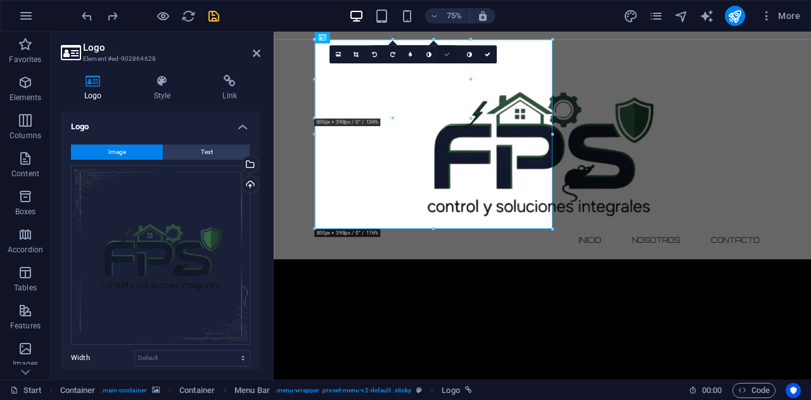
click at [450, 53] on link at bounding box center [446, 54] width 18 height 18
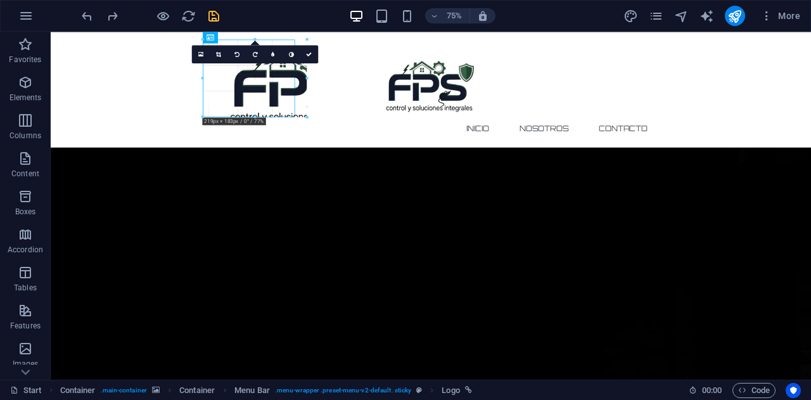
drag, startPoint x: 441, startPoint y: 227, endPoint x: 247, endPoint y: 70, distance: 249.5
click at [247, 70] on div "180 170 160 150 140 130 120 110 100 90 80 70 60 50 40 30 20 10 0 -10 -20 -30 -4…" at bounding box center [255, 77] width 104 height 77
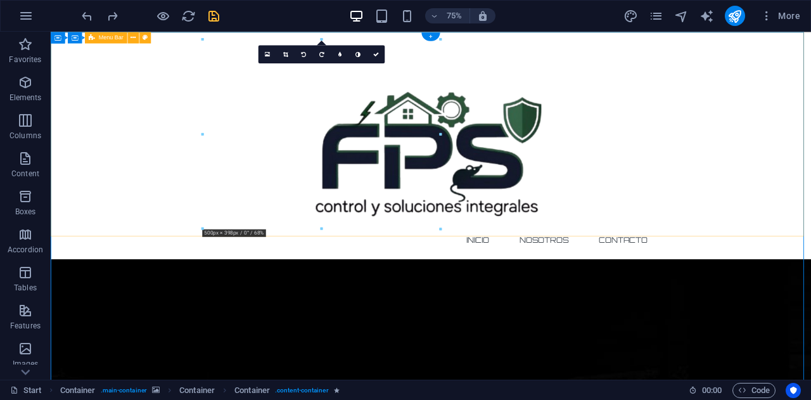
click at [685, 249] on div "INICIO NOSOTROS CONTACTO" at bounding box center [558, 183] width 1014 height 303
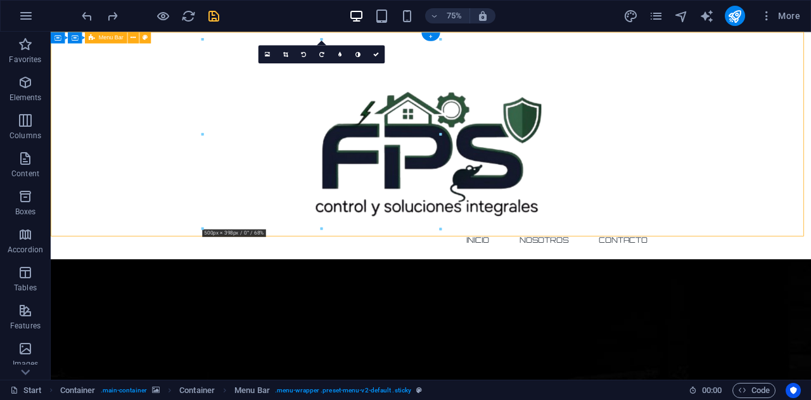
click at [810, 246] on div "INICIO NOSOTROS CONTACTO" at bounding box center [558, 183] width 1014 height 303
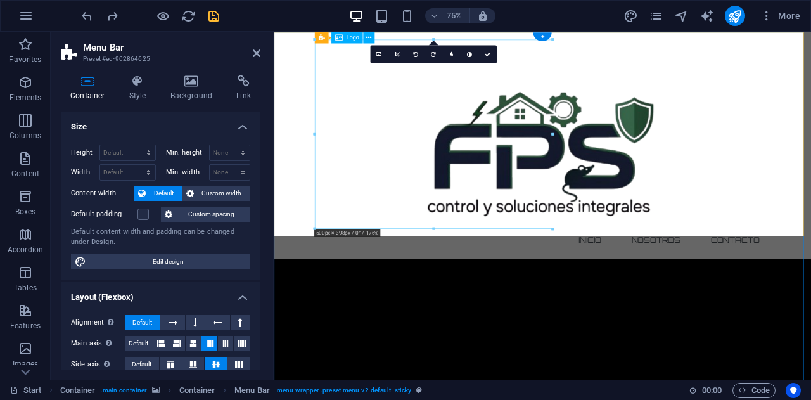
click at [478, 220] on div at bounding box center [632, 168] width 598 height 252
click at [433, 41] on div at bounding box center [433, 38] width 238 height 3
click at [398, 51] on icon at bounding box center [397, 54] width 5 height 6
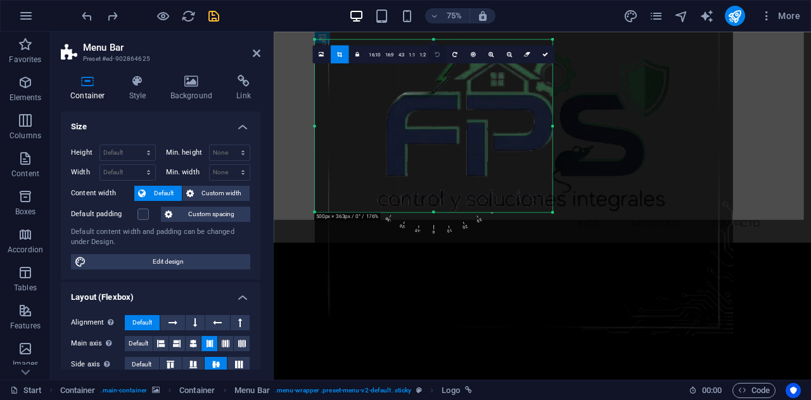
drag, startPoint x: 433, startPoint y: 37, endPoint x: 431, endPoint y: 60, distance: 22.3
click at [431, 60] on div "180 170 160 150 140 130 120 110 100 90 80 70 60 50 40 30 20 10 0 -10 -20 -30 -4…" at bounding box center [433, 125] width 238 height 172
click at [542, 54] on icon at bounding box center [545, 54] width 6 height 6
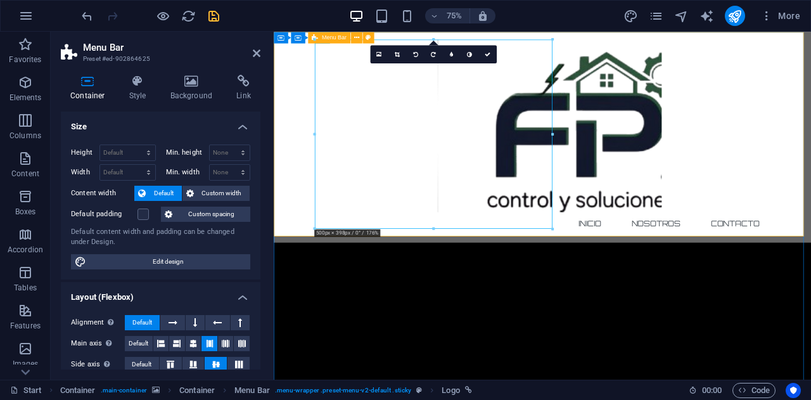
click at [773, 245] on div "INICIO NOSOTROS CONTACTO" at bounding box center [632, 172] width 716 height 281
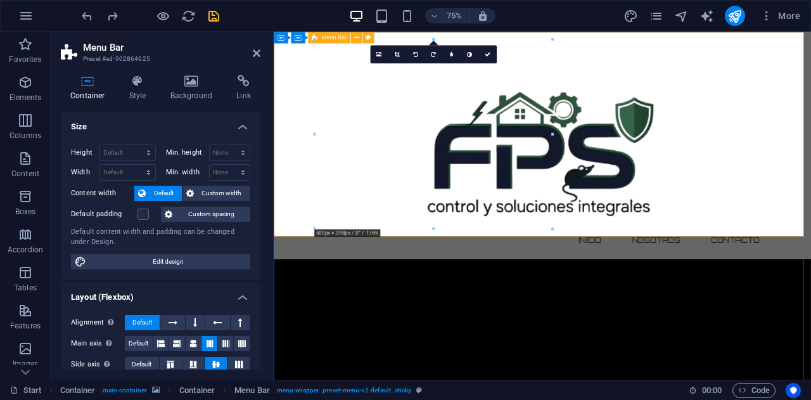
click at [780, 241] on div "INICIO NOSOTROS CONTACTO" at bounding box center [632, 183] width 716 height 303
click at [380, 59] on div at bounding box center [632, 168] width 598 height 252
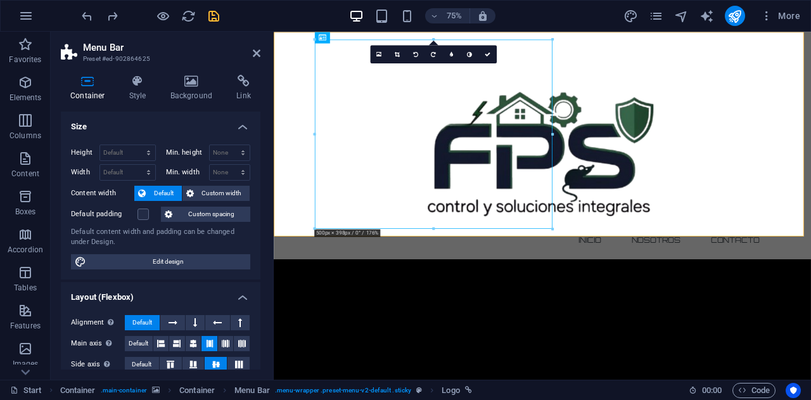
click at [366, 37] on div at bounding box center [433, 38] width 238 height 3
click at [378, 51] on icon at bounding box center [378, 54] width 5 height 7
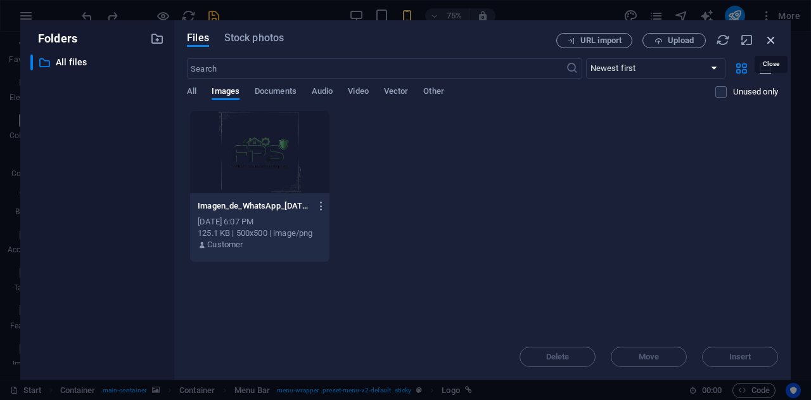
click at [774, 35] on icon "button" at bounding box center [771, 40] width 14 height 14
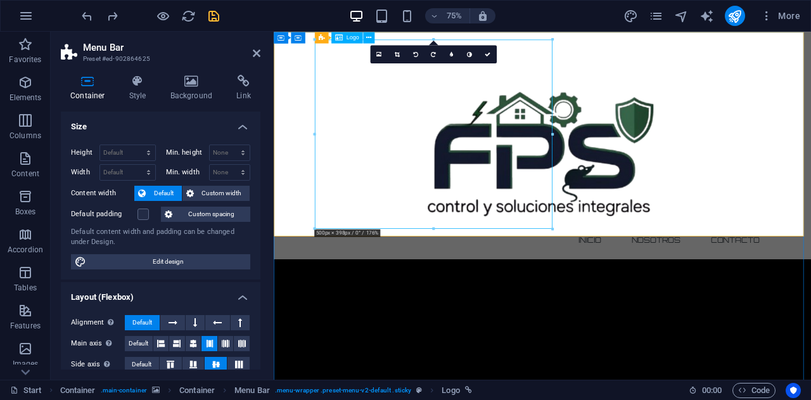
click at [545, 192] on div at bounding box center [632, 168] width 598 height 252
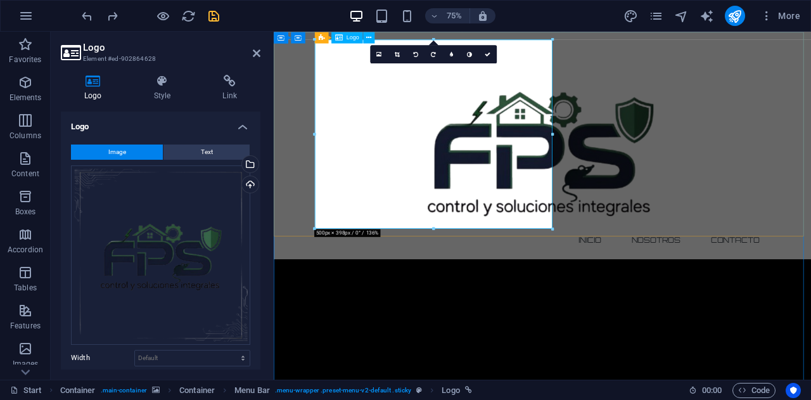
click at [545, 192] on div at bounding box center [632, 168] width 598 height 252
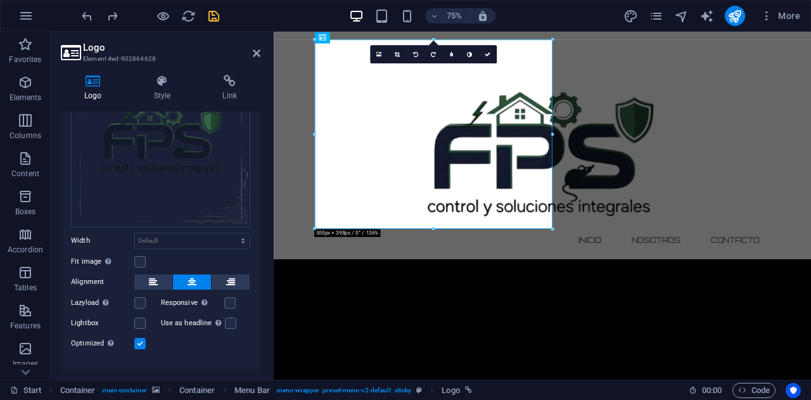
scroll to position [127, 0]
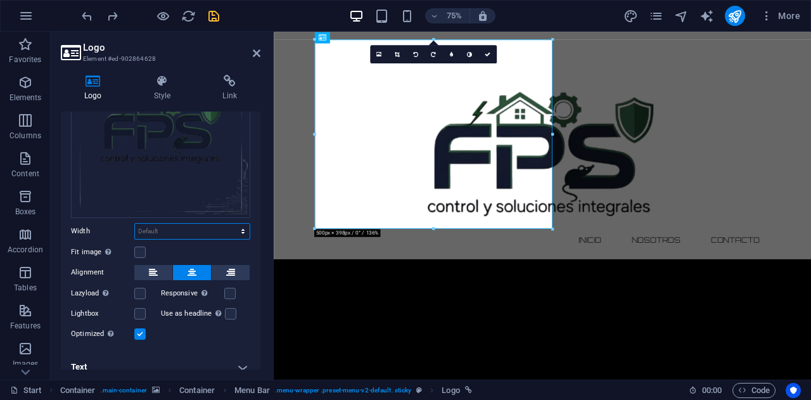
click at [210, 227] on select "Default auto px rem % em vh vw" at bounding box center [192, 231] width 115 height 15
click at [135, 224] on select "Default auto px rem % em vh vw" at bounding box center [192, 231] width 115 height 15
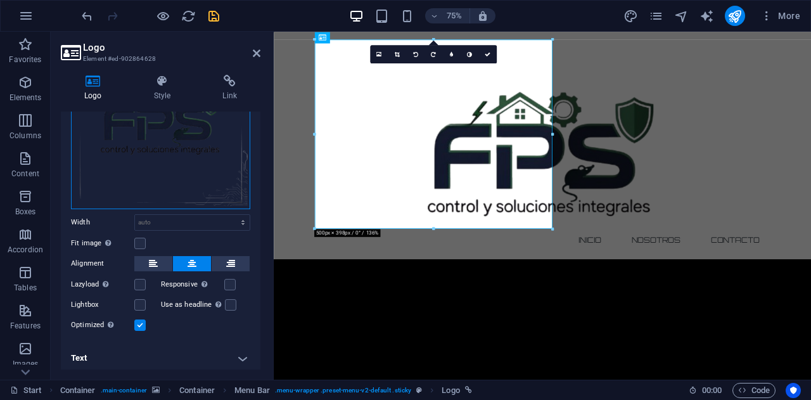
click at [190, 183] on div "Drag files here, click to choose files or select files from Files or our free s…" at bounding box center [160, 119] width 179 height 179
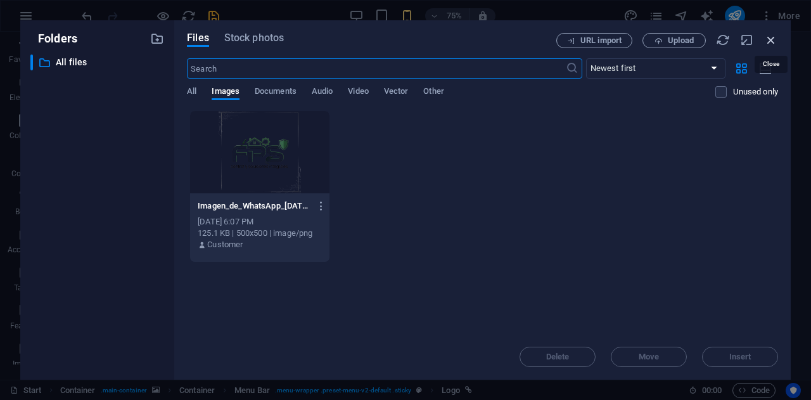
click at [768, 39] on icon "button" at bounding box center [771, 40] width 14 height 14
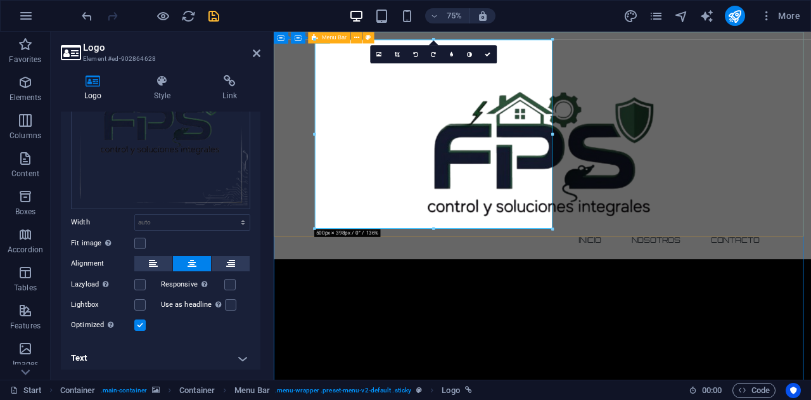
click at [392, 300] on div "INICIO NOSOTROS CONTACTO" at bounding box center [632, 183] width 716 height 303
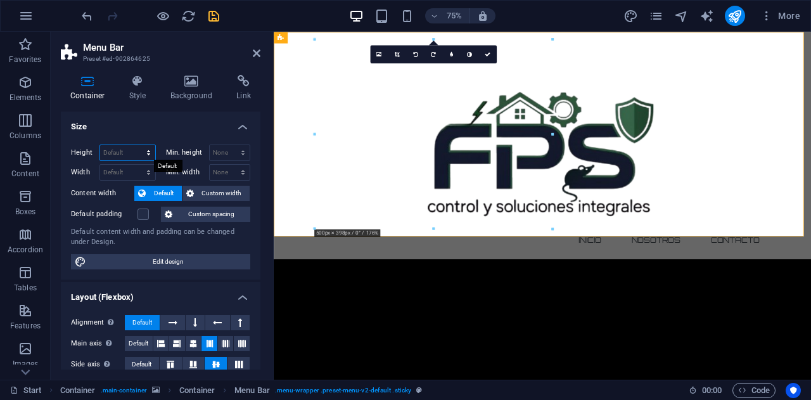
click at [147, 155] on select "Default px rem % vh vw" at bounding box center [127, 152] width 55 height 15
click at [147, 174] on select "Default px rem % em vh vw" at bounding box center [127, 172] width 55 height 15
click at [210, 191] on span "Custom width" at bounding box center [222, 193] width 49 height 15
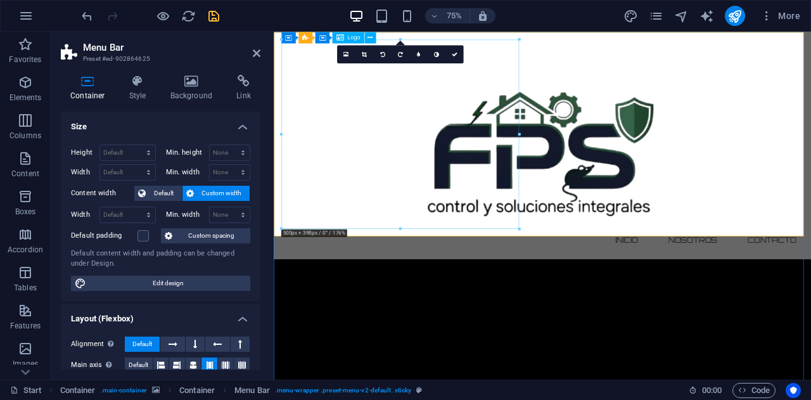
click at [395, 206] on div at bounding box center [632, 168] width 696 height 252
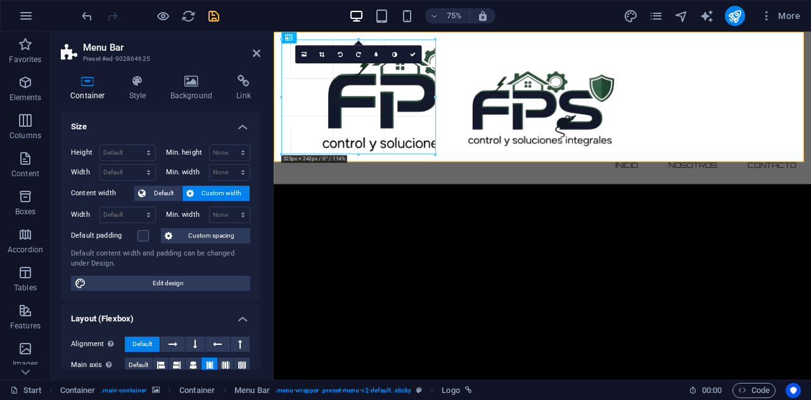
drag, startPoint x: 517, startPoint y: 227, endPoint x: 138, endPoint y: 128, distance: 391.6
click at [378, 127] on div "180 170 160 150 140 130 120 110 100 90 80 70 60 50 40 30 20 10 0 -10 -20 -30 -4…" at bounding box center [357, 96] width 153 height 115
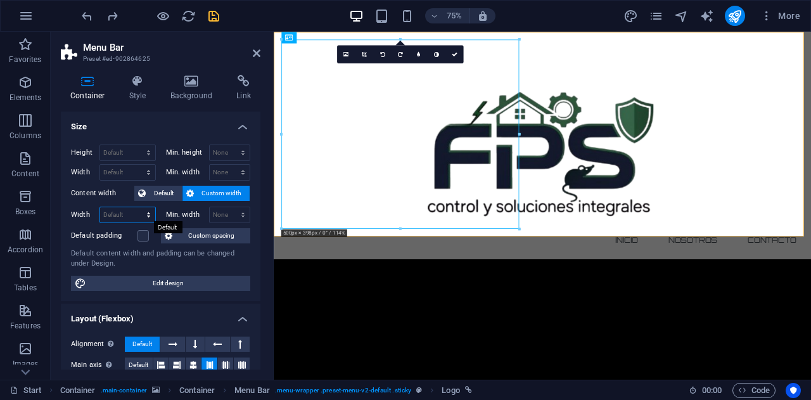
click at [144, 217] on select "Default px rem % em vh vw" at bounding box center [127, 214] width 55 height 15
click at [136, 207] on select "Default px rem % em vh vw" at bounding box center [127, 214] width 55 height 15
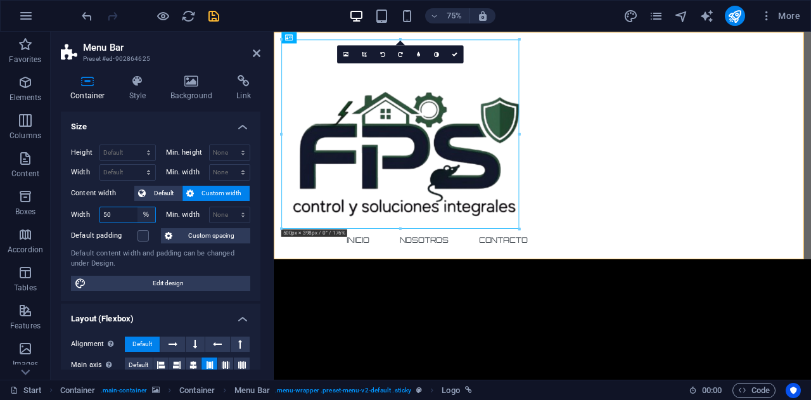
click at [137, 211] on select "Default px rem % em vh vw" at bounding box center [146, 214] width 18 height 15
click at [128, 211] on input "50" at bounding box center [127, 214] width 55 height 15
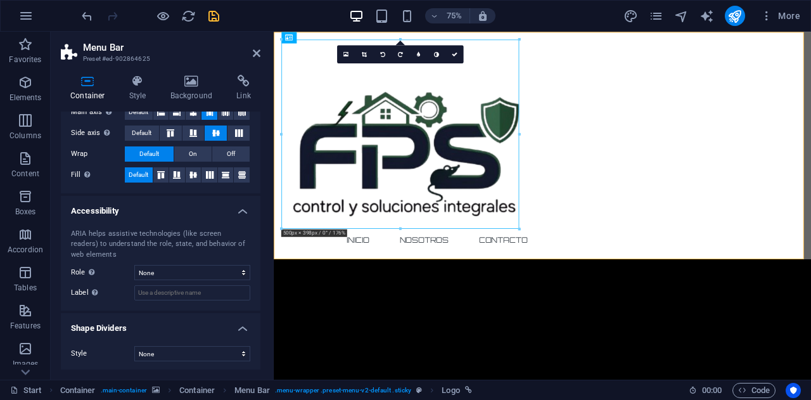
scroll to position [0, 0]
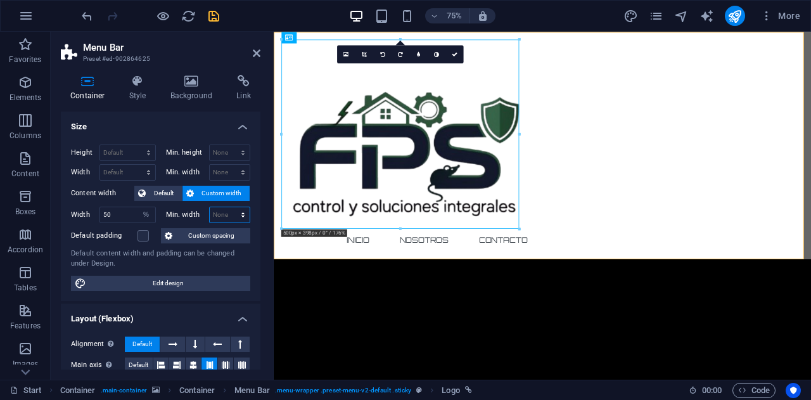
click at [223, 214] on select "None px rem % vh vw" at bounding box center [230, 214] width 41 height 15
click at [229, 207] on select "None px rem % vh vw" at bounding box center [230, 214] width 41 height 15
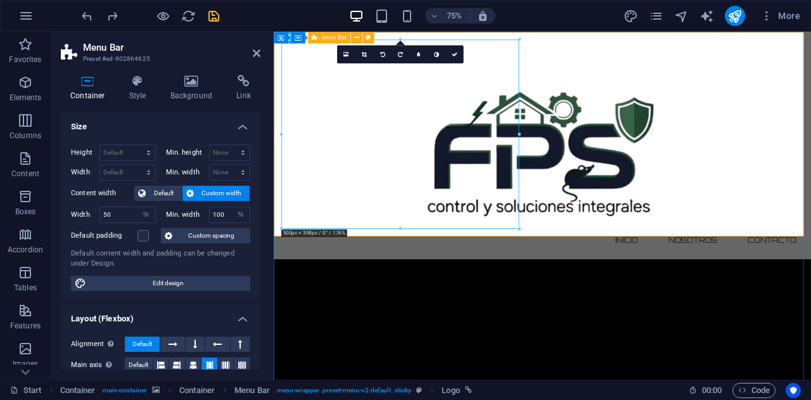
click at [348, 300] on div "INICIO NOSOTROS CONTACTO" at bounding box center [632, 183] width 716 height 303
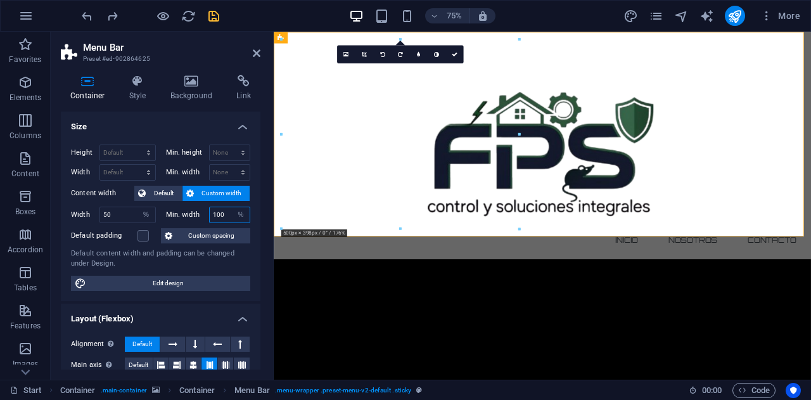
drag, startPoint x: 222, startPoint y: 212, endPoint x: 208, endPoint y: 206, distance: 15.9
click at [210, 213] on input "100" at bounding box center [230, 214] width 41 height 15
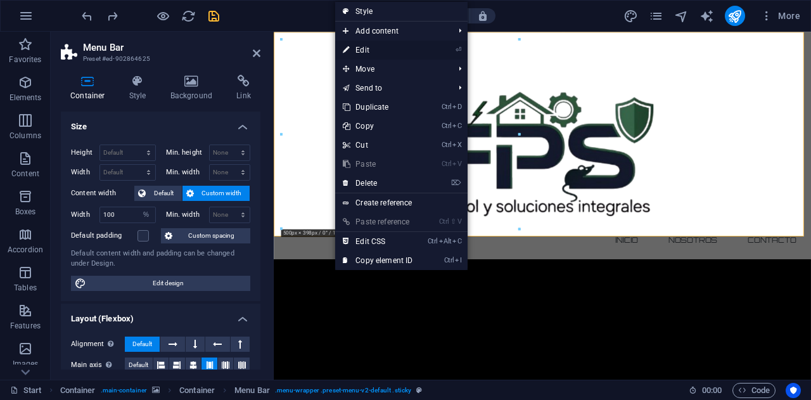
click at [402, 48] on link "⏎ Edit" at bounding box center [377, 50] width 85 height 19
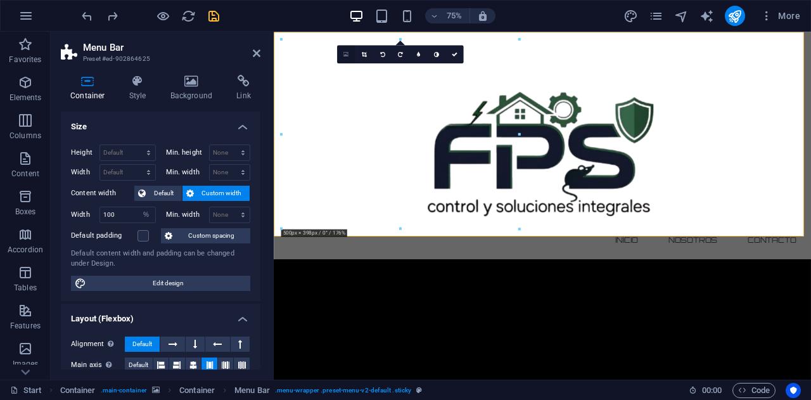
click at [350, 56] on link at bounding box center [346, 54] width 18 height 18
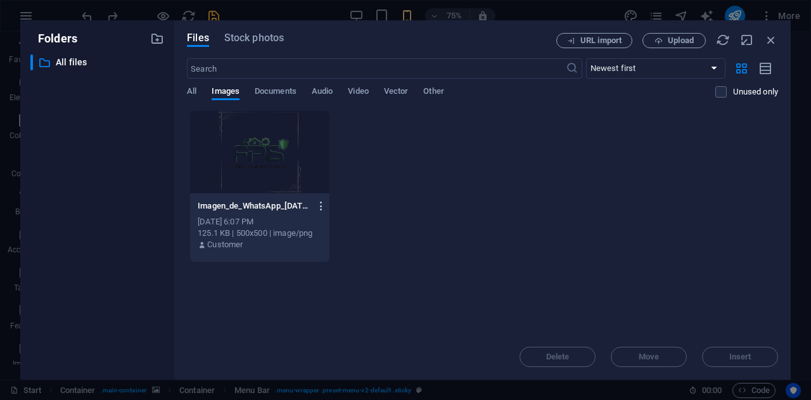
click at [317, 205] on icon "button" at bounding box center [321, 205] width 12 height 11
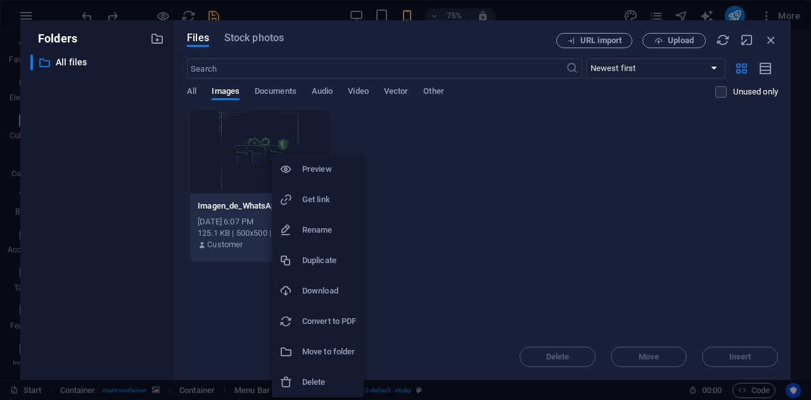
click at [314, 376] on h6 "Delete" at bounding box center [329, 381] width 54 height 15
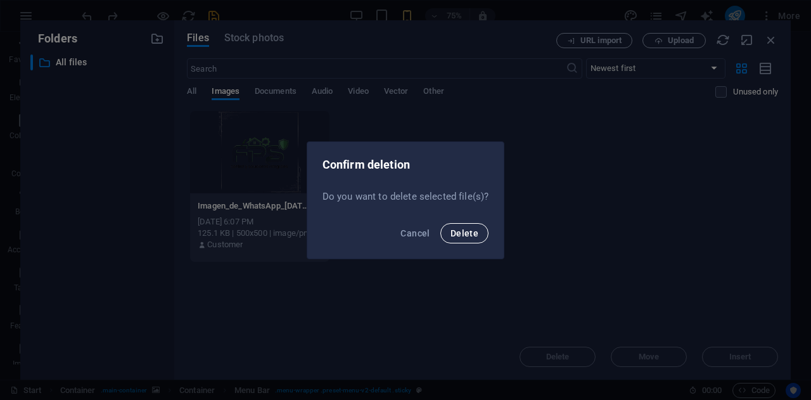
click at [460, 234] on span "Delete" at bounding box center [464, 233] width 28 height 10
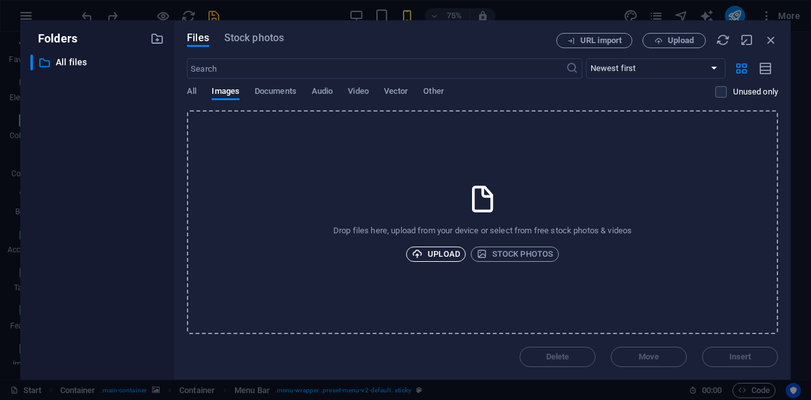
click at [440, 253] on span "Upload" at bounding box center [436, 253] width 48 height 15
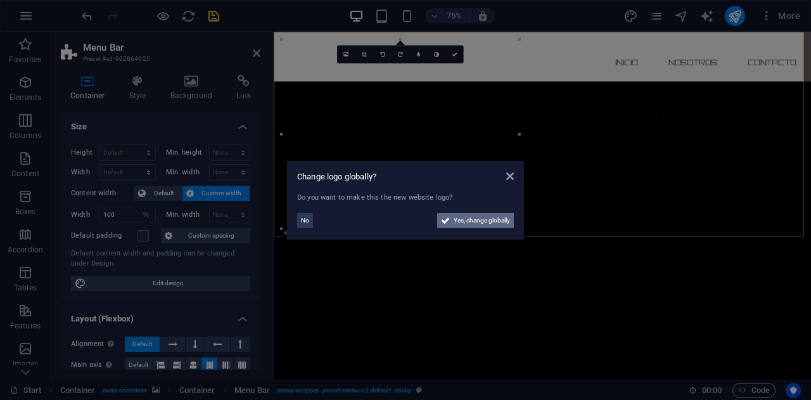
click at [493, 220] on span "Yes, change globally" at bounding box center [482, 220] width 56 height 15
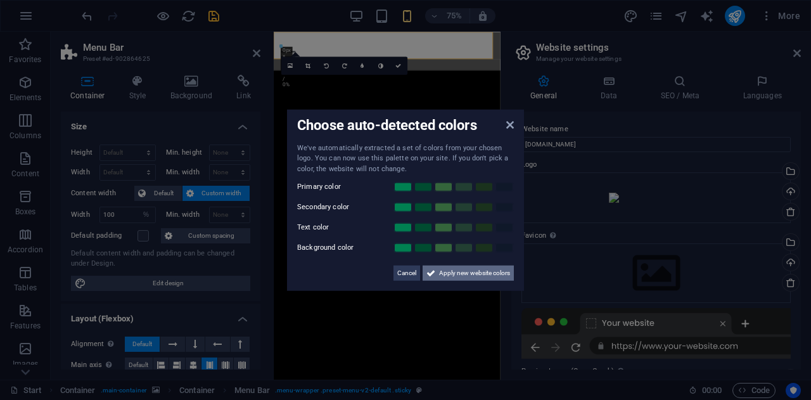
drag, startPoint x: 497, startPoint y: 273, endPoint x: 299, endPoint y: 321, distance: 203.3
click at [497, 273] on span "Apply new website colors" at bounding box center [474, 272] width 71 height 15
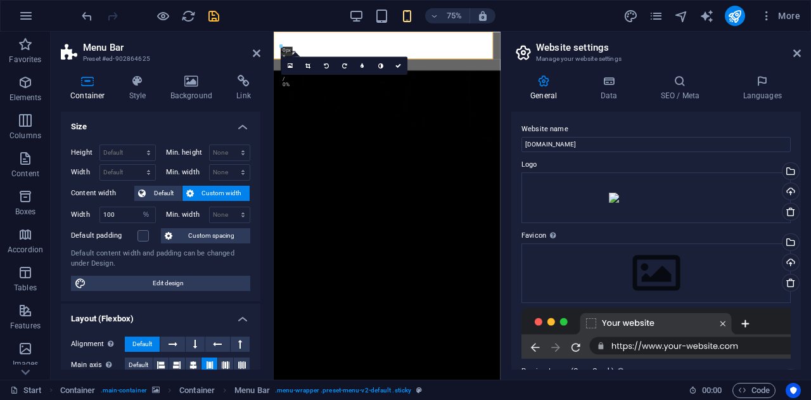
click at [601, 124] on label "Website name" at bounding box center [655, 129] width 269 height 15
click at [601, 137] on input "[DOMAIN_NAME]" at bounding box center [655, 144] width 269 height 15
click at [507, 163] on div "General Data SEO / Meta Languages Website name fpssoluciones.cl Logo Drag files…" at bounding box center [656, 222] width 310 height 315
click at [793, 51] on icon at bounding box center [797, 53] width 8 height 10
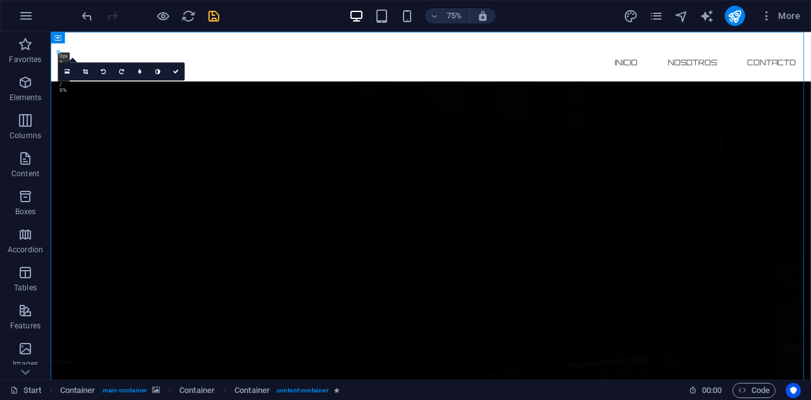
click at [62, 80] on div "16:10 16:9 4:3 1:1 1:2 0" at bounding box center [121, 71] width 127 height 18
click at [67, 70] on icon at bounding box center [67, 71] width 5 height 7
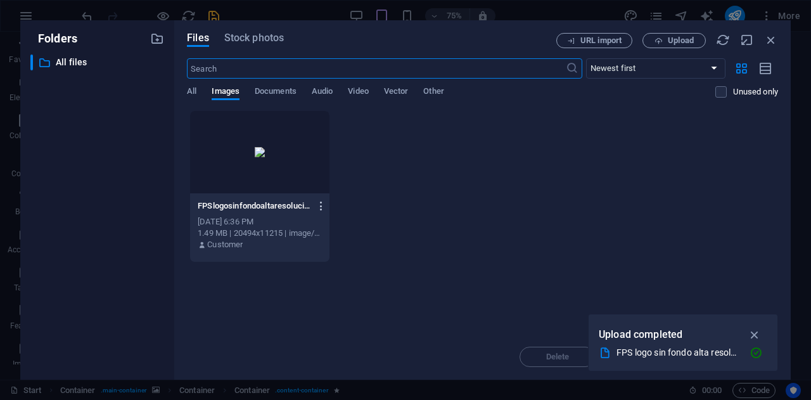
click at [317, 208] on icon "button" at bounding box center [321, 205] width 12 height 11
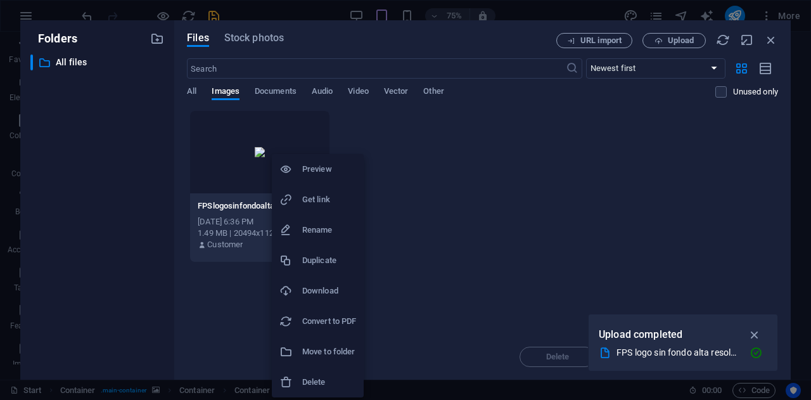
click at [308, 381] on h6 "Delete" at bounding box center [329, 381] width 54 height 15
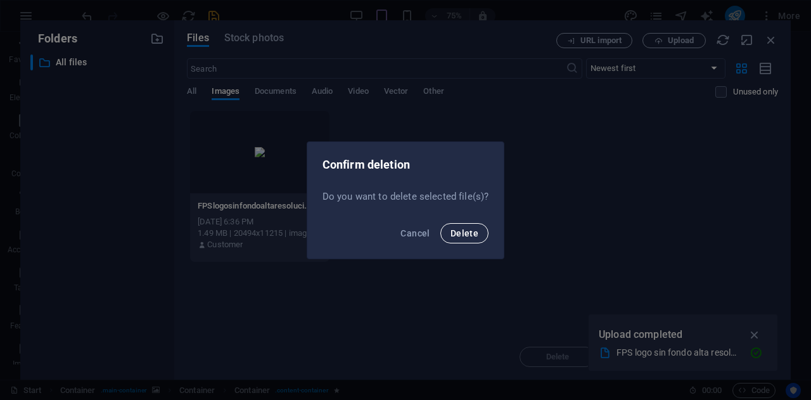
click at [465, 232] on span "Delete" at bounding box center [464, 233] width 28 height 10
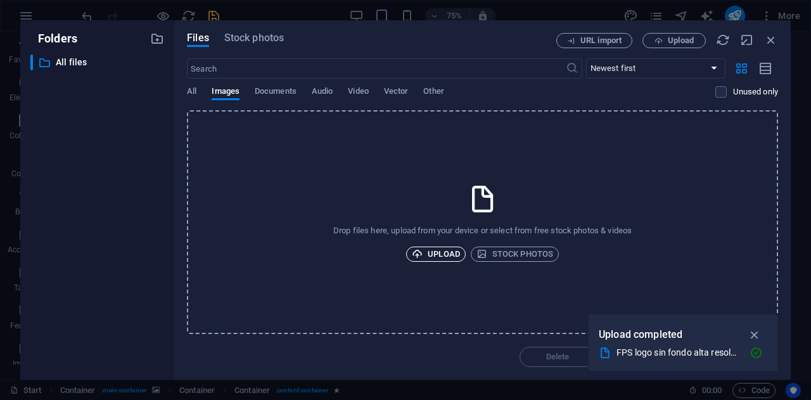
click at [443, 254] on span "Upload" at bounding box center [436, 253] width 48 height 15
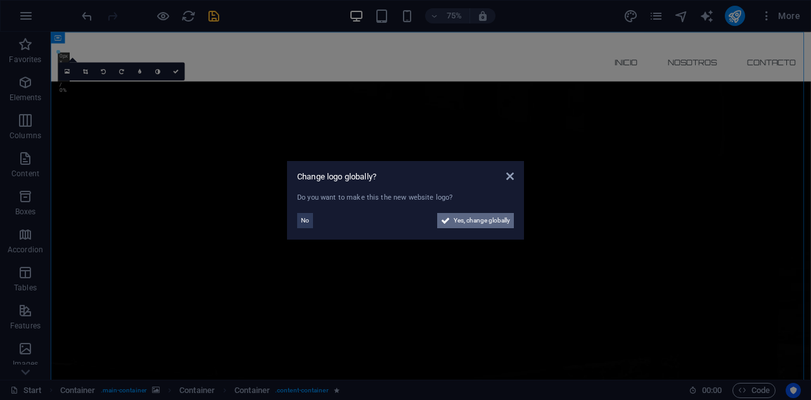
click at [502, 216] on span "Yes, change globally" at bounding box center [482, 220] width 56 height 15
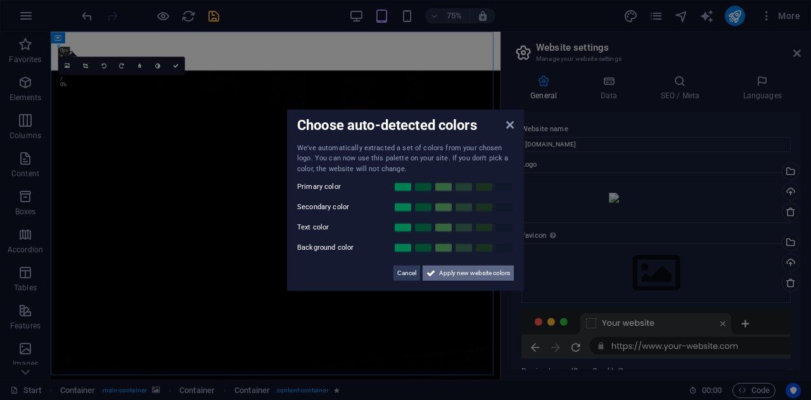
click at [504, 272] on span "Apply new website colors" at bounding box center [474, 272] width 71 height 15
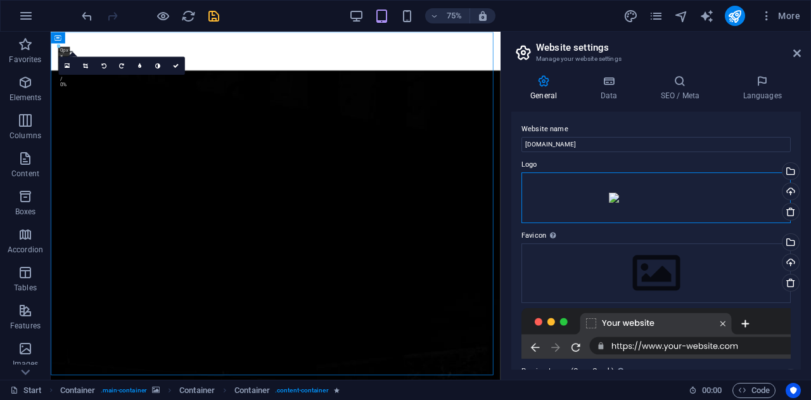
click at [623, 202] on div "Drag files here, click to choose files or select files from Files or our free s…" at bounding box center [655, 197] width 269 height 51
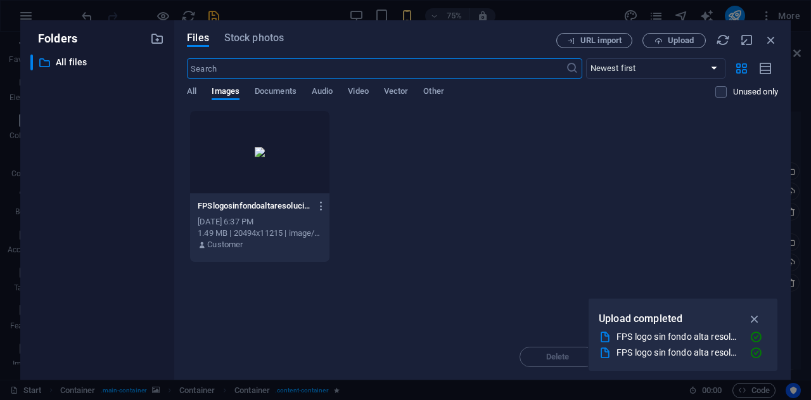
click at [251, 154] on div at bounding box center [259, 152] width 139 height 82
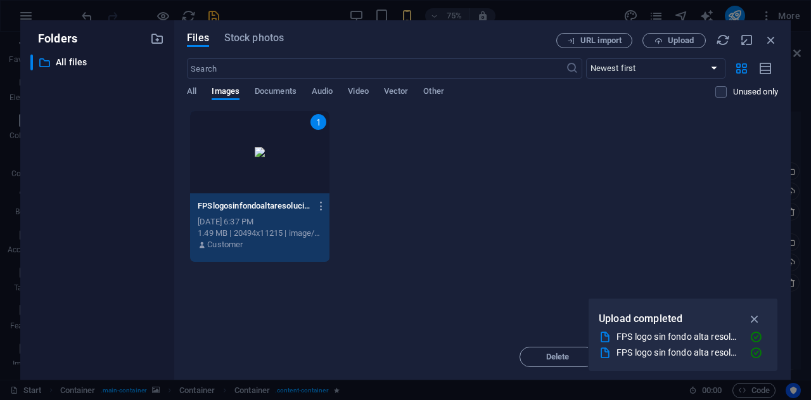
click at [251, 154] on div "1" at bounding box center [259, 152] width 139 height 82
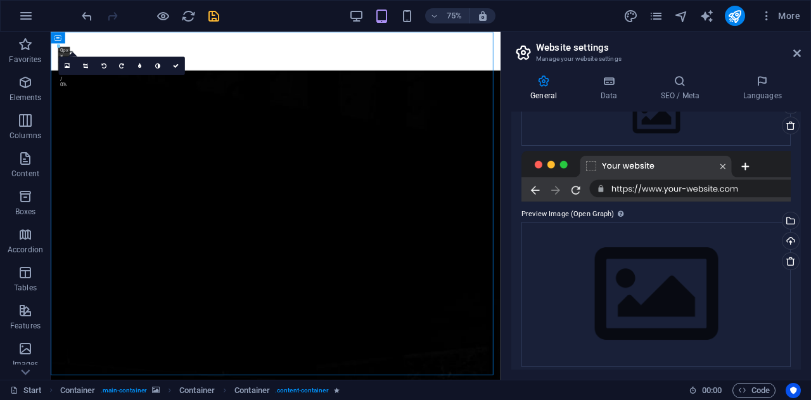
scroll to position [165, 0]
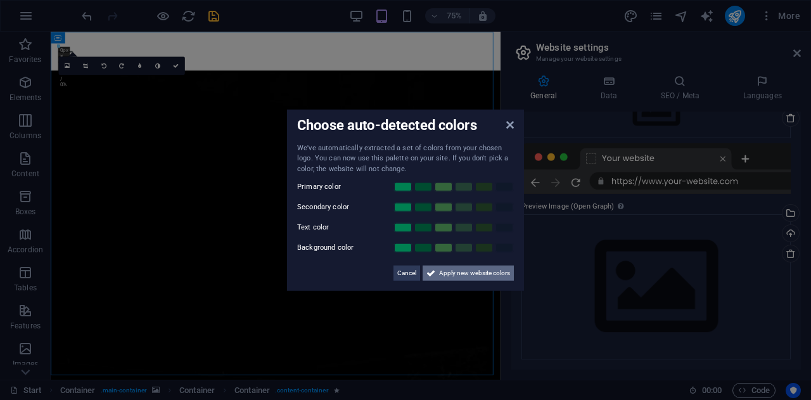
click at [486, 274] on span "Apply new website colors" at bounding box center [474, 272] width 71 height 15
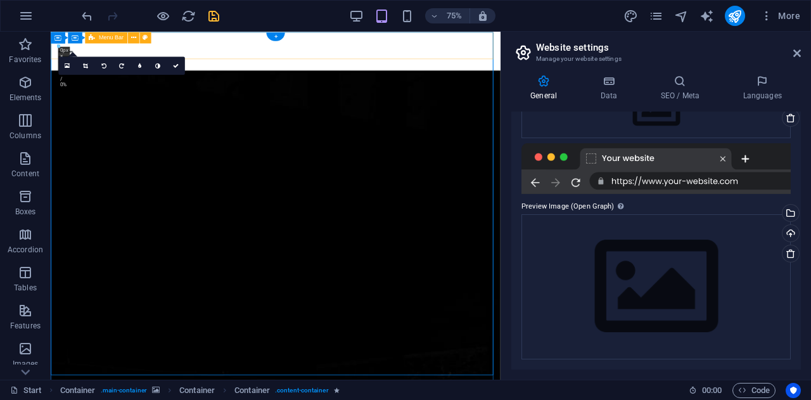
click at [66, 58] on div "INICIO NOSOTROS CONTACTO" at bounding box center [351, 57] width 600 height 51
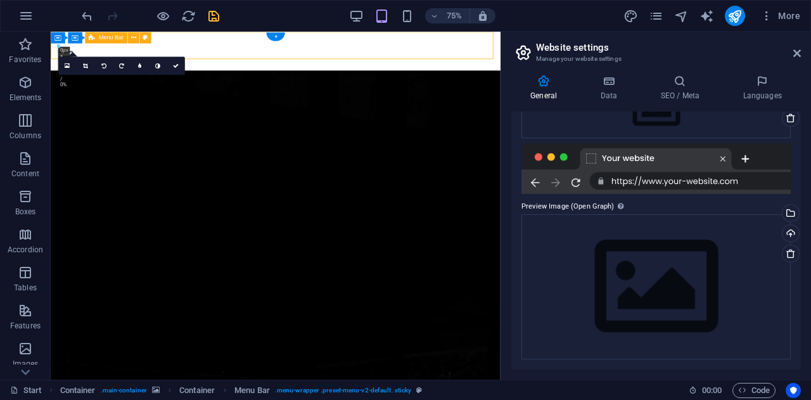
click at [66, 58] on div "INICIO NOSOTROS CONTACTO" at bounding box center [351, 57] width 600 height 51
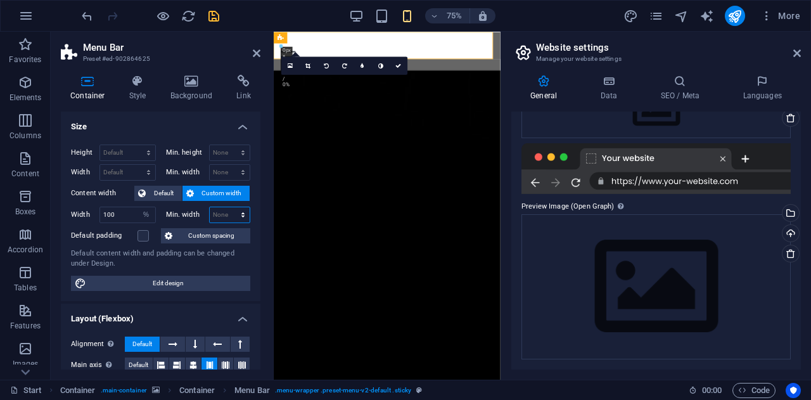
click at [226, 215] on select "None px rem % vh vw" at bounding box center [230, 214] width 41 height 15
click at [229, 207] on select "None px rem % vh vw" at bounding box center [230, 214] width 41 height 15
click at [162, 191] on span "Default" at bounding box center [163, 193] width 29 height 15
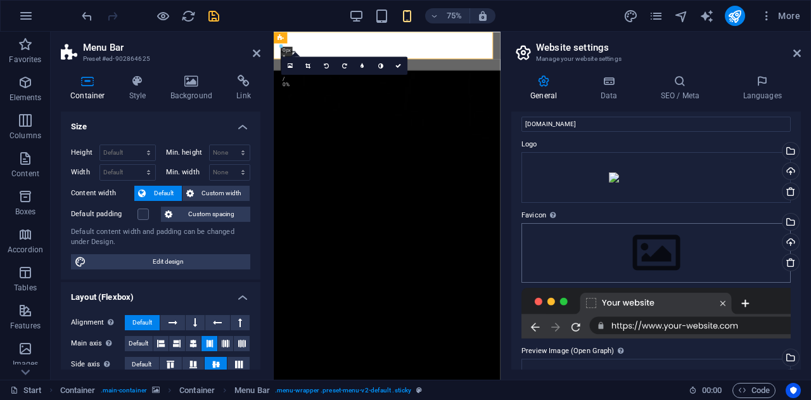
scroll to position [0, 0]
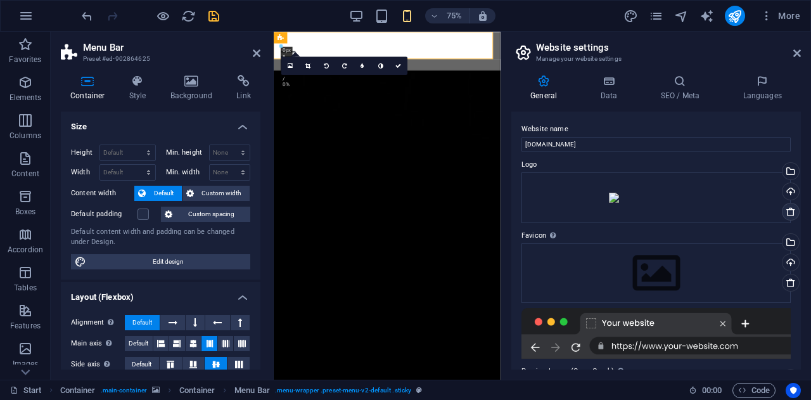
click at [789, 214] on icon at bounding box center [790, 212] width 10 height 10
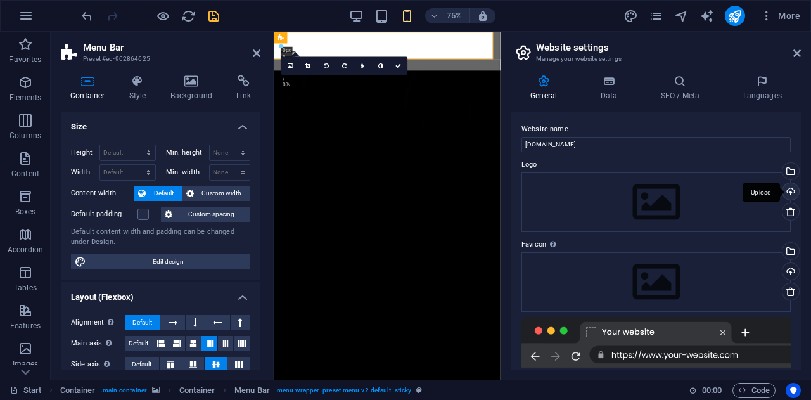
click at [789, 193] on div "Upload" at bounding box center [789, 192] width 19 height 19
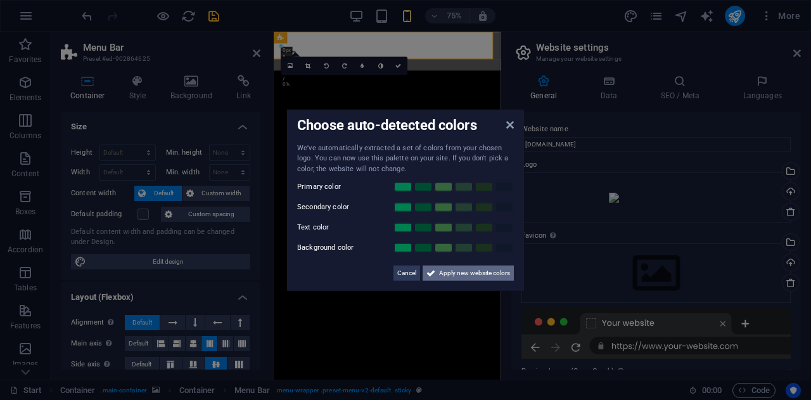
click at [498, 273] on span "Apply new website colors" at bounding box center [474, 272] width 71 height 15
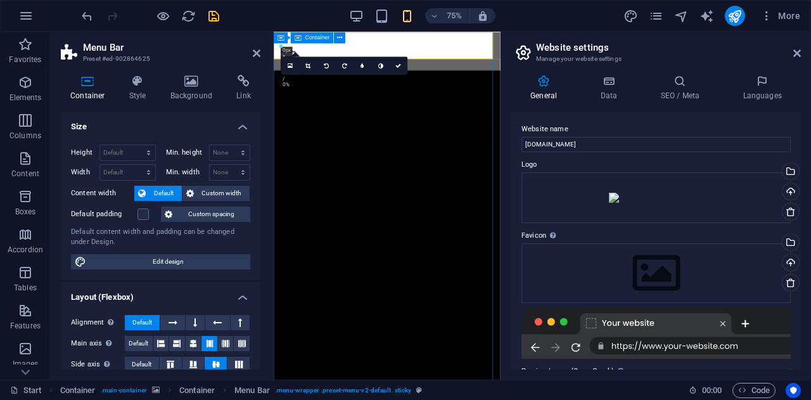
click at [319, 39] on span "Container" at bounding box center [317, 38] width 25 height 6
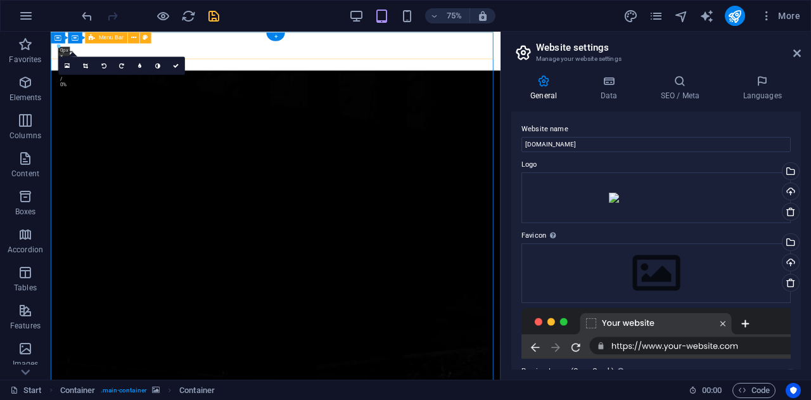
click at [63, 63] on div "INICIO NOSOTROS CONTACTO" at bounding box center [351, 57] width 600 height 51
click at [65, 59] on div "INICIO NOSOTROS CONTACTO" at bounding box center [351, 57] width 600 height 51
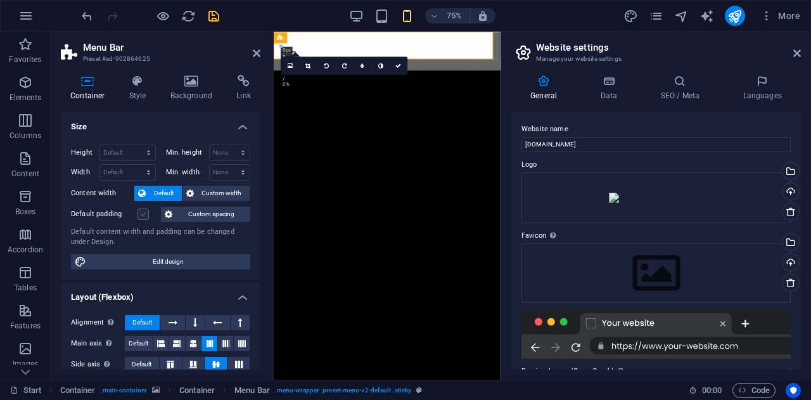
click at [144, 213] on label at bounding box center [142, 213] width 11 height 11
click at [0, 0] on input "Default padding" at bounding box center [0, 0] width 0 height 0
click at [144, 213] on label at bounding box center [142, 213] width 11 height 11
click at [0, 0] on input "Default padding" at bounding box center [0, 0] width 0 height 0
click at [207, 213] on span "Custom spacing" at bounding box center [211, 214] width 70 height 15
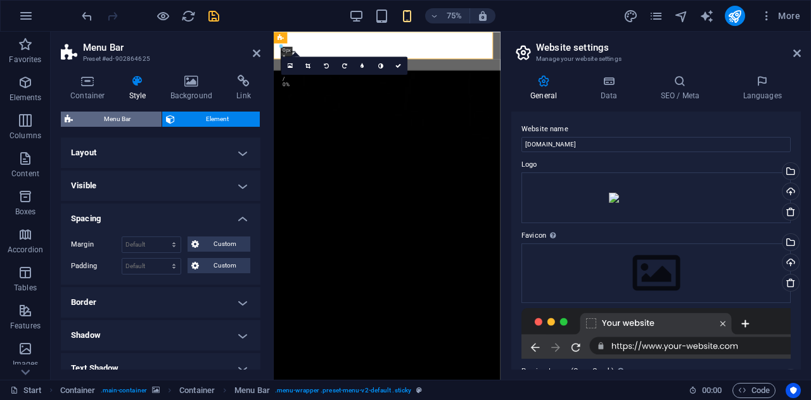
click at [141, 115] on span "Menu Bar" at bounding box center [117, 118] width 81 height 15
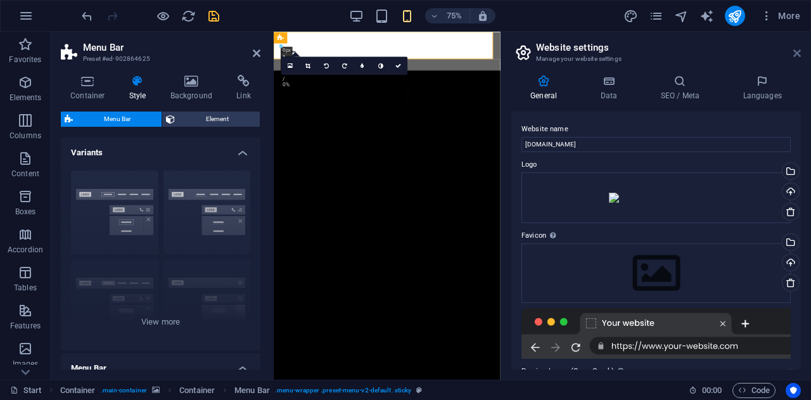
click at [797, 50] on icon at bounding box center [797, 53] width 8 height 10
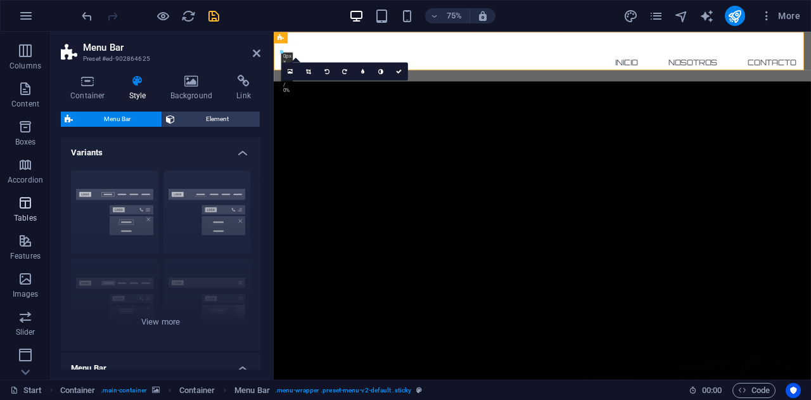
scroll to position [127, 0]
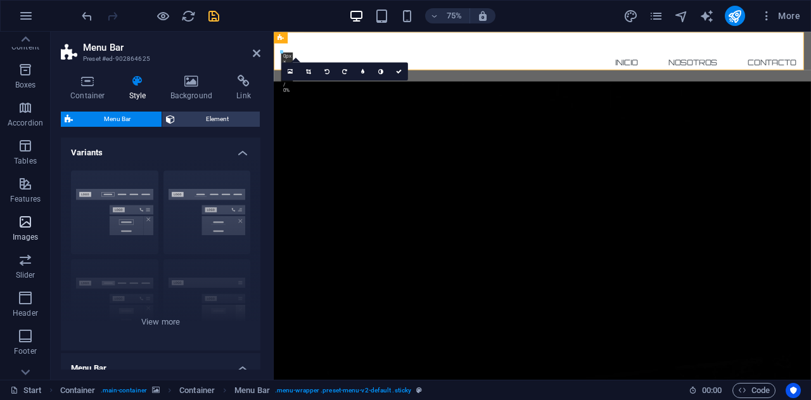
click at [30, 229] on icon "button" at bounding box center [25, 221] width 15 height 15
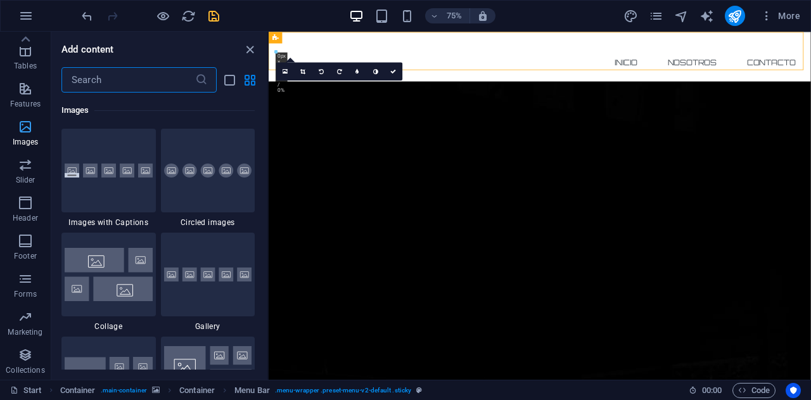
scroll to position [0, 0]
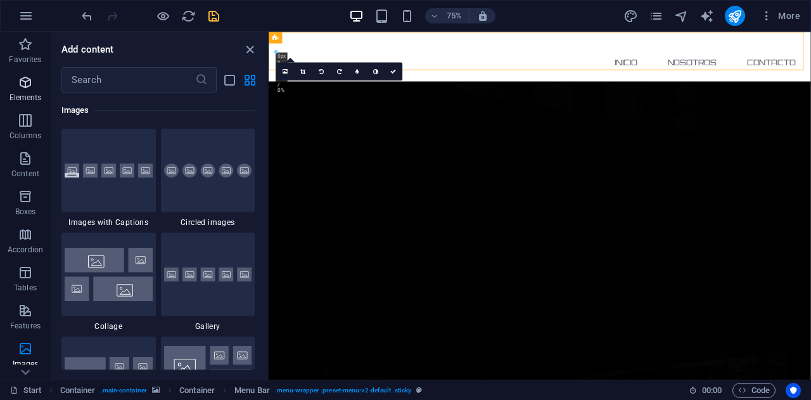
click at [23, 84] on icon "button" at bounding box center [25, 82] width 15 height 15
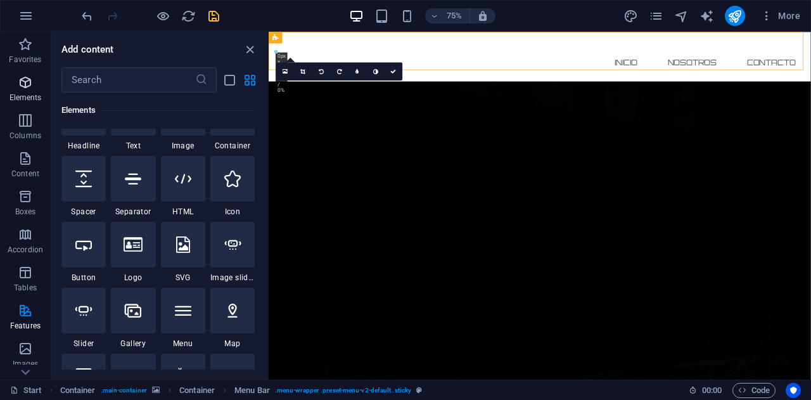
scroll to position [135, 0]
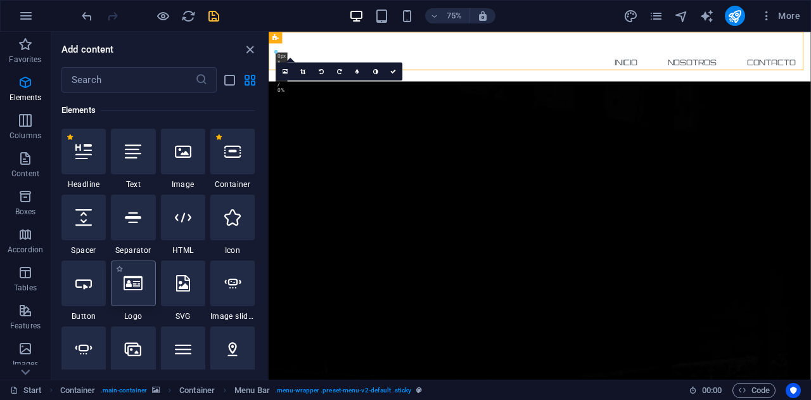
click at [125, 288] on icon at bounding box center [133, 283] width 19 height 16
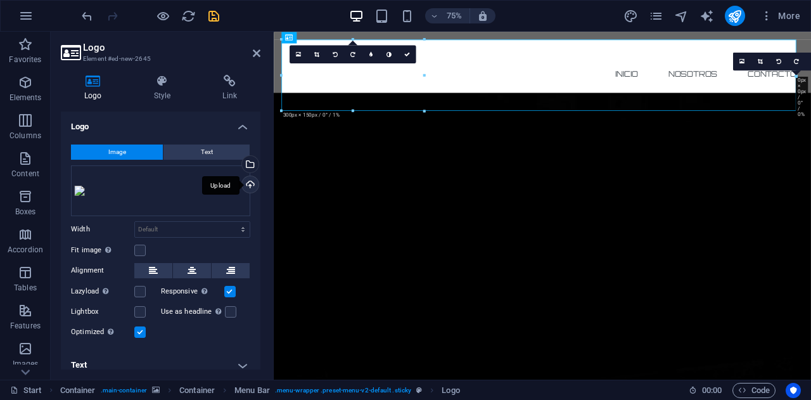
click at [247, 181] on div "Upload" at bounding box center [248, 185] width 19 height 19
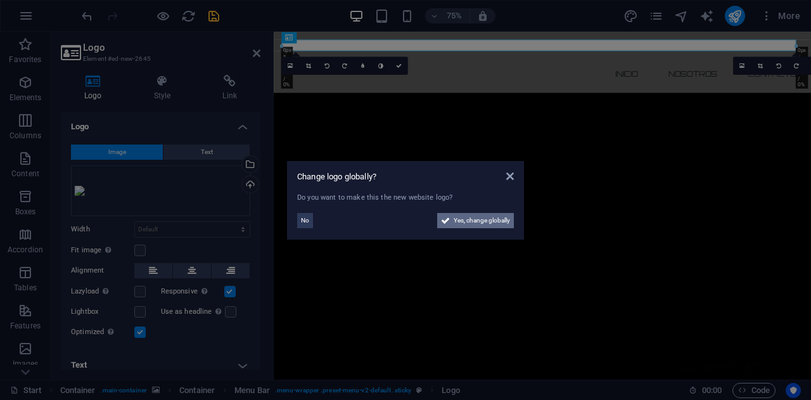
click at [483, 224] on span "Yes, change globally" at bounding box center [482, 220] width 56 height 15
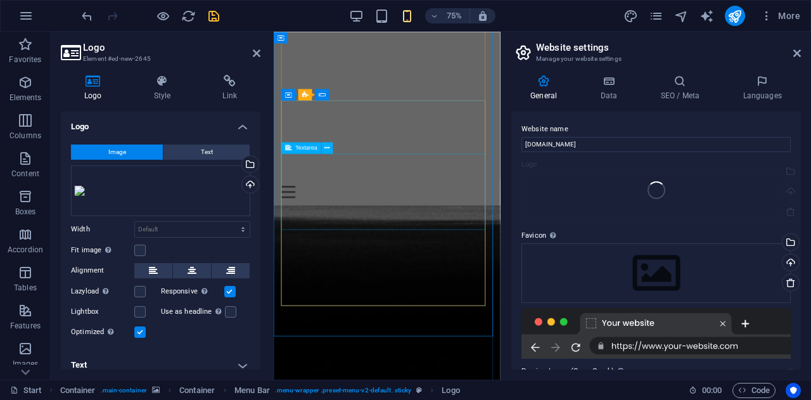
scroll to position [1014, 0]
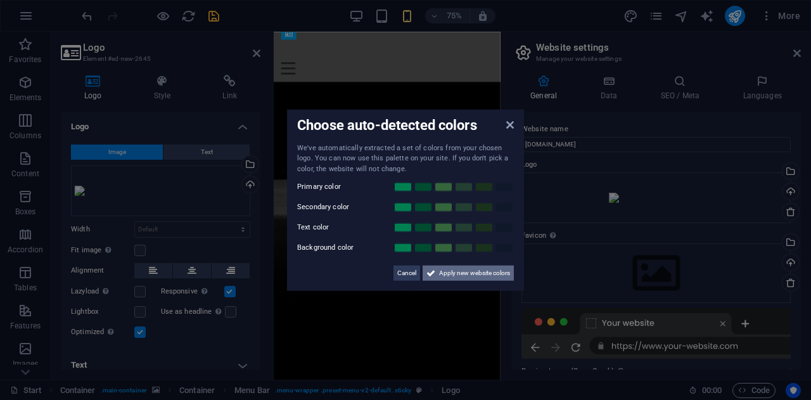
click at [471, 272] on span "Apply new website colors" at bounding box center [474, 272] width 71 height 15
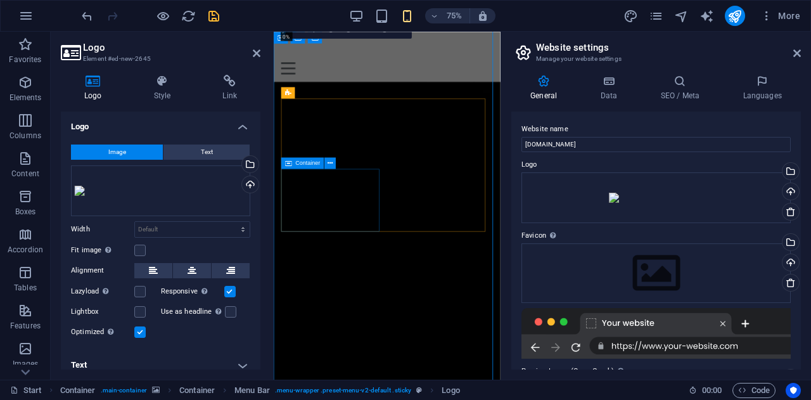
scroll to position [0, 0]
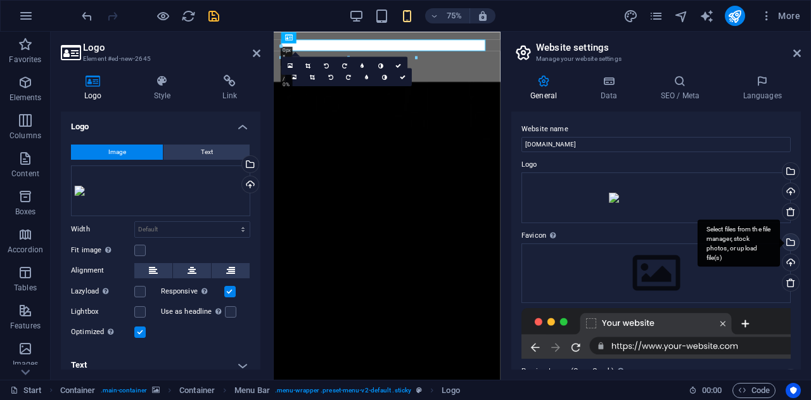
click at [790, 244] on div "Select files from the file manager, stock photos, or upload file(s)" at bounding box center [789, 243] width 19 height 19
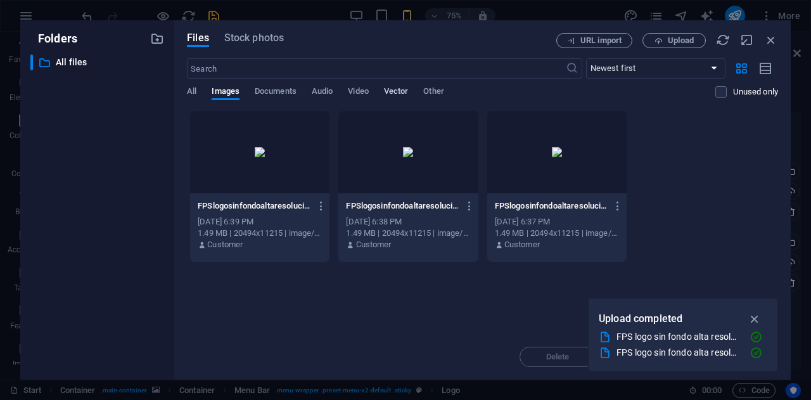
click at [395, 90] on span "Vector" at bounding box center [396, 93] width 25 height 18
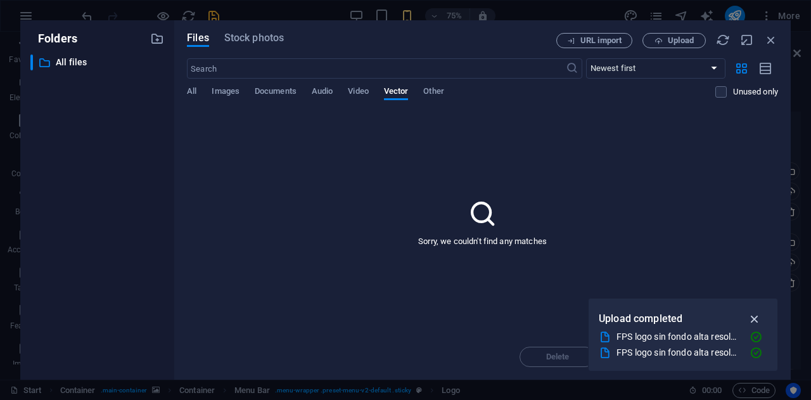
click at [754, 317] on icon "button" at bounding box center [754, 319] width 15 height 14
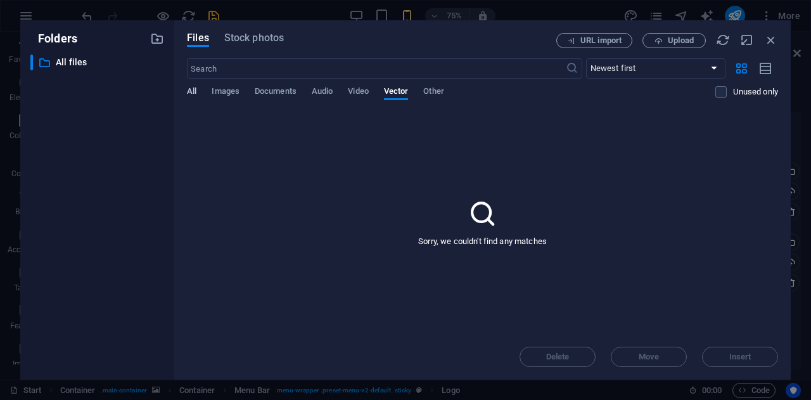
click at [193, 89] on span "All" at bounding box center [192, 93] width 10 height 18
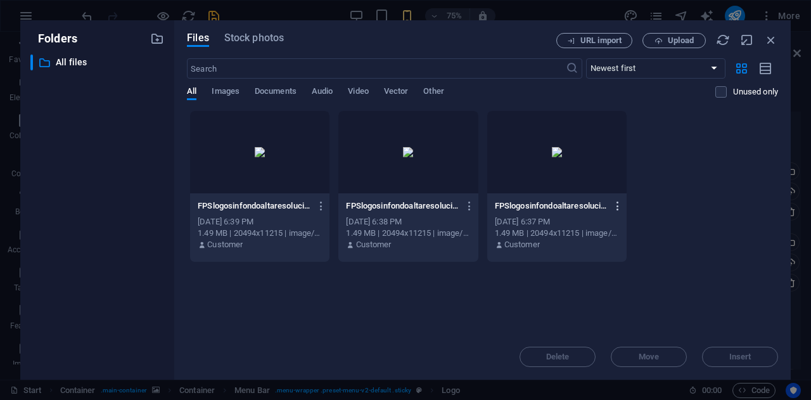
click at [614, 201] on icon "button" at bounding box center [618, 205] width 12 height 11
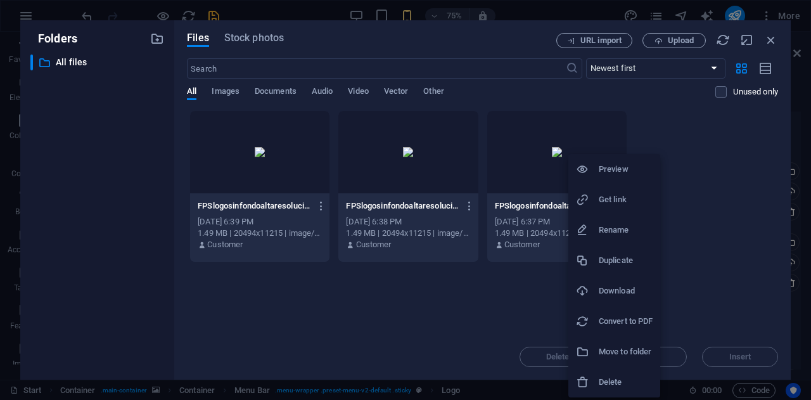
click at [621, 377] on h6 "Delete" at bounding box center [626, 381] width 54 height 15
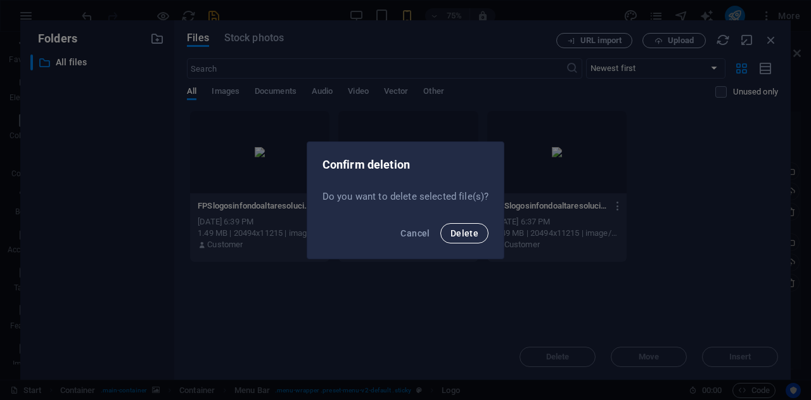
click at [447, 231] on button "Delete" at bounding box center [464, 233] width 48 height 20
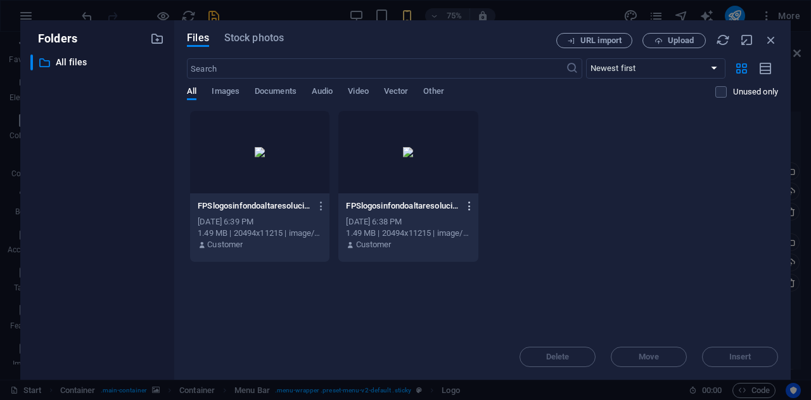
click at [473, 207] on icon "button" at bounding box center [470, 205] width 12 height 11
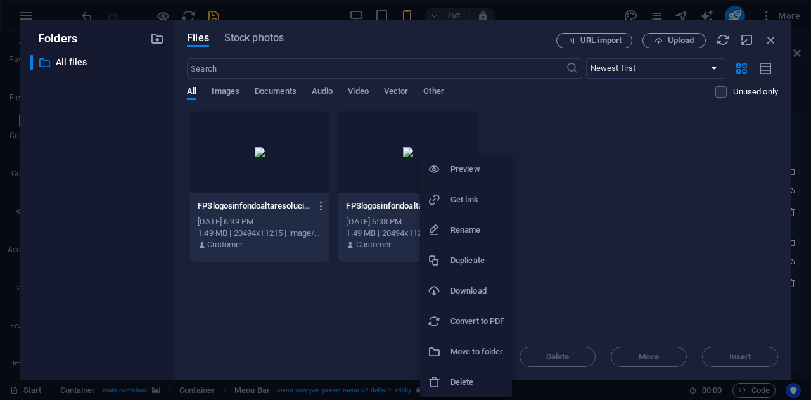
click at [478, 383] on h6 "Delete" at bounding box center [477, 381] width 54 height 15
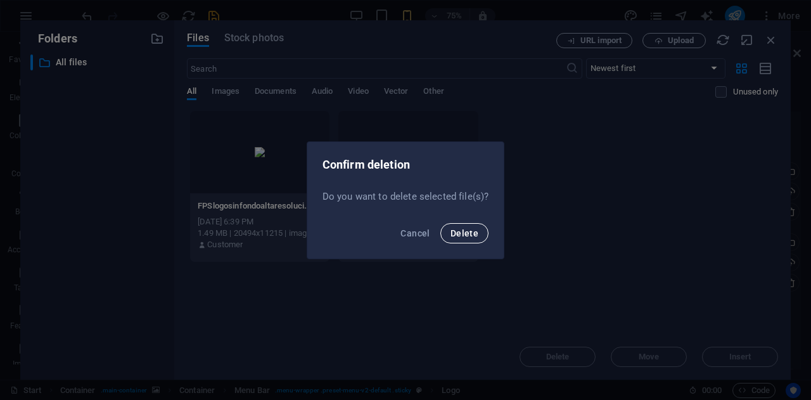
click at [469, 231] on span "Delete" at bounding box center [464, 233] width 28 height 10
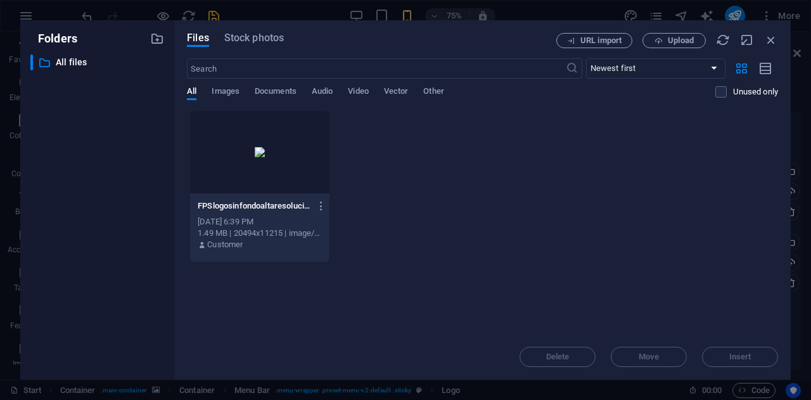
click at [257, 239] on div "Customer" at bounding box center [260, 244] width 124 height 11
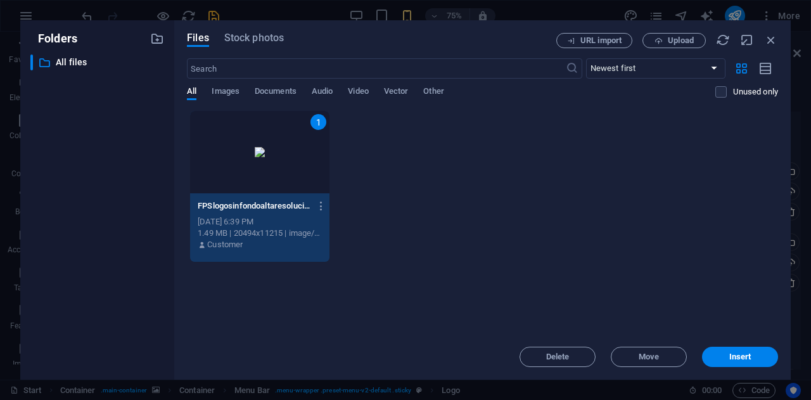
click at [257, 239] on div "Customer" at bounding box center [260, 244] width 124 height 11
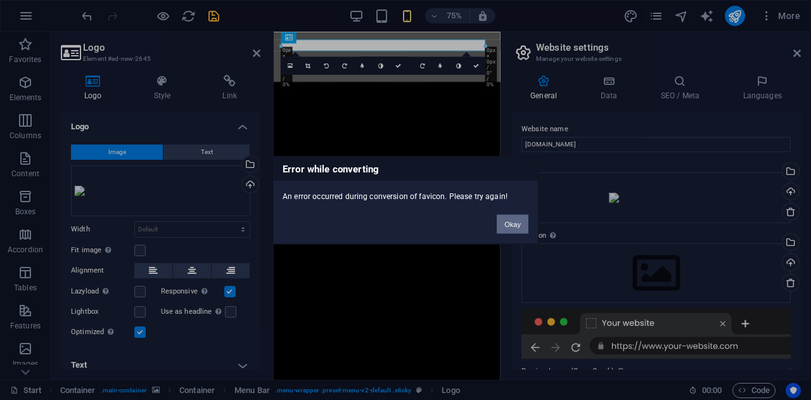
click at [509, 223] on button "Okay" at bounding box center [513, 223] width 32 height 19
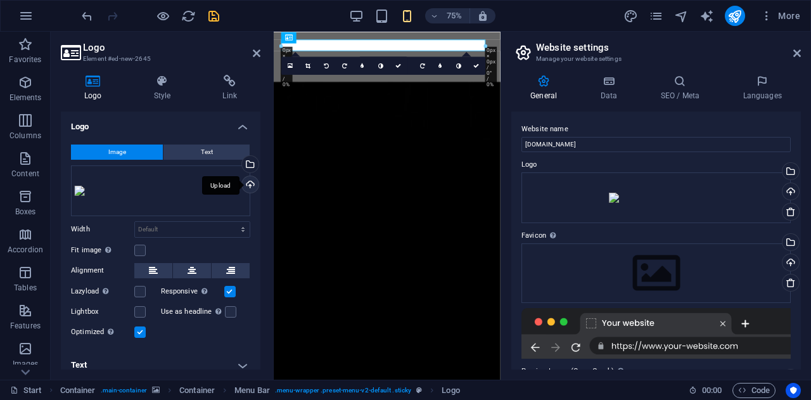
click at [250, 187] on div "Upload" at bounding box center [248, 185] width 19 height 19
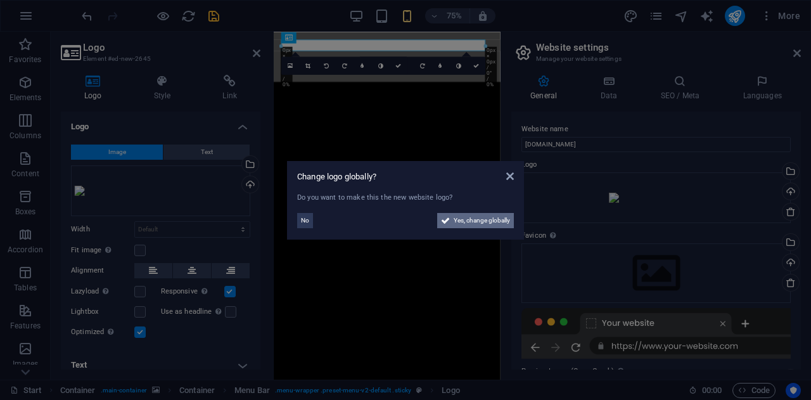
click at [484, 220] on span "Yes, change globally" at bounding box center [482, 220] width 56 height 15
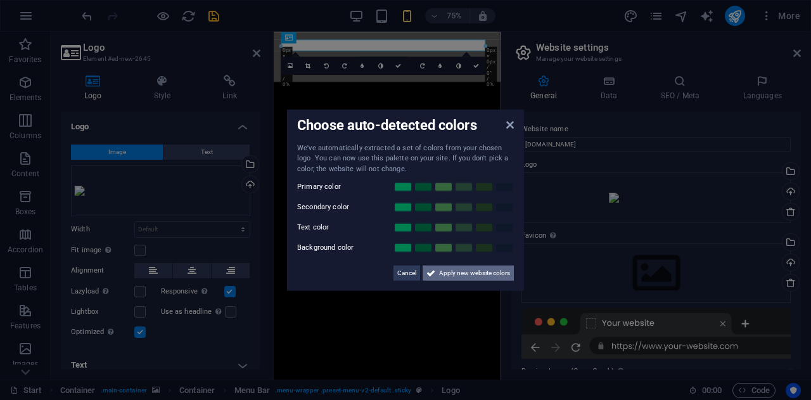
click at [466, 274] on span "Apply new website colors" at bounding box center [474, 272] width 71 height 15
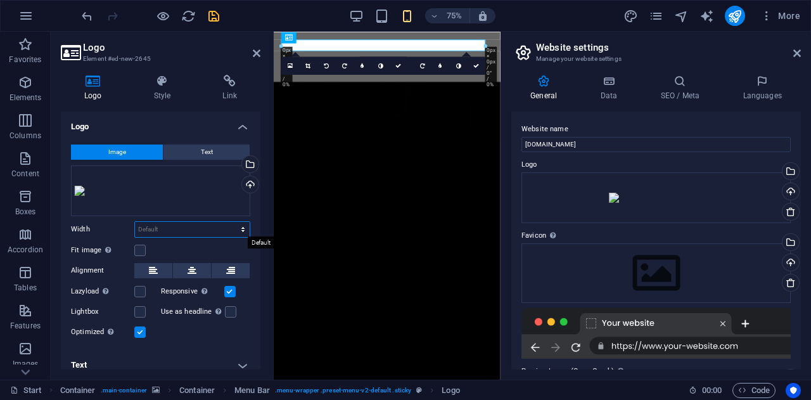
click at [191, 231] on select "Default auto px rem % em vh vw" at bounding box center [192, 229] width 115 height 15
click at [135, 222] on select "Default auto px rem % em vh vw" at bounding box center [192, 229] width 115 height 15
click at [212, 226] on select "Default auto px rem % em vh vw" at bounding box center [192, 229] width 115 height 15
click at [229, 222] on select "Default auto px rem % em vh vw" at bounding box center [192, 229] width 115 height 15
click at [176, 230] on input "100" at bounding box center [192, 229] width 115 height 15
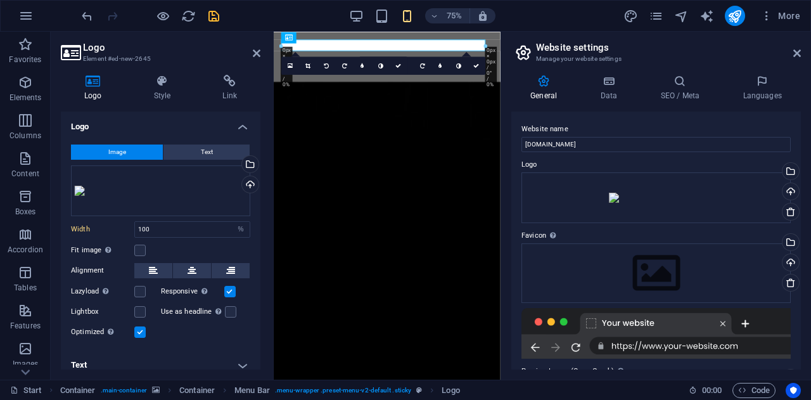
click at [137, 331] on label at bounding box center [139, 331] width 11 height 11
click at [0, 0] on input "Optimized Images are compressed to improve page speed." at bounding box center [0, 0] width 0 height 0
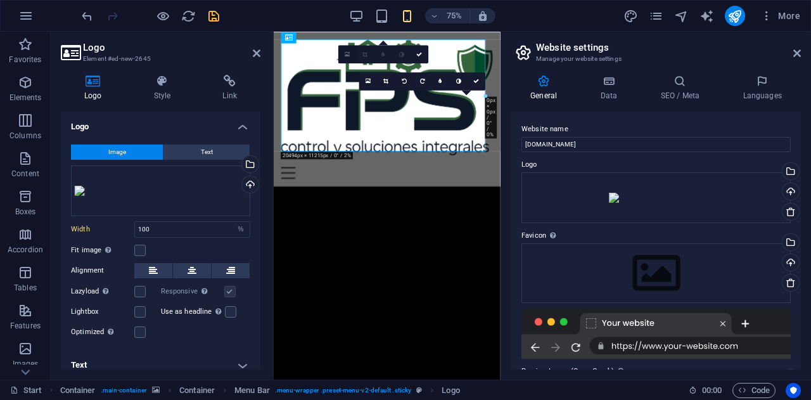
click at [346, 51] on icon at bounding box center [347, 54] width 5 height 7
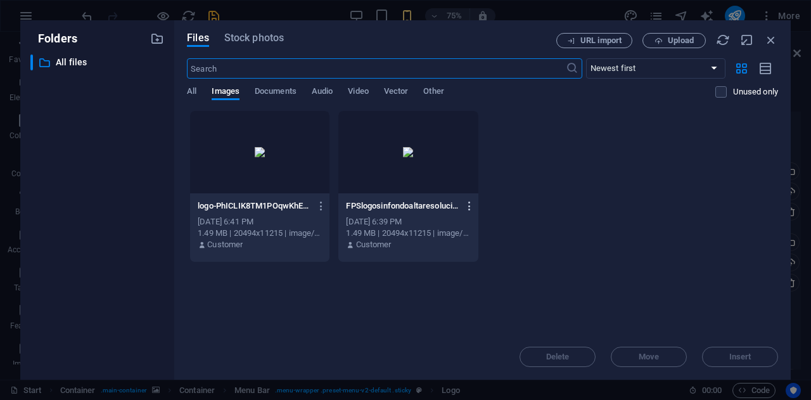
click at [468, 202] on icon "button" at bounding box center [470, 205] width 12 height 11
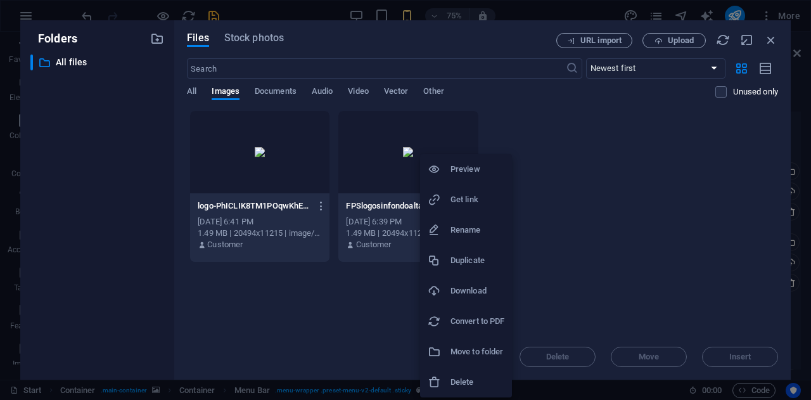
click at [455, 379] on h6 "Delete" at bounding box center [477, 381] width 54 height 15
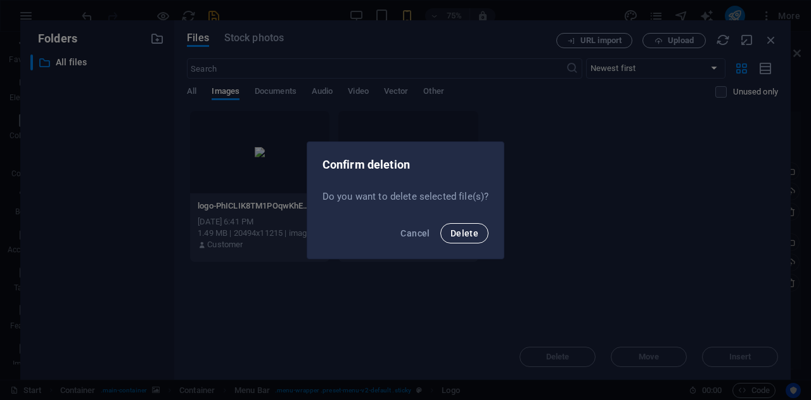
click at [459, 236] on span "Delete" at bounding box center [464, 233] width 28 height 10
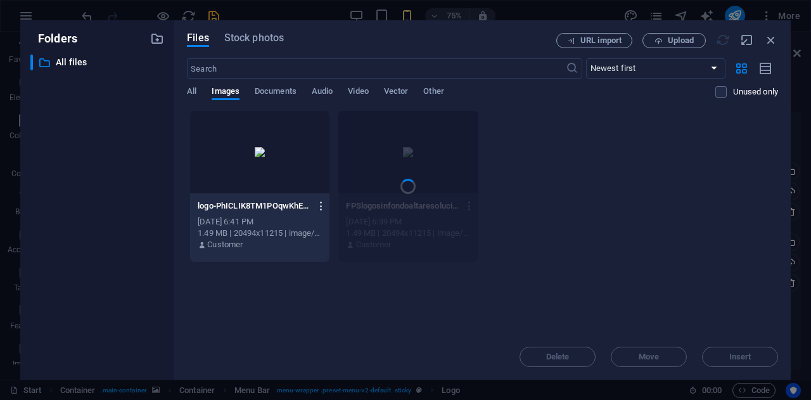
click at [321, 207] on icon "button" at bounding box center [321, 205] width 12 height 11
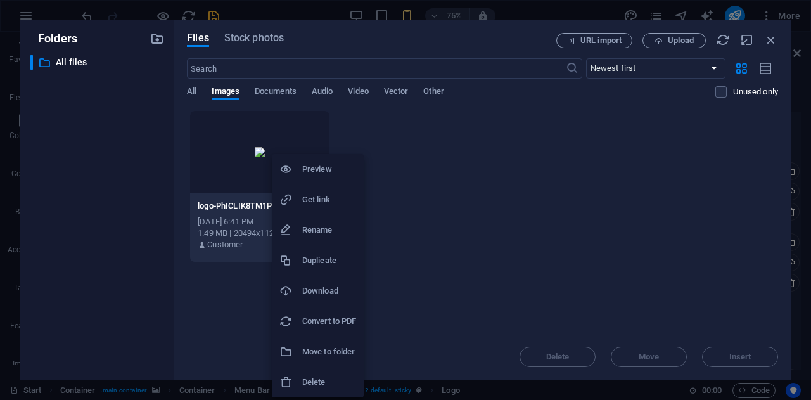
click at [332, 378] on h6 "Delete" at bounding box center [329, 381] width 54 height 15
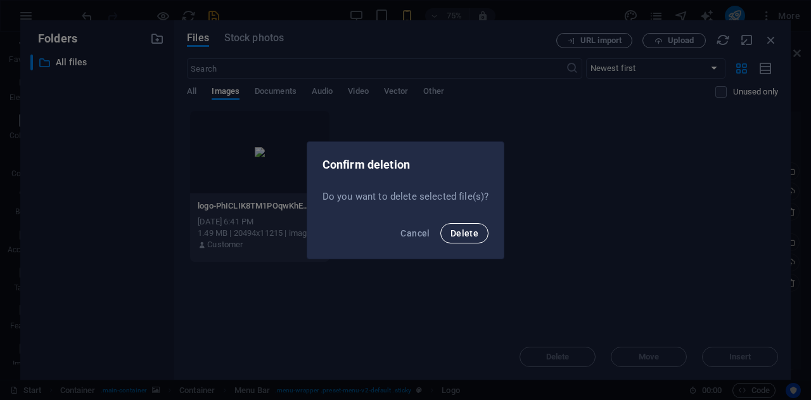
click at [473, 232] on span "Delete" at bounding box center [464, 233] width 28 height 10
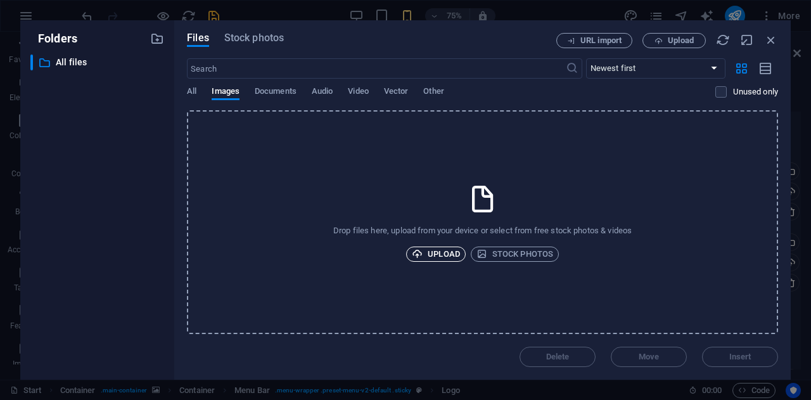
click at [443, 249] on span "Upload" at bounding box center [436, 253] width 48 height 15
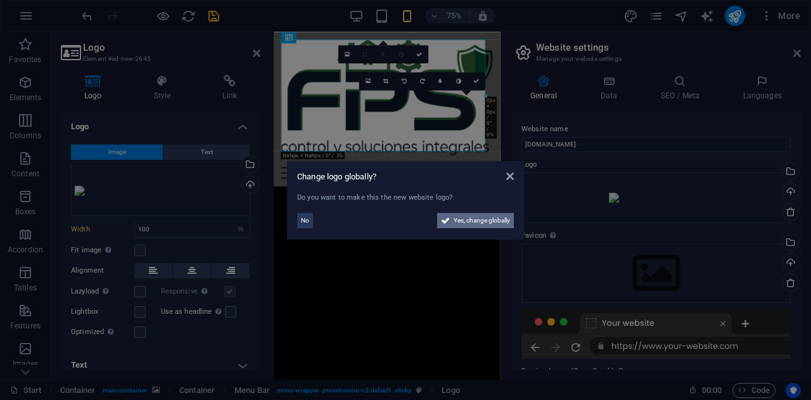
click at [478, 216] on span "Yes, change globally" at bounding box center [482, 220] width 56 height 15
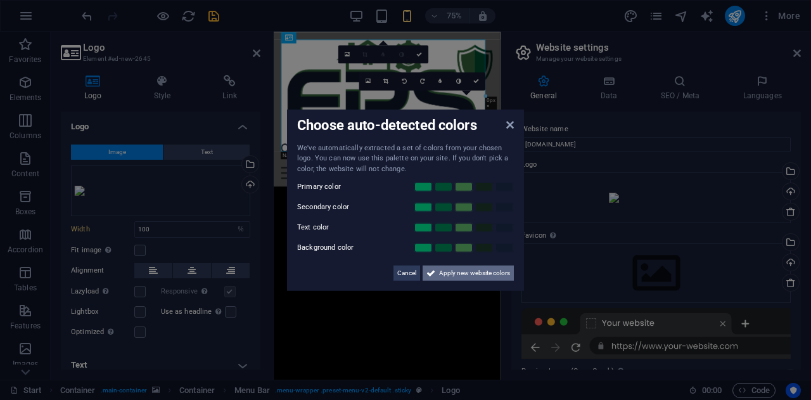
click at [456, 272] on span "Apply new website colors" at bounding box center [474, 272] width 71 height 15
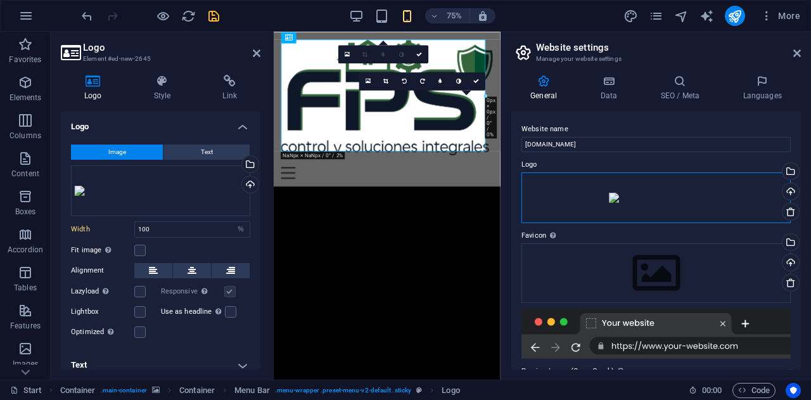
click at [592, 192] on div "Drag files here, click to choose files or select files from Files or our free s…" at bounding box center [655, 197] width 269 height 51
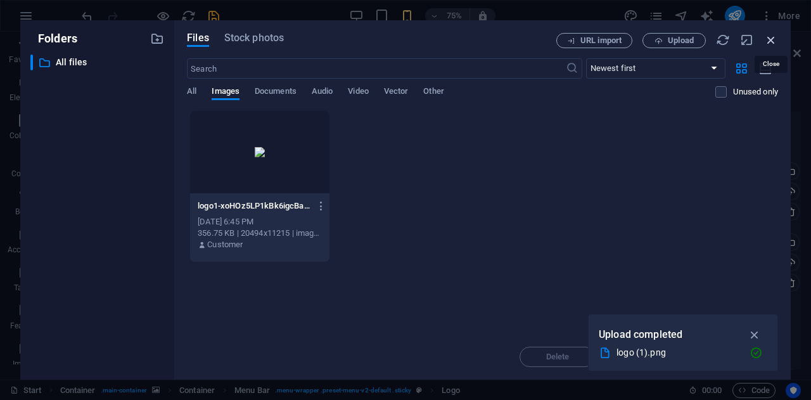
click at [772, 40] on icon "button" at bounding box center [771, 40] width 14 height 14
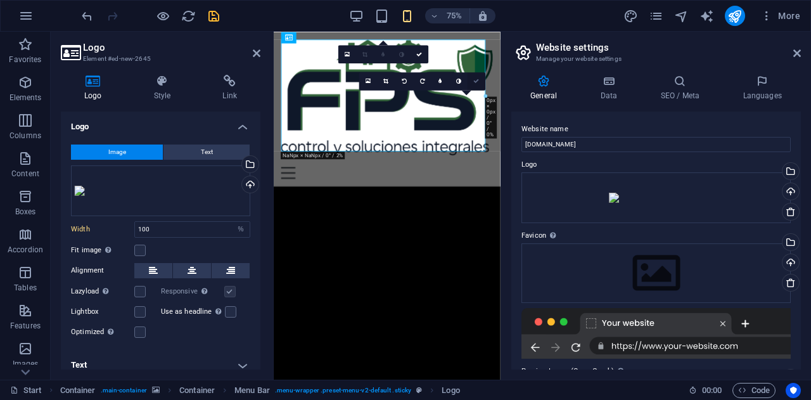
click at [475, 80] on icon at bounding box center [477, 82] width 6 height 6
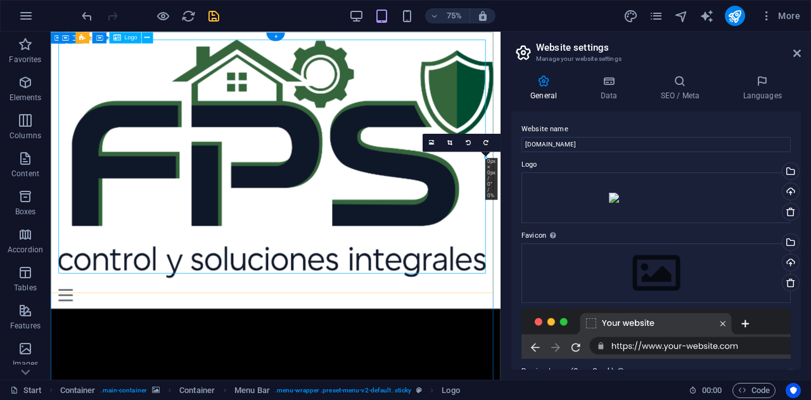
click at [410, 291] on div at bounding box center [351, 200] width 580 height 317
click at [569, 317] on div at bounding box center [351, 200] width 580 height 317
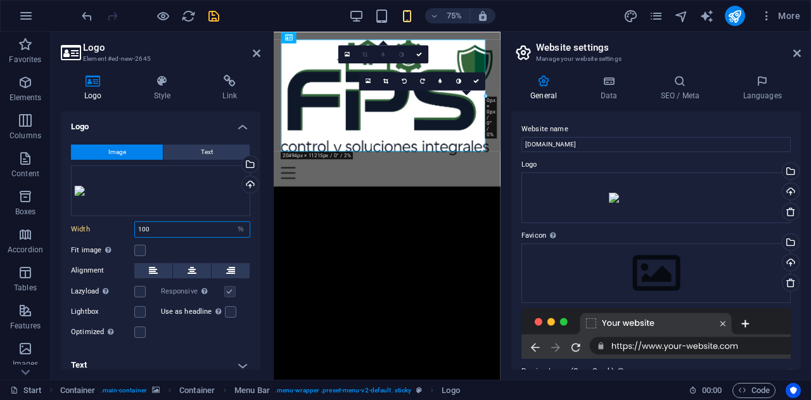
drag, startPoint x: 167, startPoint y: 226, endPoint x: 108, endPoint y: 225, distance: 59.5
click at [108, 225] on div "Width 100 Default auto px rem % em vh vw" at bounding box center [160, 229] width 179 height 16
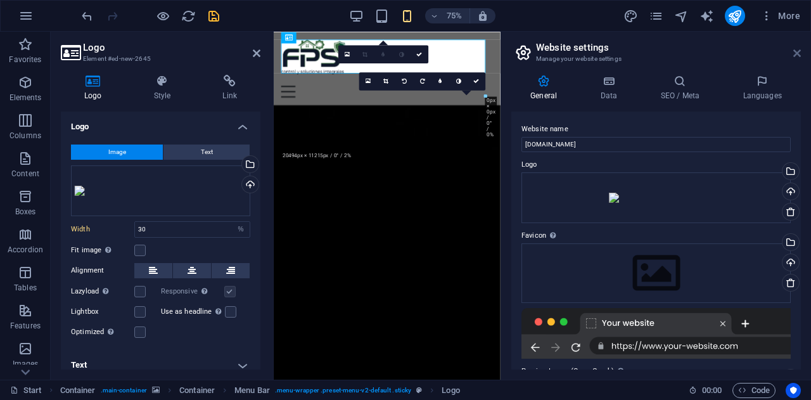
click at [799, 52] on icon at bounding box center [797, 53] width 8 height 10
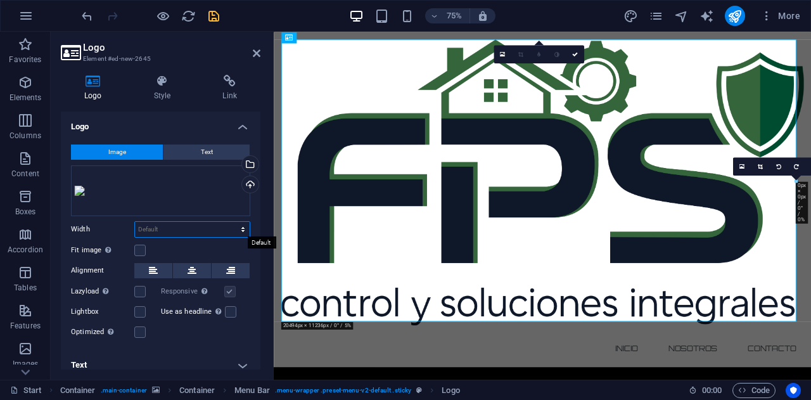
click at [205, 222] on select "Default auto px rem % em vh vw" at bounding box center [192, 229] width 115 height 15
click at [229, 222] on select "Default auto px rem % em vh vw" at bounding box center [192, 229] width 115 height 15
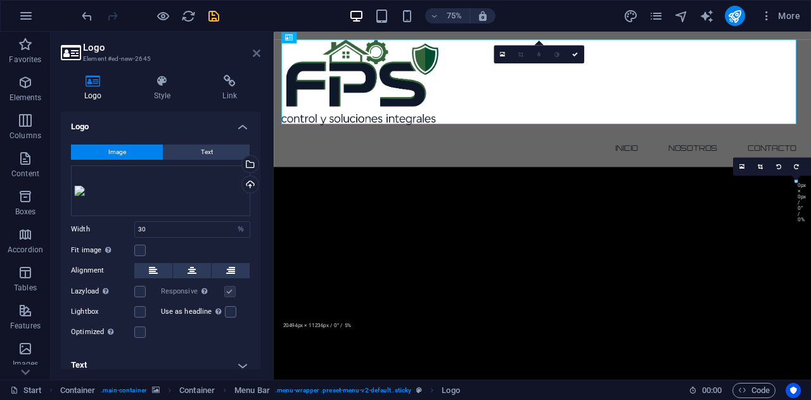
drag, startPoint x: 255, startPoint y: 53, endPoint x: 236, endPoint y: 39, distance: 22.7
click at [255, 53] on icon at bounding box center [257, 53] width 8 height 10
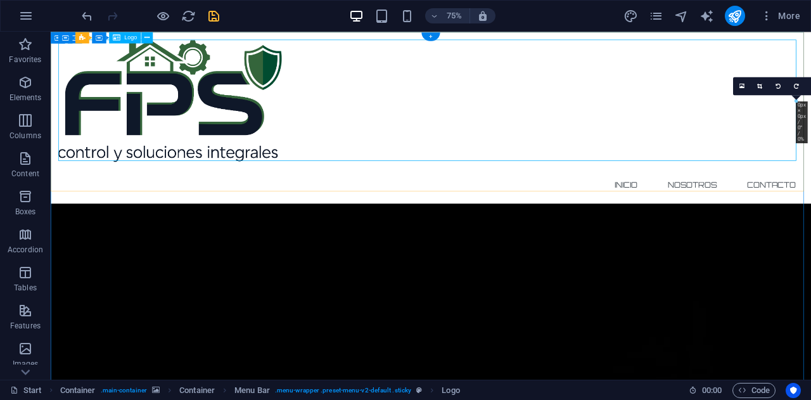
click at [239, 125] on div at bounding box center [557, 123] width 993 height 163
click at [227, 120] on div at bounding box center [557, 123] width 993 height 163
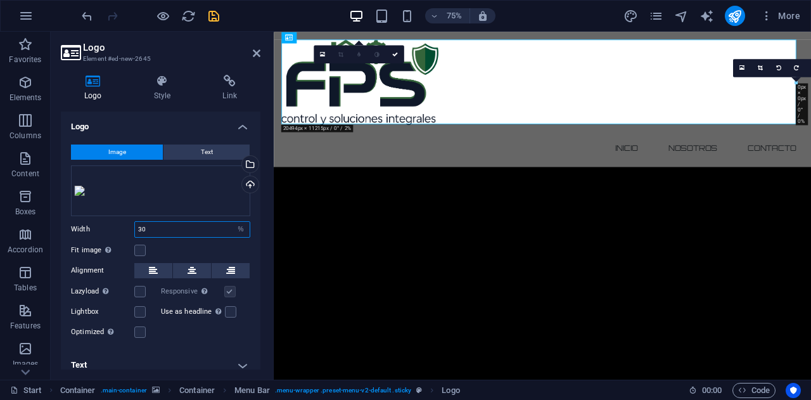
drag, startPoint x: 170, startPoint y: 227, endPoint x: 63, endPoint y: 217, distance: 108.2
click at [63, 217] on div "Image Text Drag files here, click to choose files or select files from Files or…" at bounding box center [161, 241] width 200 height 215
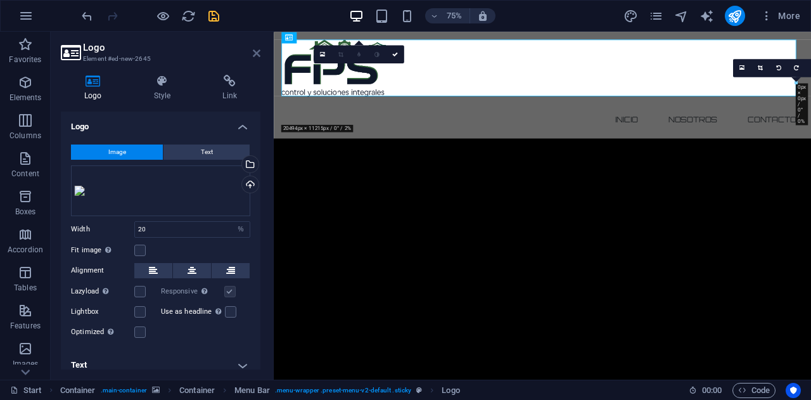
click at [255, 53] on icon at bounding box center [257, 53] width 8 height 10
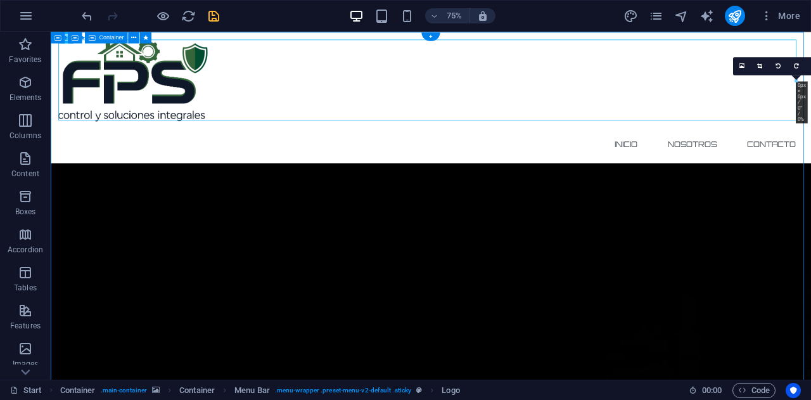
click at [658, 99] on div at bounding box center [557, 96] width 993 height 109
click at [327, 104] on div at bounding box center [557, 96] width 993 height 109
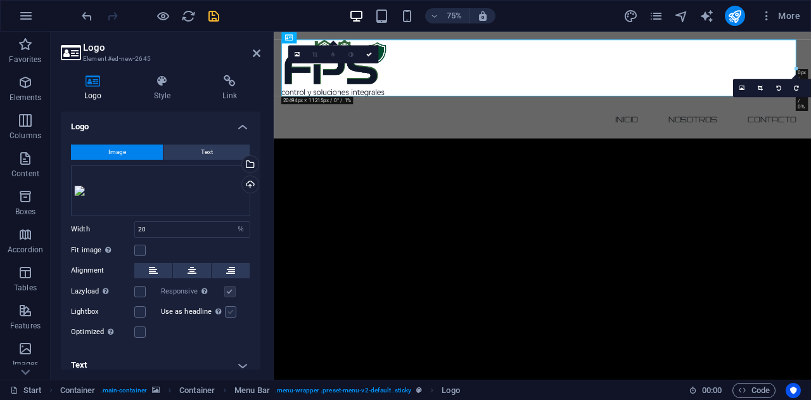
click at [231, 310] on label at bounding box center [230, 311] width 11 height 11
click at [0, 0] on input "Use as headline The image will be wrapped in an H1 headline tag. Useful for giv…" at bounding box center [0, 0] width 0 height 0
click at [231, 310] on label at bounding box center [230, 311] width 11 height 11
click at [0, 0] on input "Use as headline The image will be wrapped in an H1 headline tag. Useful for giv…" at bounding box center [0, 0] width 0 height 0
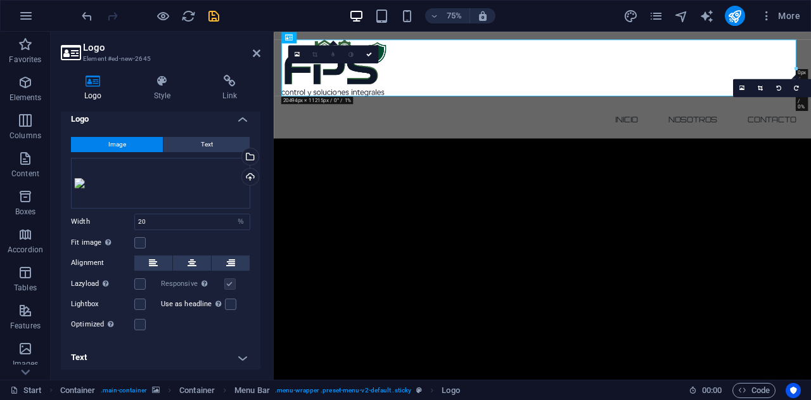
scroll to position [10, 0]
click at [141, 238] on label at bounding box center [139, 240] width 11 height 11
click at [0, 0] on input "Fit image Automatically fit image to a fixed width and height" at bounding box center [0, 0] width 0 height 0
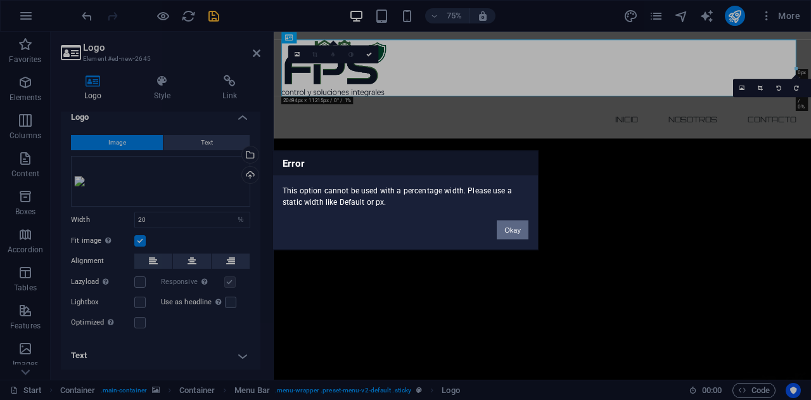
drag, startPoint x: 528, startPoint y: 232, endPoint x: 264, endPoint y: 265, distance: 266.2
click at [528, 232] on button "Okay" at bounding box center [513, 229] width 32 height 19
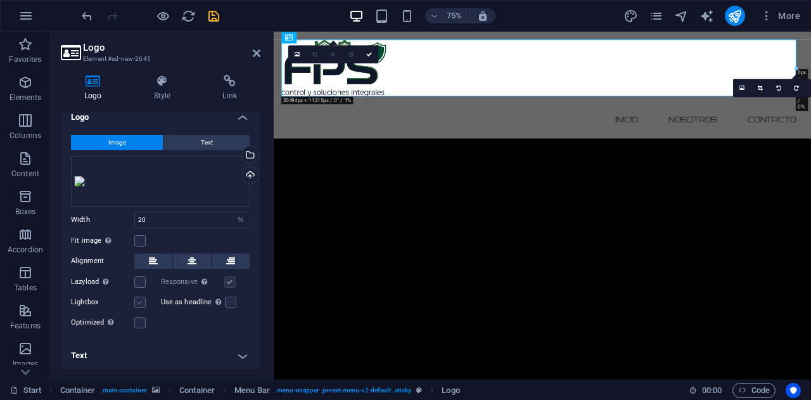
click at [141, 298] on label at bounding box center [139, 301] width 11 height 11
click at [0, 0] on input "Lightbox" at bounding box center [0, 0] width 0 height 0
click at [141, 298] on label at bounding box center [139, 301] width 11 height 11
click at [0, 0] on input "Lightbox" at bounding box center [0, 0] width 0 height 0
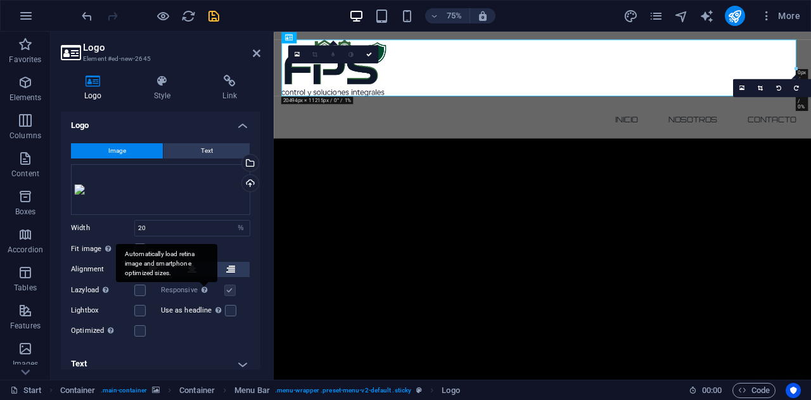
scroll to position [0, 0]
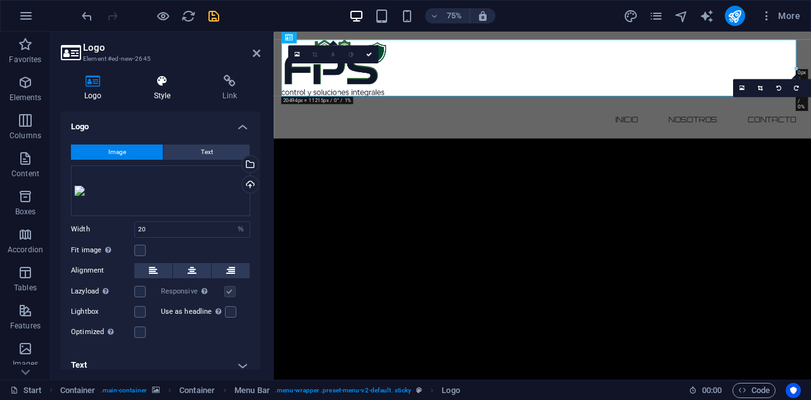
click at [168, 87] on icon at bounding box center [162, 81] width 64 height 13
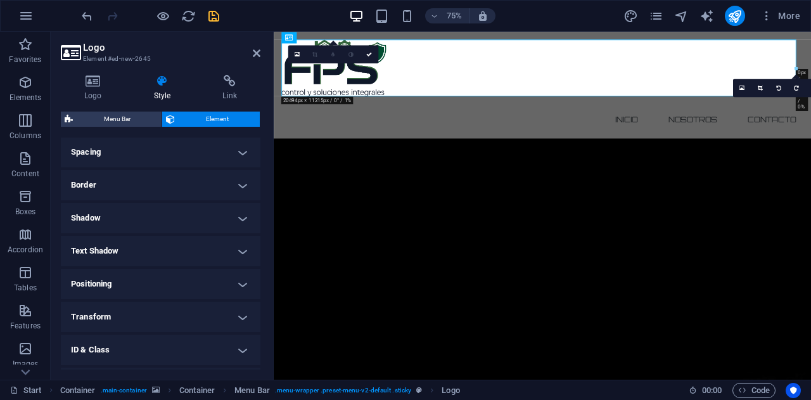
scroll to position [253, 0]
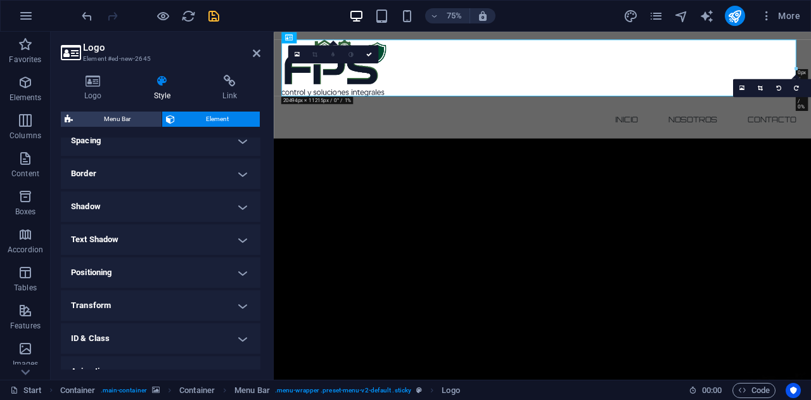
click at [201, 262] on h4 "Positioning" at bounding box center [161, 272] width 200 height 30
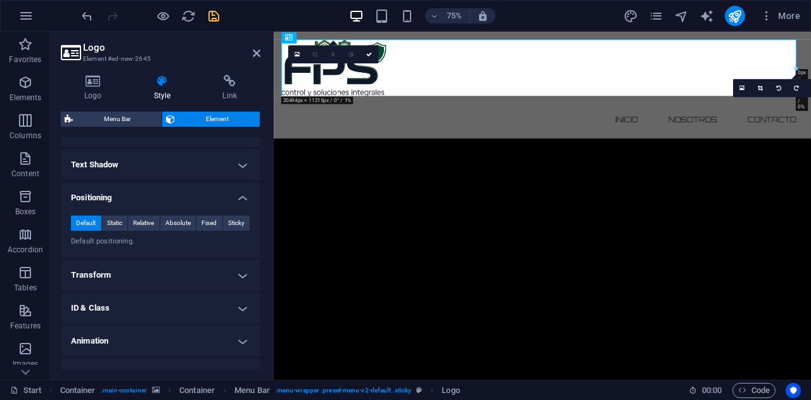
scroll to position [347, 0]
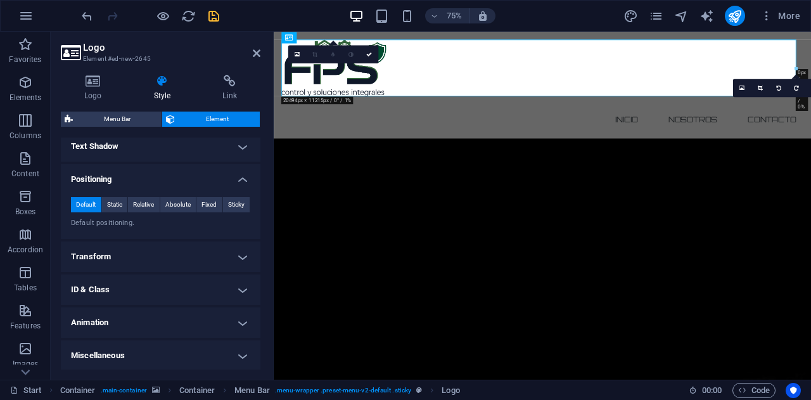
click at [209, 345] on h4 "Miscellaneous" at bounding box center [161, 355] width 200 height 30
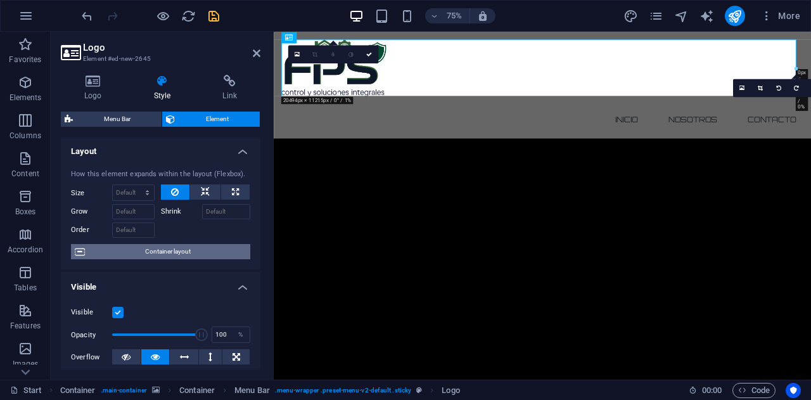
scroll to position [0, 0]
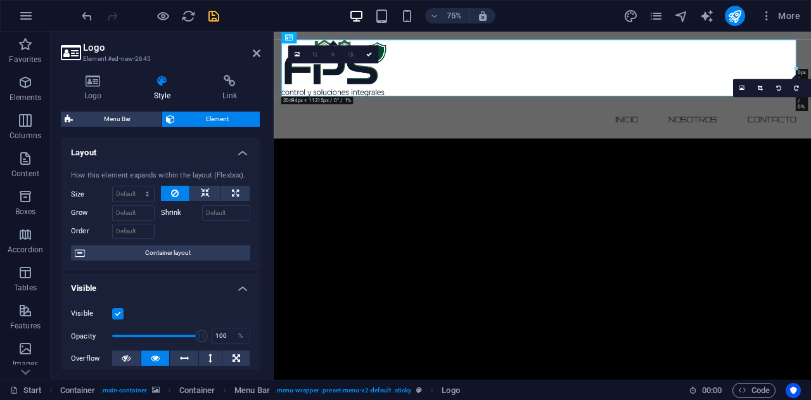
click at [117, 315] on label at bounding box center [117, 313] width 11 height 11
click at [0, 0] on input "Visible" at bounding box center [0, 0] width 0 height 0
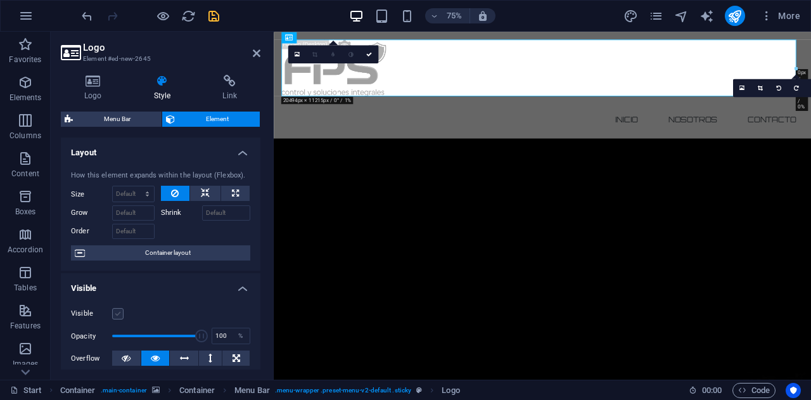
click at [117, 315] on label at bounding box center [117, 313] width 11 height 11
click at [0, 0] on input "Visible" at bounding box center [0, 0] width 0 height 0
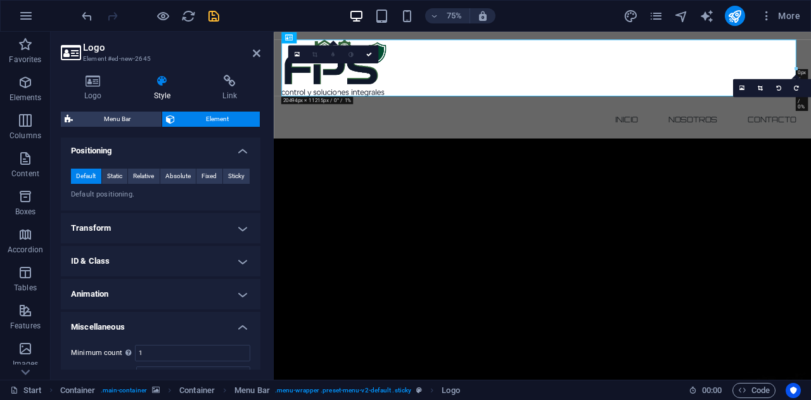
scroll to position [380, 0]
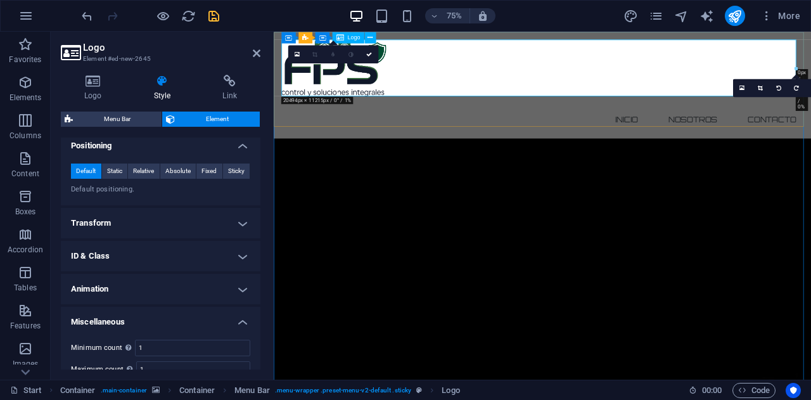
click at [495, 61] on div at bounding box center [632, 80] width 696 height 76
click at [744, 84] on icon at bounding box center [741, 87] width 5 height 7
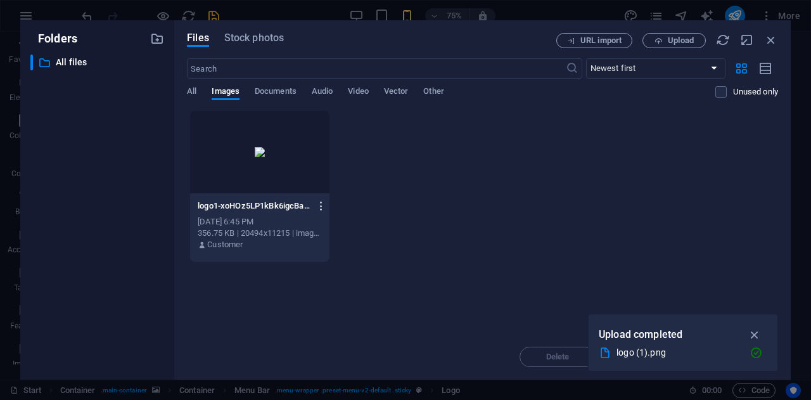
click at [323, 205] on icon "button" at bounding box center [321, 205] width 12 height 11
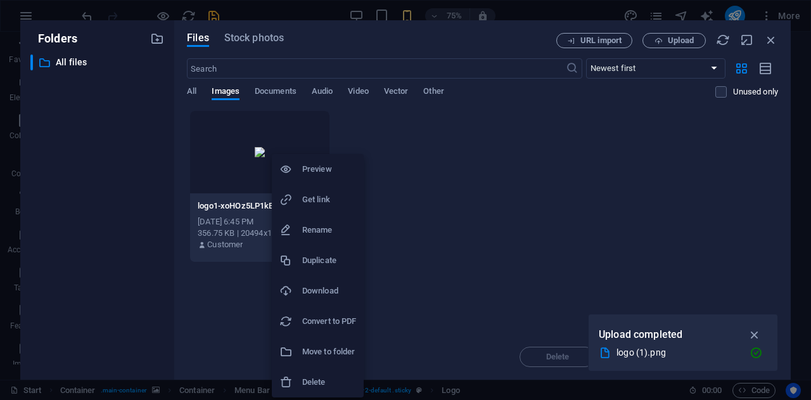
click at [333, 383] on h6 "Delete" at bounding box center [329, 381] width 54 height 15
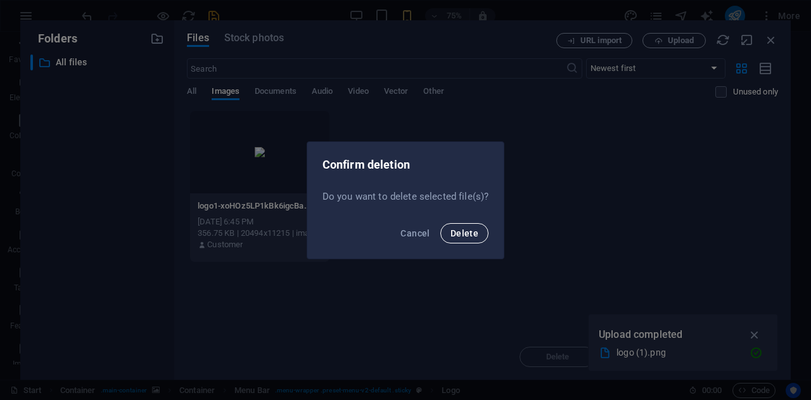
click at [474, 235] on span "Delete" at bounding box center [464, 233] width 28 height 10
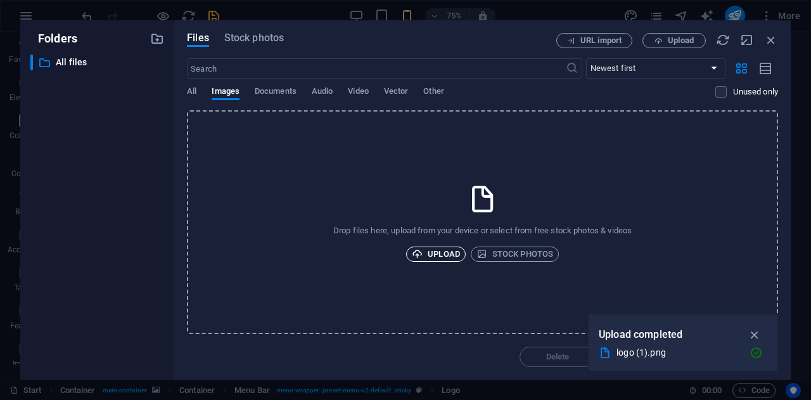
click at [447, 250] on span "Upload" at bounding box center [436, 253] width 48 height 15
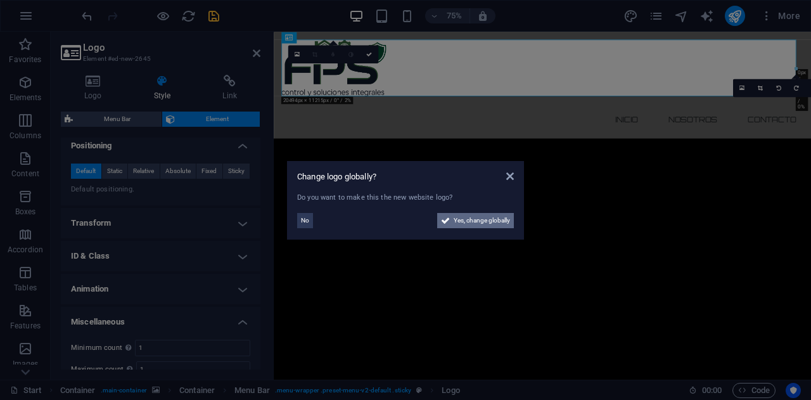
click at [469, 227] on span "Yes, change globally" at bounding box center [482, 220] width 56 height 15
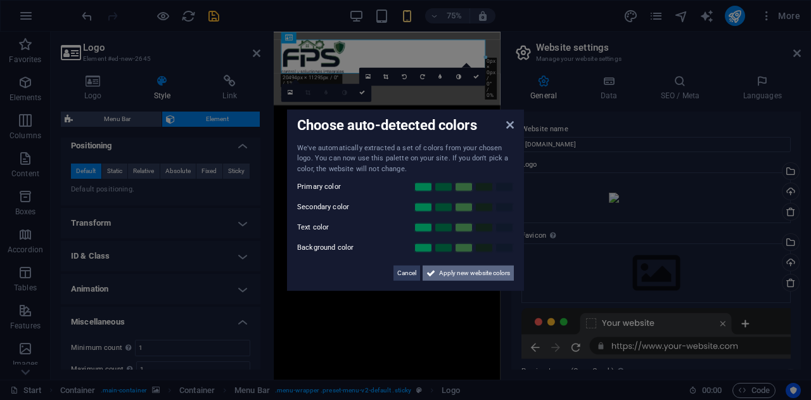
click at [478, 276] on span "Apply new website colors" at bounding box center [474, 272] width 71 height 15
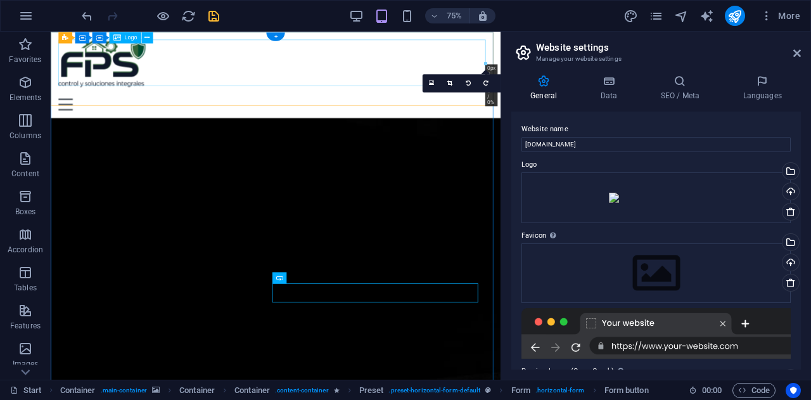
click at [369, 84] on div at bounding box center [351, 73] width 580 height 63
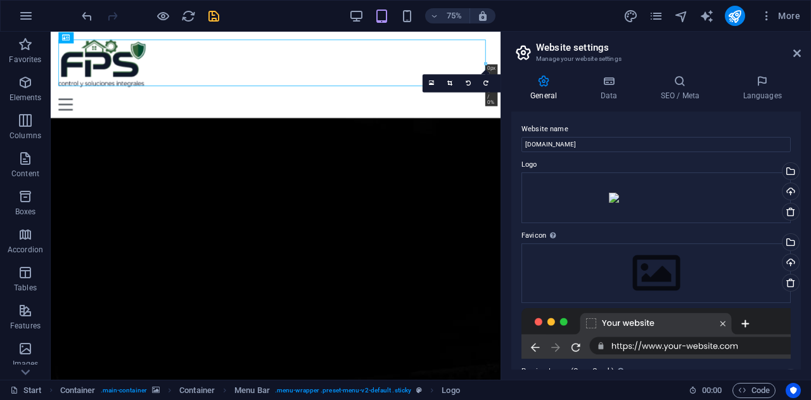
drag, startPoint x: 485, startPoint y: 64, endPoint x: 357, endPoint y: 66, distance: 128.0
click at [407, 156] on div "H2 Container Container Container Container Container Container Preset Form Pres…" at bounding box center [450, 174] width 86 height 37
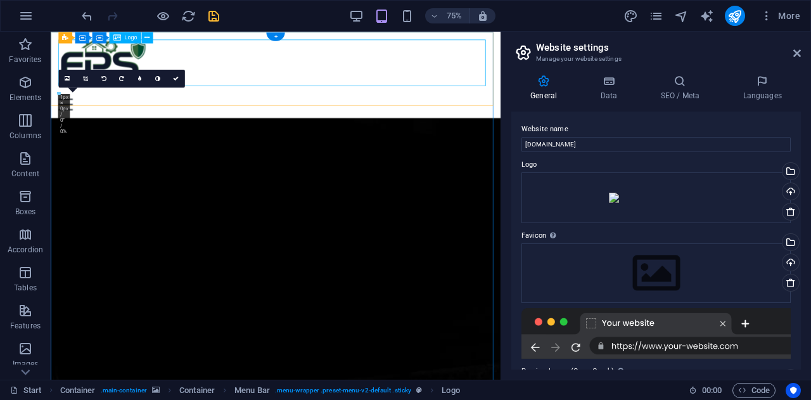
click at [630, 73] on div "INICIO NOSOTROS CONTACTO" at bounding box center [351, 89] width 600 height 115
click at [610, 73] on div at bounding box center [351, 73] width 580 height 63
click at [597, 76] on div at bounding box center [351, 73] width 580 height 63
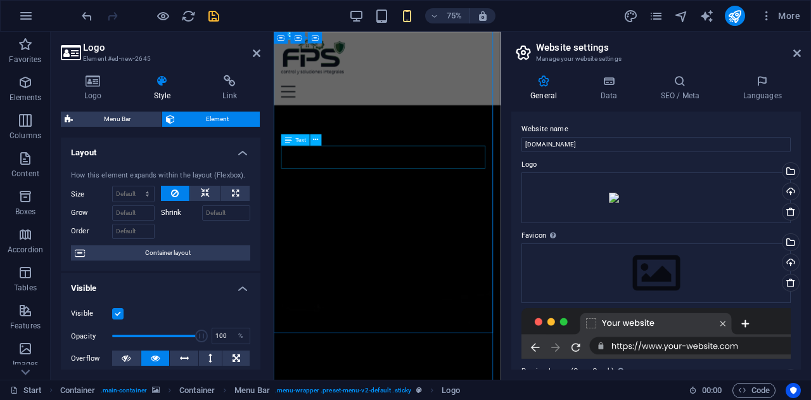
scroll to position [0, 0]
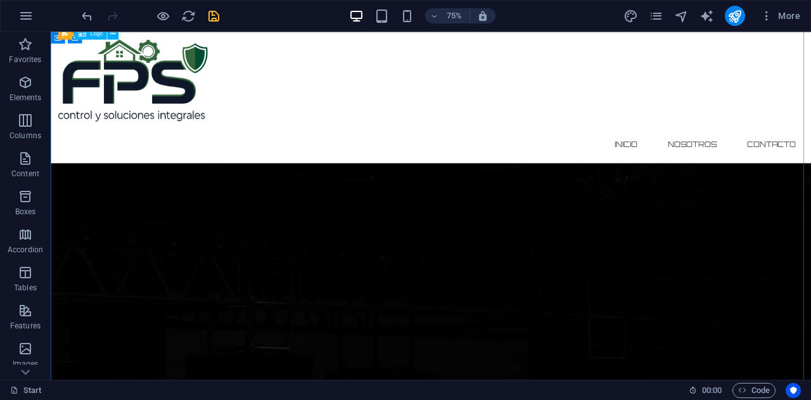
scroll to position [570, 0]
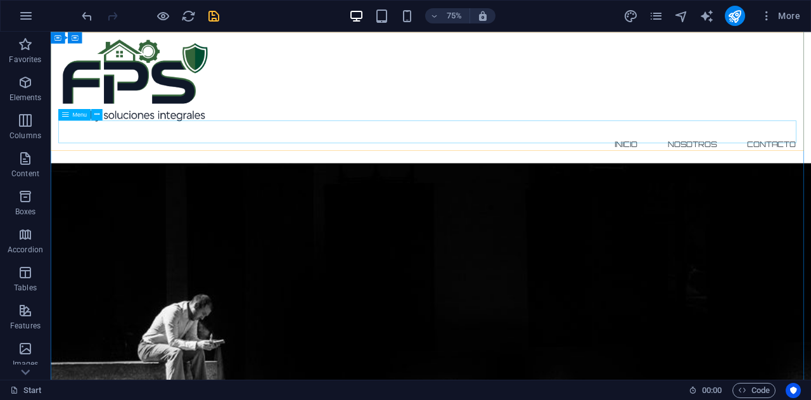
click at [758, 166] on nav "INICIO NOSOTROS CONTACTO" at bounding box center [557, 181] width 993 height 30
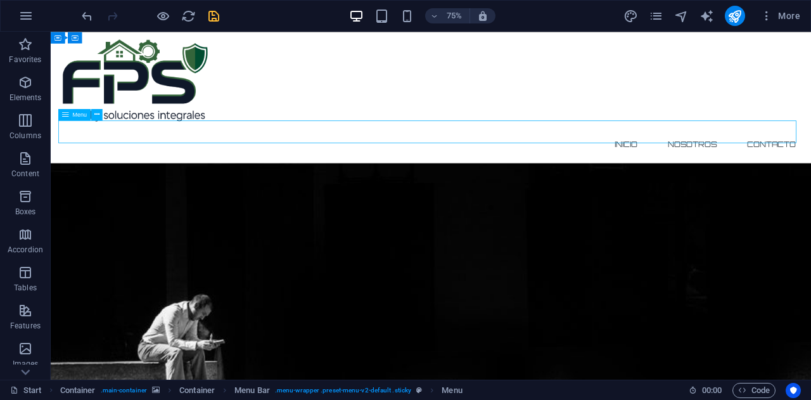
click at [758, 166] on nav "INICIO NOSOTROS CONTACTO" at bounding box center [557, 181] width 993 height 30
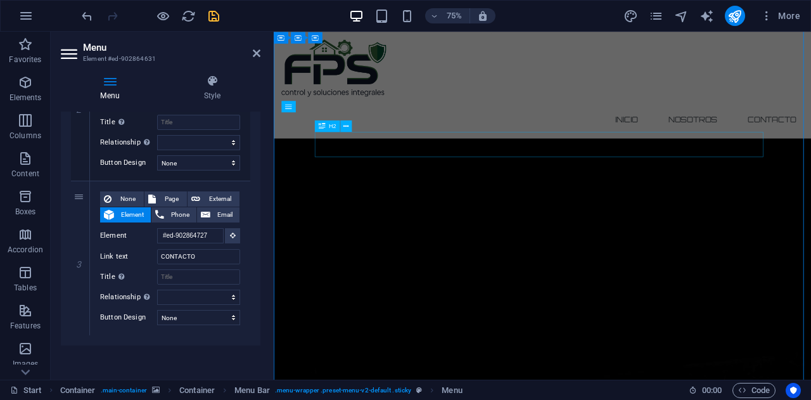
scroll to position [0, 0]
click at [639, 53] on div at bounding box center [632, 80] width 696 height 76
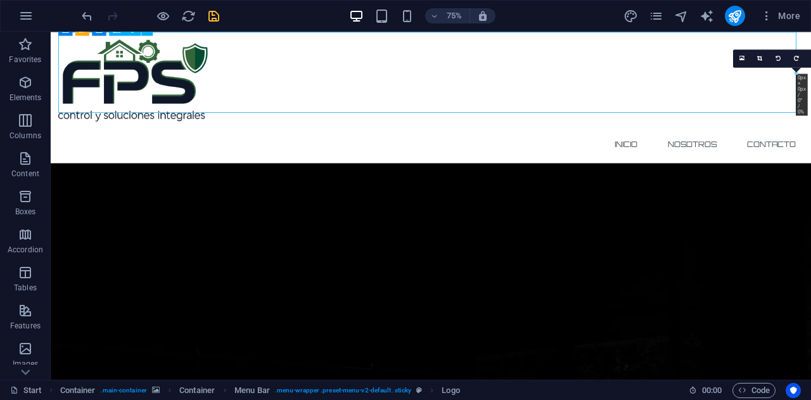
scroll to position [127, 0]
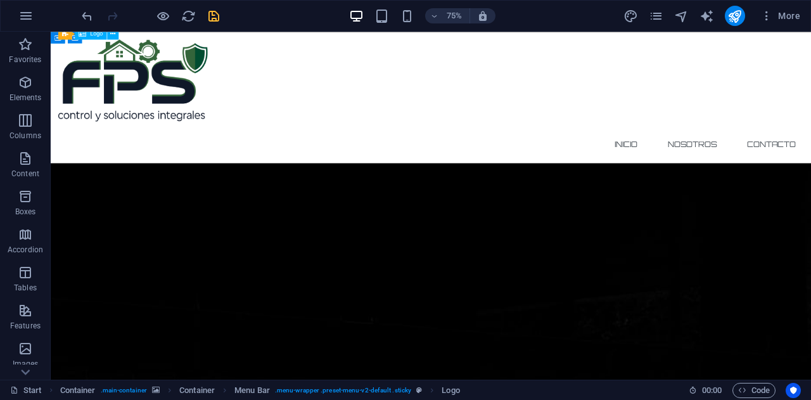
click at [160, 96] on div at bounding box center [557, 96] width 993 height 109
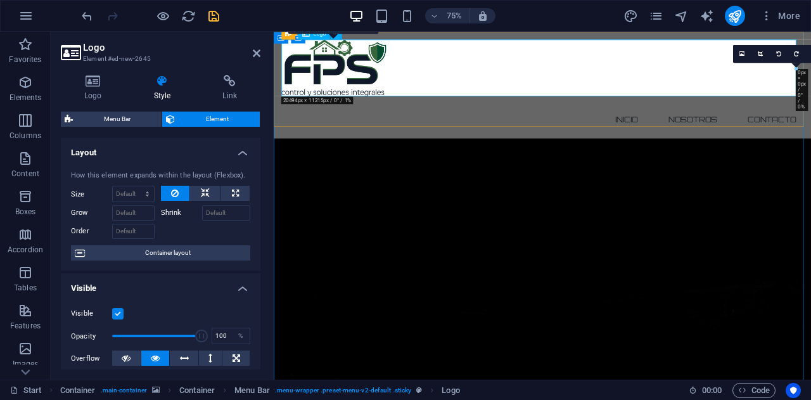
click at [347, 80] on div at bounding box center [632, 80] width 696 height 76
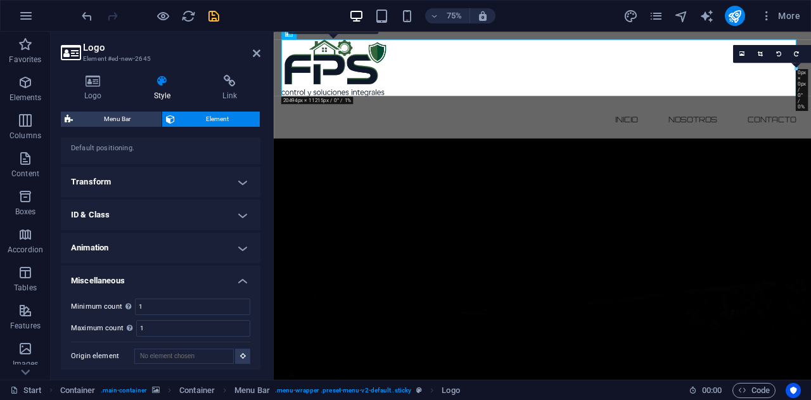
scroll to position [424, 0]
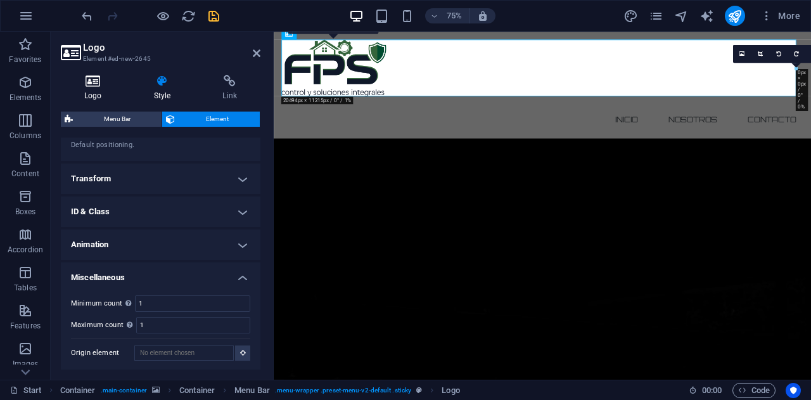
click at [97, 87] on icon at bounding box center [93, 81] width 65 height 13
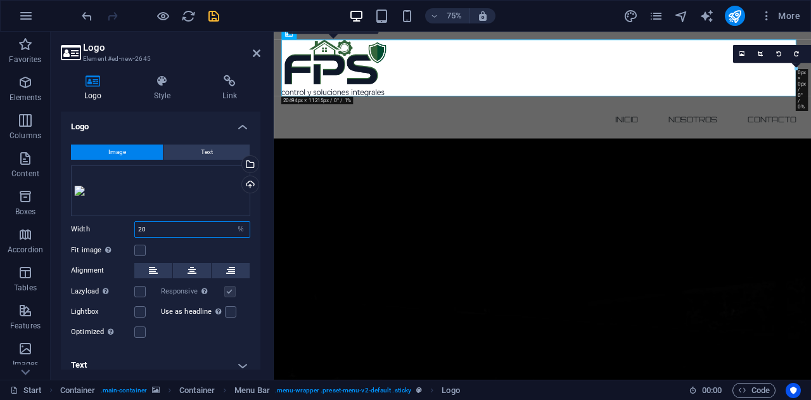
drag, startPoint x: 174, startPoint y: 226, endPoint x: 105, endPoint y: 219, distance: 69.4
click at [105, 220] on div "Image Text Drag files here, click to choose files or select files from Files or…" at bounding box center [161, 241] width 200 height 215
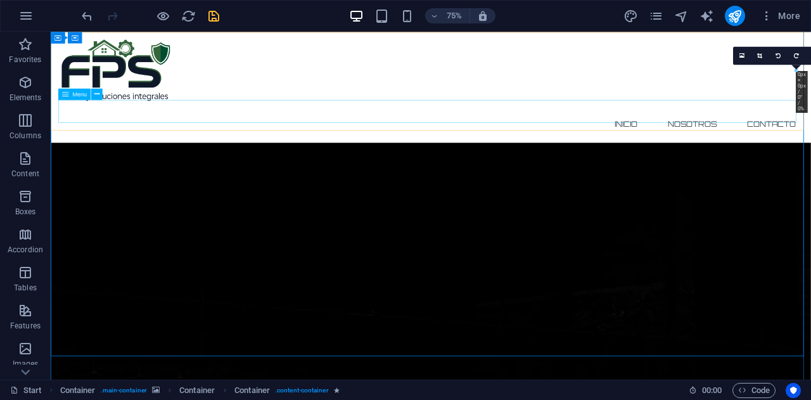
click at [116, 146] on nav "INICIO NOSOTROS CONTACTO" at bounding box center [557, 154] width 993 height 30
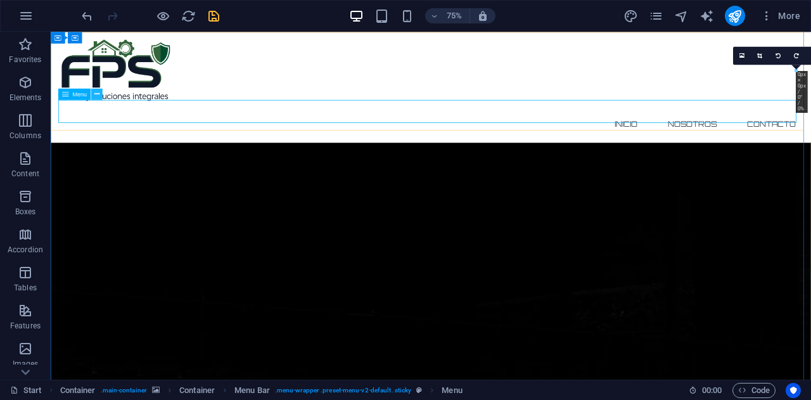
click at [94, 97] on icon at bounding box center [96, 94] width 5 height 10
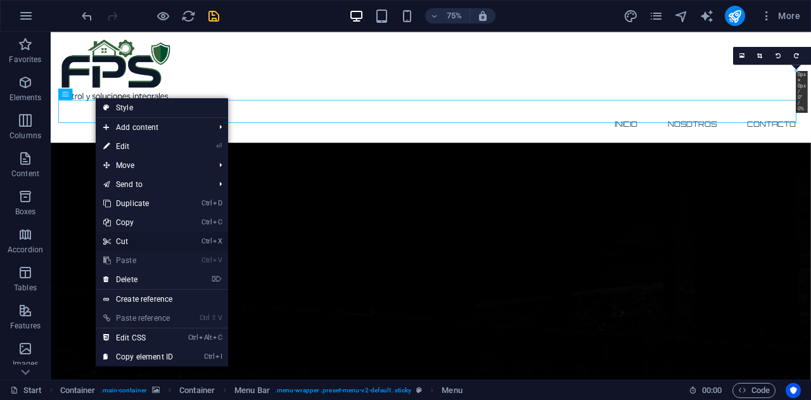
click at [141, 239] on link "Ctrl X Cut" at bounding box center [138, 241] width 85 height 19
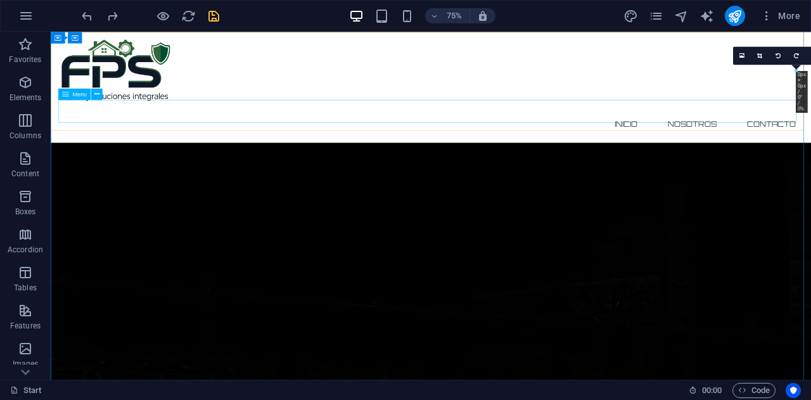
click at [738, 139] on nav "INICIO NOSOTROS CONTACTO" at bounding box center [557, 154] width 993 height 30
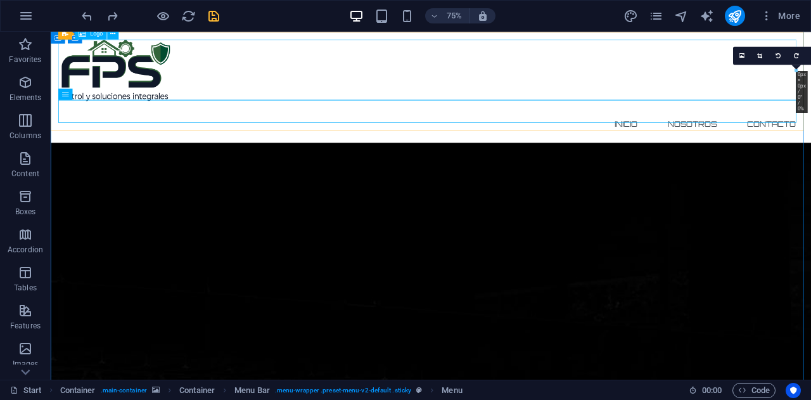
click at [143, 76] on div at bounding box center [557, 83] width 993 height 82
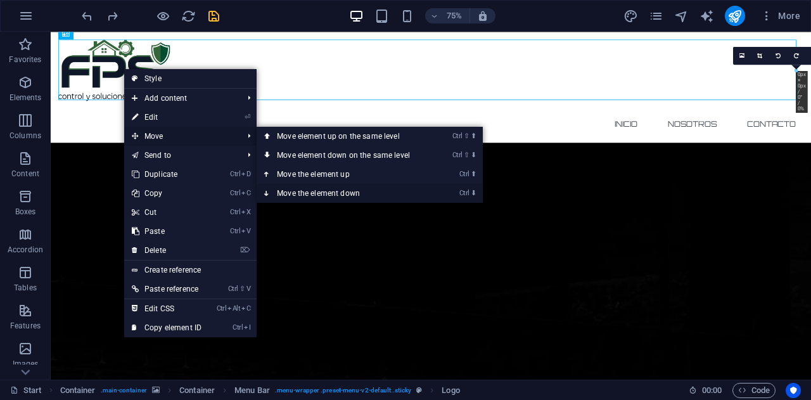
click at [326, 191] on link "Ctrl ⬇ Move the element down" at bounding box center [346, 193] width 179 height 19
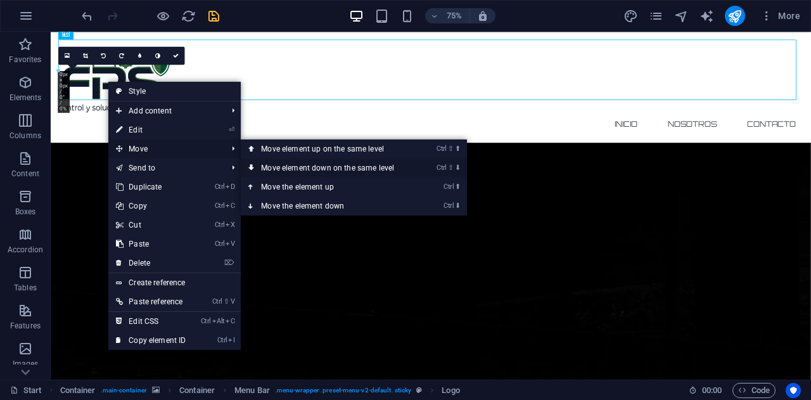
click at [376, 168] on link "Ctrl ⇧ ⬇ Move element down on the same level" at bounding box center [330, 167] width 179 height 19
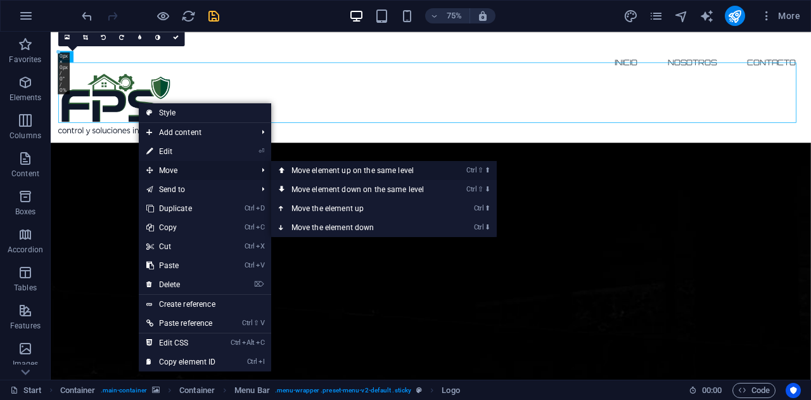
click at [303, 173] on link "Ctrl ⇧ ⬆ Move element up on the same level" at bounding box center [360, 170] width 179 height 19
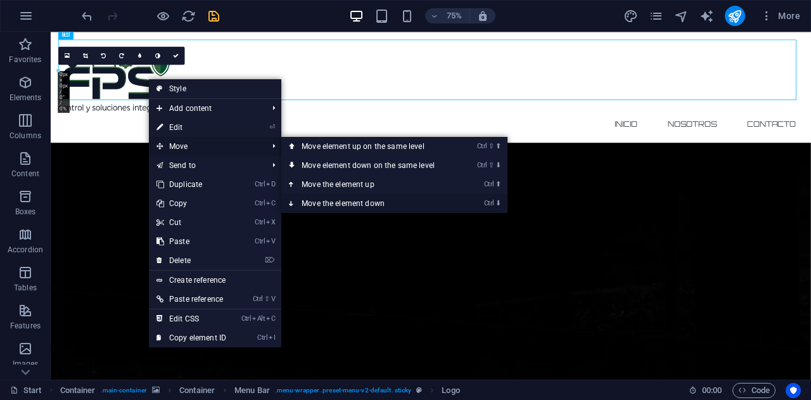
click at [409, 201] on link "Ctrl ⬇ Move the element down" at bounding box center [370, 203] width 179 height 19
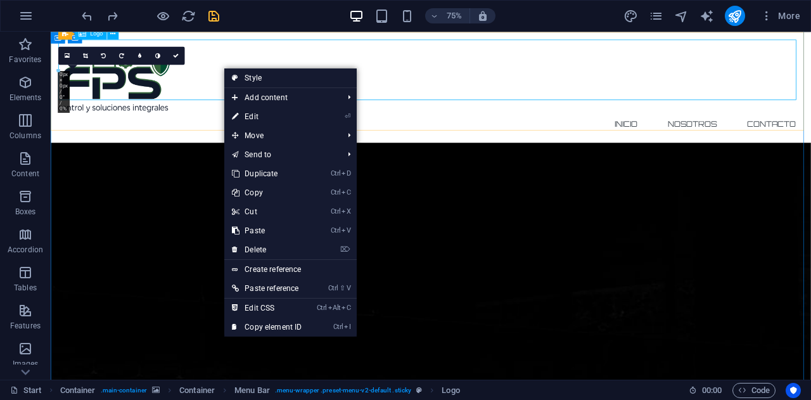
click at [239, 95] on div at bounding box center [557, 98] width 993 height 82
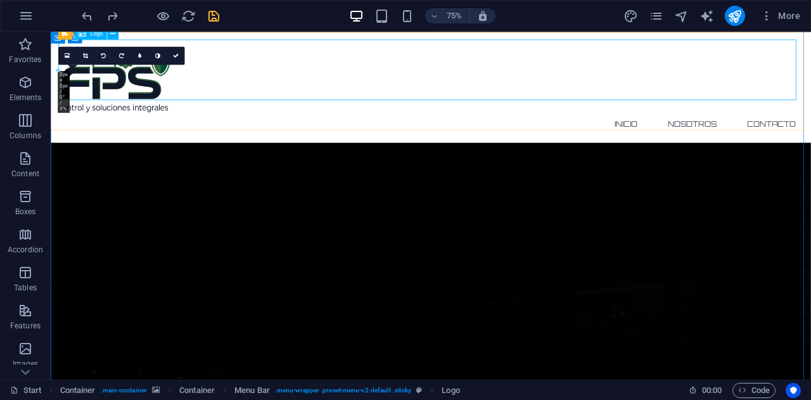
click at [239, 95] on div at bounding box center [557, 98] width 993 height 82
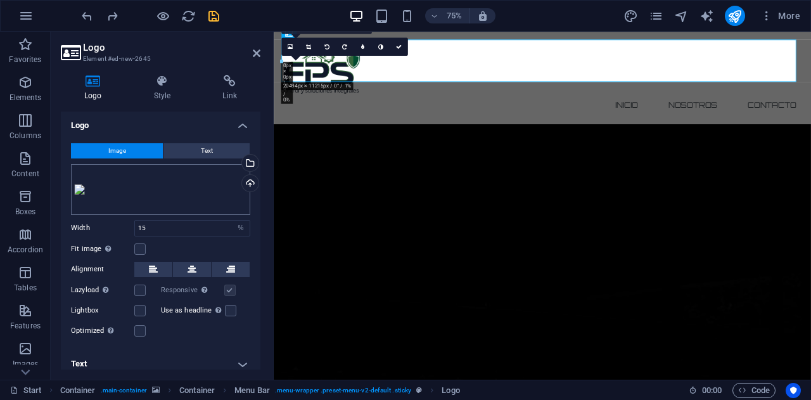
scroll to position [0, 0]
click at [170, 86] on icon at bounding box center [162, 81] width 64 height 13
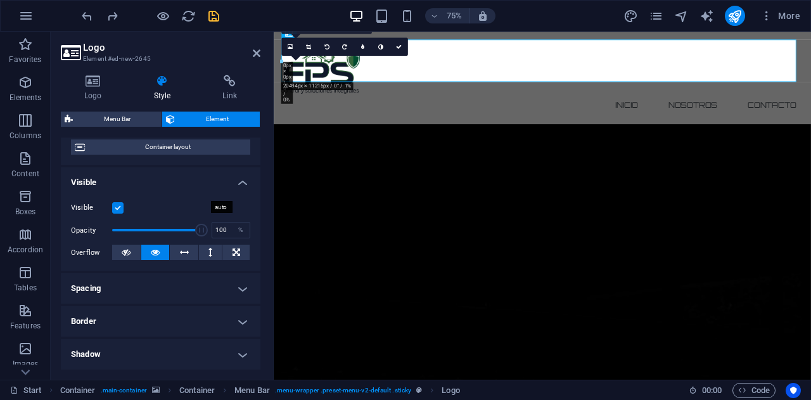
scroll to position [127, 0]
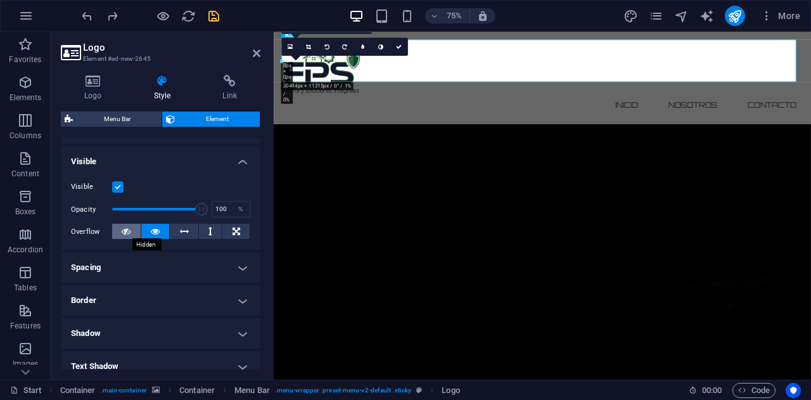
click at [120, 231] on button at bounding box center [126, 231] width 29 height 15
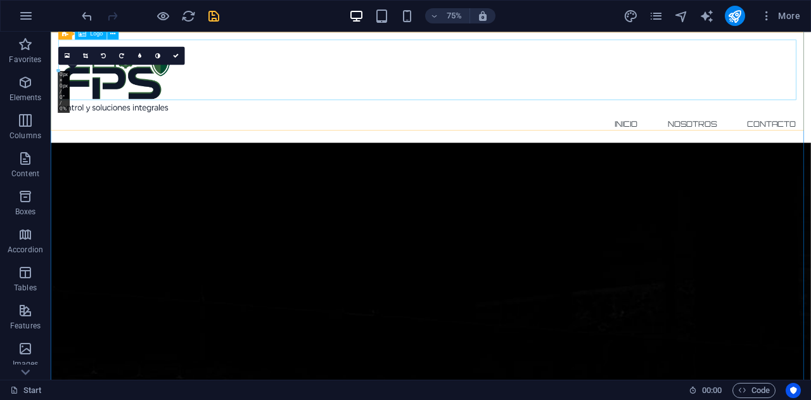
click at [155, 106] on div at bounding box center [557, 98] width 993 height 82
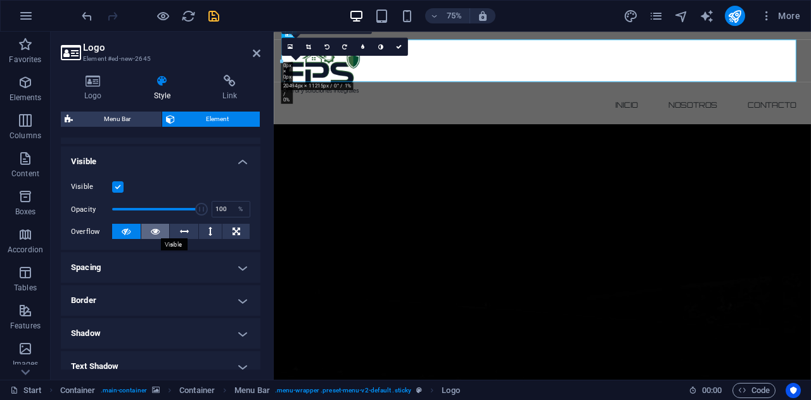
click at [148, 231] on button at bounding box center [155, 231] width 29 height 15
click at [179, 296] on h4 "Border" at bounding box center [161, 300] width 200 height 30
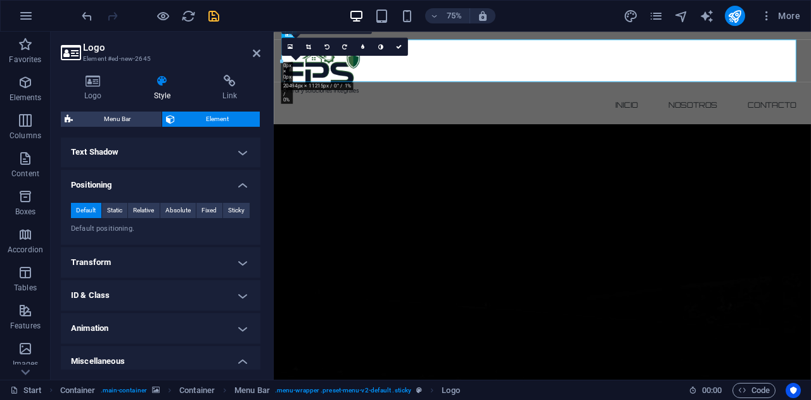
scroll to position [443, 0]
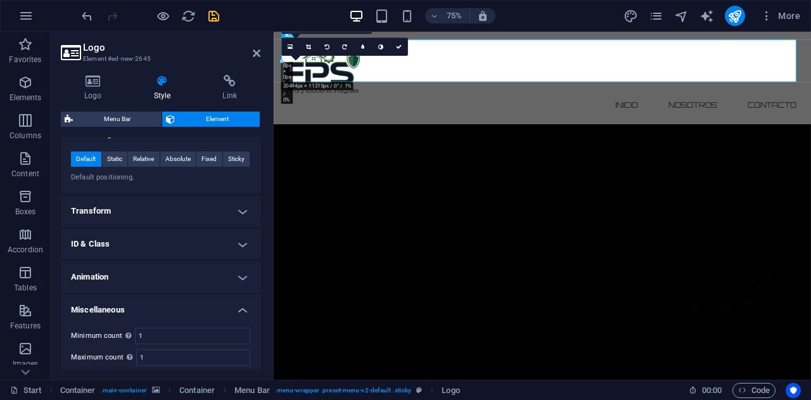
click at [188, 211] on h4 "Transform" at bounding box center [161, 211] width 200 height 30
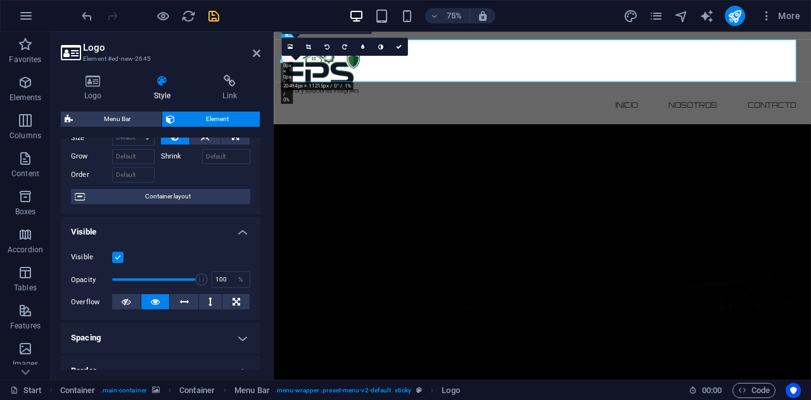
scroll to position [0, 0]
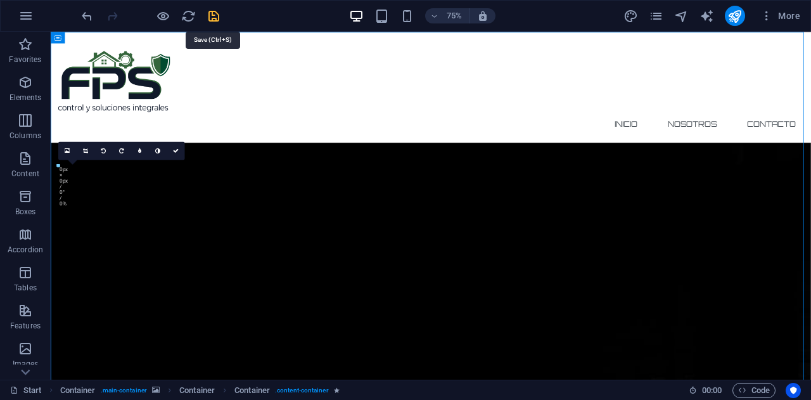
click at [210, 11] on icon "save" at bounding box center [214, 16] width 15 height 15
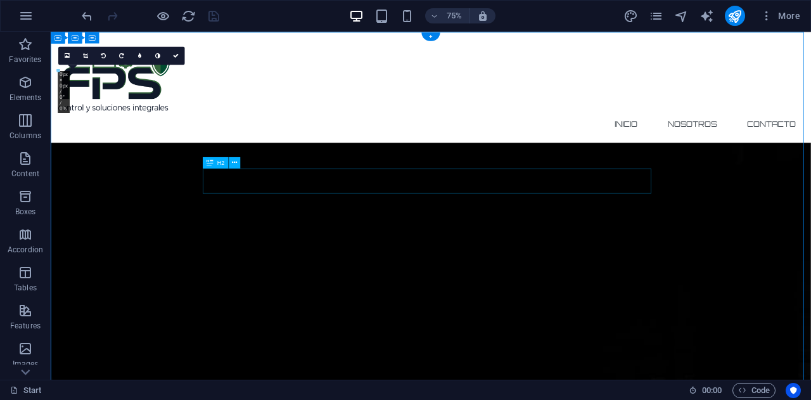
click at [236, 162] on icon at bounding box center [234, 162] width 5 height 10
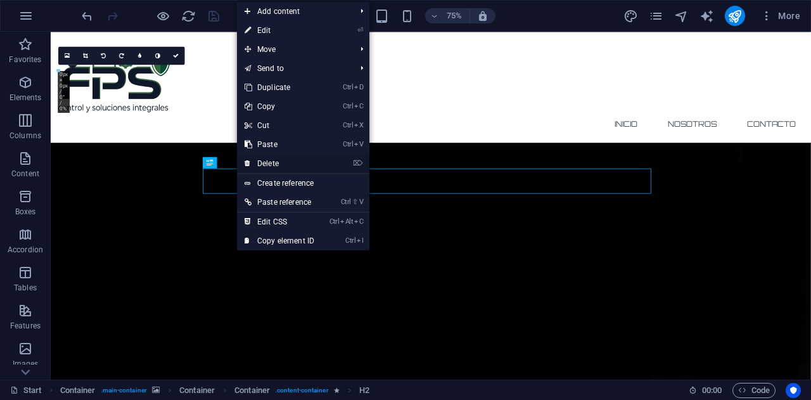
click at [267, 167] on link "⌦ Delete" at bounding box center [279, 163] width 85 height 19
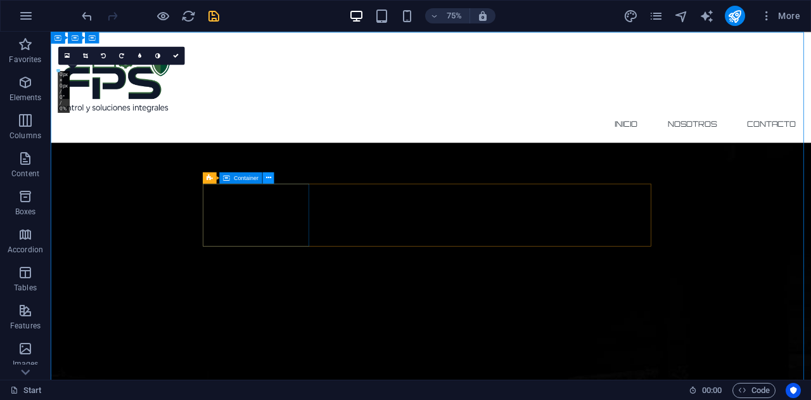
click at [266, 176] on icon at bounding box center [268, 177] width 5 height 10
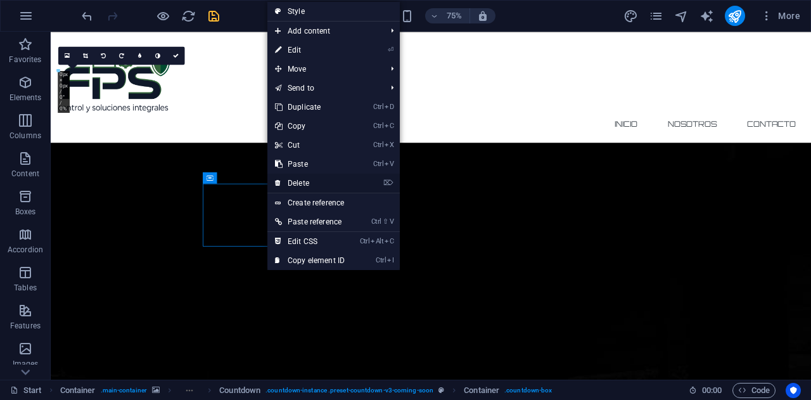
click at [305, 184] on link "⌦ Delete" at bounding box center [309, 183] width 85 height 19
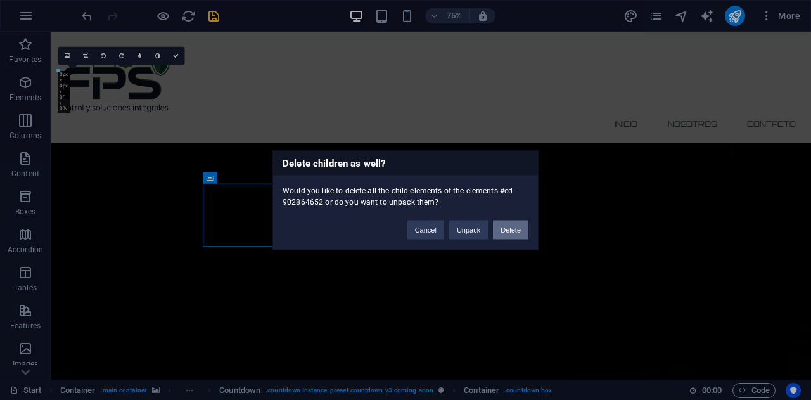
click at [512, 231] on button "Delete" at bounding box center [510, 229] width 35 height 19
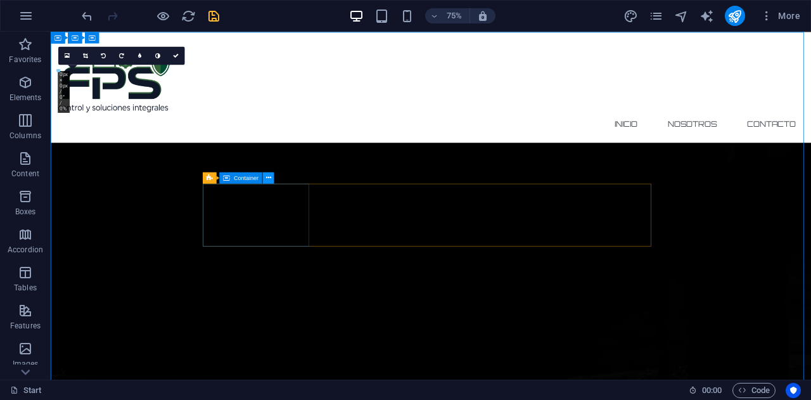
click at [270, 179] on icon at bounding box center [268, 177] width 5 height 10
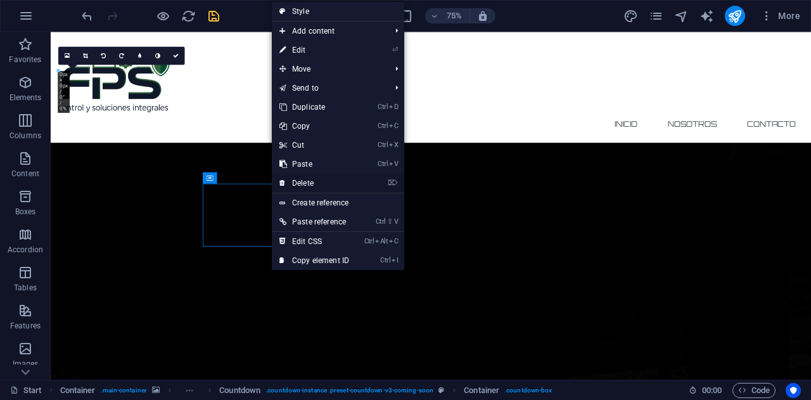
click at [329, 184] on link "⌦ Delete" at bounding box center [314, 183] width 85 height 19
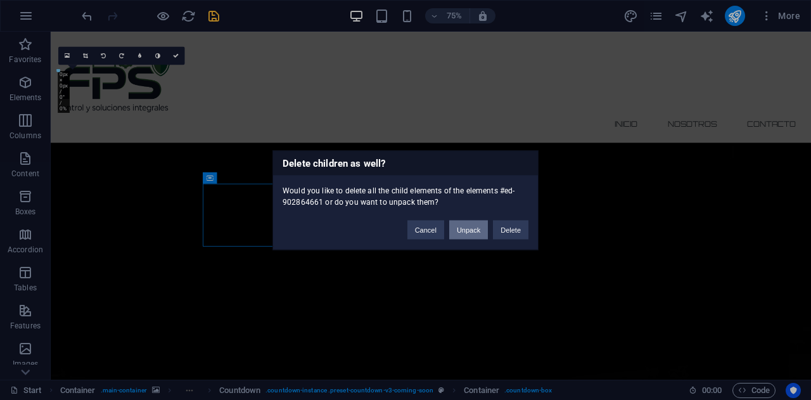
click at [464, 228] on button "Unpack" at bounding box center [468, 229] width 39 height 19
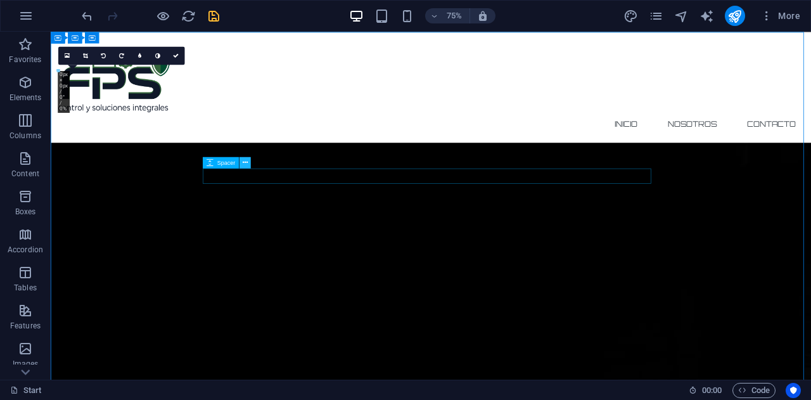
click at [243, 161] on icon at bounding box center [245, 162] width 5 height 10
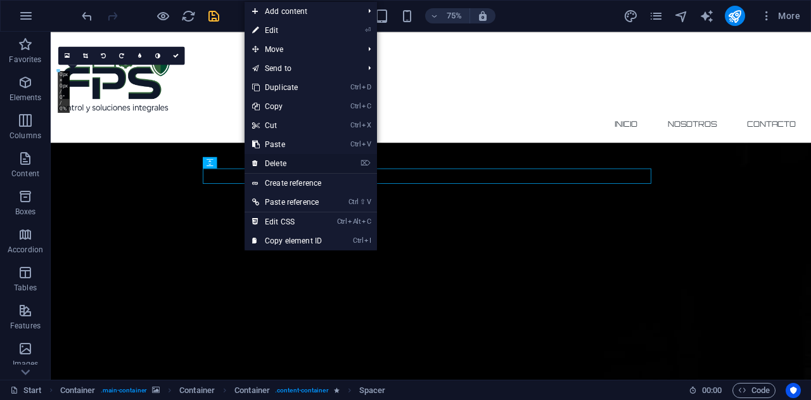
click at [290, 165] on link "⌦ Delete" at bounding box center [287, 163] width 85 height 19
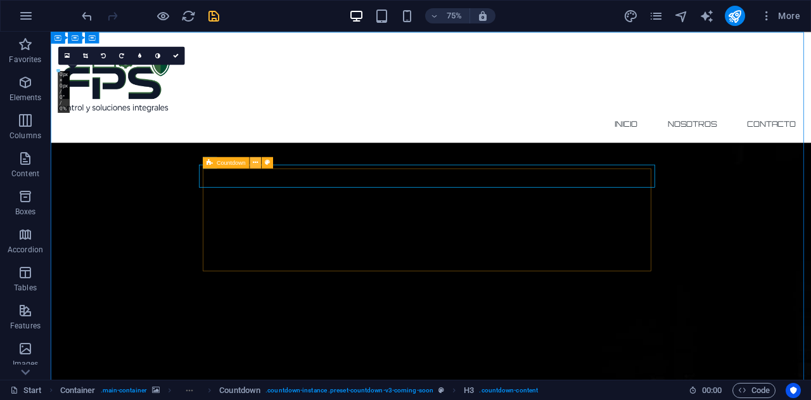
click at [257, 162] on icon at bounding box center [255, 162] width 5 height 10
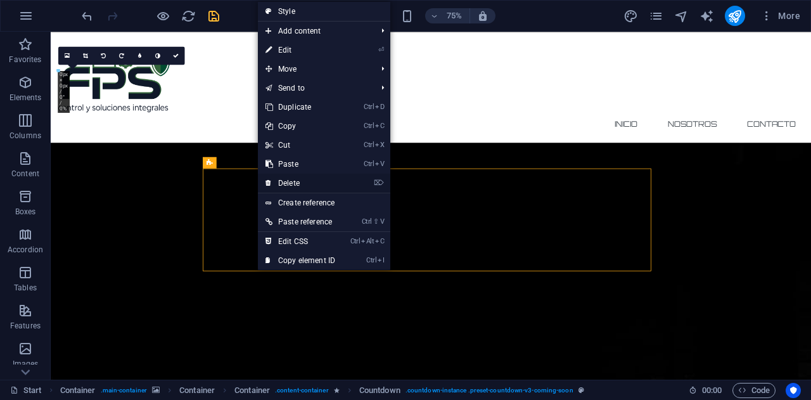
click at [295, 182] on link "⌦ Delete" at bounding box center [300, 183] width 85 height 19
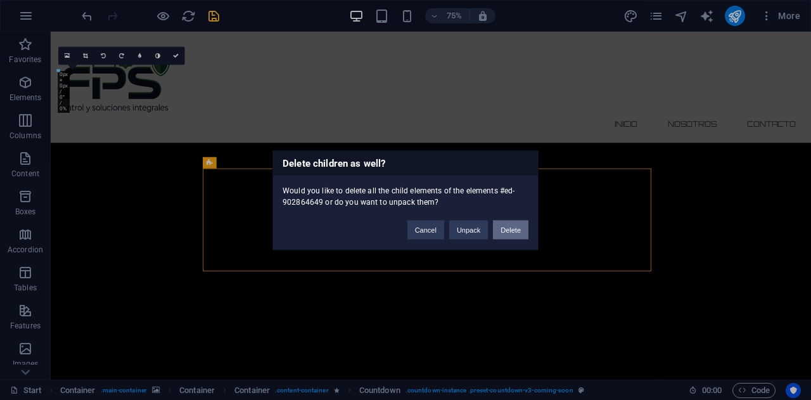
drag, startPoint x: 513, startPoint y: 229, endPoint x: 617, endPoint y: 262, distance: 108.8
click at [513, 229] on button "Delete" at bounding box center [510, 229] width 35 height 19
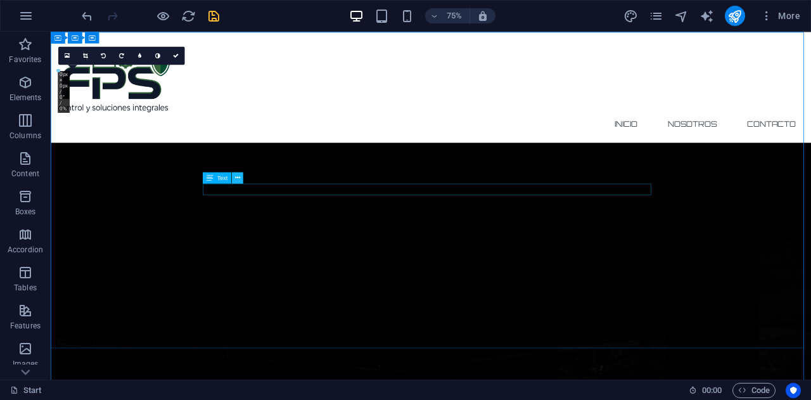
click at [239, 179] on icon at bounding box center [237, 177] width 5 height 10
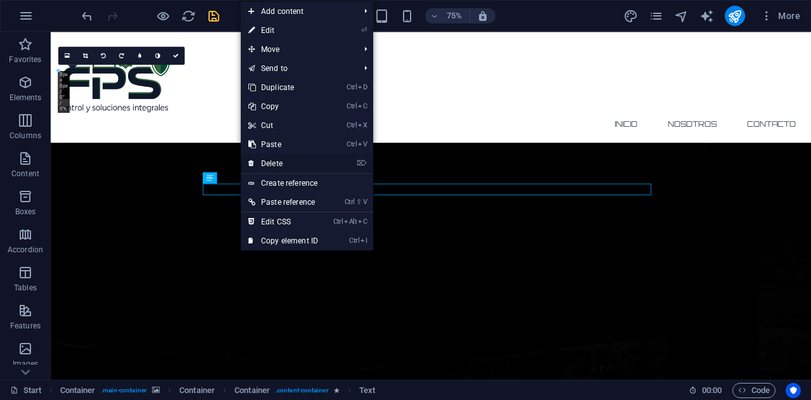
click at [269, 166] on link "⌦ Delete" at bounding box center [283, 163] width 85 height 19
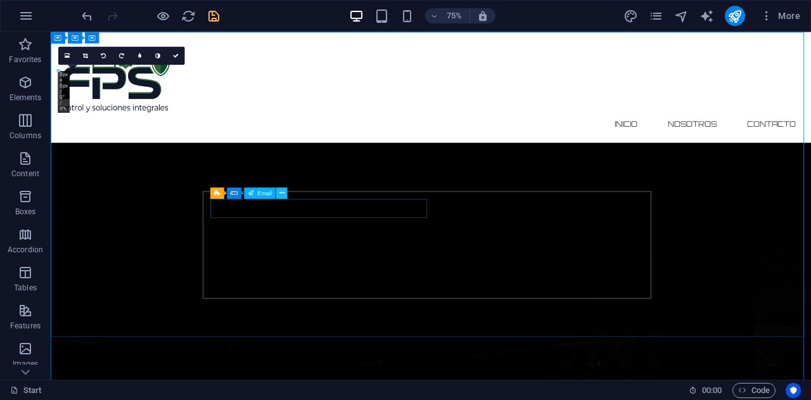
click at [284, 193] on icon at bounding box center [281, 193] width 5 height 10
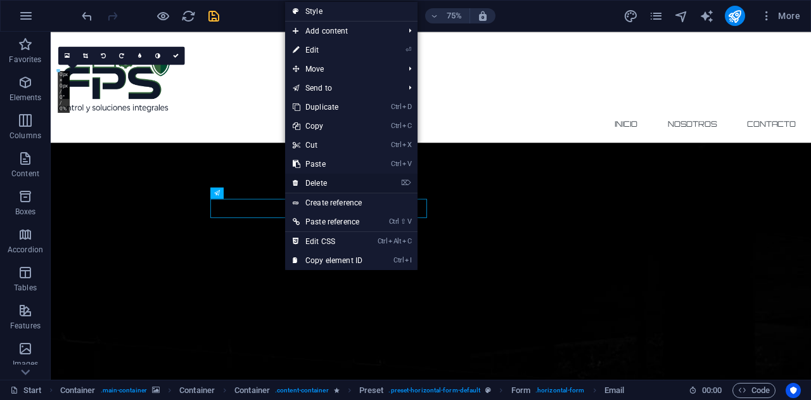
click at [319, 186] on link "⌦ Delete" at bounding box center [327, 183] width 85 height 19
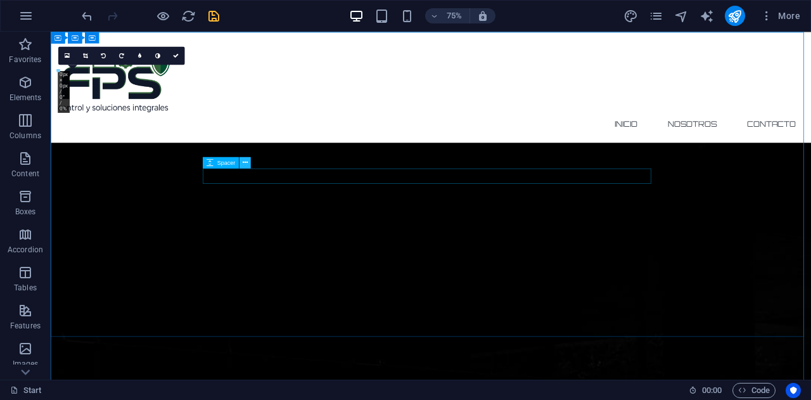
click at [243, 163] on icon at bounding box center [245, 162] width 5 height 10
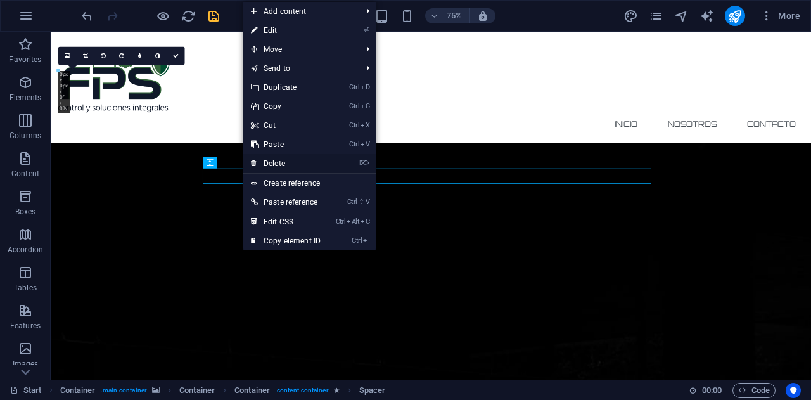
click at [275, 164] on link "⌦ Delete" at bounding box center [285, 163] width 85 height 19
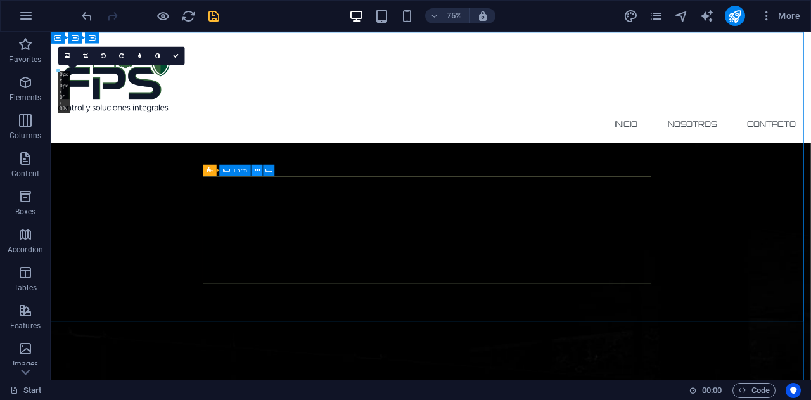
click at [258, 169] on icon at bounding box center [257, 170] width 5 height 10
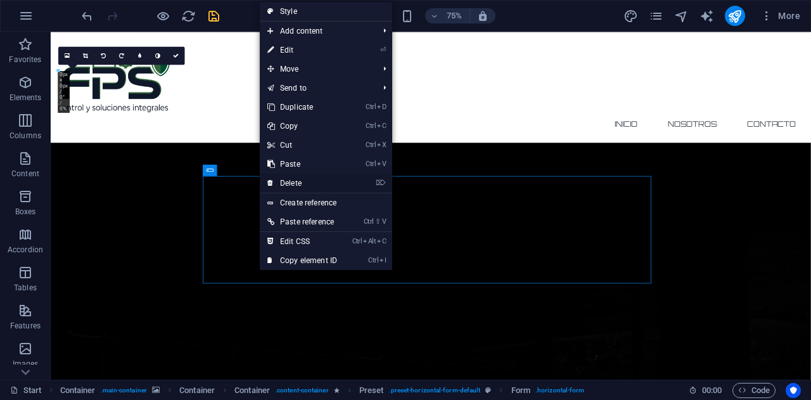
click at [285, 179] on link "⌦ Delete" at bounding box center [302, 183] width 85 height 19
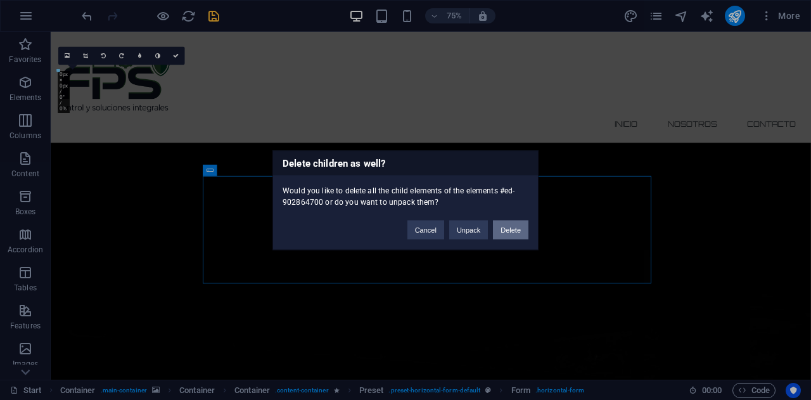
click at [514, 230] on button "Delete" at bounding box center [510, 229] width 35 height 19
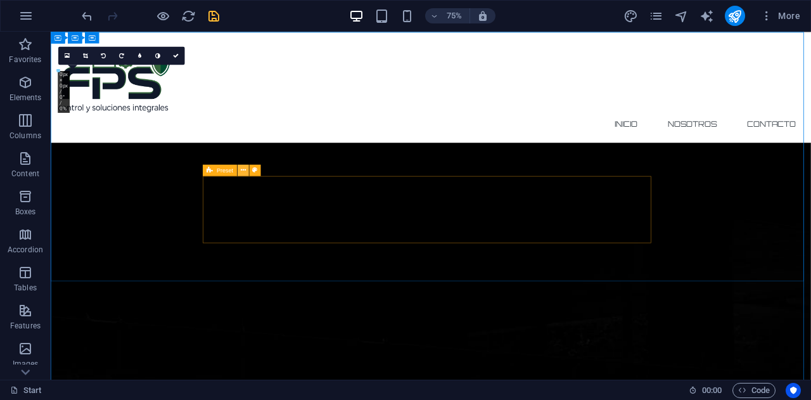
click at [239, 168] on button at bounding box center [243, 169] width 11 height 11
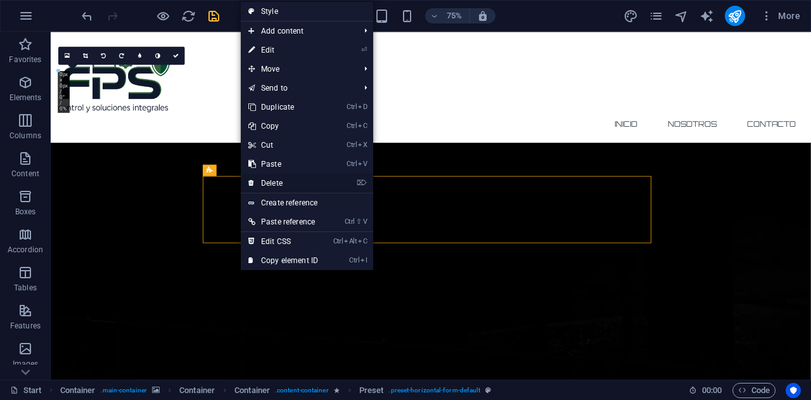
click at [271, 184] on link "⌦ Delete" at bounding box center [283, 183] width 85 height 19
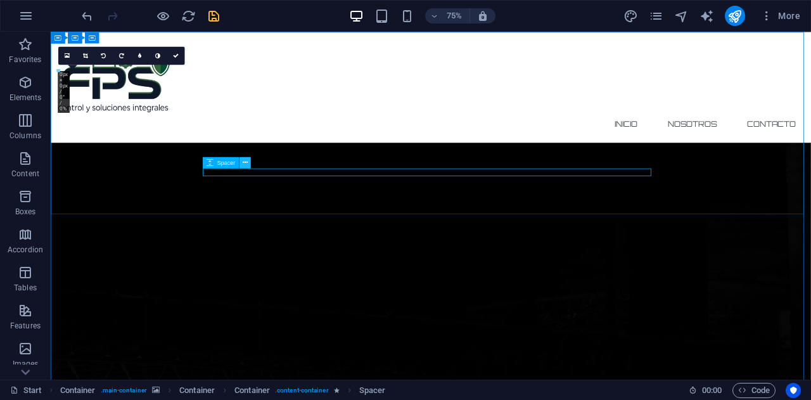
click at [250, 160] on button at bounding box center [244, 161] width 11 height 11
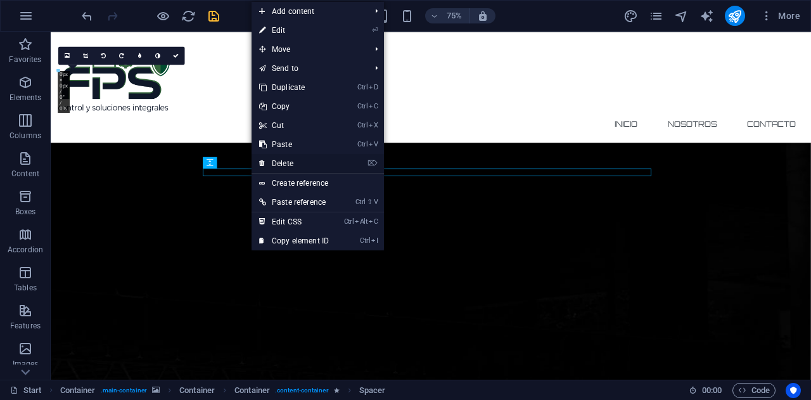
click at [285, 163] on link "⌦ Delete" at bounding box center [293, 163] width 85 height 19
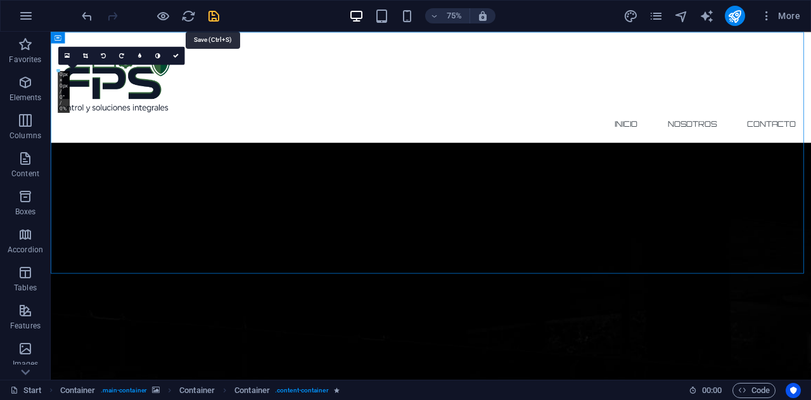
click at [210, 15] on icon "save" at bounding box center [214, 16] width 15 height 15
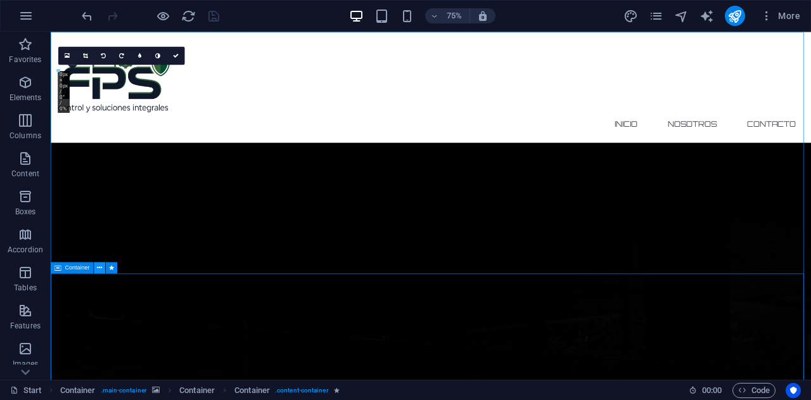
click at [100, 268] on icon at bounding box center [99, 267] width 5 height 10
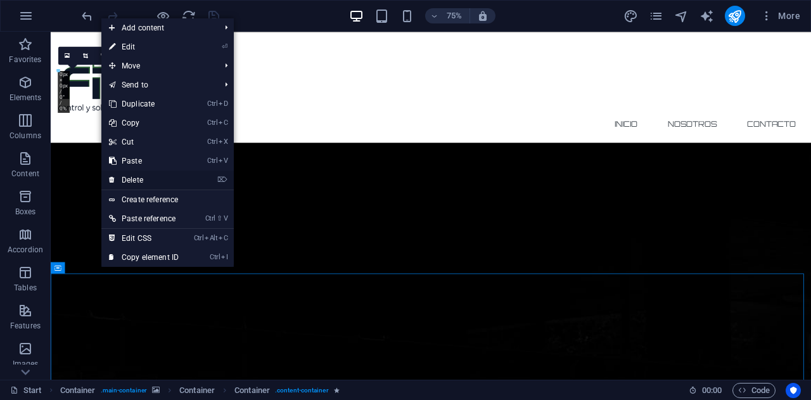
click at [130, 172] on link "⌦ Delete" at bounding box center [143, 179] width 85 height 19
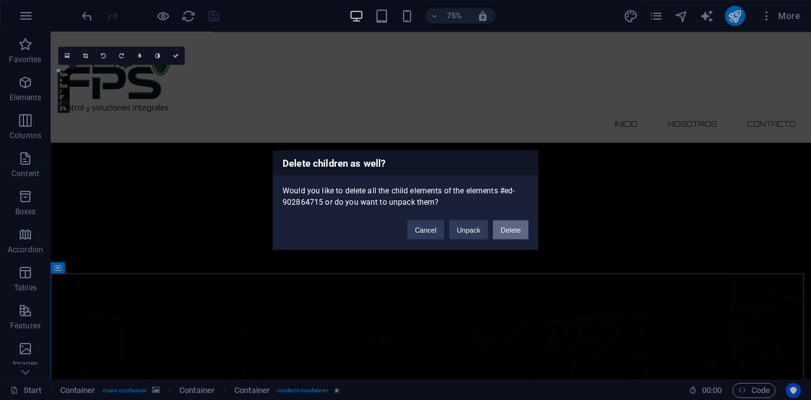
click at [521, 226] on button "Delete" at bounding box center [510, 229] width 35 height 19
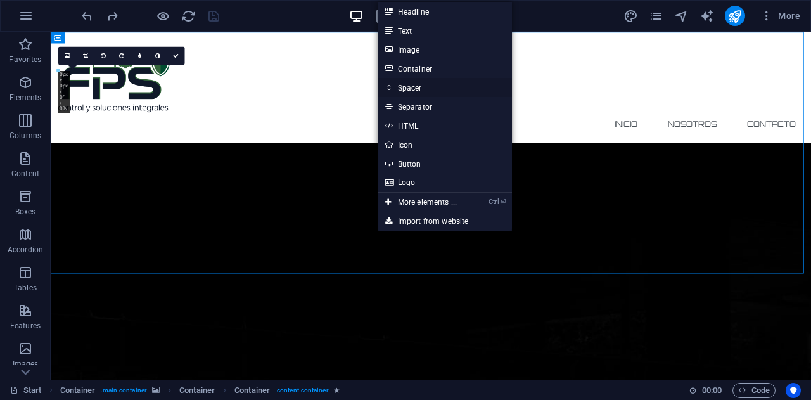
click at [423, 86] on link "Spacer" at bounding box center [445, 87] width 134 height 19
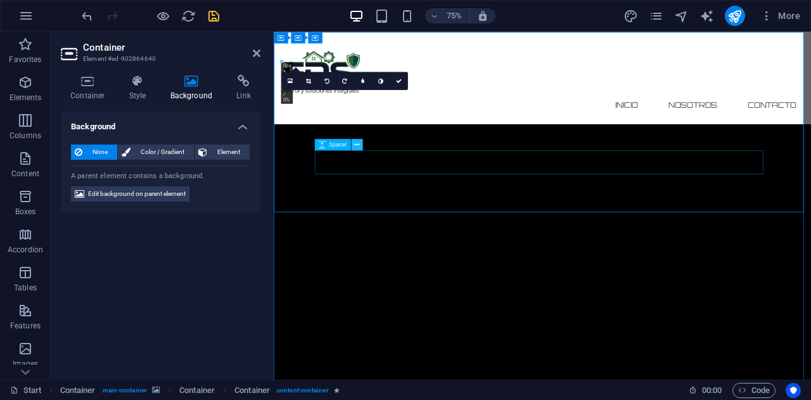
click at [359, 146] on button at bounding box center [356, 144] width 11 height 11
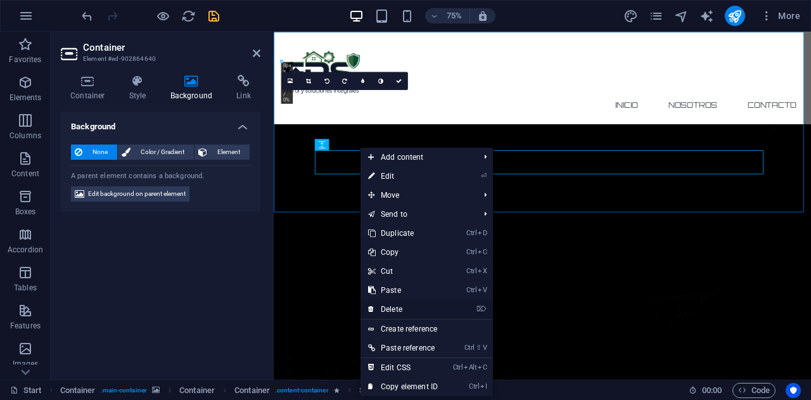
click at [407, 307] on link "⌦ Delete" at bounding box center [402, 309] width 85 height 19
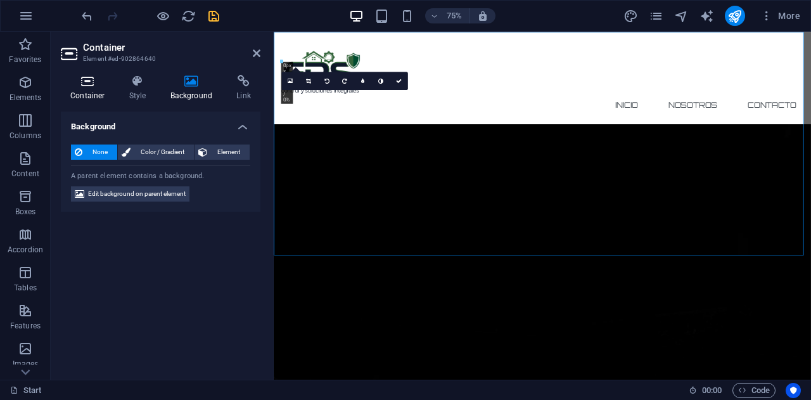
click at [86, 89] on h4 "Container" at bounding box center [90, 88] width 59 height 27
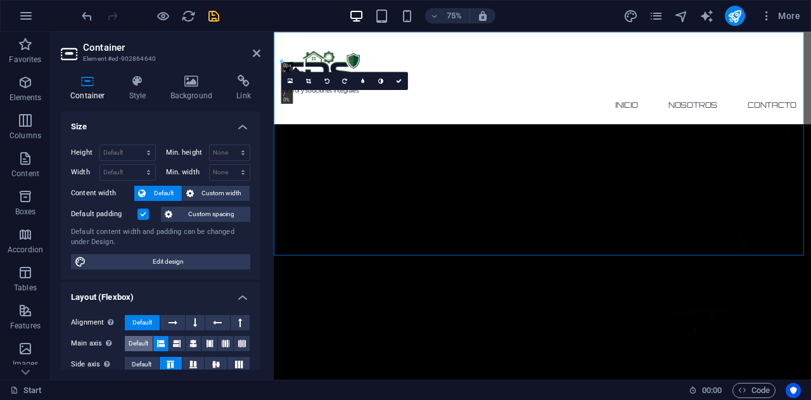
click at [131, 345] on span "Default" at bounding box center [139, 343] width 20 height 15
click at [130, 361] on button "Default" at bounding box center [142, 364] width 34 height 15
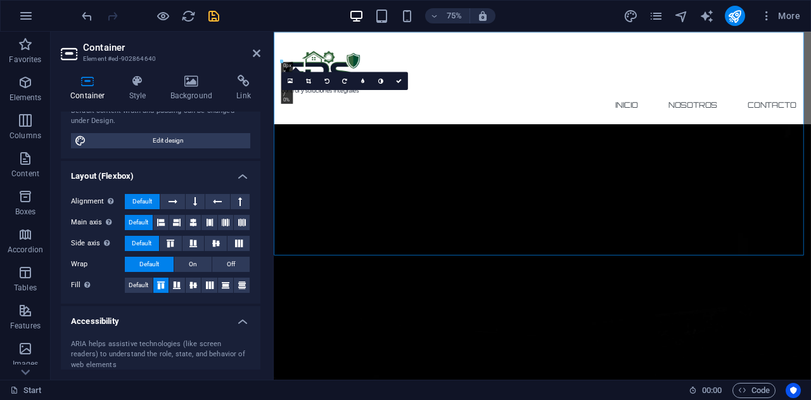
scroll to position [127, 0]
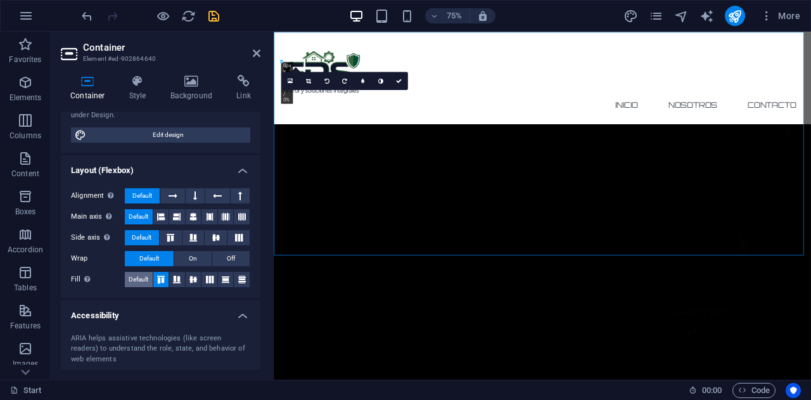
click at [137, 278] on span "Default" at bounding box center [139, 279] width 20 height 15
click at [227, 256] on span "Off" at bounding box center [231, 258] width 8 height 15
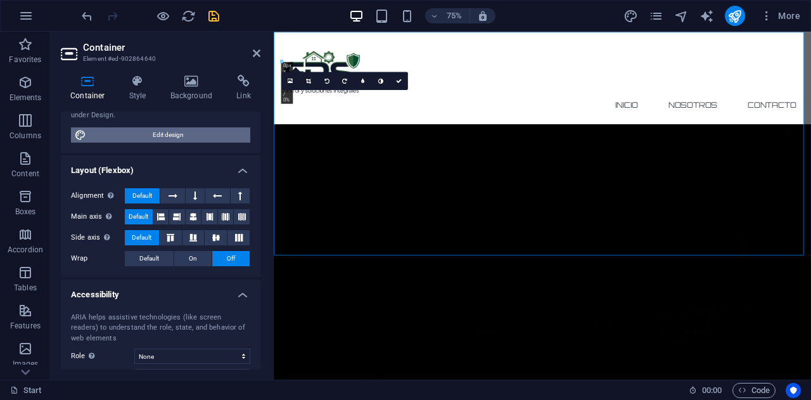
click at [199, 129] on span "Edit design" at bounding box center [168, 134] width 156 height 15
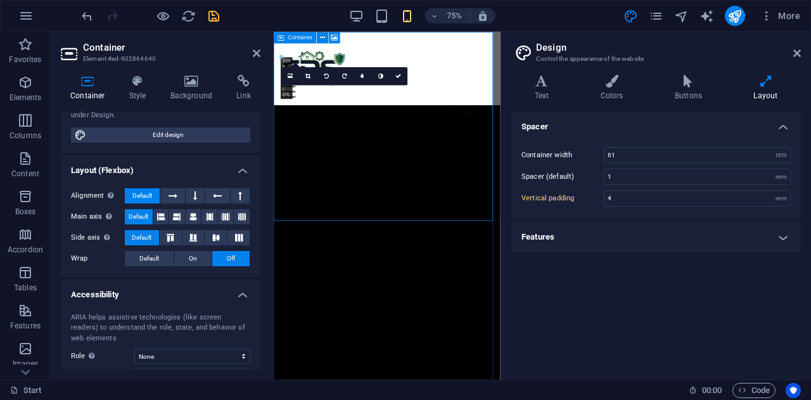
click at [296, 37] on span "Container" at bounding box center [300, 38] width 25 height 6
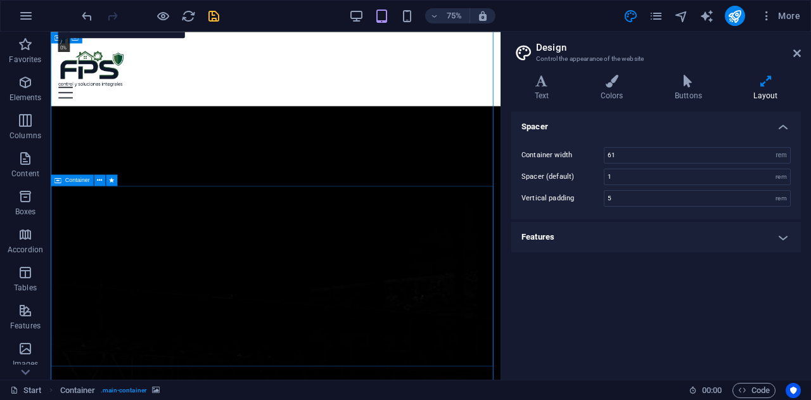
scroll to position [0, 0]
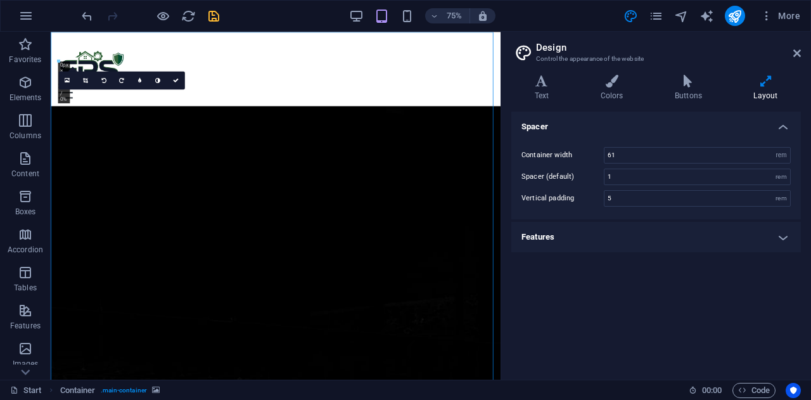
click at [663, 245] on h4 "Features" at bounding box center [655, 237] width 289 height 30
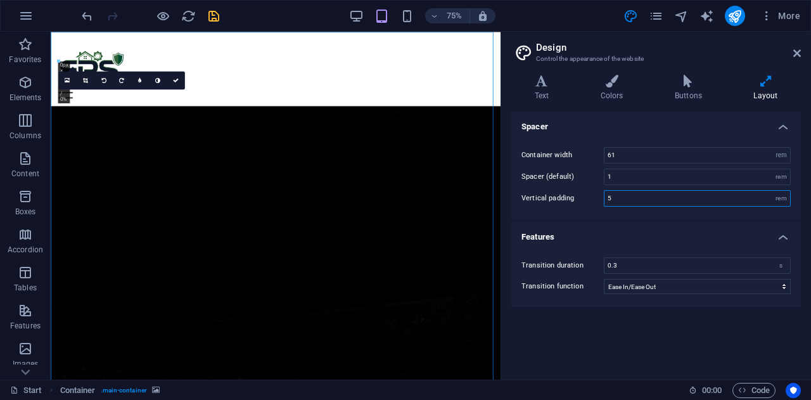
drag, startPoint x: 636, startPoint y: 196, endPoint x: 583, endPoint y: 196, distance: 52.6
click at [583, 196] on div "Vertical padding 5 rem" at bounding box center [655, 198] width 269 height 16
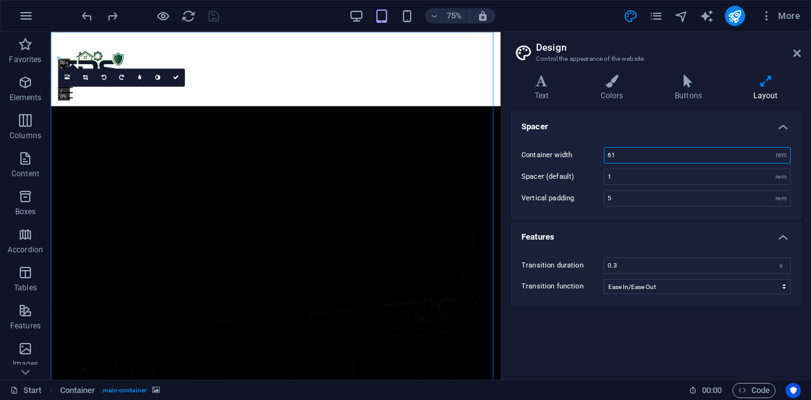
click at [740, 157] on input "61" at bounding box center [697, 155] width 186 height 15
click at [682, 82] on icon at bounding box center [687, 81] width 73 height 13
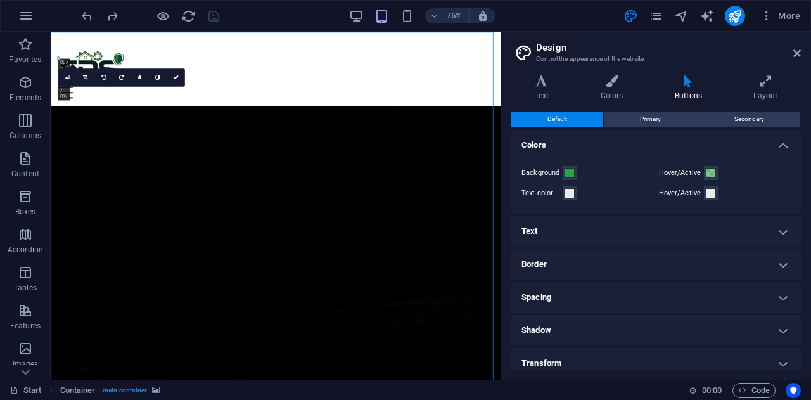
click at [613, 294] on h4 "Spacing" at bounding box center [655, 297] width 289 height 30
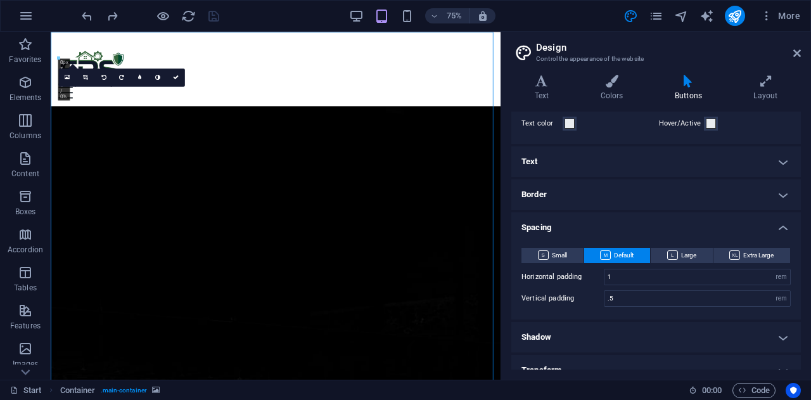
scroll to position [53, 0]
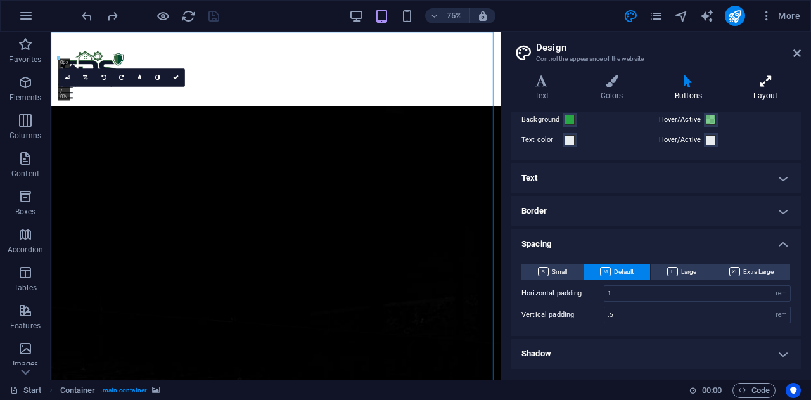
click at [775, 77] on icon at bounding box center [765, 81] width 70 height 13
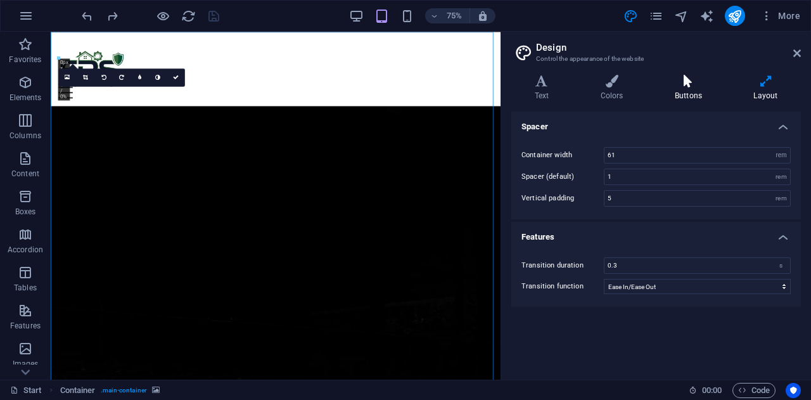
click at [683, 87] on icon at bounding box center [687, 81] width 73 height 13
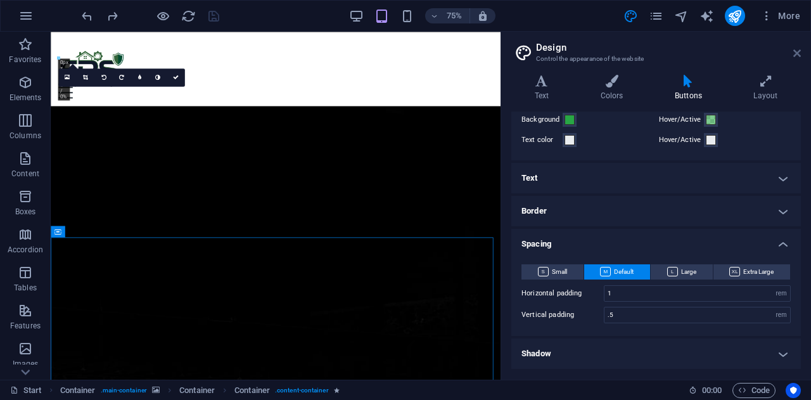
click at [796, 53] on icon at bounding box center [797, 53] width 8 height 10
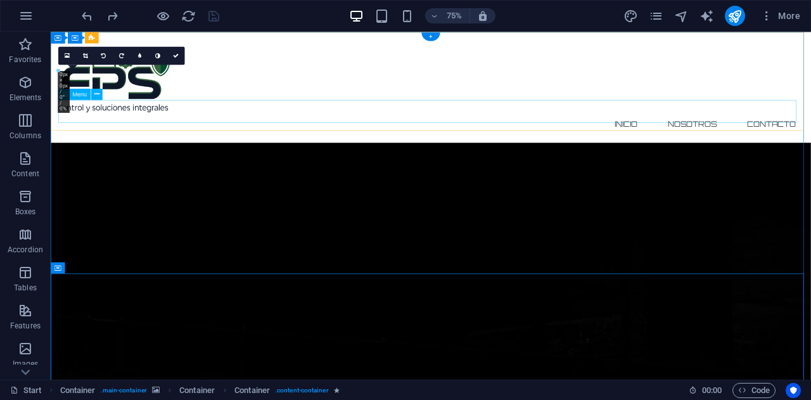
click at [109, 139] on nav "INICIO NOSOTROS CONTACTO" at bounding box center [557, 154] width 993 height 30
click at [96, 92] on icon at bounding box center [96, 94] width 5 height 10
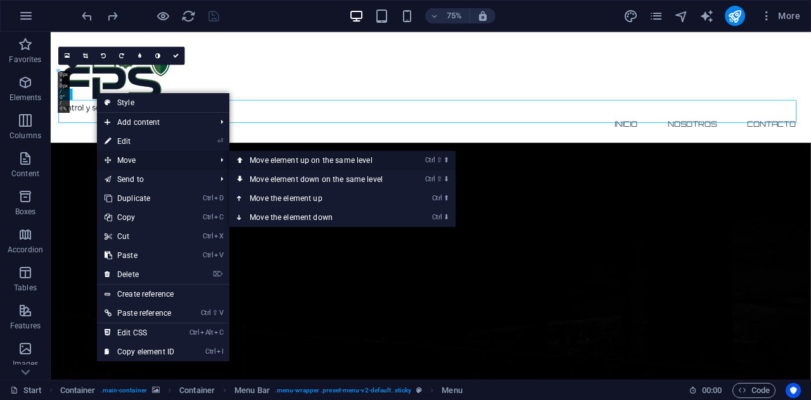
click at [382, 163] on link "Ctrl ⇧ ⬆ Move element up on the same level" at bounding box center [318, 160] width 179 height 19
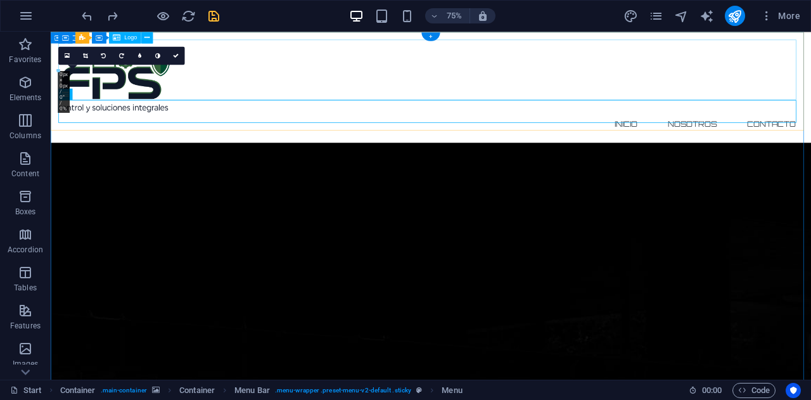
click at [142, 88] on div at bounding box center [557, 98] width 993 height 82
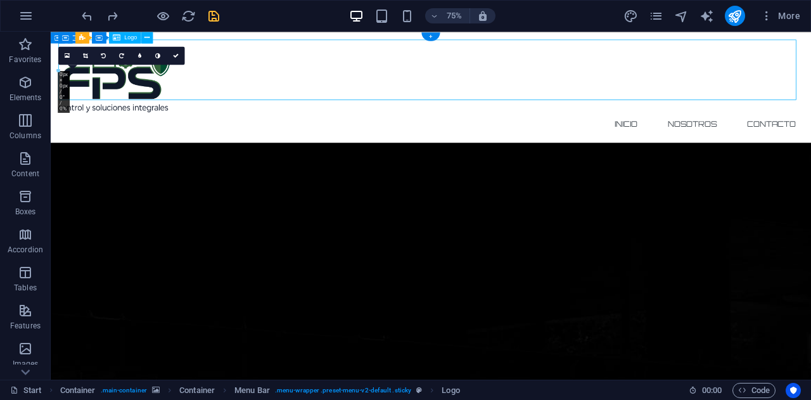
click at [146, 89] on div at bounding box center [557, 98] width 993 height 82
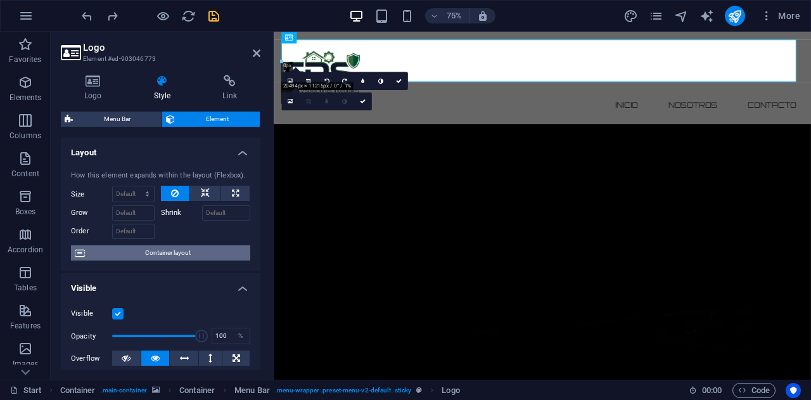
click at [203, 250] on span "Container layout" at bounding box center [168, 252] width 158 height 15
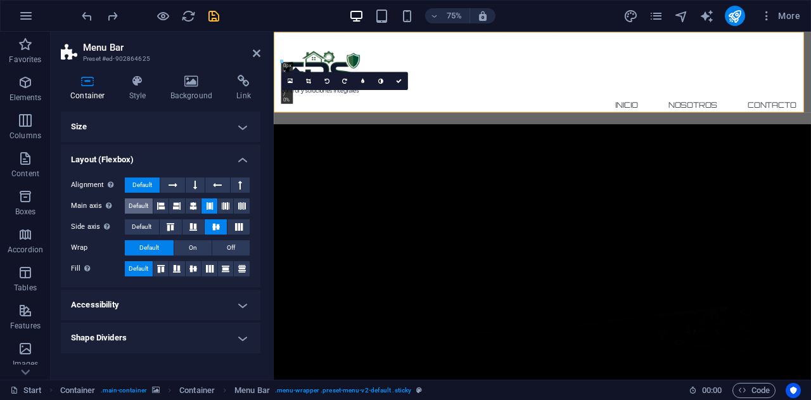
click at [139, 211] on span "Default" at bounding box center [139, 205] width 20 height 15
click at [139, 227] on span "Default" at bounding box center [142, 226] width 20 height 15
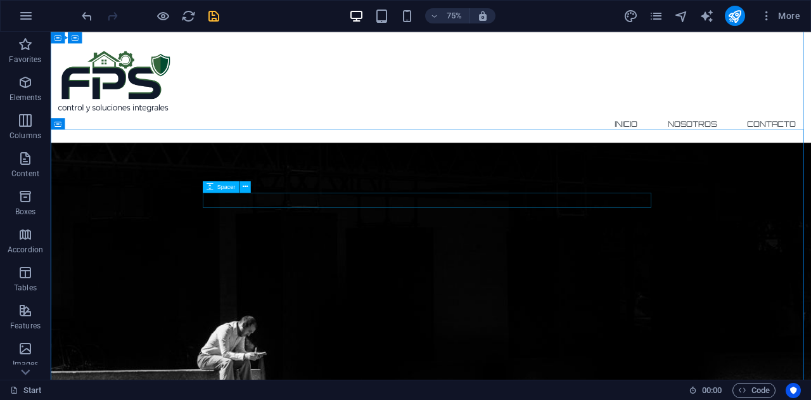
scroll to position [0, 0]
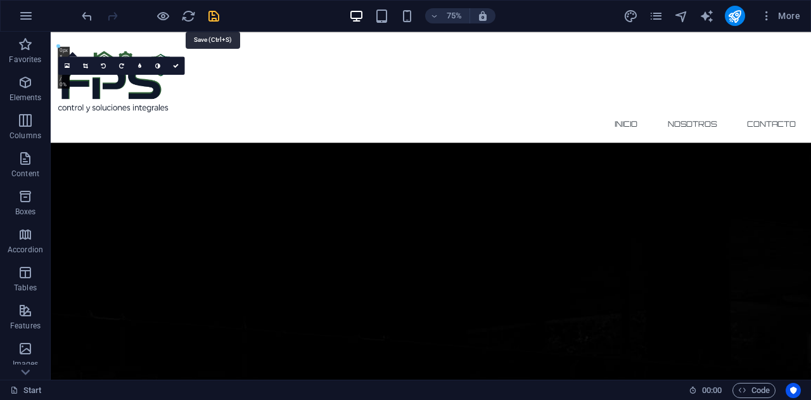
click at [209, 12] on icon "save" at bounding box center [214, 16] width 15 height 15
click at [19, 16] on icon "button" at bounding box center [25, 15] width 15 height 15
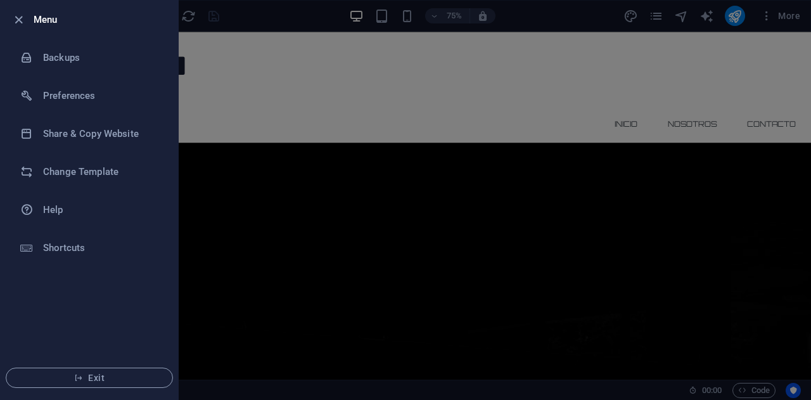
click at [19, 16] on icon "button" at bounding box center [18, 20] width 15 height 15
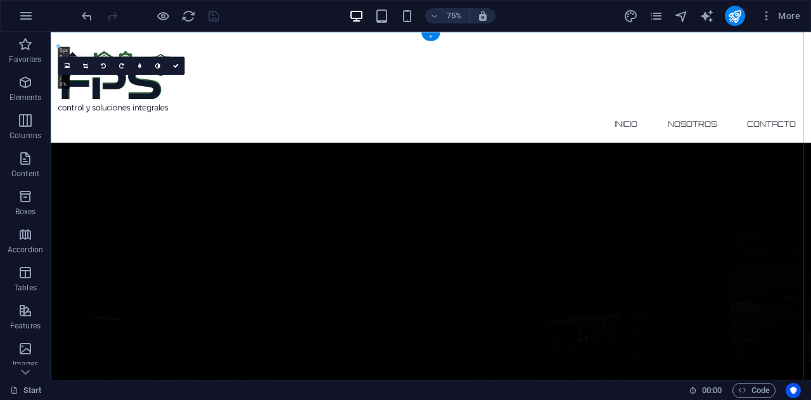
click at [431, 34] on div "+" at bounding box center [430, 36] width 18 height 9
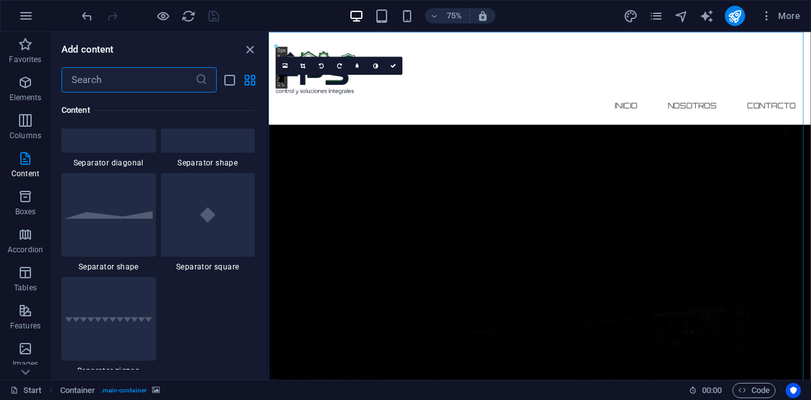
scroll to position [3230, 0]
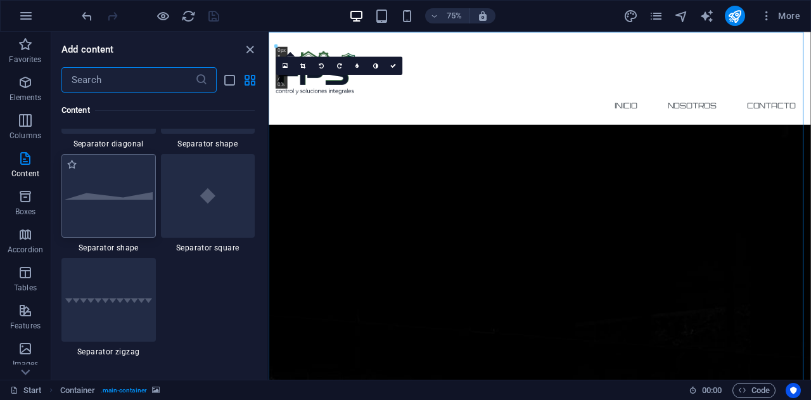
click at [124, 196] on img at bounding box center [109, 196] width 88 height 8
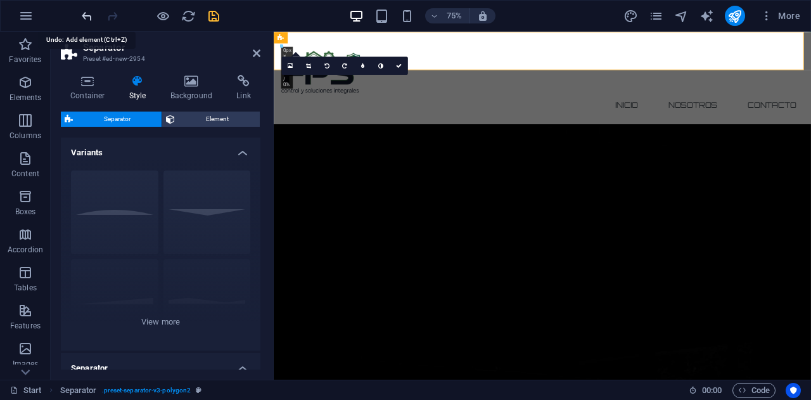
click at [84, 16] on icon "undo" at bounding box center [87, 16] width 15 height 15
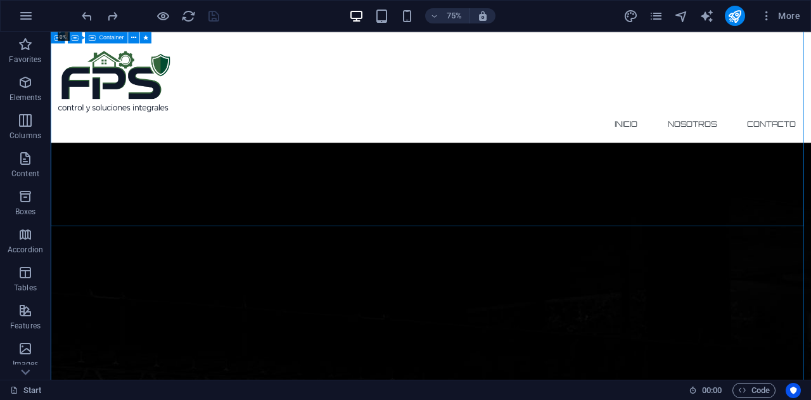
scroll to position [0, 0]
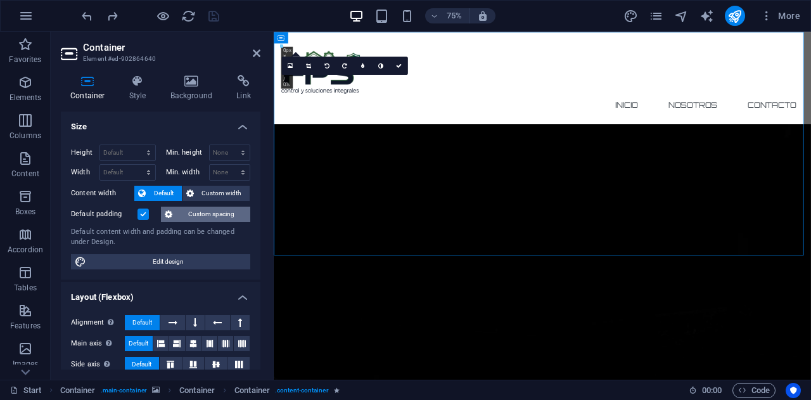
click at [208, 208] on span "Custom spacing" at bounding box center [211, 214] width 70 height 15
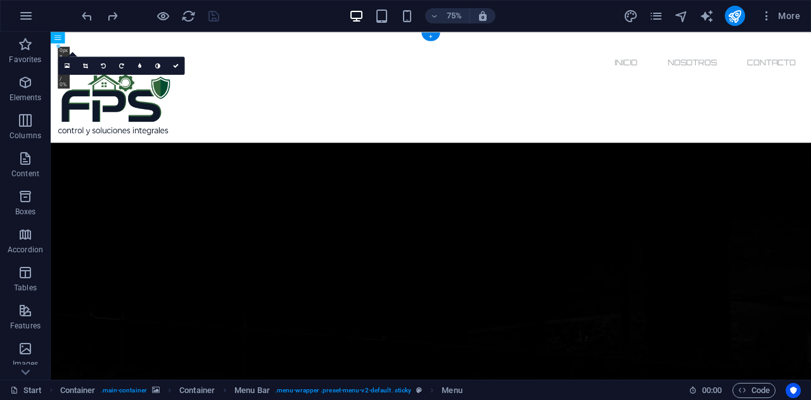
drag, startPoint x: 314, startPoint y: 119, endPoint x: 613, endPoint y: 95, distance: 299.3
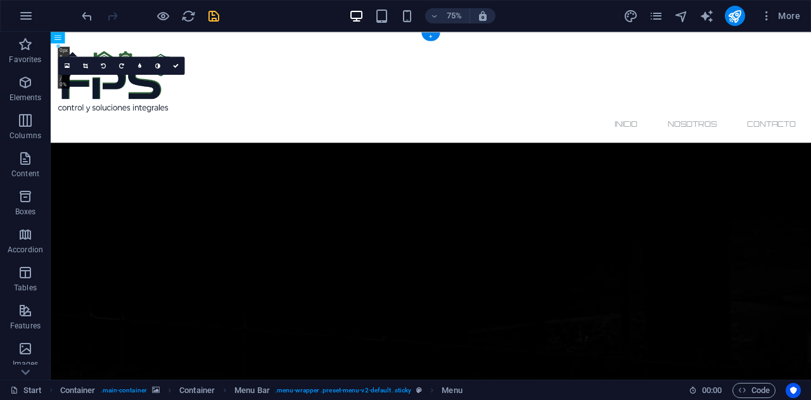
drag, startPoint x: 634, startPoint y: 59, endPoint x: 633, endPoint y: 108, distance: 48.8
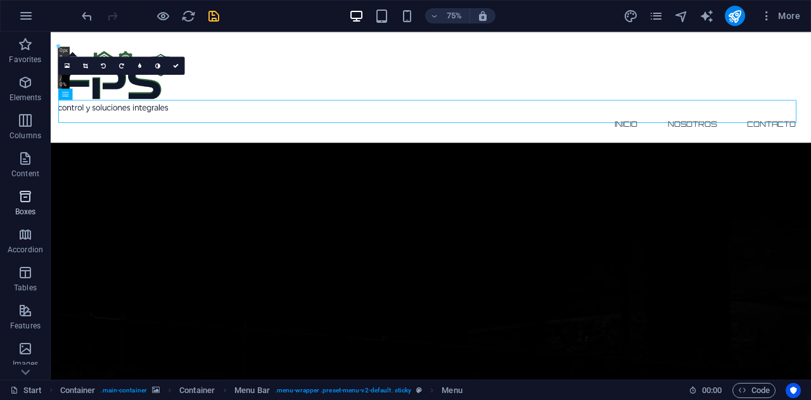
click at [27, 197] on icon "button" at bounding box center [25, 196] width 15 height 15
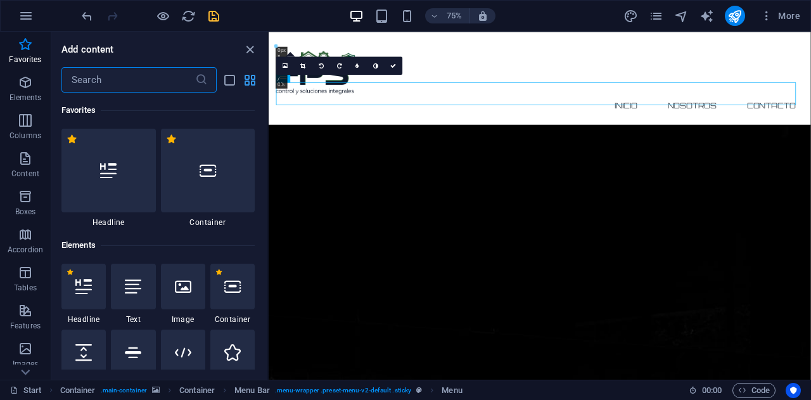
click at [253, 81] on icon "grid-view" at bounding box center [250, 80] width 15 height 15
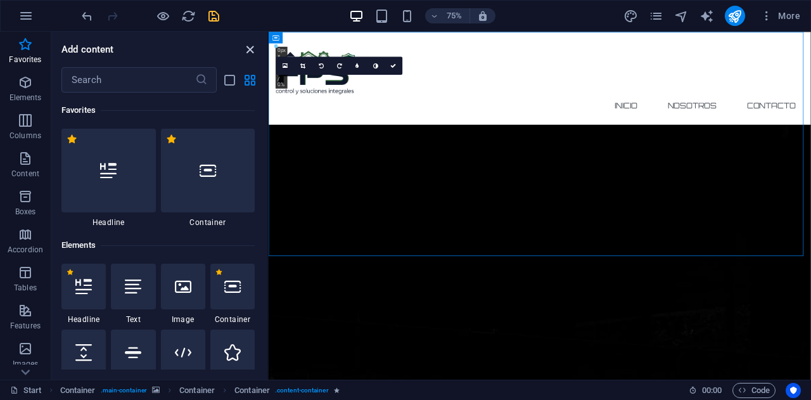
click at [250, 51] on icon "close panel" at bounding box center [250, 49] width 15 height 15
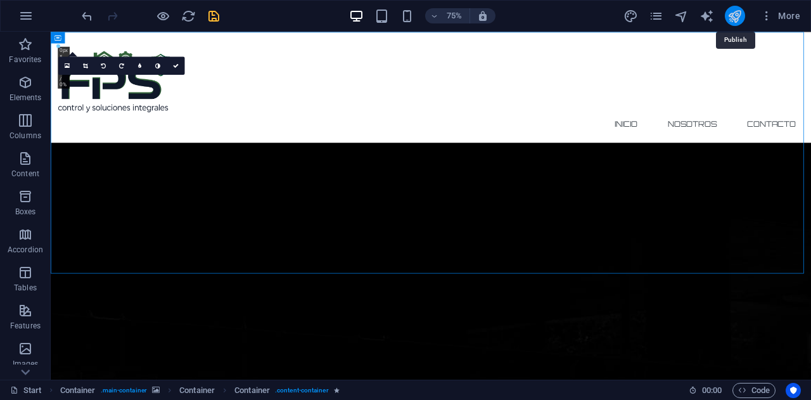
click at [735, 14] on icon "publish" at bounding box center [734, 16] width 15 height 15
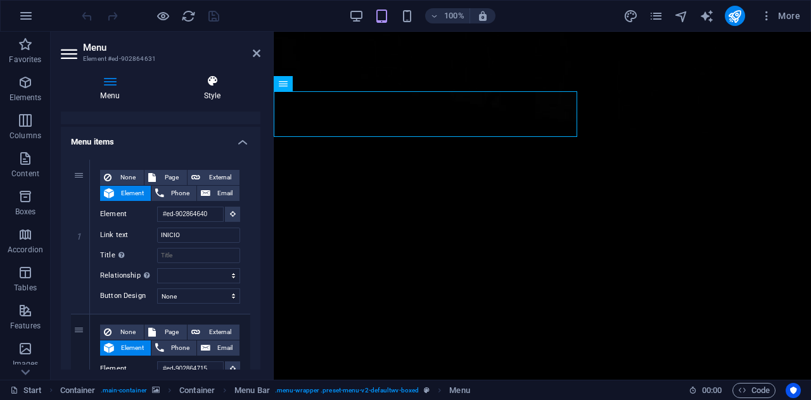
scroll to position [43, 0]
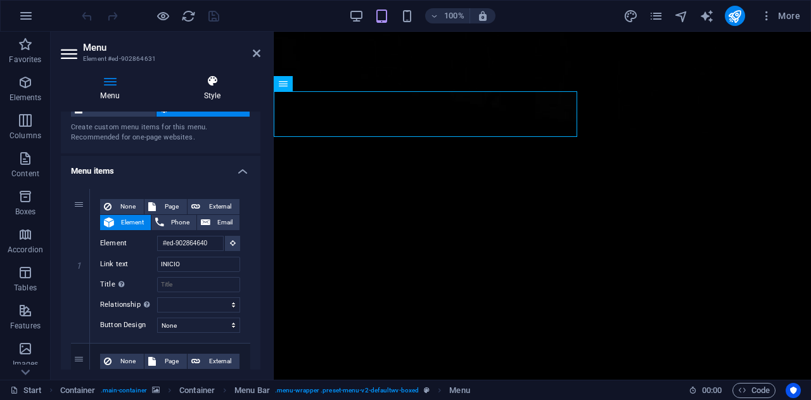
click at [204, 75] on icon at bounding box center [212, 81] width 96 height 13
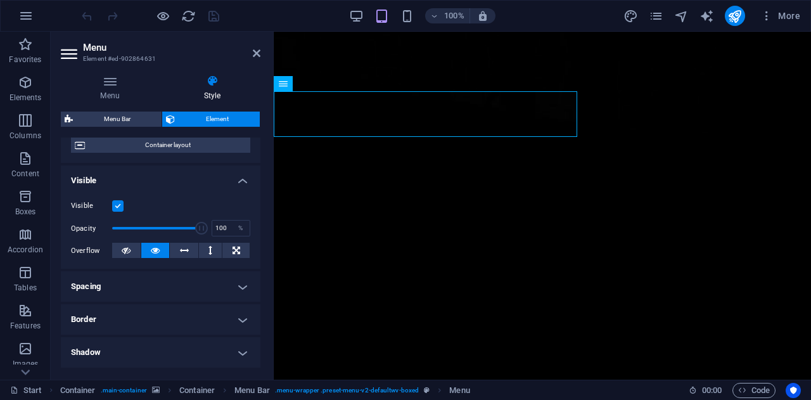
scroll to position [49, 0]
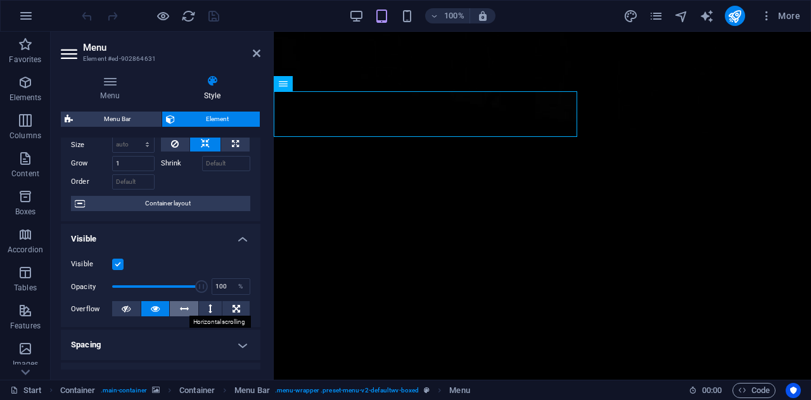
click at [176, 310] on button at bounding box center [184, 308] width 29 height 15
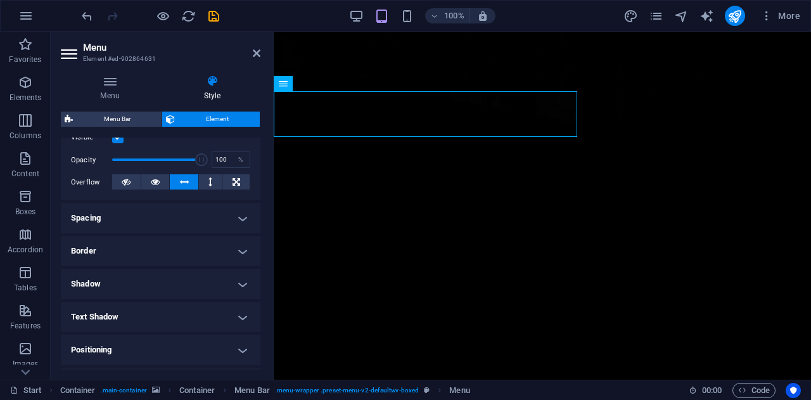
click at [196, 216] on h4 "Spacing" at bounding box center [161, 218] width 200 height 30
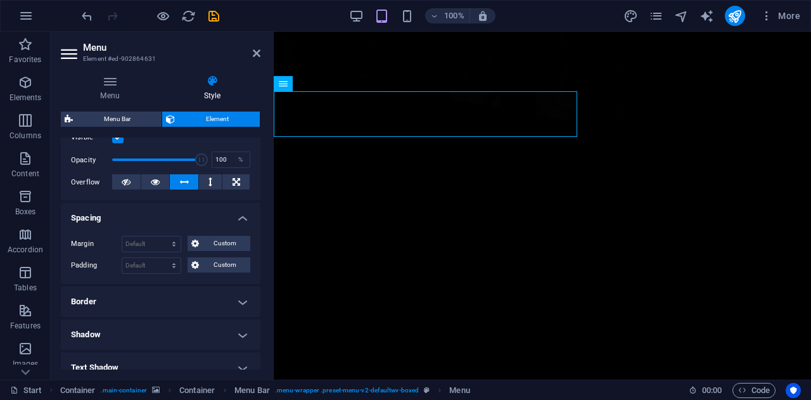
click at [166, 302] on h4 "Border" at bounding box center [161, 301] width 200 height 30
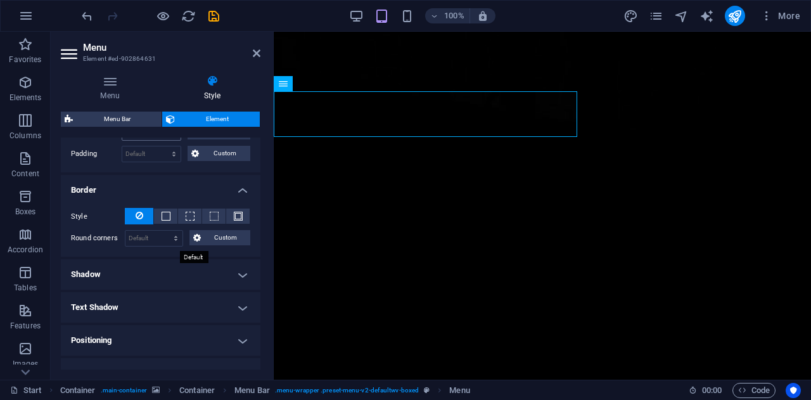
scroll to position [303, 0]
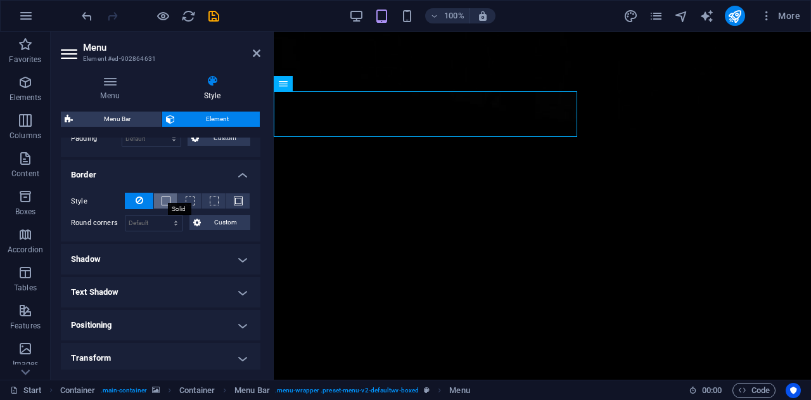
click at [166, 200] on span at bounding box center [166, 200] width 9 height 9
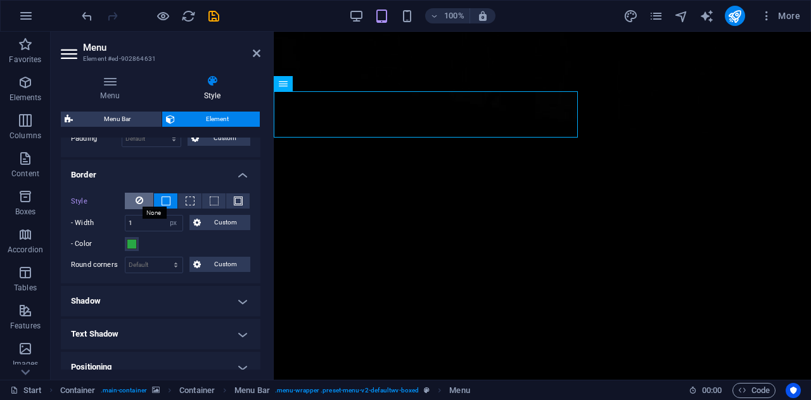
click at [136, 194] on icon at bounding box center [140, 200] width 8 height 15
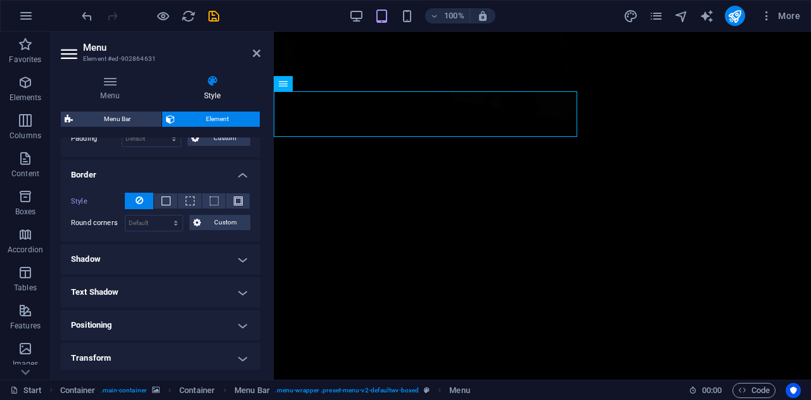
click at [170, 321] on h4 "Positioning" at bounding box center [161, 325] width 200 height 30
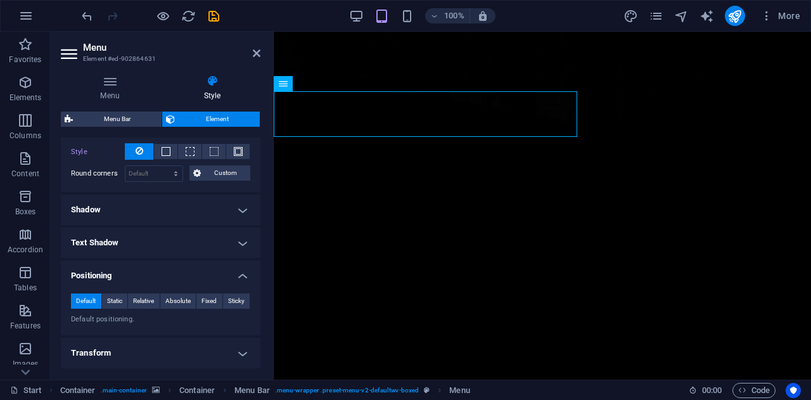
scroll to position [429, 0]
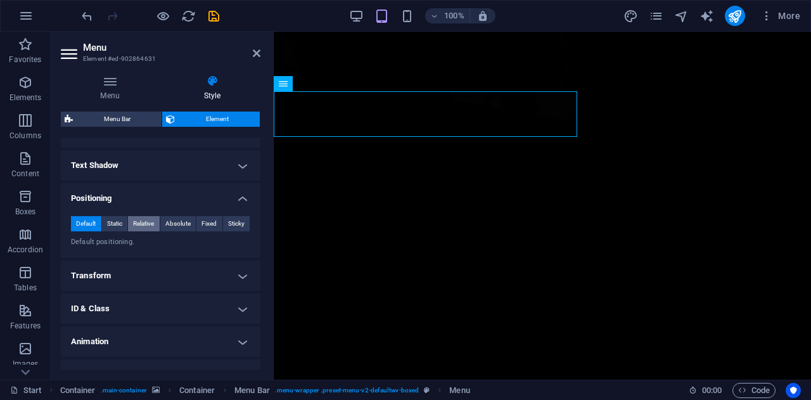
click at [144, 221] on span "Relative" at bounding box center [143, 223] width 21 height 15
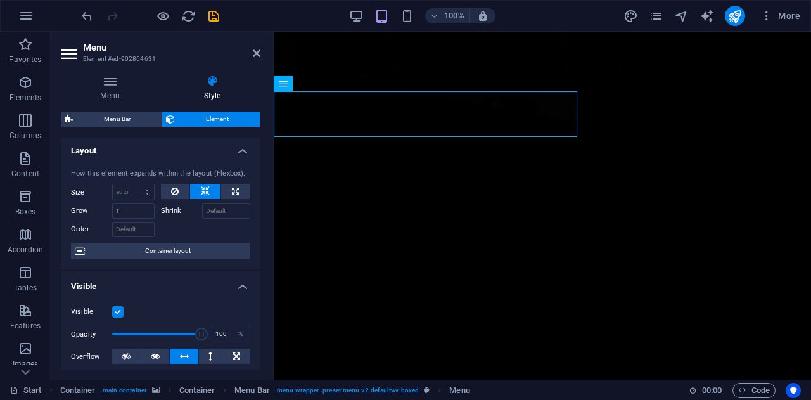
scroll to position [0, 0]
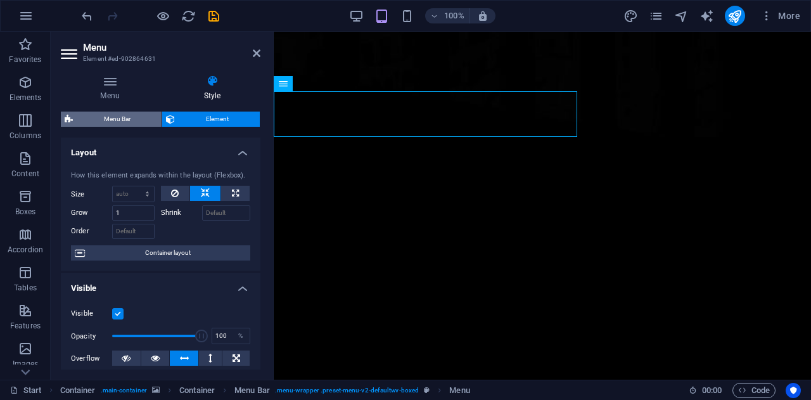
click at [115, 121] on span "Menu Bar" at bounding box center [117, 118] width 81 height 15
select select "rem"
select select
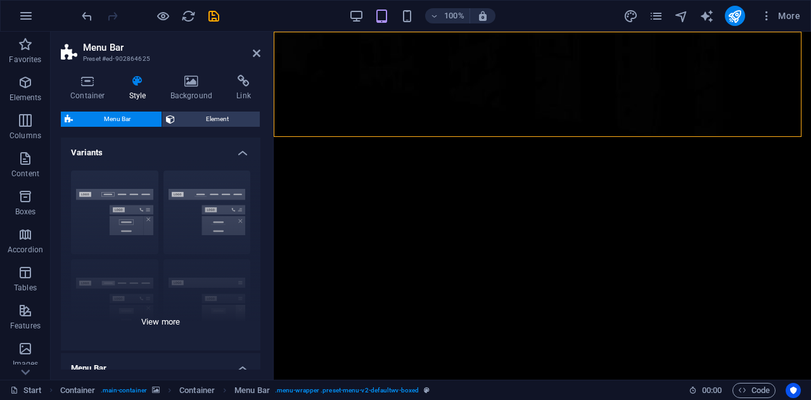
click at [226, 193] on div "Border Centered Default Fixed Loki Trigger Wide XXL" at bounding box center [161, 255] width 200 height 190
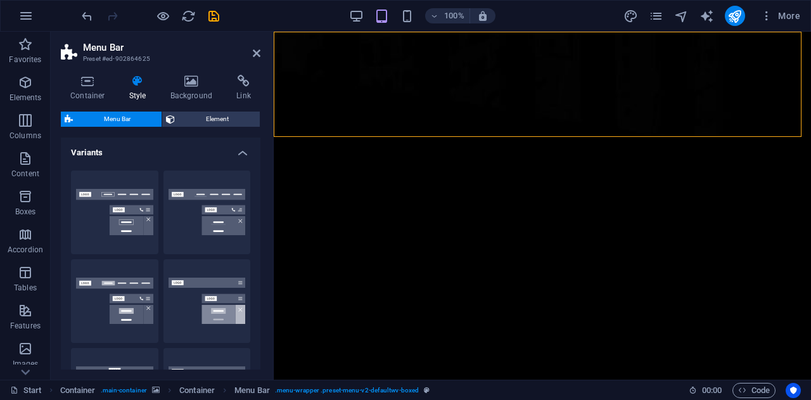
click at [226, 193] on button "Centered" at bounding box center [206, 212] width 87 height 84
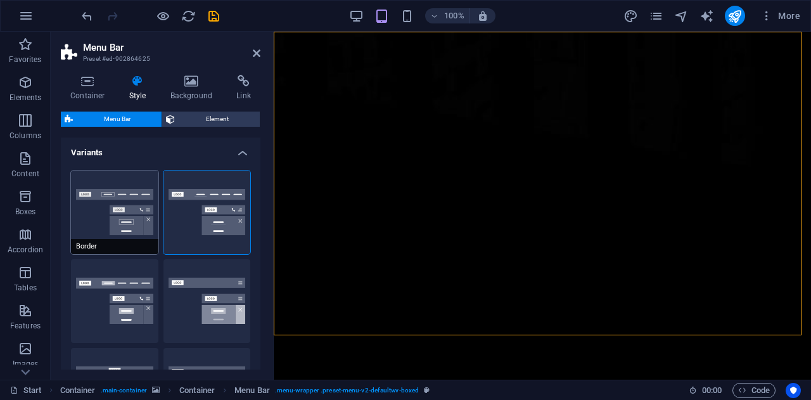
click at [137, 192] on button "Border" at bounding box center [114, 212] width 87 height 84
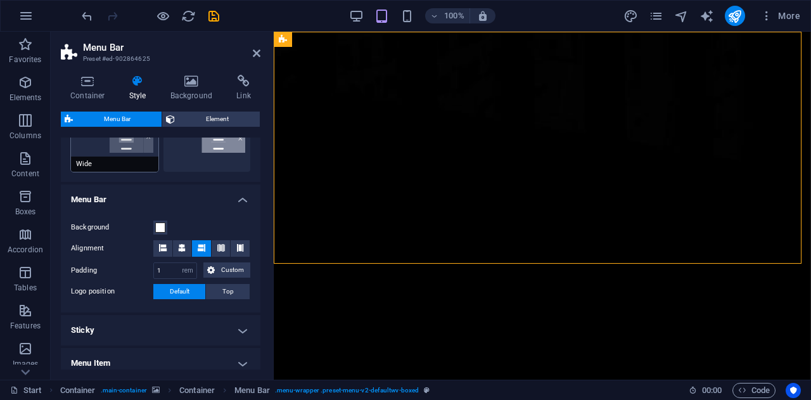
scroll to position [380, 0]
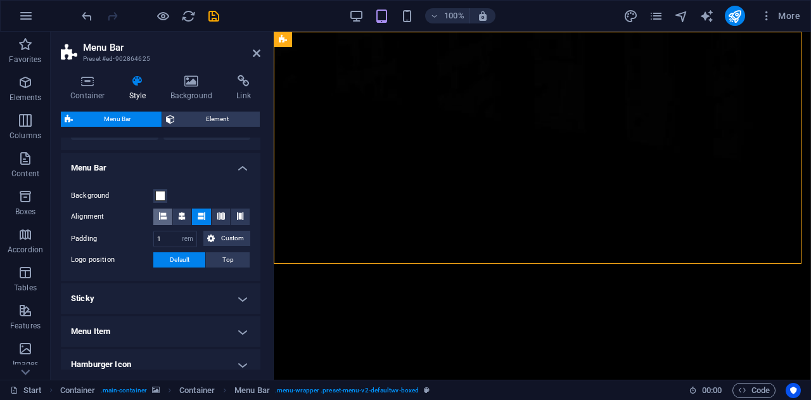
click at [163, 217] on icon at bounding box center [163, 216] width 8 height 8
click at [161, 328] on h4 "Menu Item" at bounding box center [161, 331] width 200 height 30
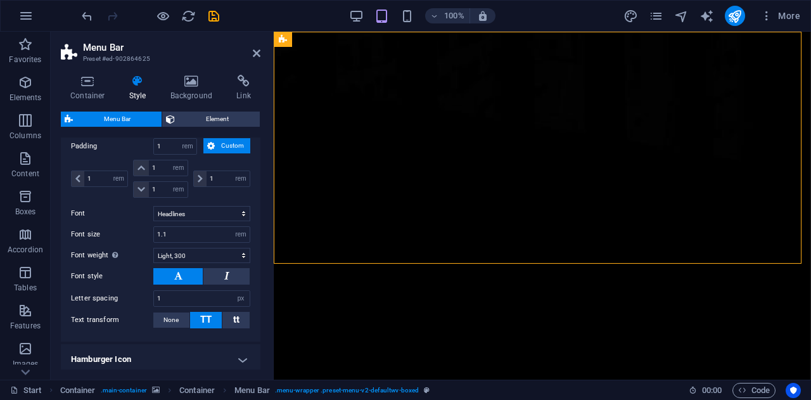
scroll to position [877, 0]
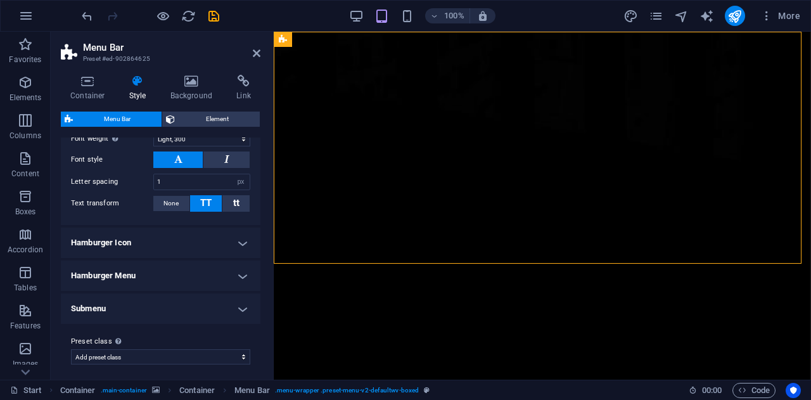
click at [143, 269] on h4 "Hamburger Menu" at bounding box center [161, 275] width 200 height 30
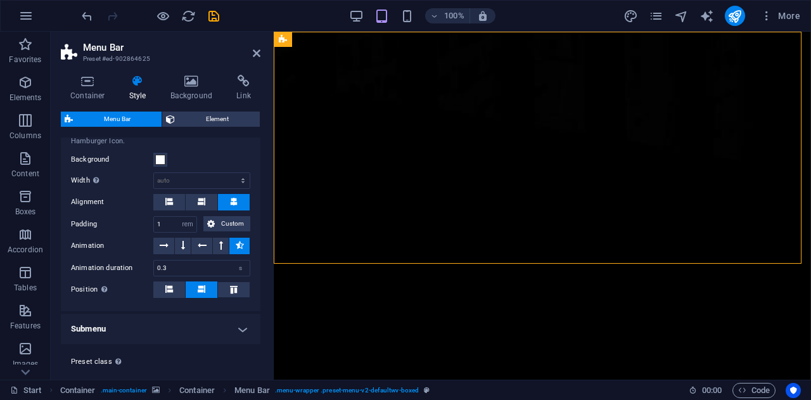
scroll to position [1065, 0]
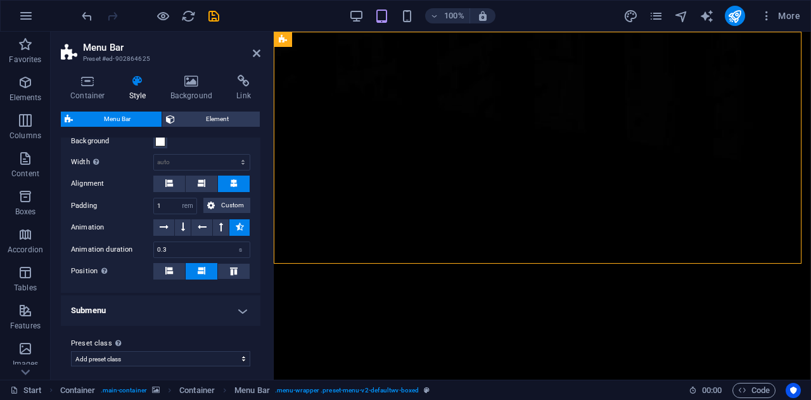
click at [142, 298] on h4 "Submenu" at bounding box center [161, 310] width 200 height 30
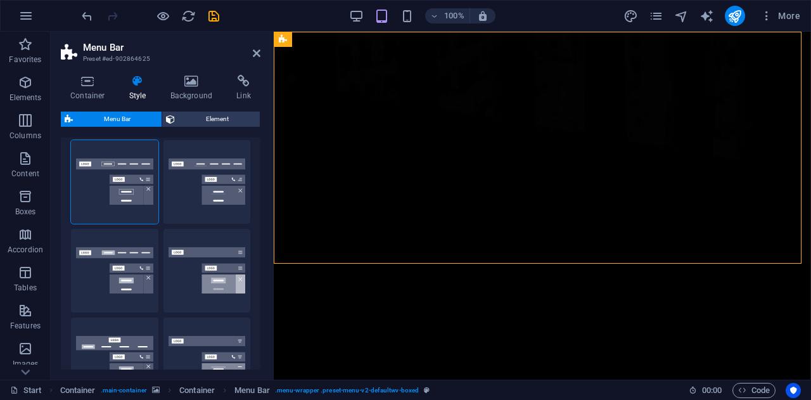
scroll to position [0, 0]
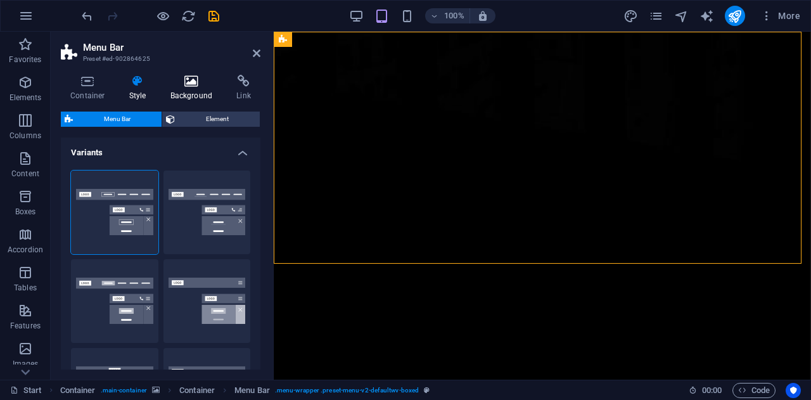
click at [190, 78] on icon at bounding box center [191, 81] width 61 height 13
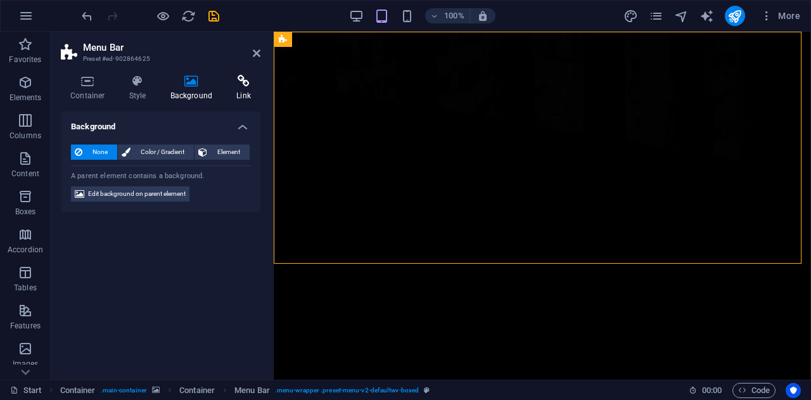
click at [229, 78] on icon at bounding box center [244, 81] width 34 height 13
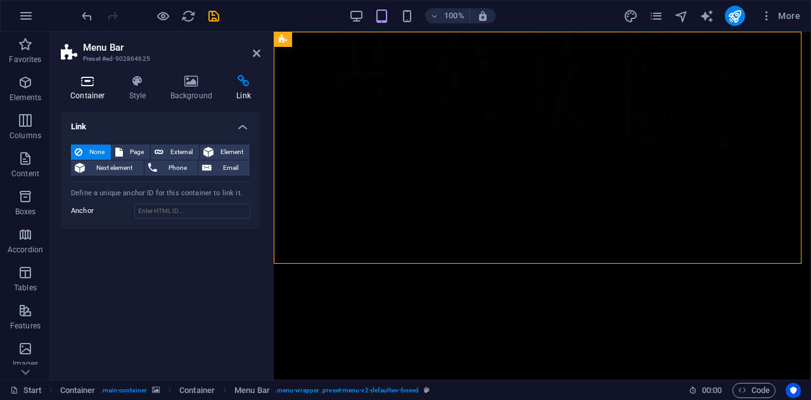
click at [71, 88] on h4 "Container" at bounding box center [90, 88] width 59 height 27
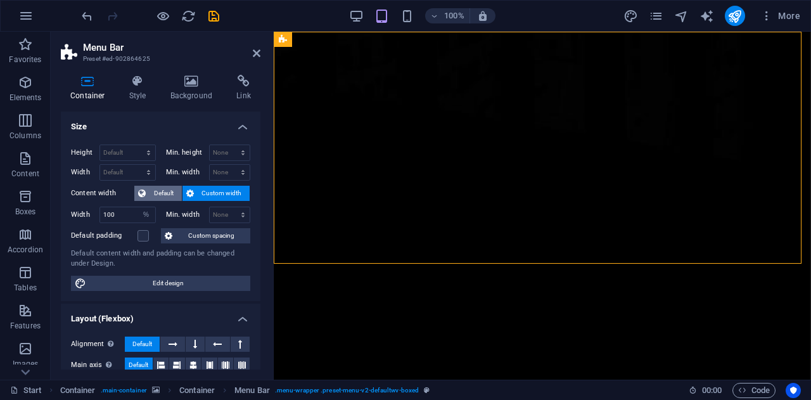
click at [151, 192] on span "Default" at bounding box center [163, 193] width 29 height 15
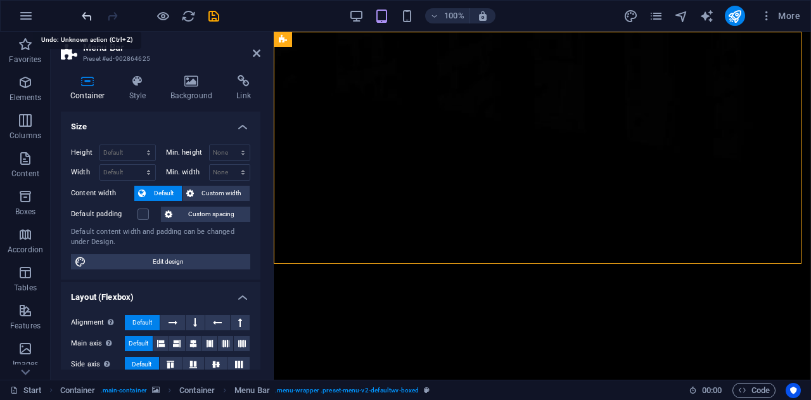
click at [83, 12] on icon "undo" at bounding box center [87, 16] width 15 height 15
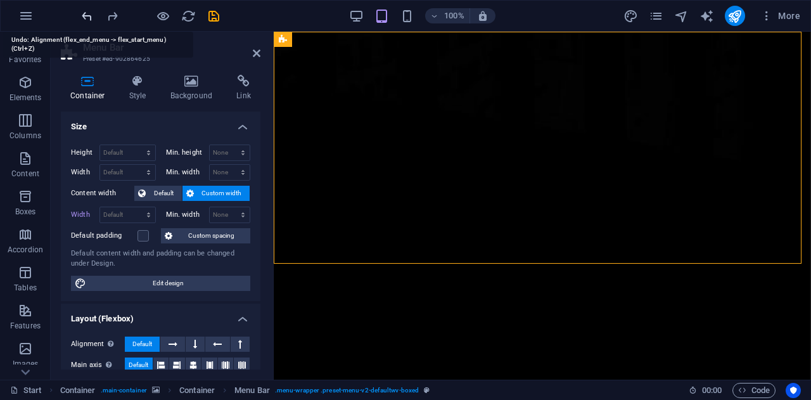
click at [83, 12] on icon "undo" at bounding box center [87, 16] width 15 height 15
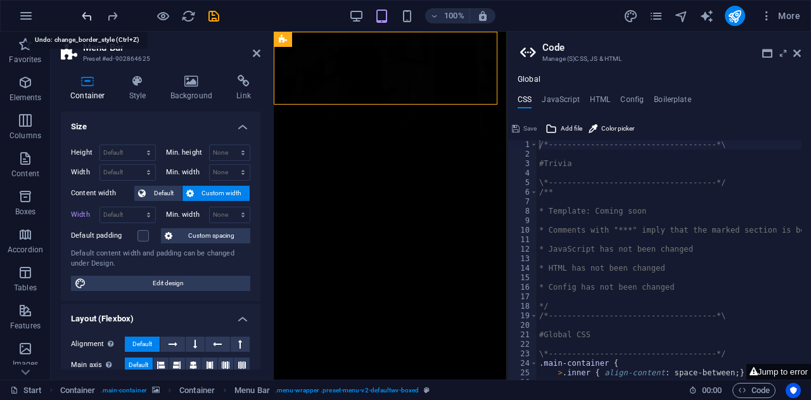
click at [83, 12] on icon "undo" at bounding box center [87, 16] width 15 height 15
type input "100"
select select "%"
click at [83, 12] on icon "undo" at bounding box center [87, 16] width 15 height 15
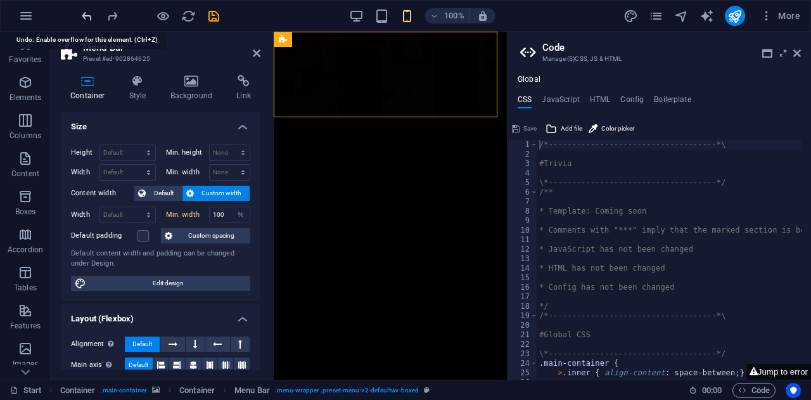
click at [83, 12] on icon "undo" at bounding box center [87, 16] width 15 height 15
click at [136, 94] on h4 "Style" at bounding box center [140, 88] width 41 height 27
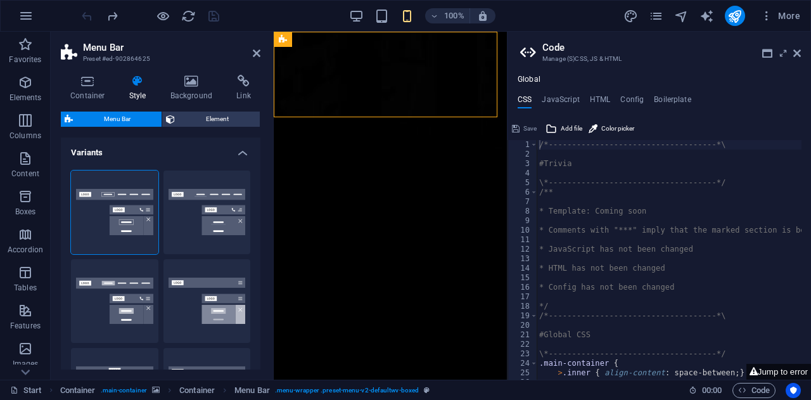
click at [238, 149] on h4 "Variants" at bounding box center [161, 148] width 200 height 23
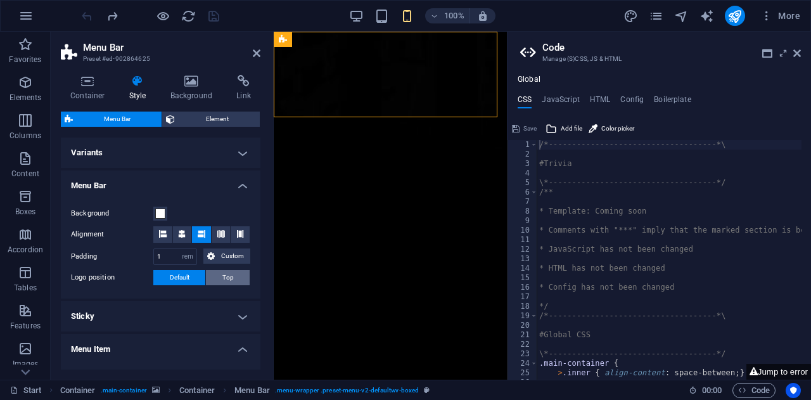
click at [229, 272] on span "Top" at bounding box center [227, 277] width 11 height 15
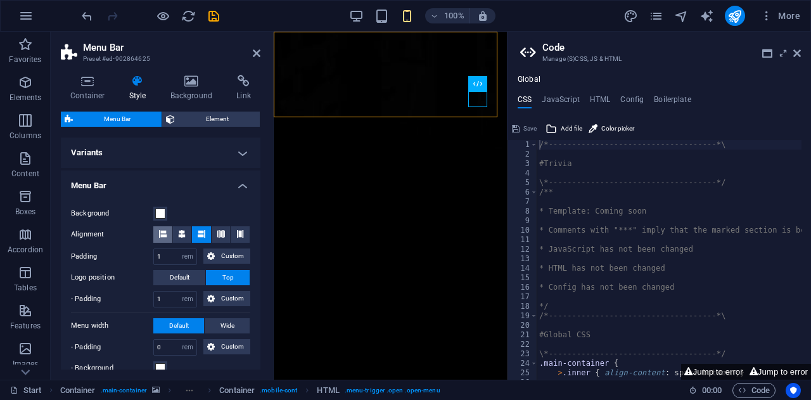
click at [165, 234] on icon at bounding box center [163, 234] width 8 height 8
click at [184, 280] on span "Default" at bounding box center [180, 277] width 20 height 15
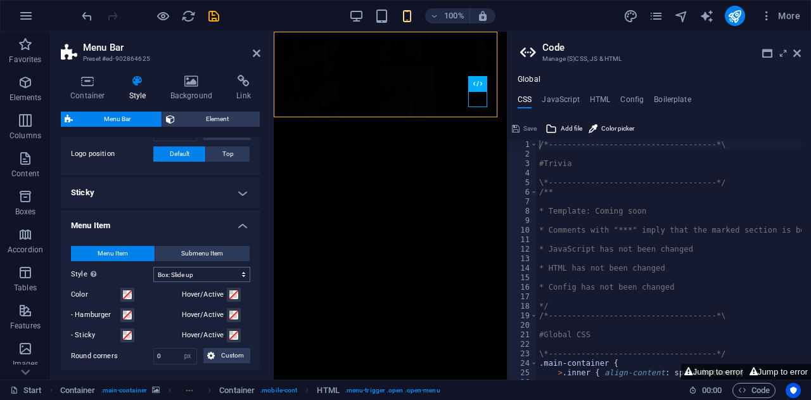
scroll to position [127, 0]
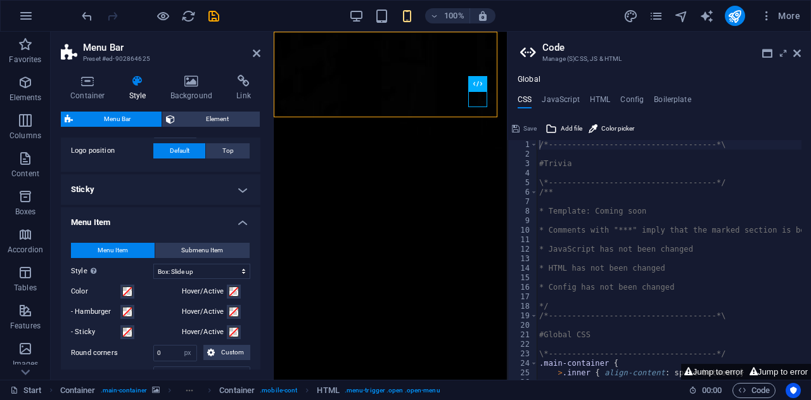
click at [196, 197] on h4 "Sticky" at bounding box center [161, 189] width 200 height 30
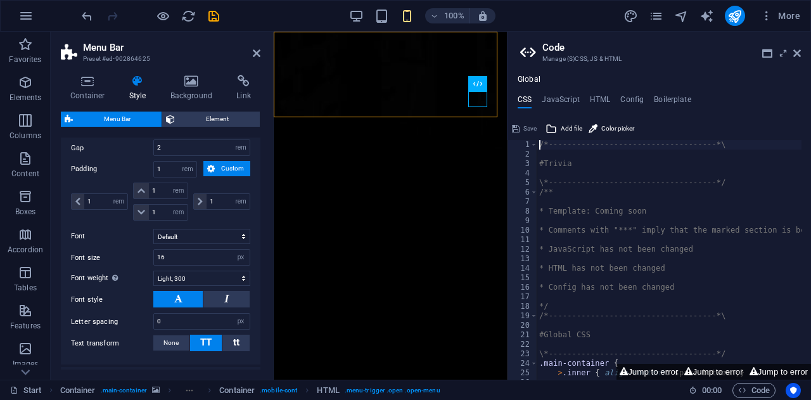
scroll to position [570, 0]
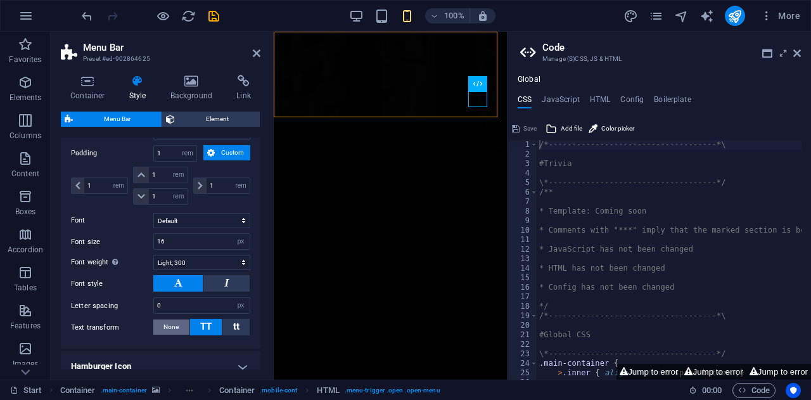
click at [171, 334] on span "None" at bounding box center [170, 326] width 15 height 15
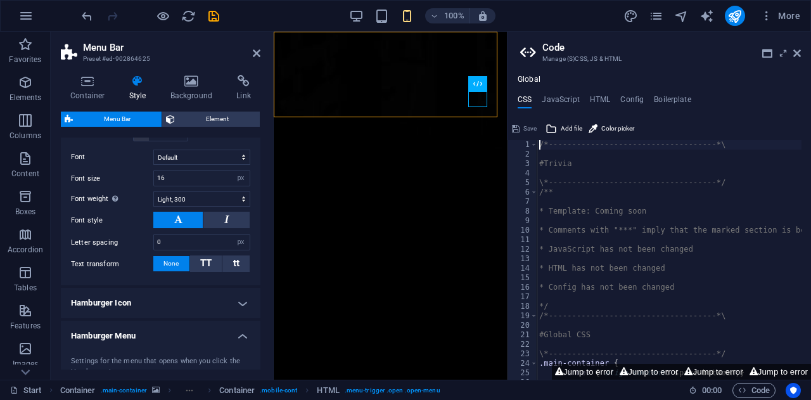
scroll to position [697, 0]
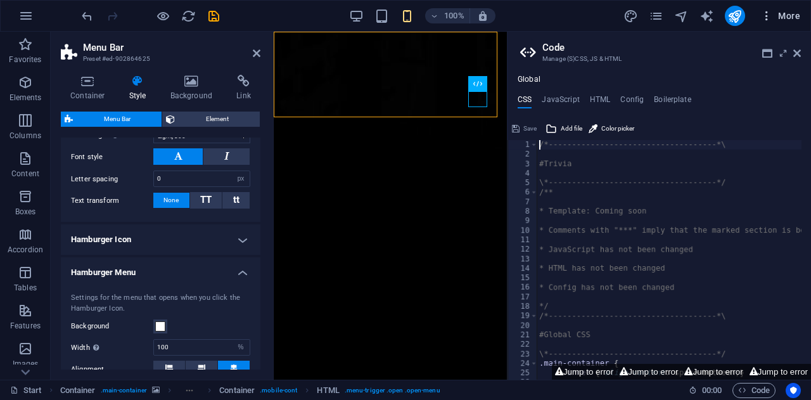
click at [767, 12] on icon "button" at bounding box center [766, 16] width 13 height 13
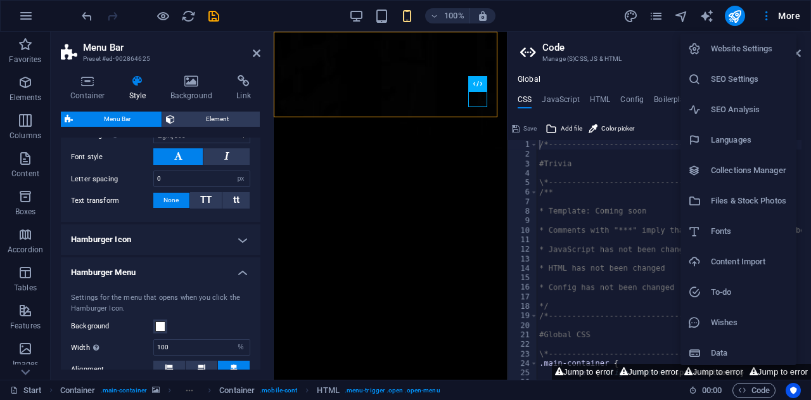
click at [219, 286] on div at bounding box center [405, 200] width 811 height 400
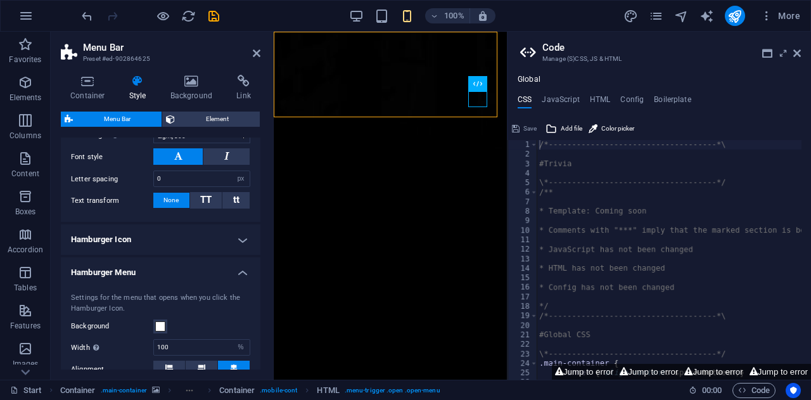
click at [239, 280] on h4 "Hamburger Menu" at bounding box center [161, 268] width 200 height 23
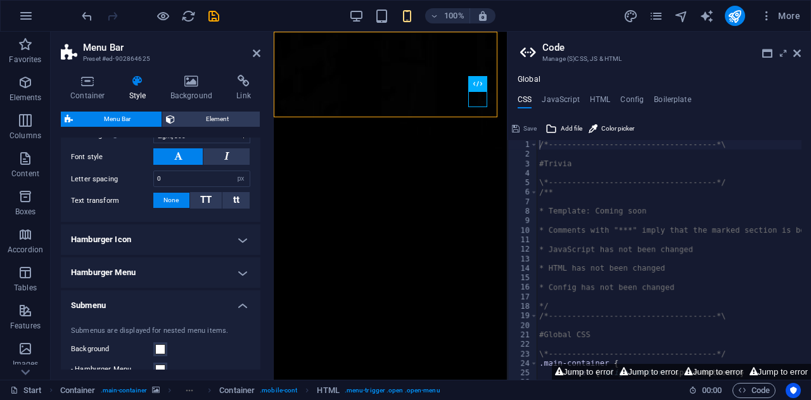
click at [239, 245] on h4 "Hamburger Icon" at bounding box center [161, 239] width 200 height 30
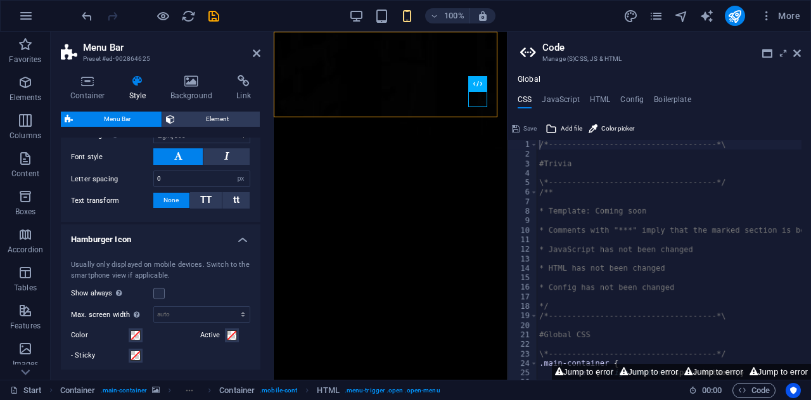
click at [239, 245] on h4 "Hamburger Icon" at bounding box center [161, 235] width 200 height 23
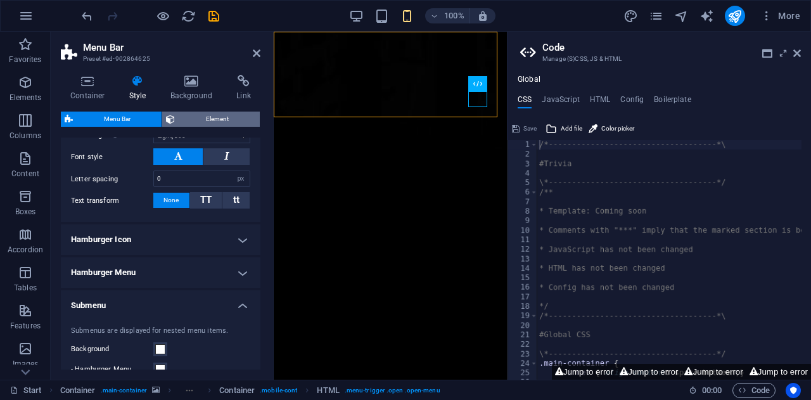
click at [208, 117] on span "Element" at bounding box center [217, 118] width 77 height 15
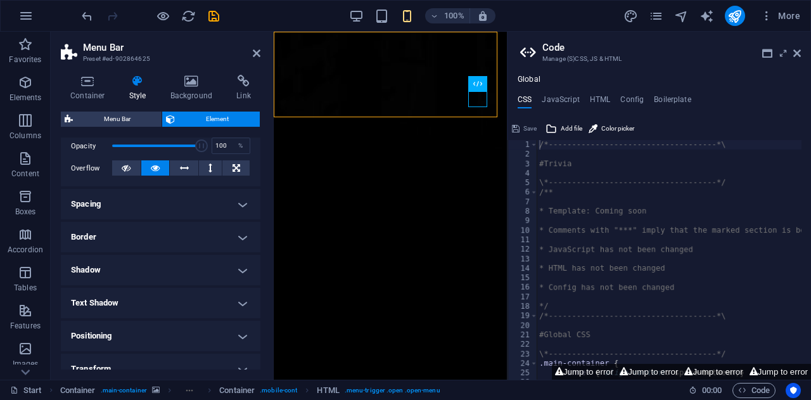
scroll to position [303, 0]
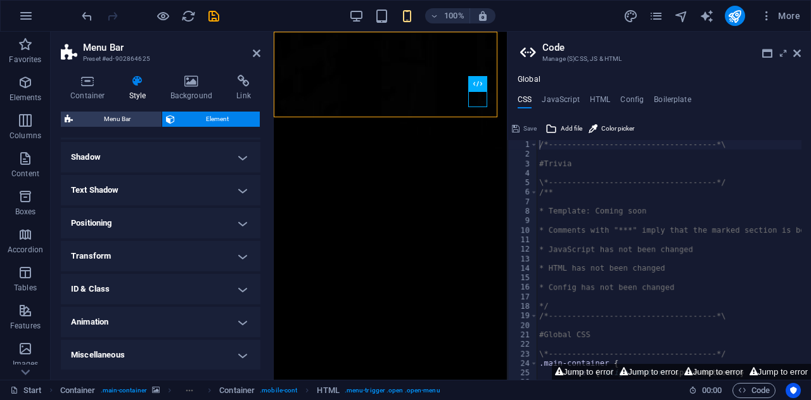
click at [200, 367] on h4 "Miscellaneous" at bounding box center [161, 355] width 200 height 30
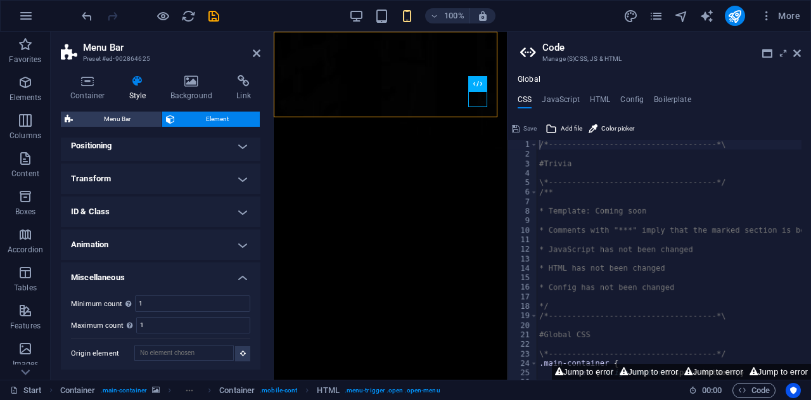
scroll to position [380, 0]
click at [91, 77] on icon at bounding box center [88, 81] width 54 height 13
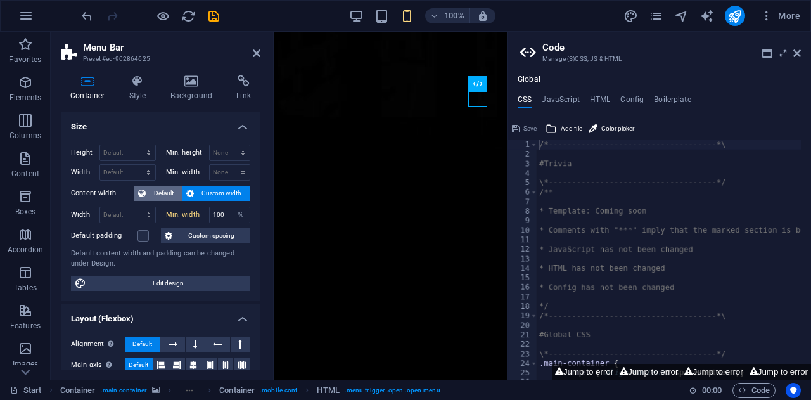
click at [146, 188] on button "Default" at bounding box center [158, 193] width 48 height 15
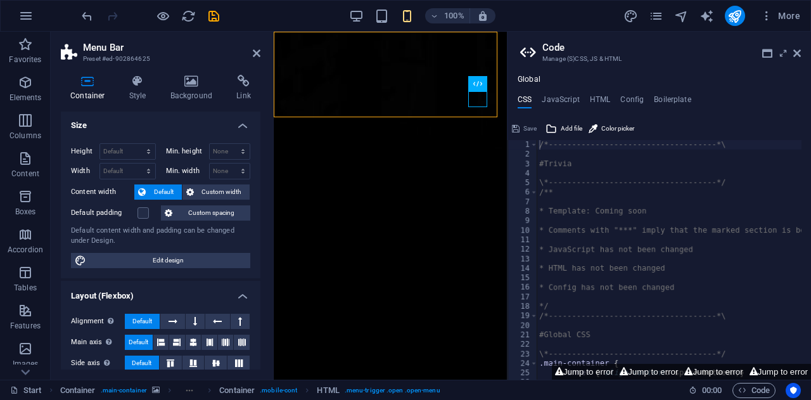
scroll to position [0, 0]
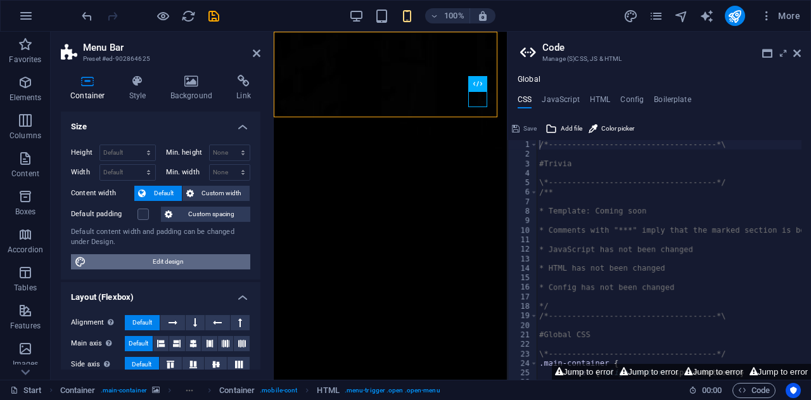
click at [148, 258] on span "Edit design" at bounding box center [168, 261] width 156 height 15
select select "rem"
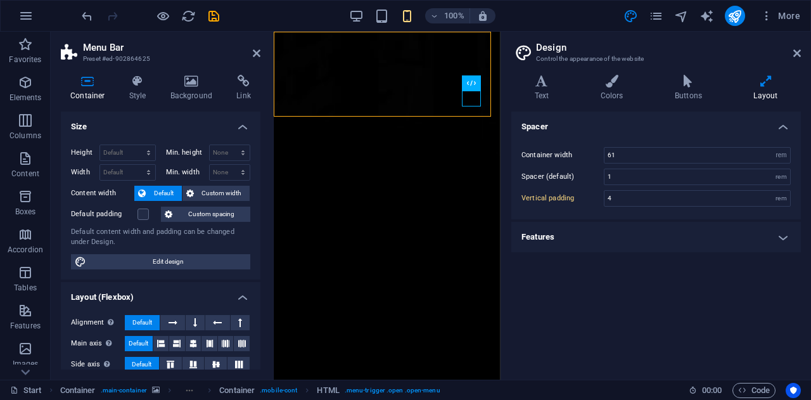
click at [777, 240] on h4 "Features" at bounding box center [655, 237] width 289 height 30
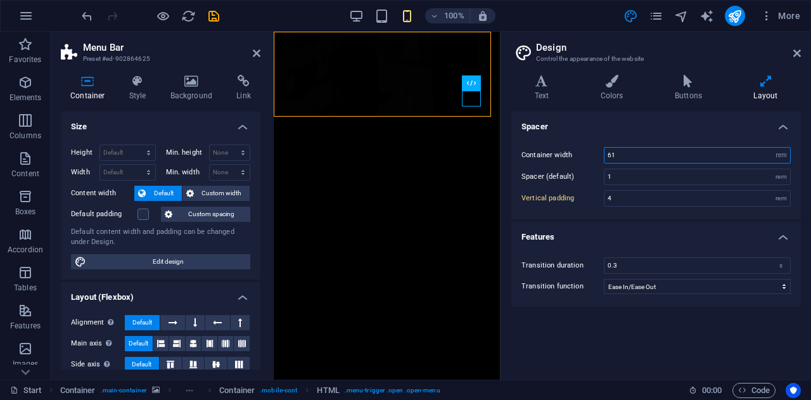
drag, startPoint x: 692, startPoint y: 151, endPoint x: 548, endPoint y: 130, distance: 145.4
click at [513, 145] on div "Container width 61 rem px Spacer (default) 1 rem Vertical padding 4 rem" at bounding box center [656, 176] width 295 height 85
type input "30"
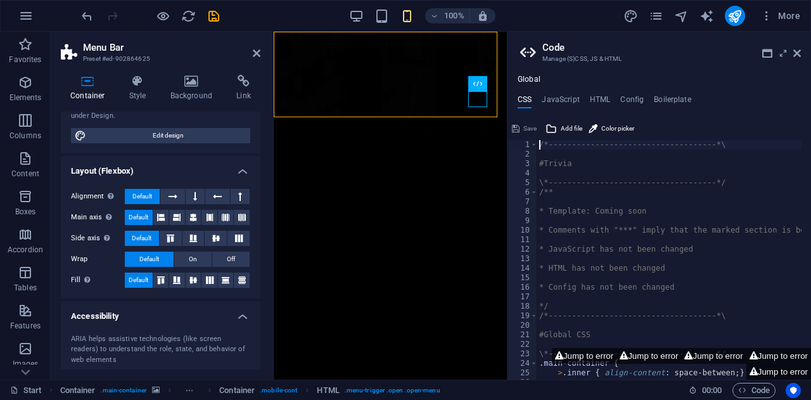
scroll to position [127, 0]
click at [170, 191] on icon at bounding box center [172, 195] width 9 height 15
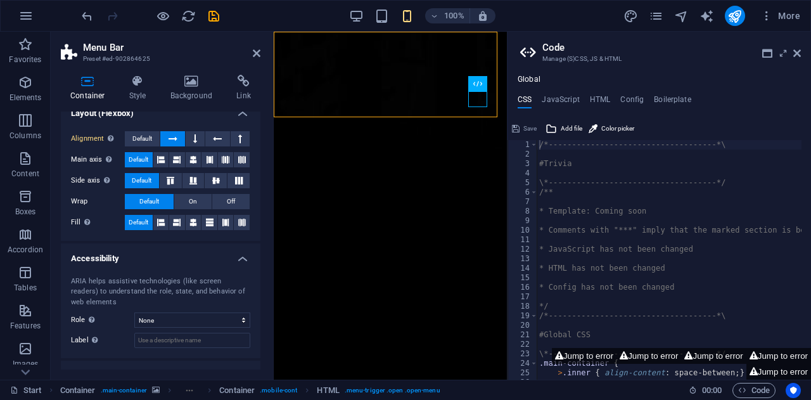
scroll to position [232, 0]
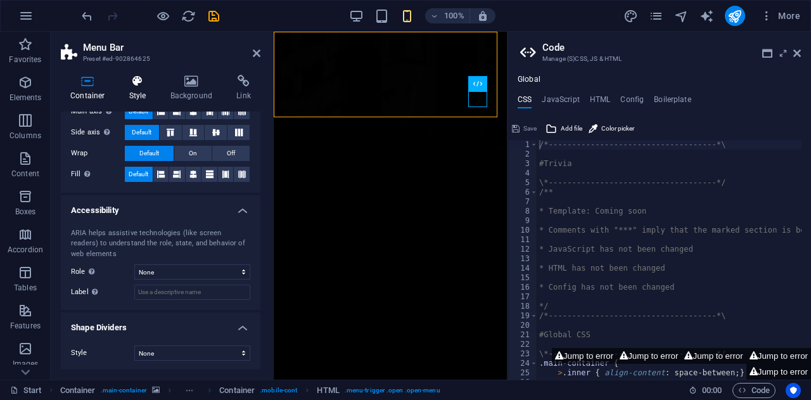
click at [131, 89] on h4 "Style" at bounding box center [140, 88] width 41 height 27
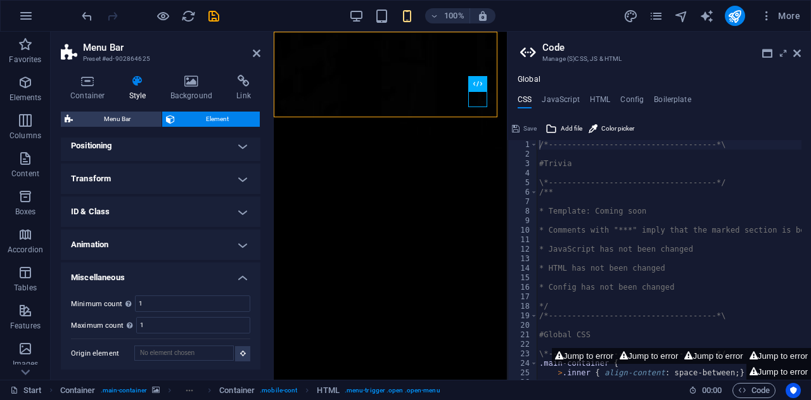
click at [160, 143] on h4 "Positioning" at bounding box center [161, 145] width 200 height 30
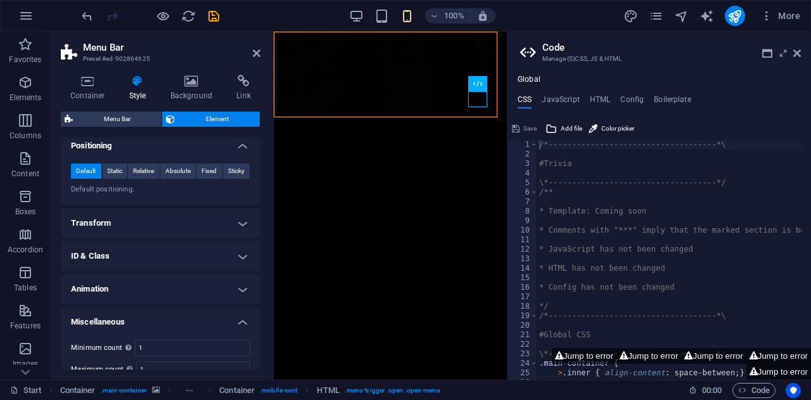
click at [160, 143] on h4 "Positioning" at bounding box center [161, 141] width 200 height 23
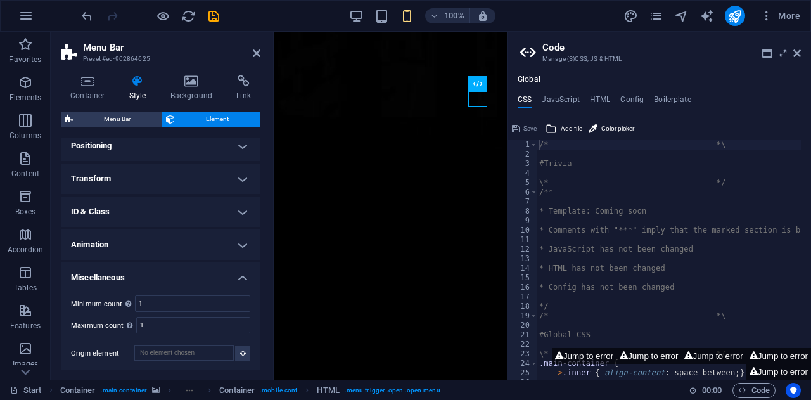
click at [167, 186] on h4 "Transform" at bounding box center [161, 178] width 200 height 30
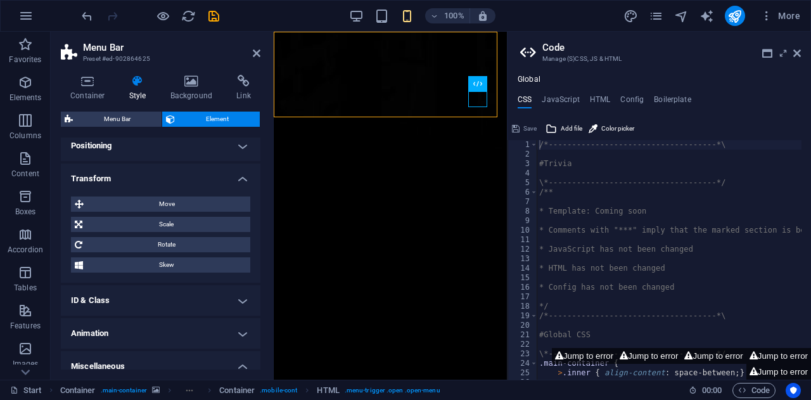
click at [167, 186] on div "Move X offset 0 px rem % em vh vw Y offset 0 px rem % em vh vw Scale Zoom 100 %…" at bounding box center [161, 234] width 200 height 96
click at [170, 177] on h4 "Transform" at bounding box center [161, 174] width 200 height 23
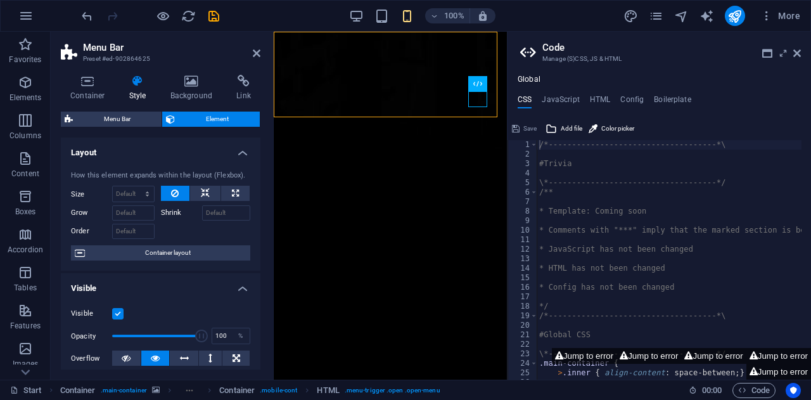
scroll to position [0, 0]
click at [84, 16] on icon "undo" at bounding box center [87, 16] width 15 height 15
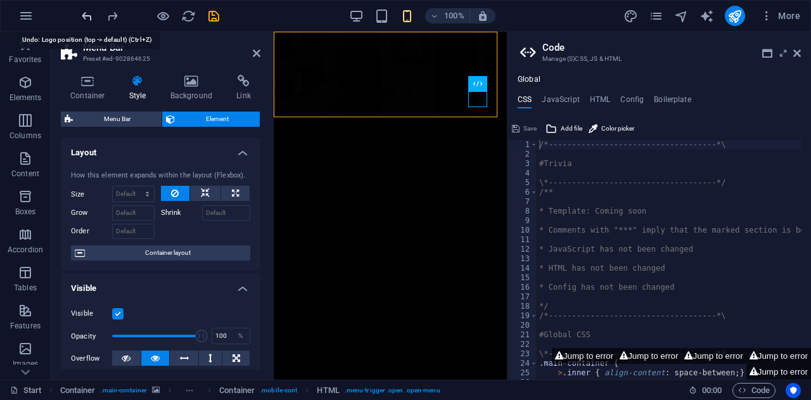
click at [84, 16] on icon "undo" at bounding box center [87, 16] width 15 height 15
click at [84, 16] on div at bounding box center [150, 16] width 142 height 20
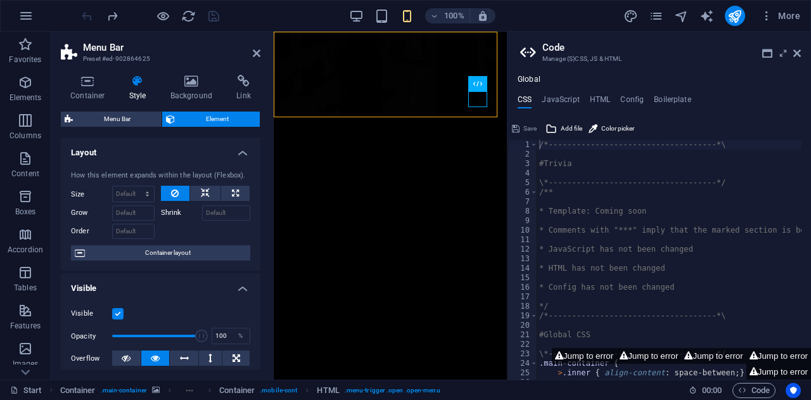
click at [84, 16] on div at bounding box center [150, 16] width 142 height 20
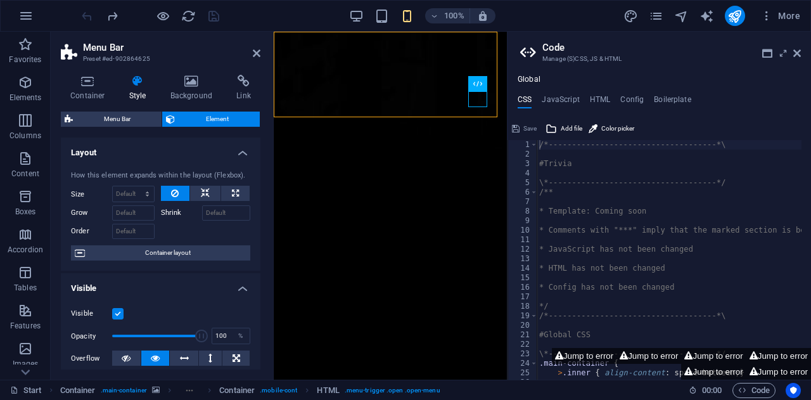
click at [87, 16] on div at bounding box center [150, 16] width 142 height 20
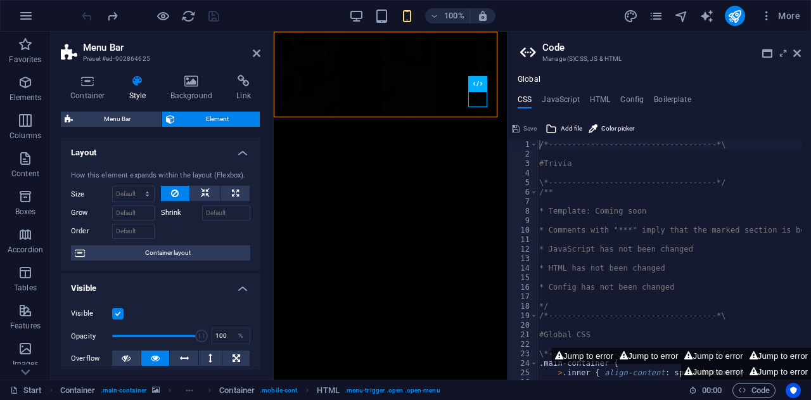
click at [87, 16] on div at bounding box center [150, 16] width 142 height 20
click at [801, 11] on button "More" at bounding box center [780, 16] width 50 height 20
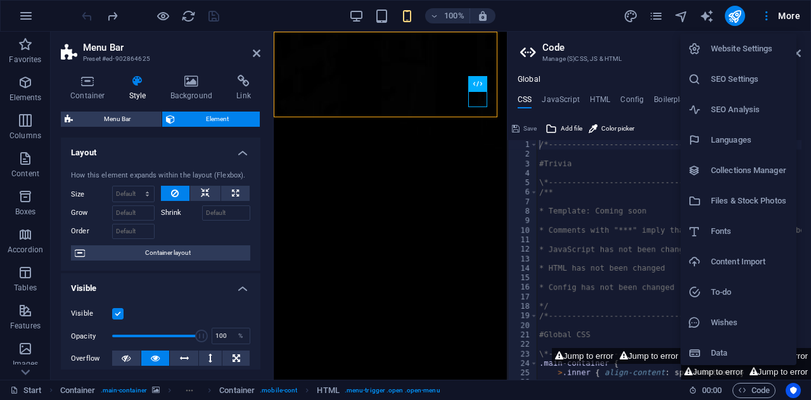
scroll to position [3, 0]
click at [746, 47] on h6 "Website Settings" at bounding box center [750, 46] width 78 height 15
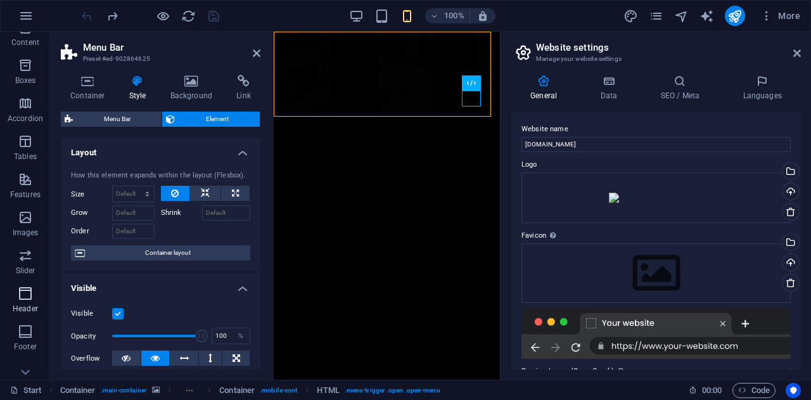
scroll to position [222, 0]
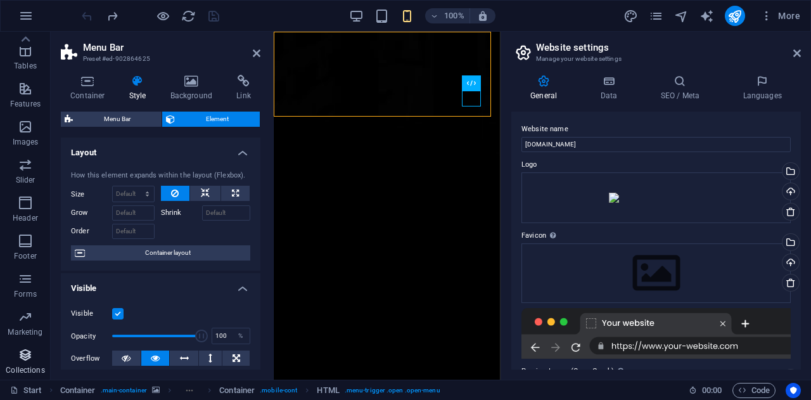
click at [27, 369] on p "Collections" at bounding box center [25, 370] width 39 height 10
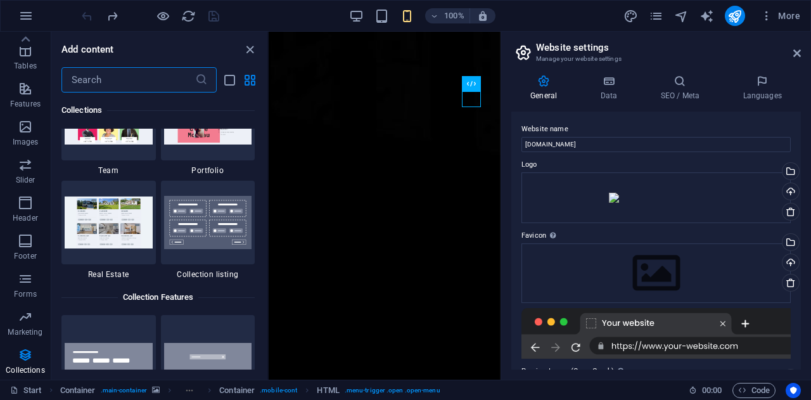
scroll to position [0, 0]
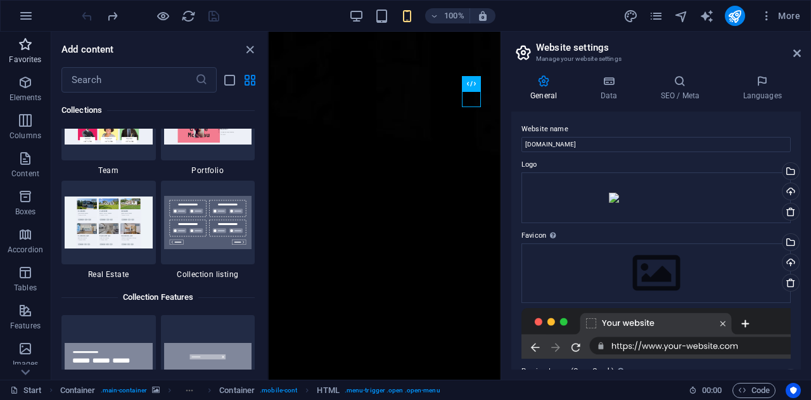
click at [18, 58] on p "Favorites" at bounding box center [25, 59] width 32 height 10
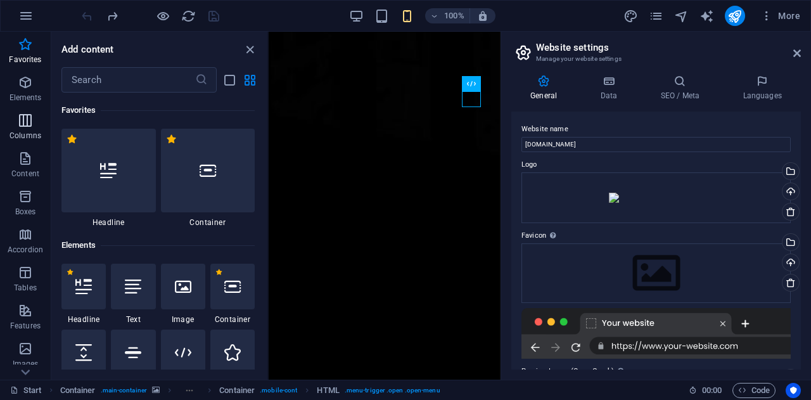
click at [27, 120] on icon "button" at bounding box center [25, 120] width 15 height 15
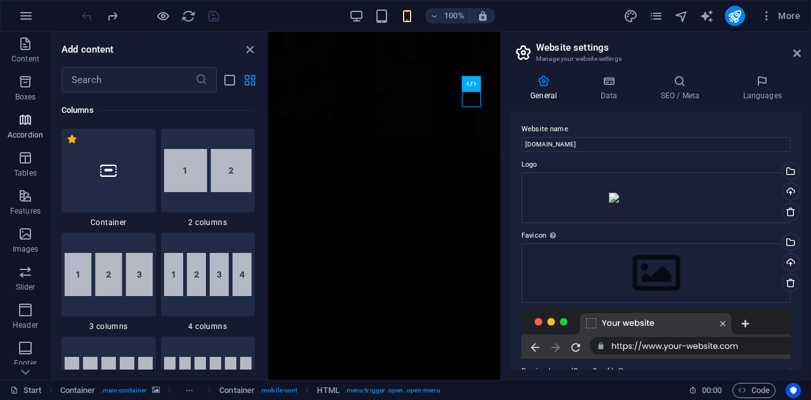
scroll to position [127, 0]
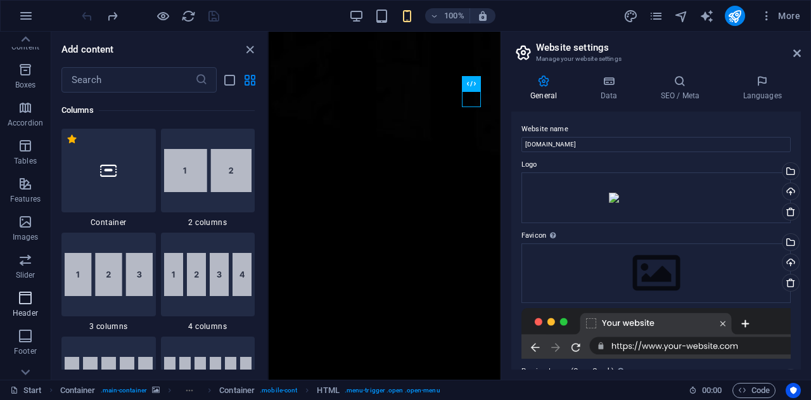
click at [23, 302] on icon "button" at bounding box center [25, 297] width 15 height 15
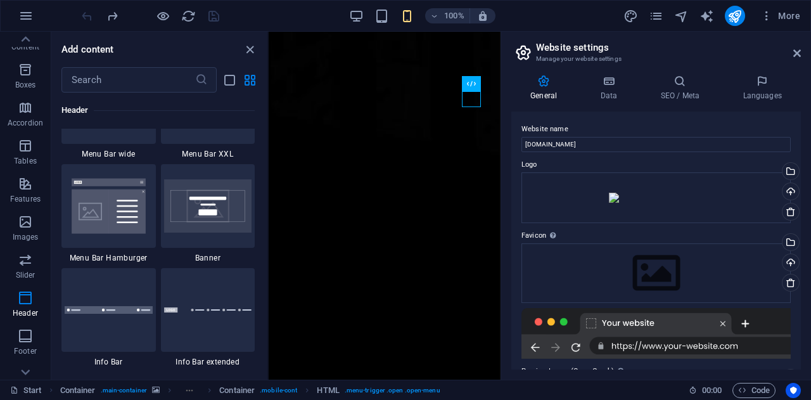
scroll to position [8072, 0]
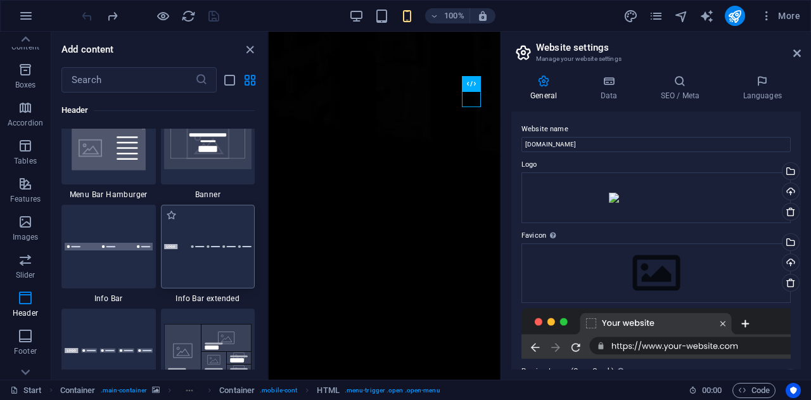
click at [191, 263] on div at bounding box center [208, 247] width 94 height 84
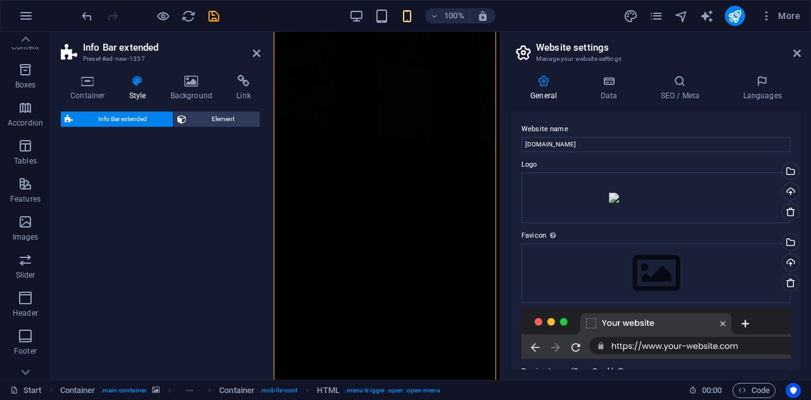
select select "rem"
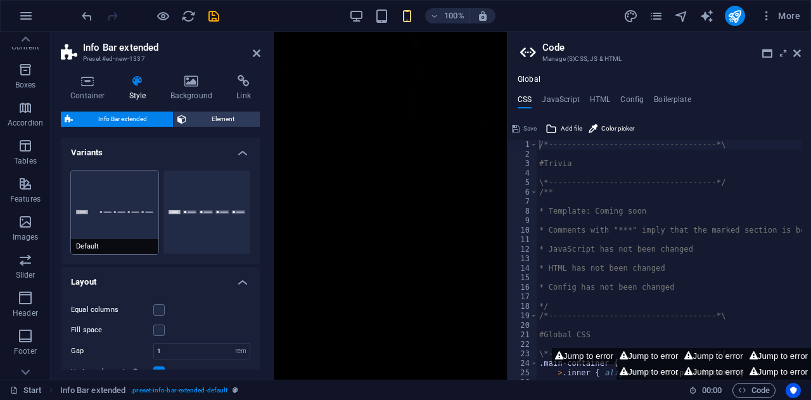
scroll to position [138, 0]
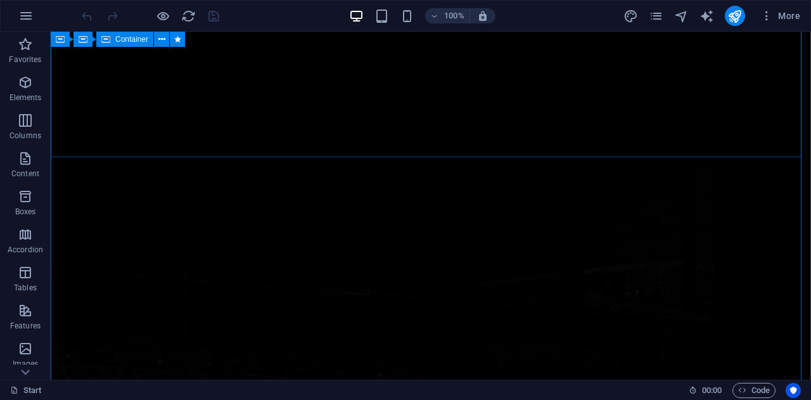
scroll to position [127, 0]
drag, startPoint x: 400, startPoint y: 103, endPoint x: 555, endPoint y: 132, distance: 158.0
click at [130, 39] on span "Container" at bounding box center [131, 39] width 33 height 8
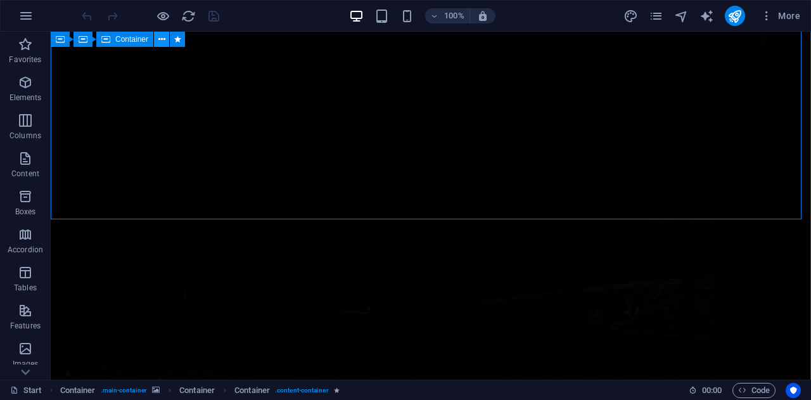
click at [160, 42] on icon at bounding box center [161, 39] width 7 height 13
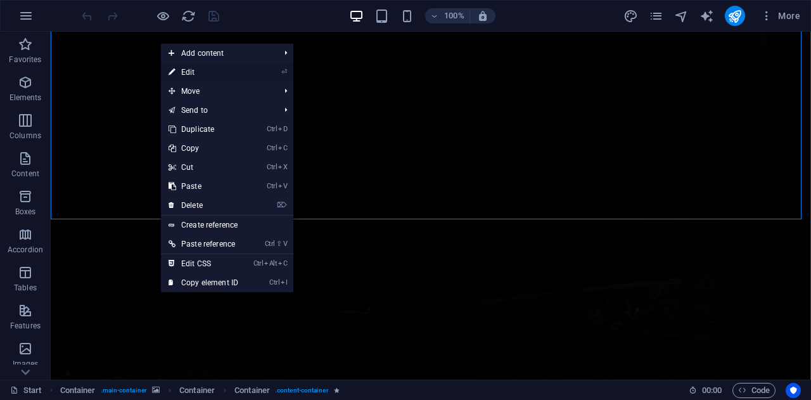
click at [190, 73] on link "⏎ Edit" at bounding box center [203, 72] width 85 height 19
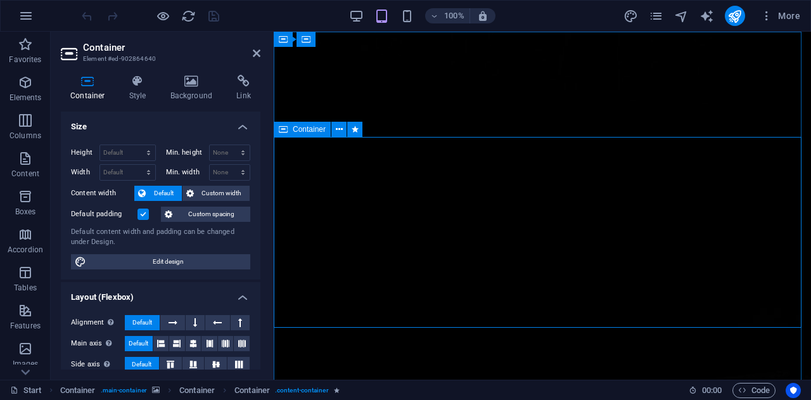
scroll to position [0, 0]
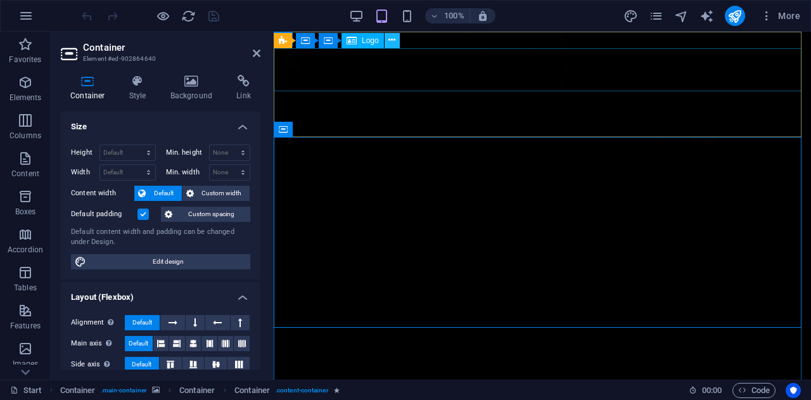
click at [394, 44] on icon at bounding box center [391, 40] width 7 height 13
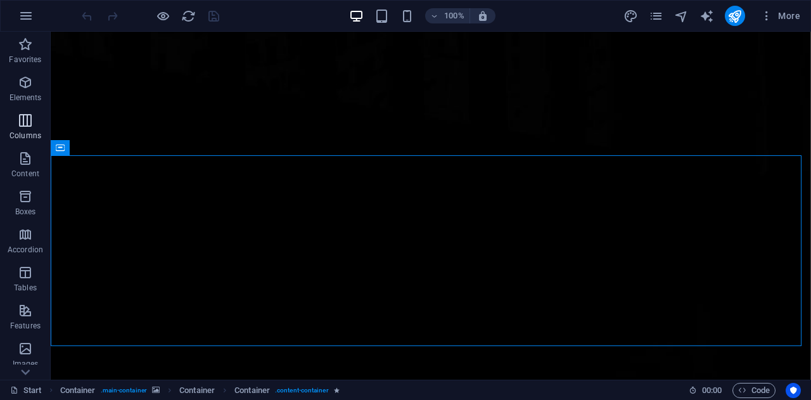
click at [31, 122] on icon "button" at bounding box center [25, 120] width 15 height 15
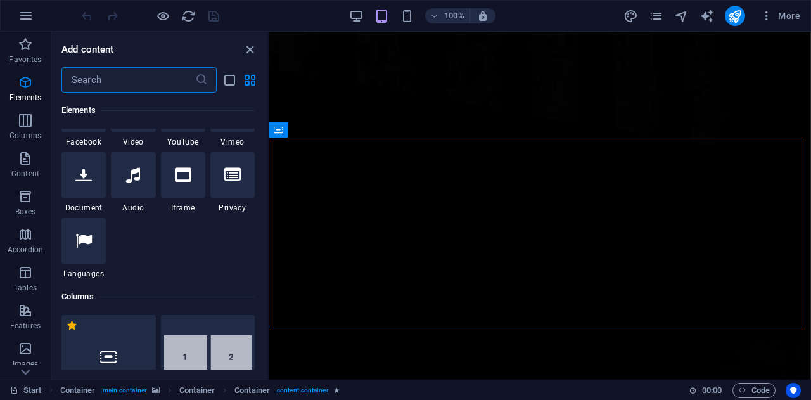
scroll to position [247, 0]
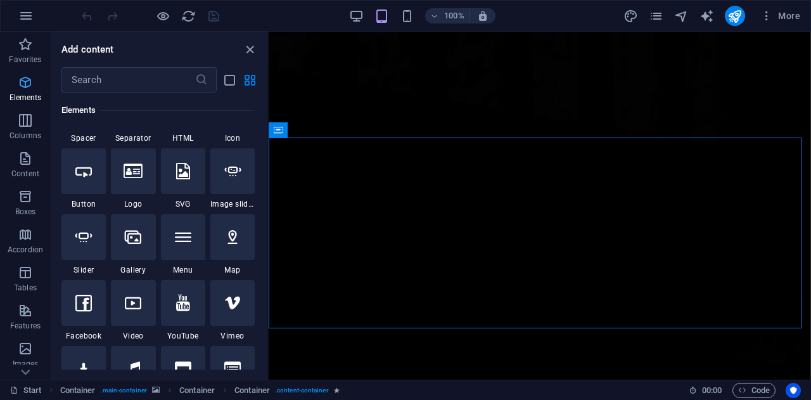
click at [35, 93] on p "Elements" at bounding box center [26, 97] width 32 height 10
click at [24, 80] on icon "button" at bounding box center [25, 82] width 15 height 15
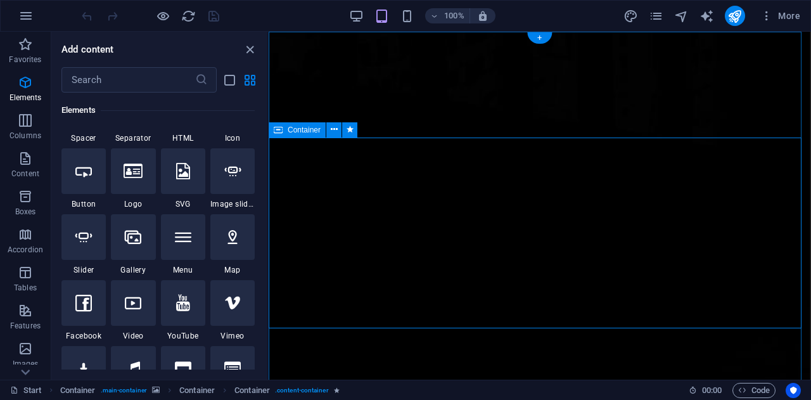
click at [333, 132] on icon at bounding box center [334, 129] width 7 height 13
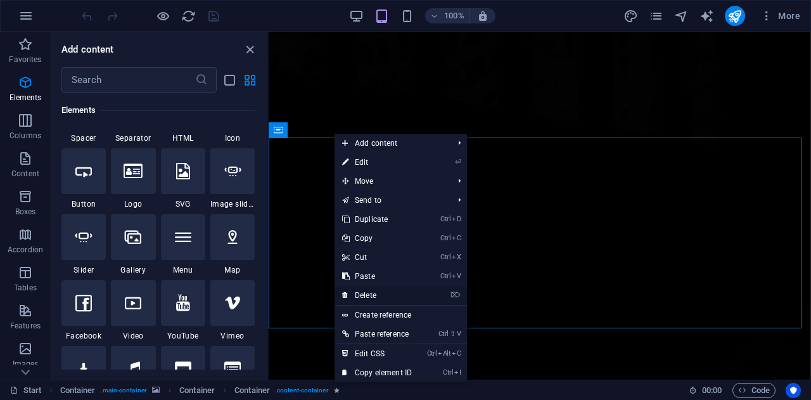
click at [393, 296] on link "⌦ Delete" at bounding box center [376, 295] width 85 height 19
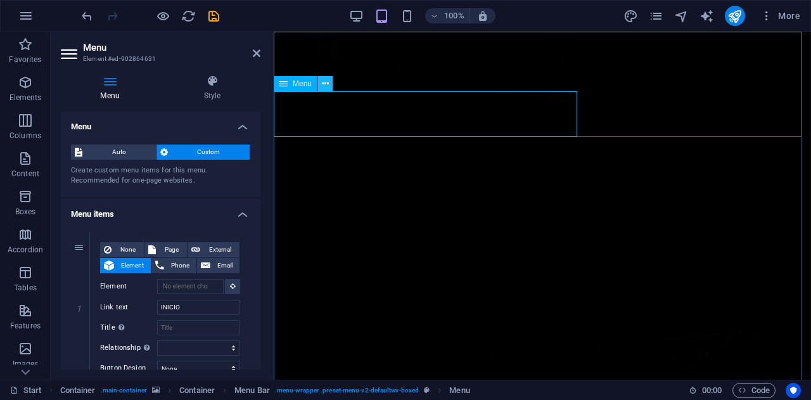
click at [325, 86] on icon at bounding box center [325, 83] width 7 height 13
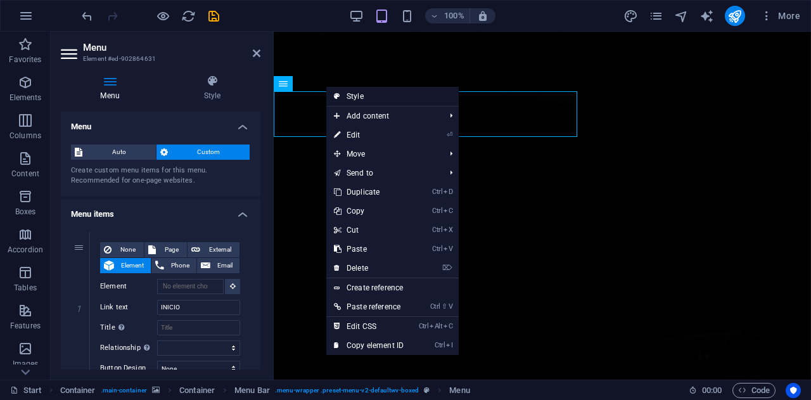
click at [384, 97] on link "Style" at bounding box center [392, 96] width 132 height 19
select select "rem"
select select
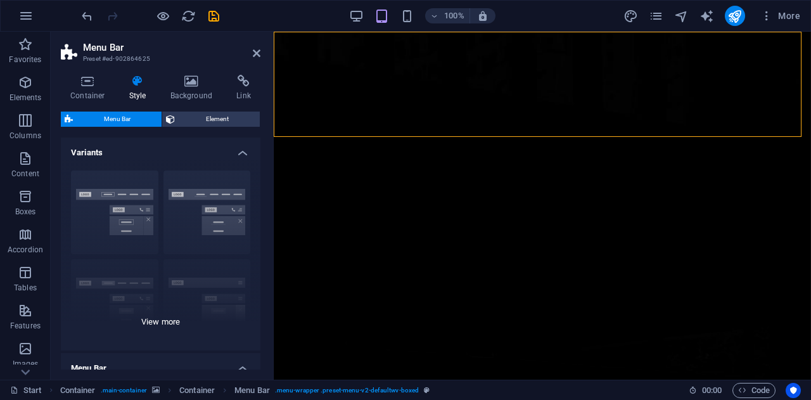
click at [203, 194] on div "Border Centered Default Fixed Loki Trigger Wide XXL" at bounding box center [161, 255] width 200 height 190
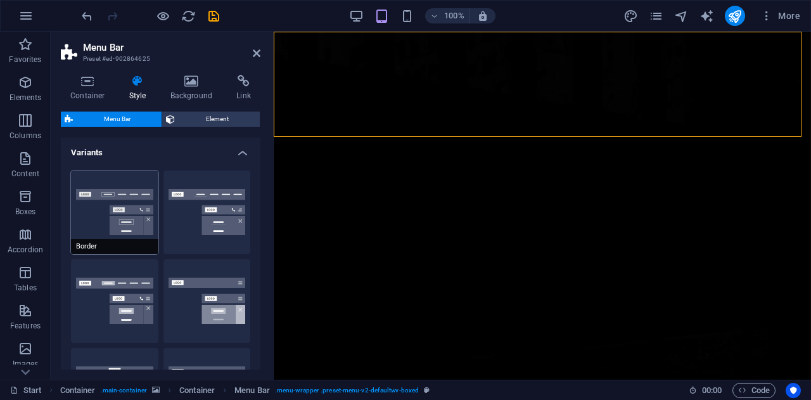
click at [139, 193] on button "Border" at bounding box center [114, 212] width 87 height 84
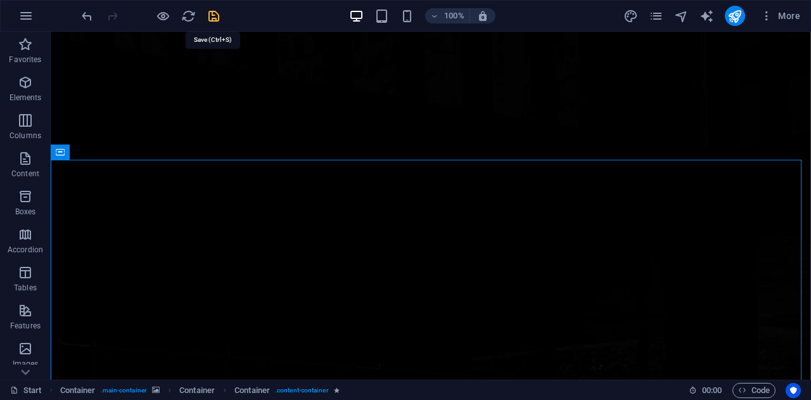
click at [218, 15] on icon "save" at bounding box center [214, 16] width 15 height 15
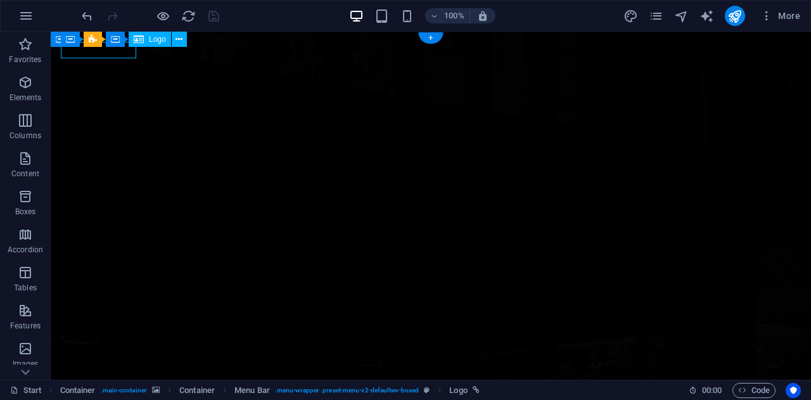
select select "px"
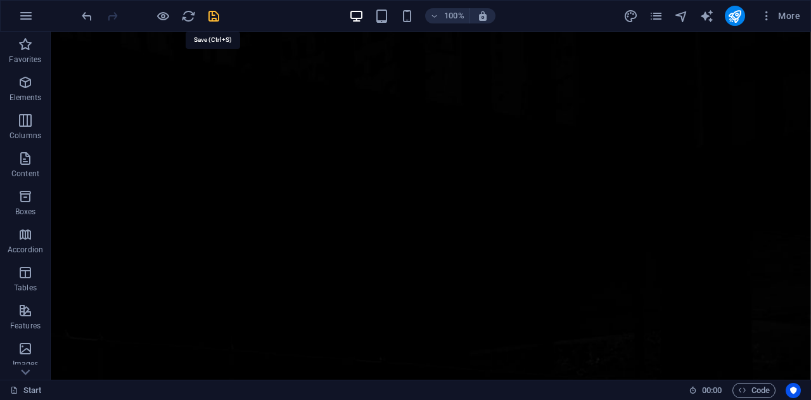
click at [210, 16] on icon "save" at bounding box center [214, 16] width 15 height 15
click at [735, 15] on icon "publish" at bounding box center [734, 16] width 15 height 15
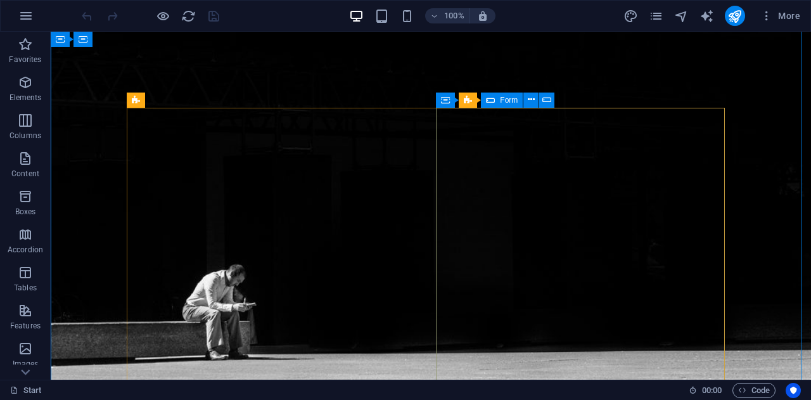
scroll to position [479, 0]
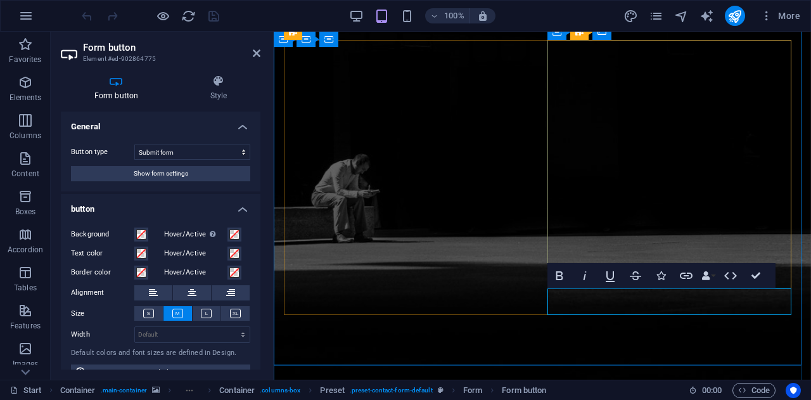
type button "Submit"
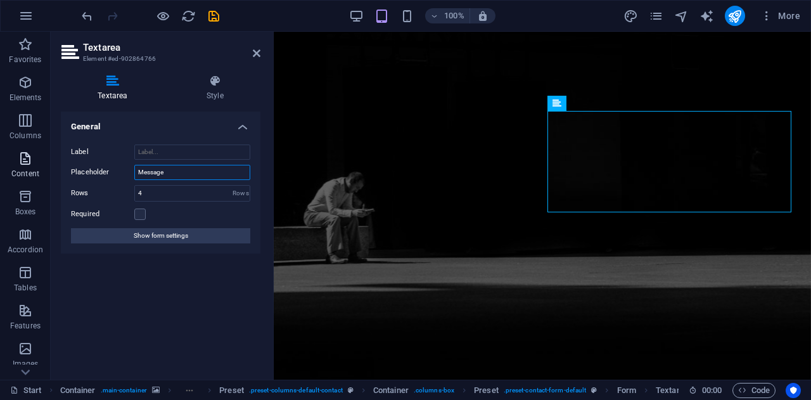
drag, startPoint x: 220, startPoint y: 170, endPoint x: 0, endPoint y: 178, distance: 220.0
click at [0, 178] on section "Favorites Elements Columns Content Boxes Accordion Tables Features Images Slide…" at bounding box center [405, 206] width 811 height 348
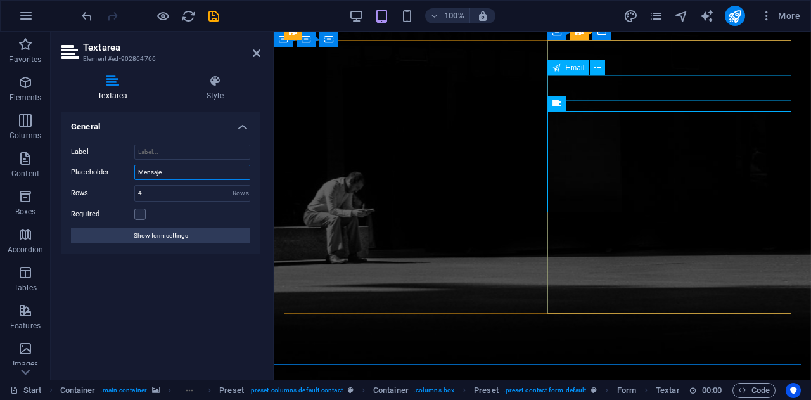
type input "Mensaje"
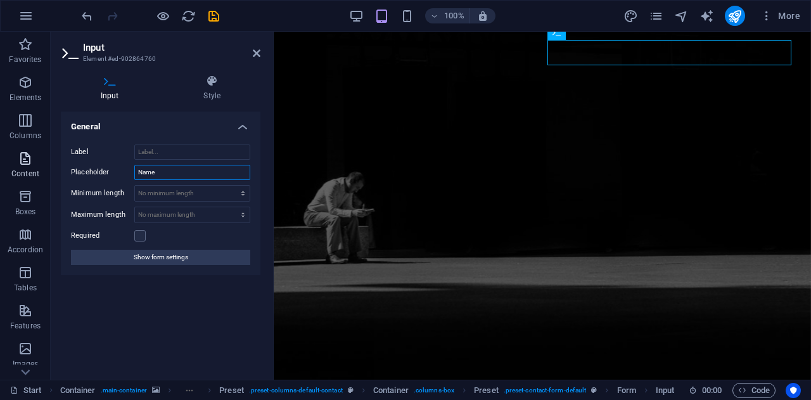
drag, startPoint x: 214, startPoint y: 168, endPoint x: 0, endPoint y: 175, distance: 214.2
click at [0, 175] on section "Favorites Elements Columns Content Boxes Accordion Tables Features Images Slide…" at bounding box center [405, 206] width 811 height 348
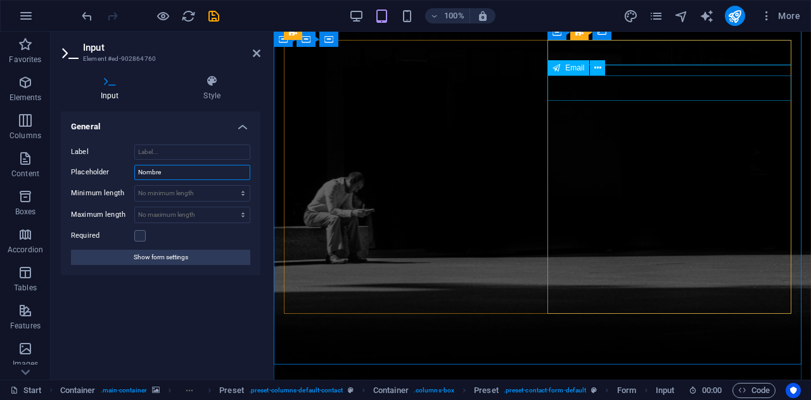
type input "Nombre"
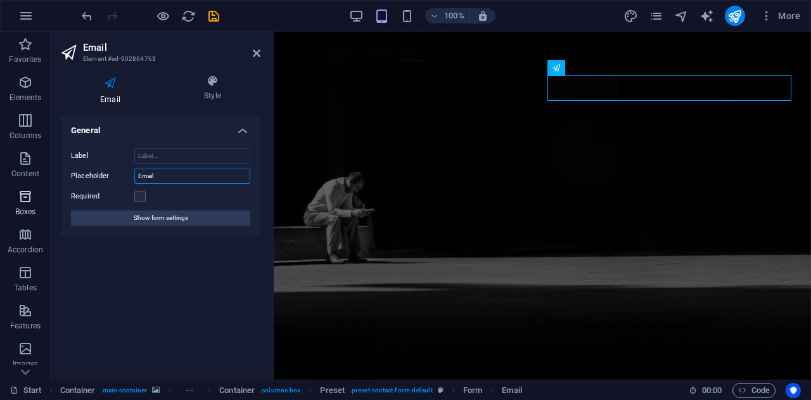
drag, startPoint x: 204, startPoint y: 172, endPoint x: 0, endPoint y: 184, distance: 204.3
click at [0, 184] on section "Favorites Elements Columns Content Boxes Accordion Tables Features Images Slide…" at bounding box center [405, 206] width 811 height 348
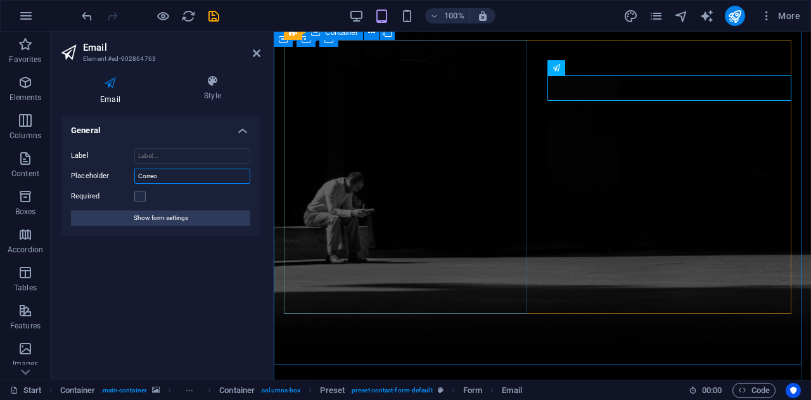
type input "Correo"
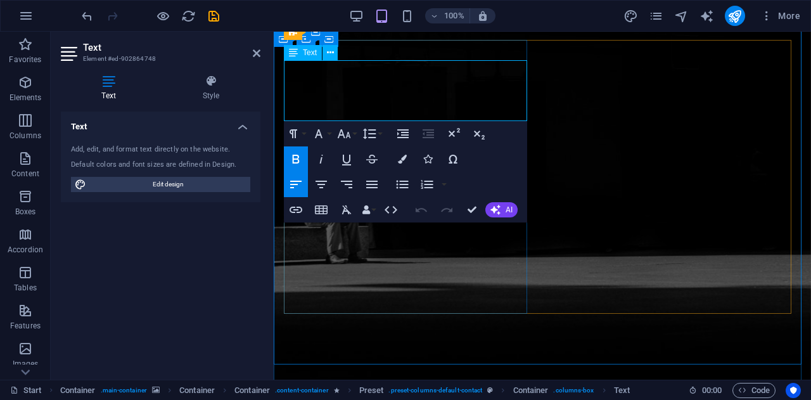
drag, startPoint x: 285, startPoint y: 83, endPoint x: 376, endPoint y: 89, distance: 91.4
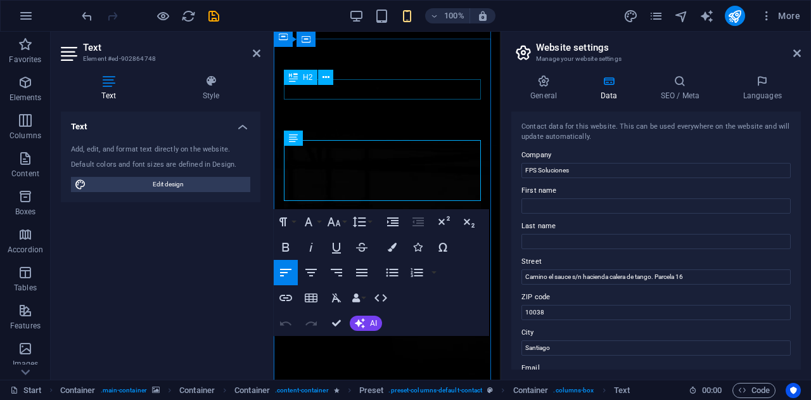
scroll to position [437, 0]
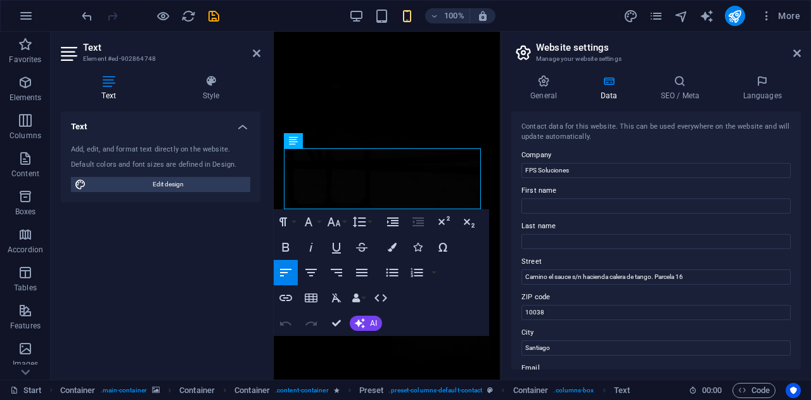
click at [260, 60] on header "Text Element #ed-902864748" at bounding box center [161, 48] width 200 height 33
click at [253, 53] on icon at bounding box center [257, 53] width 8 height 10
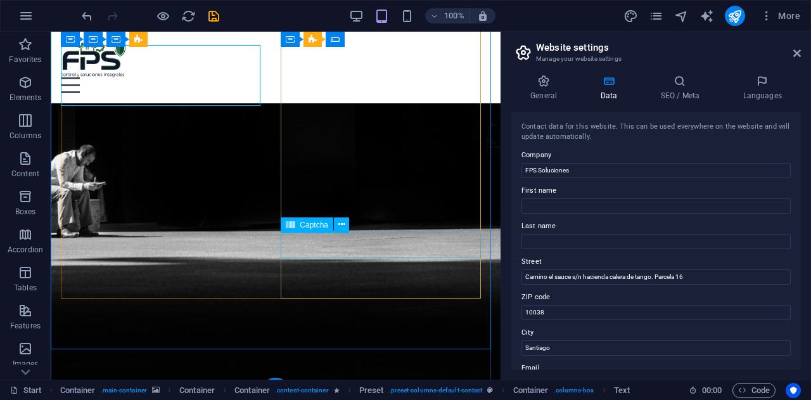
scroll to position [0, 0]
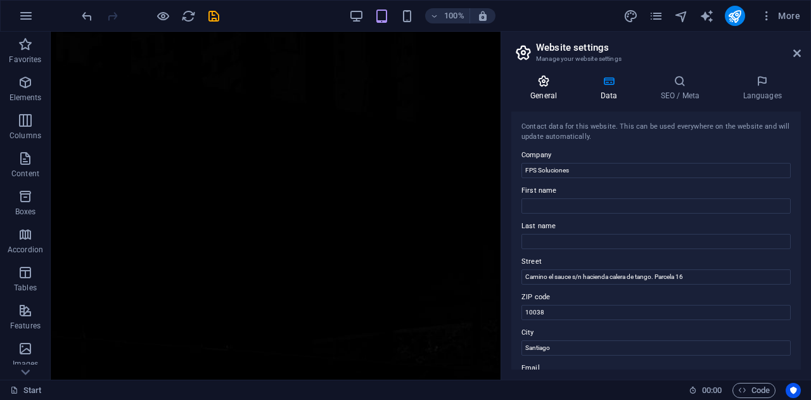
click at [529, 87] on h4 "General" at bounding box center [546, 88] width 70 height 27
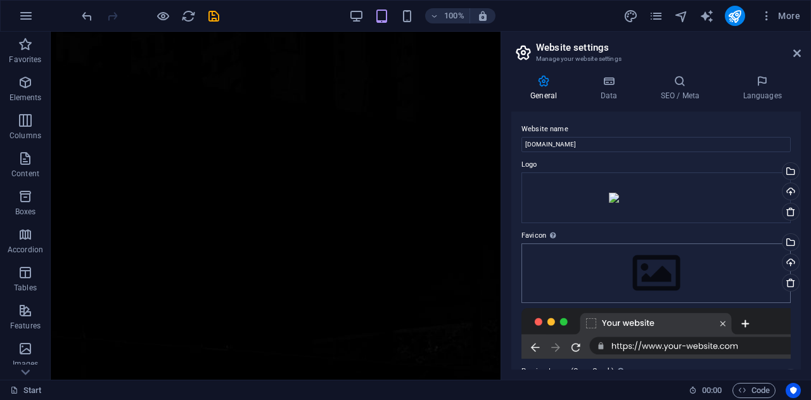
scroll to position [165, 0]
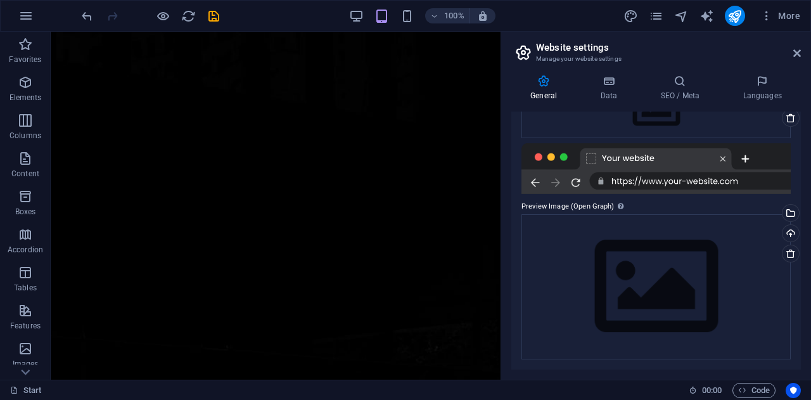
click at [801, 54] on aside "Website settings Manage your website settings General Data SEO / Meta Languages…" at bounding box center [655, 206] width 310 height 348
click at [798, 54] on icon at bounding box center [797, 53] width 8 height 10
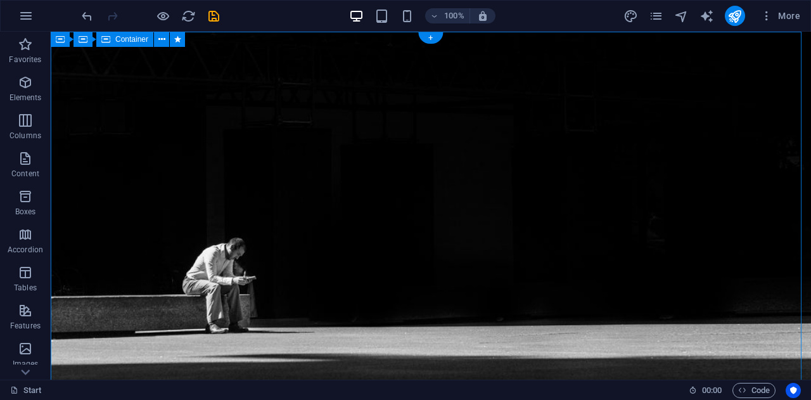
scroll to position [0, 0]
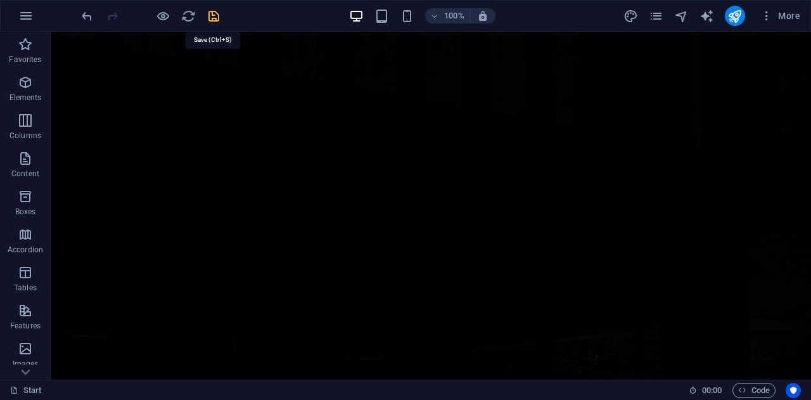
click at [215, 18] on icon "save" at bounding box center [214, 16] width 15 height 15
click at [737, 13] on icon "publish" at bounding box center [734, 16] width 15 height 15
